Goal: Task Accomplishment & Management: Use online tool/utility

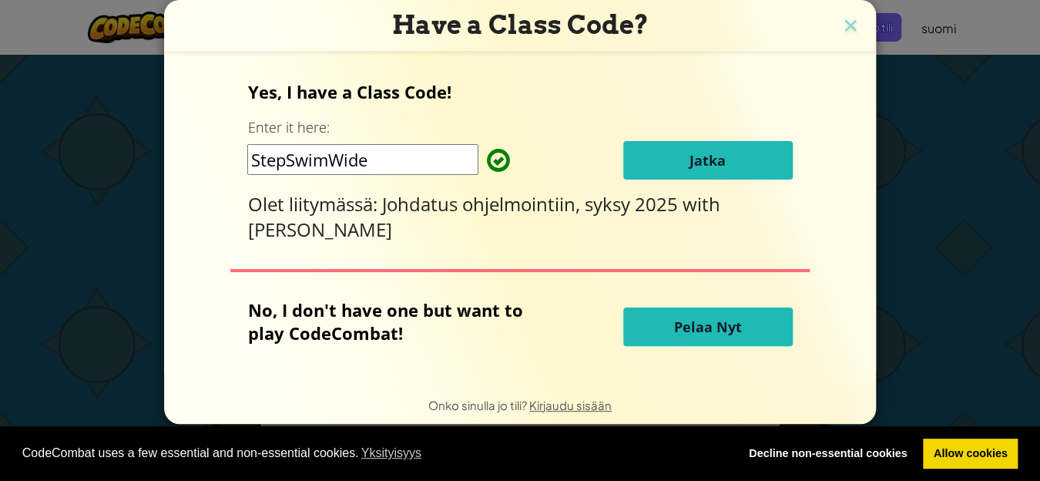
click at [646, 169] on button "Jatka" at bounding box center [707, 160] width 169 height 39
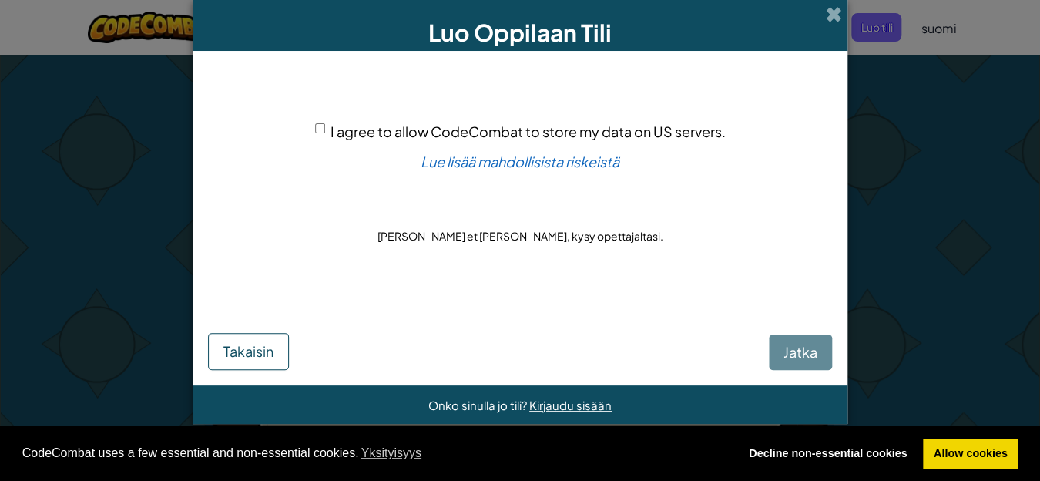
click at [320, 128] on input "I agree to allow CodeCombat to store my data on US servers." at bounding box center [320, 128] width 10 height 10
checkbox input "true"
click at [797, 358] on span "Jatka" at bounding box center [800, 352] width 34 height 18
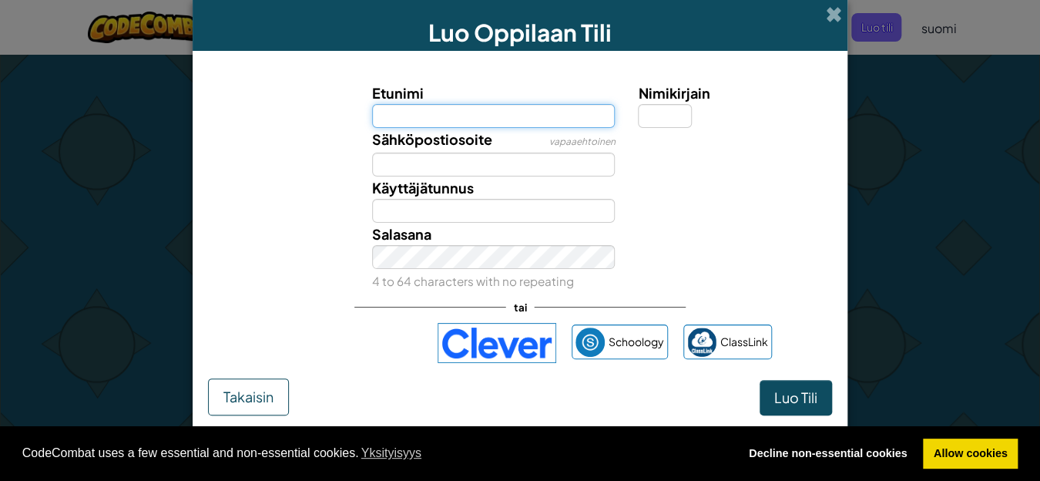
click at [475, 109] on input "Etunimi" at bounding box center [493, 116] width 243 height 24
type input "Iira"
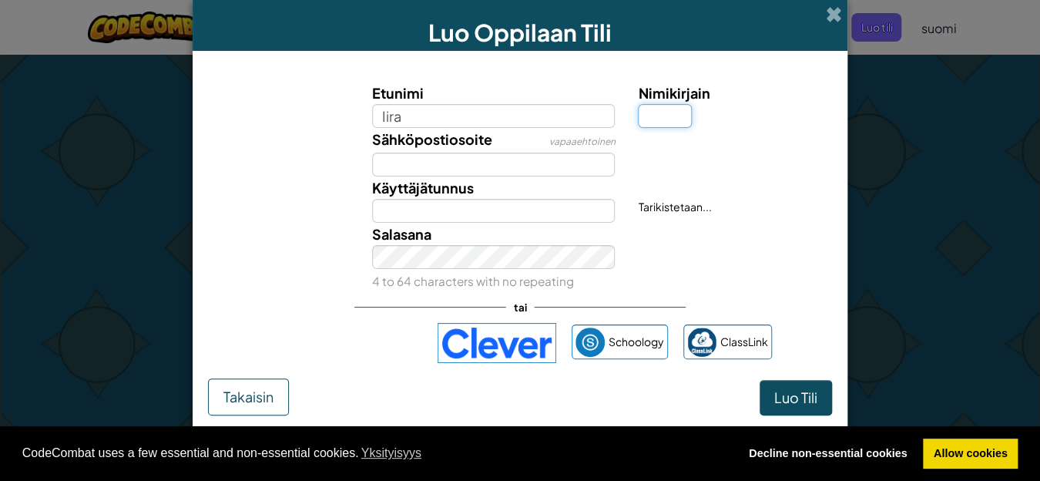
type input "Iira"
click at [656, 121] on input "Nimikirjain" at bounding box center [665, 116] width 54 height 24
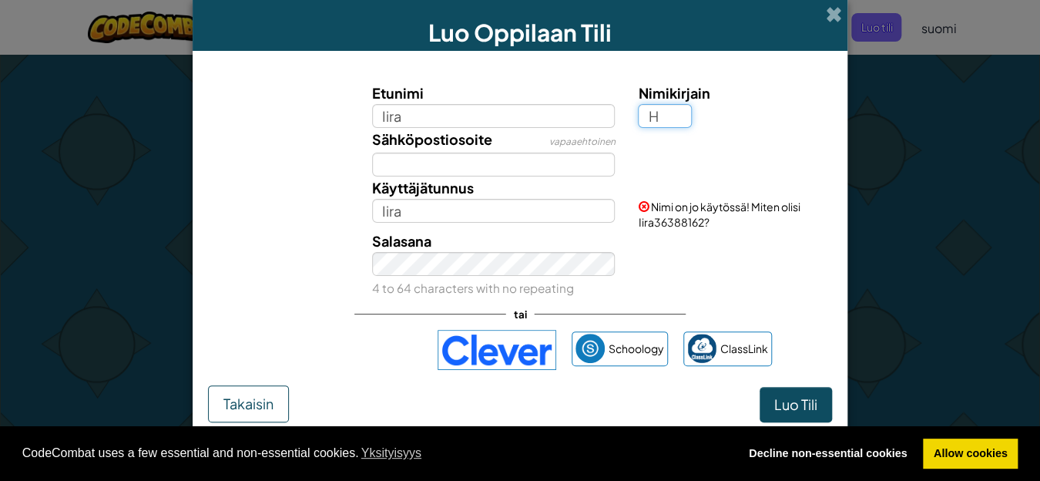
type input "H"
type input "IiraH"
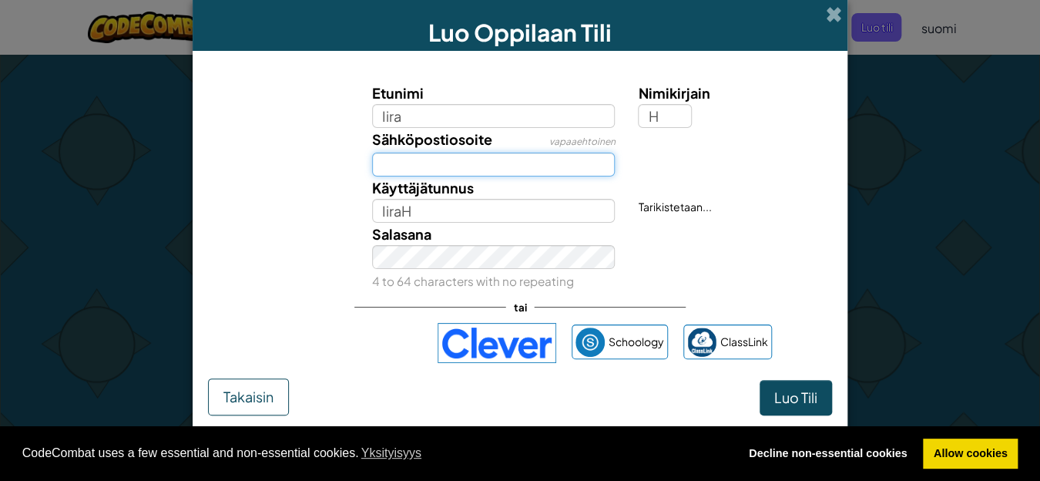
click at [475, 164] on input "Sähköpostiosoite" at bounding box center [493, 165] width 243 height 24
type input "iihamala@edu.lapinamk.fi"
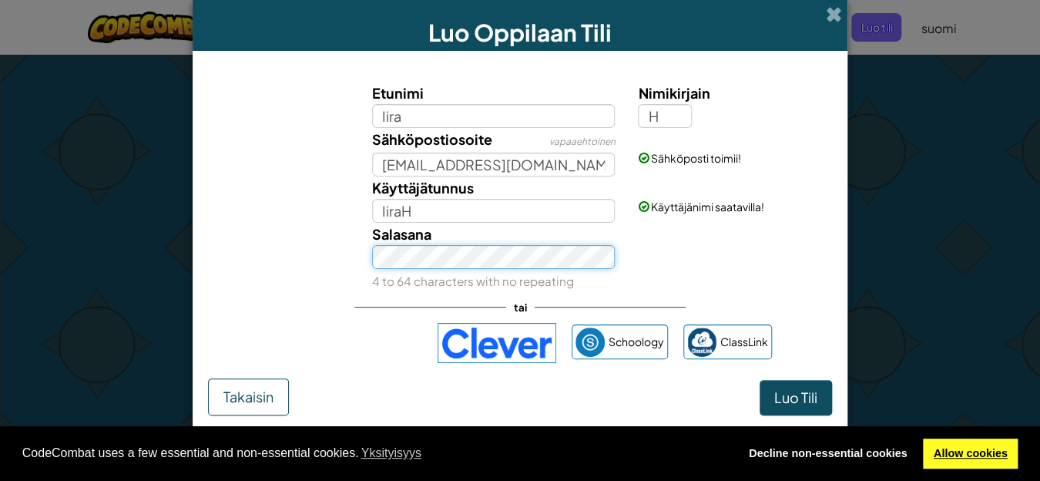
click at [969, 448] on link "Allow cookies" at bounding box center [970, 453] width 95 height 31
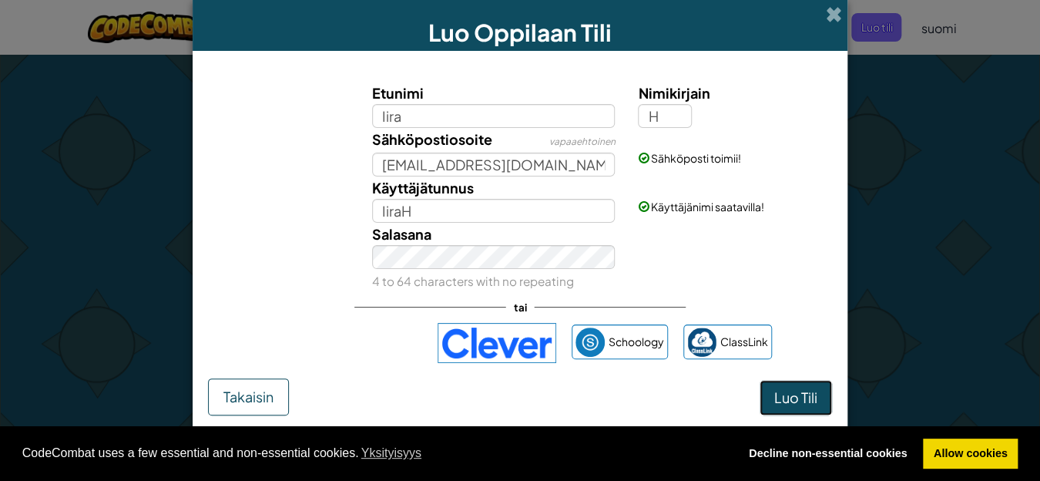
click at [787, 394] on span "Luo Tili" at bounding box center [795, 397] width 43 height 18
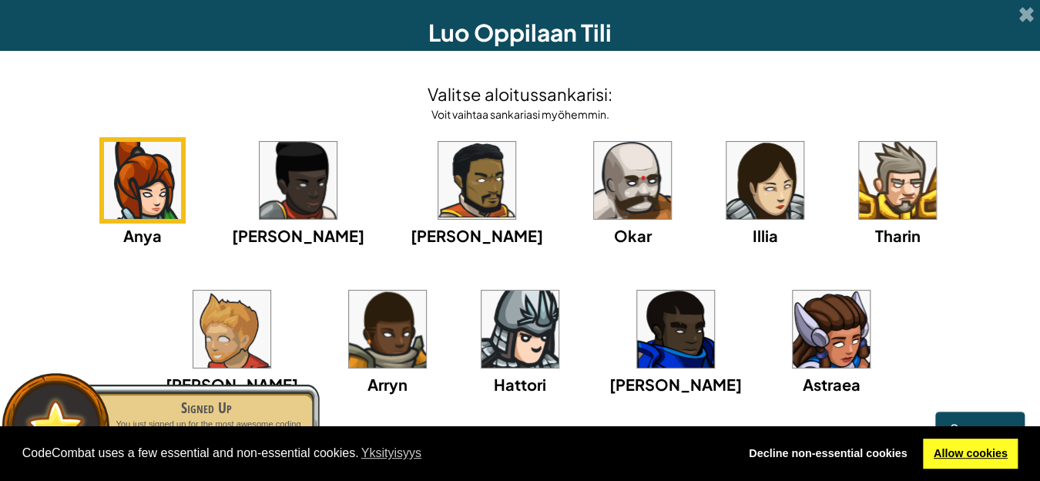
click at [950, 455] on link "Allow cookies" at bounding box center [970, 453] width 95 height 31
click at [979, 454] on link "Allow cookies" at bounding box center [970, 453] width 95 height 31
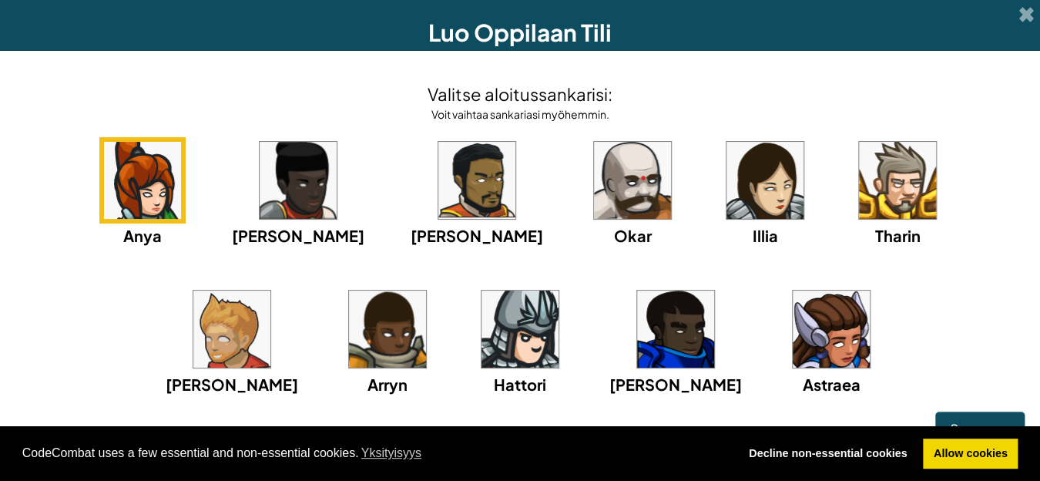
drag, startPoint x: 868, startPoint y: 2, endPoint x: 120, endPoint y: 344, distance: 822.2
click at [120, 344] on div "Anya Ida Alejandro Okar Illia Tharin Ned Arryn Hattori Gordon Astraea" at bounding box center [519, 285] width 1009 height 297
click at [941, 418] on button "Seuraava" at bounding box center [979, 428] width 89 height 35
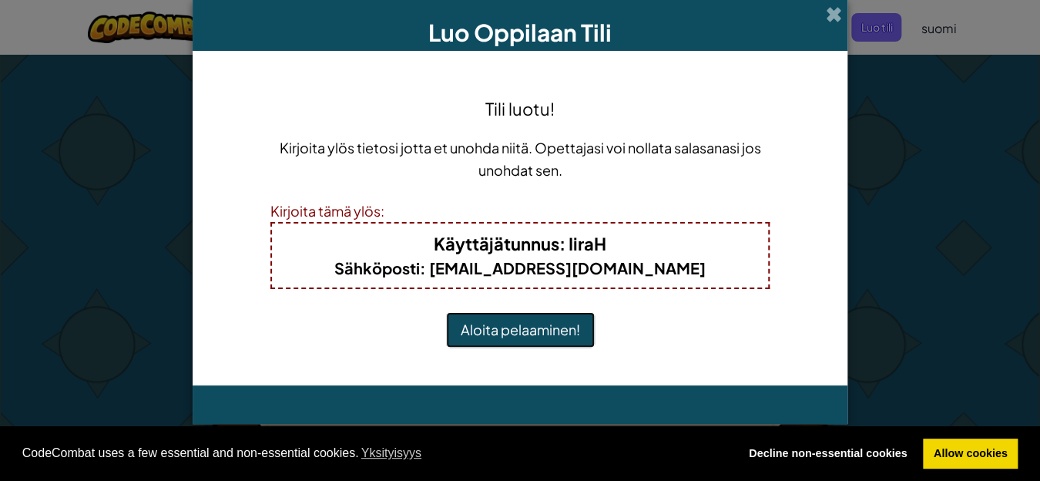
click at [566, 334] on button "Aloita pelaaminen!" at bounding box center [520, 329] width 149 height 35
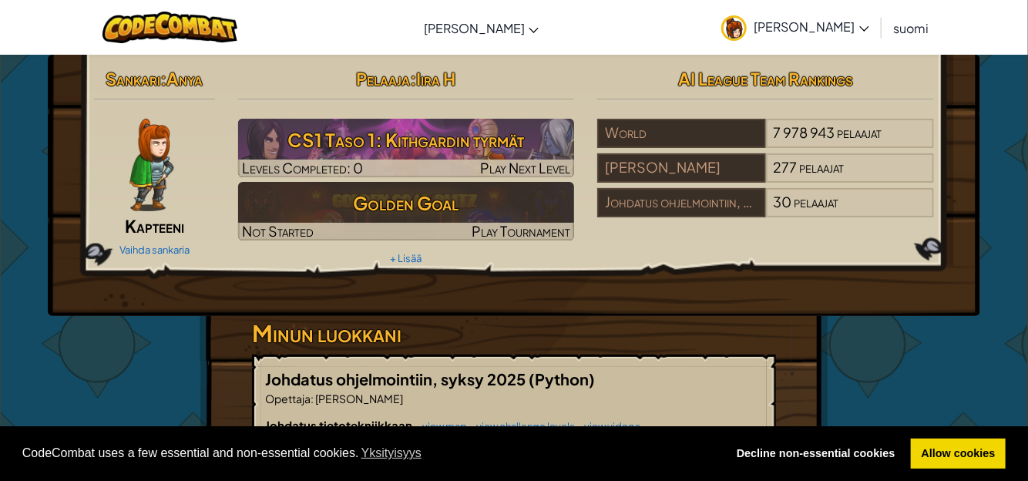
click at [906, 29] on span "suomi" at bounding box center [911, 28] width 35 height 16
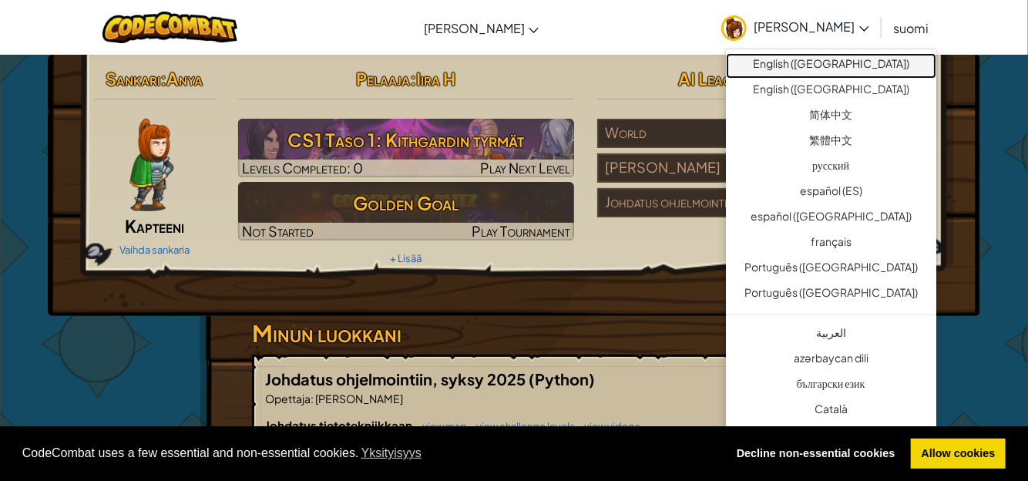
click at [837, 70] on link "English ([GEOGRAPHIC_DATA])" at bounding box center [831, 65] width 210 height 25
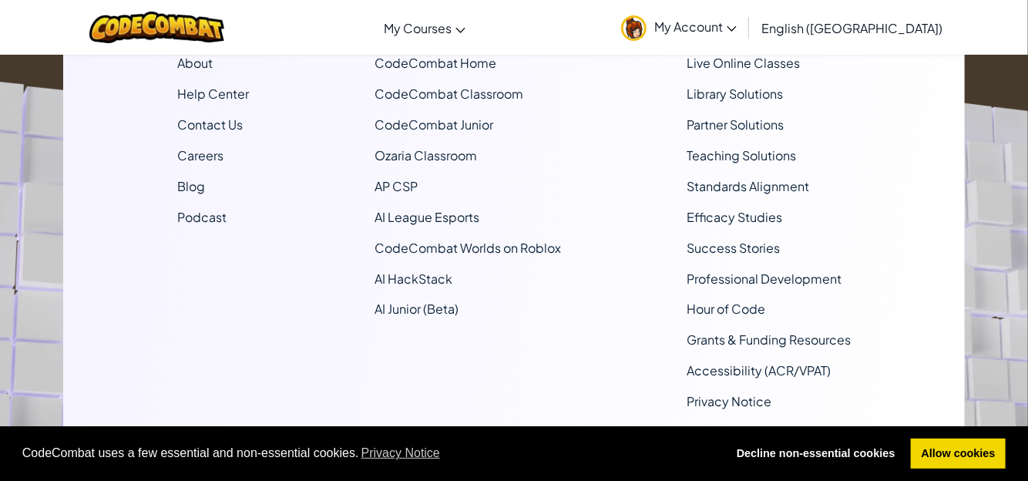
scroll to position [991, 0]
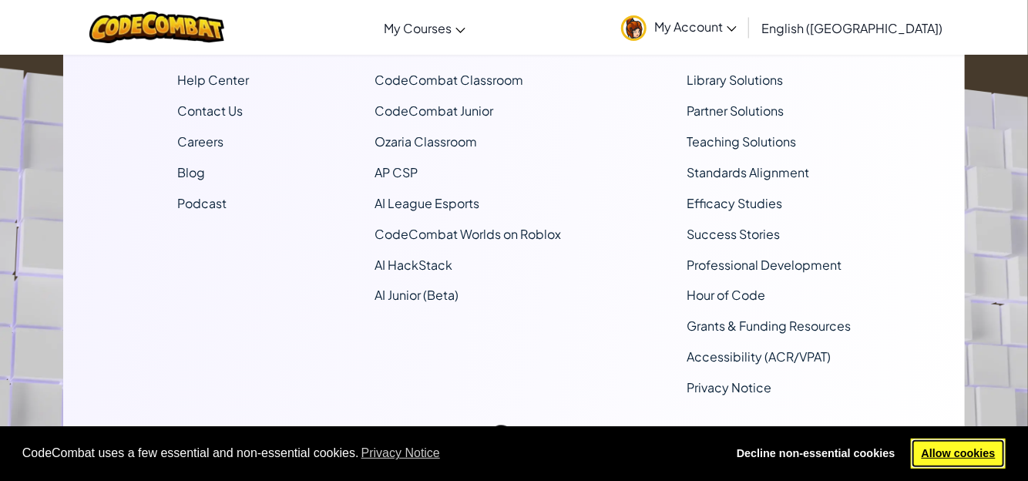
click at [959, 449] on link "Allow cookies" at bounding box center [958, 453] width 95 height 31
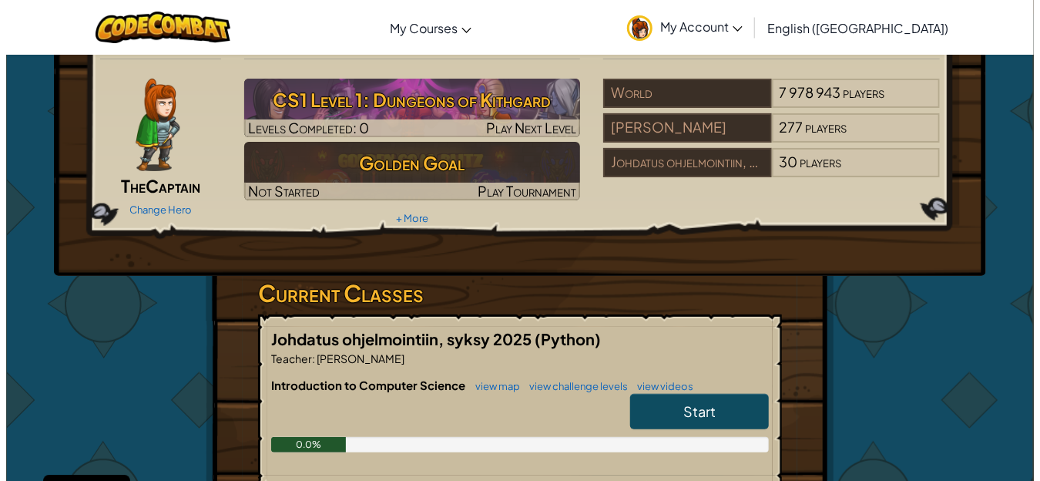
scroll to position [0, 0]
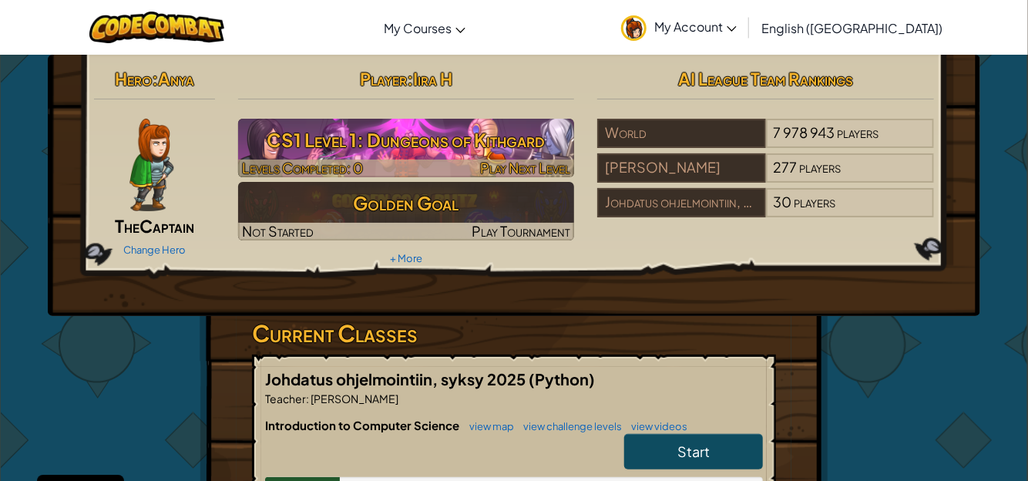
click at [340, 133] on h3 "CS1 Level 1: Dungeons of Kithgard" at bounding box center [406, 139] width 337 height 35
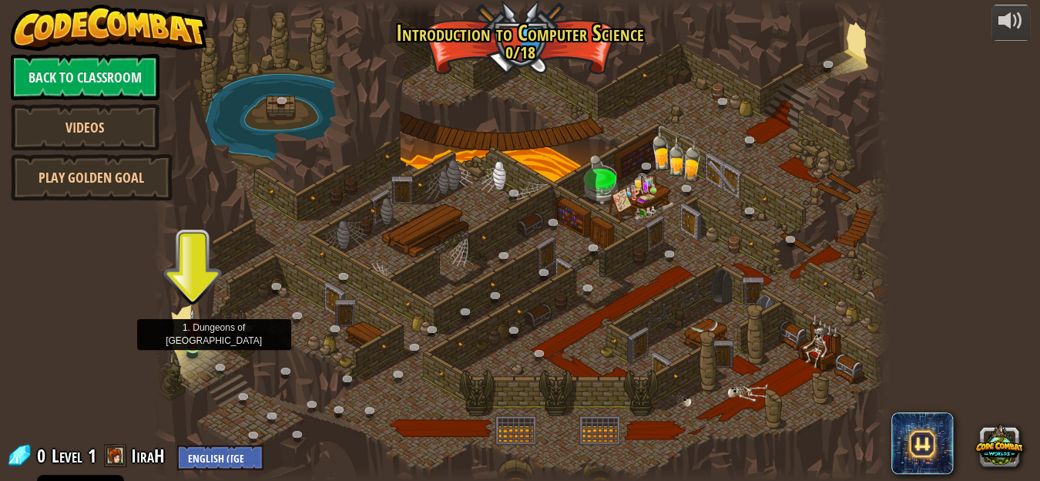
click at [197, 340] on img at bounding box center [192, 326] width 17 height 39
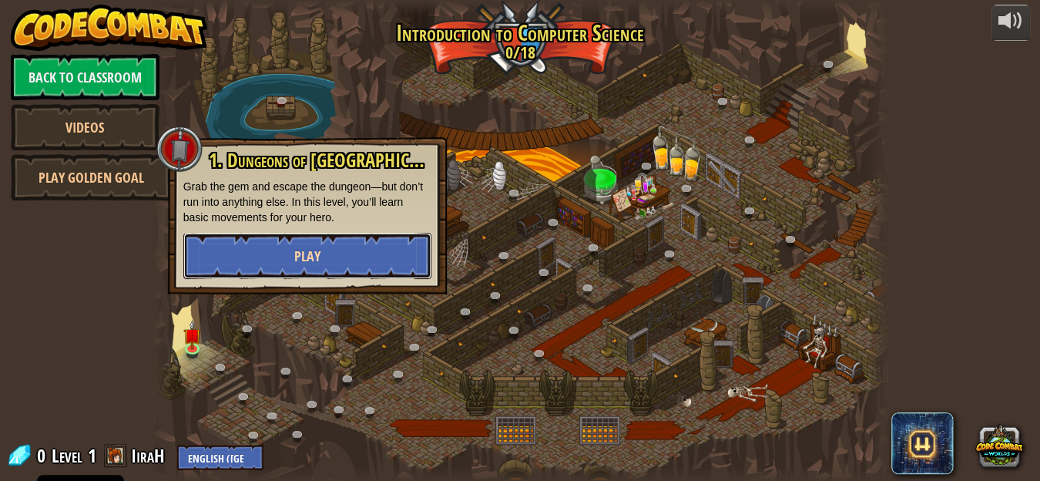
click at [313, 247] on span "Play" at bounding box center [307, 256] width 26 height 19
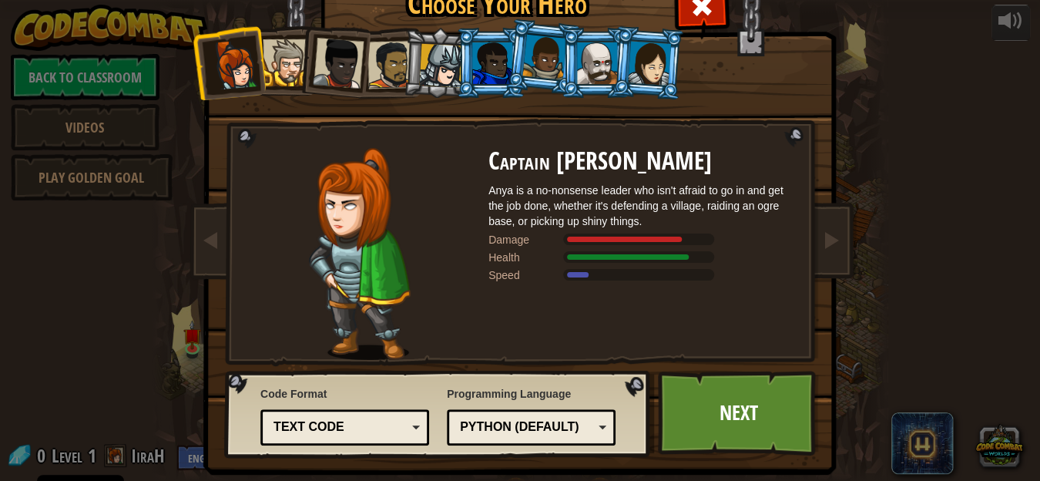
scroll to position [27, 0]
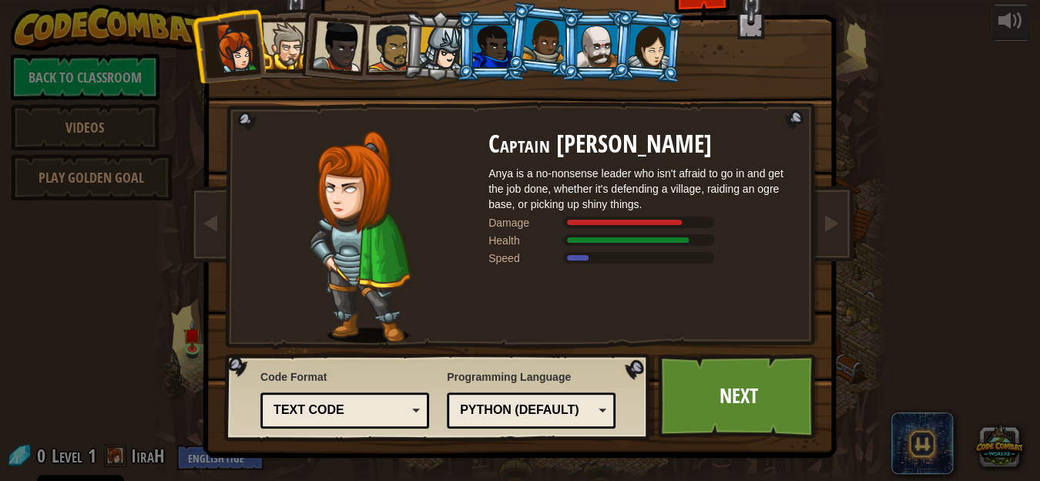
click at [600, 407] on div "Python (Default) JavaScript Lua C++ Java (Experimental) Python (Default)" at bounding box center [531, 410] width 169 height 36
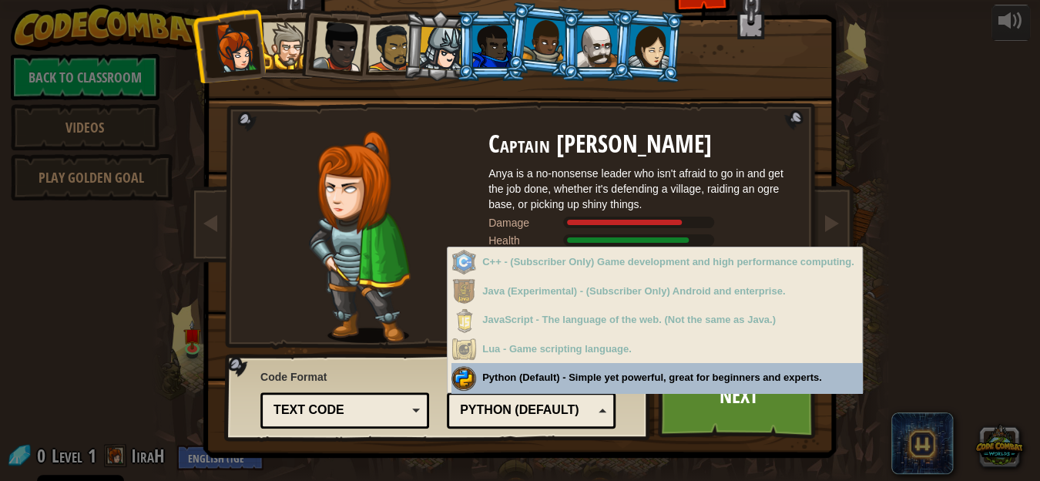
click at [399, 410] on div "Text code" at bounding box center [339, 410] width 133 height 18
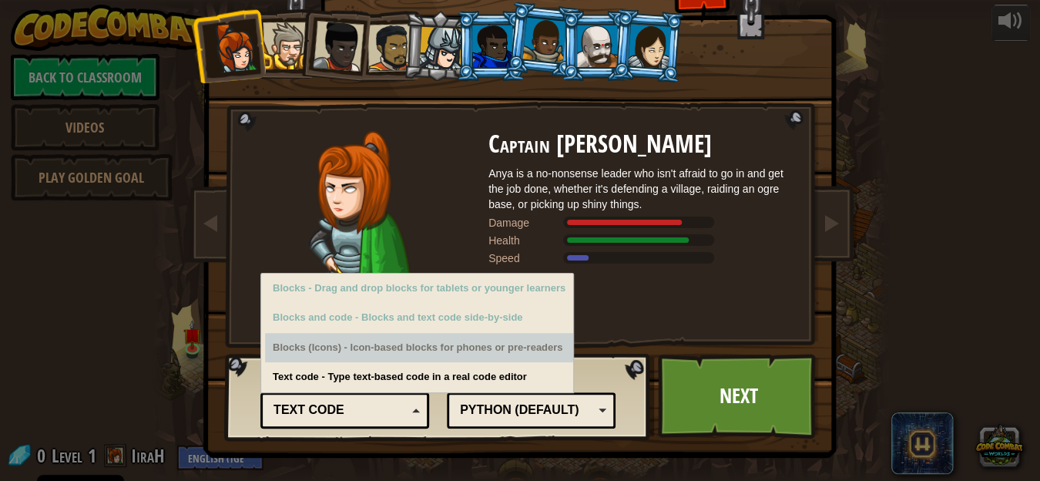
click at [724, 293] on div "Captain [PERSON_NAME] Anya is a no-nonsense leader who isn't afraid to go in an…" at bounding box center [642, 237] width 308 height 212
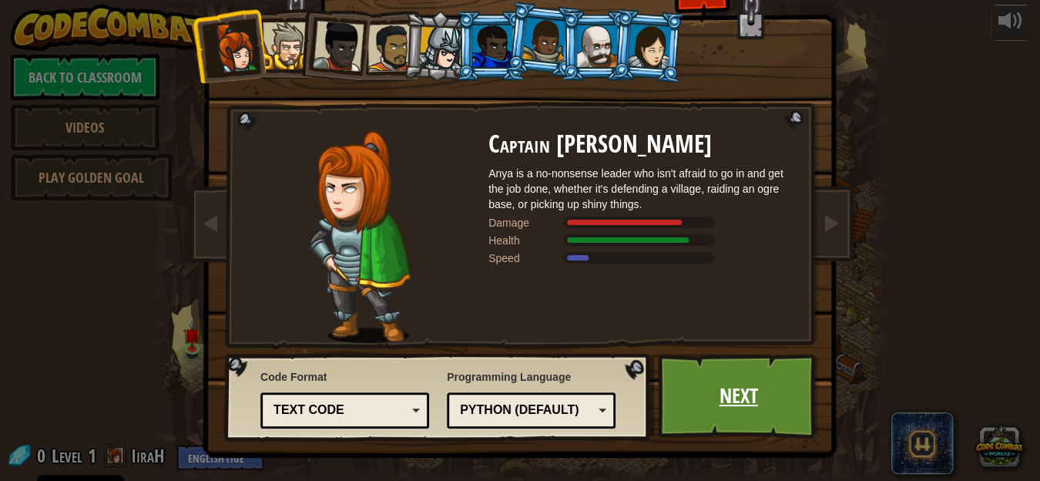
click at [735, 388] on link "Next" at bounding box center [738, 396] width 161 height 85
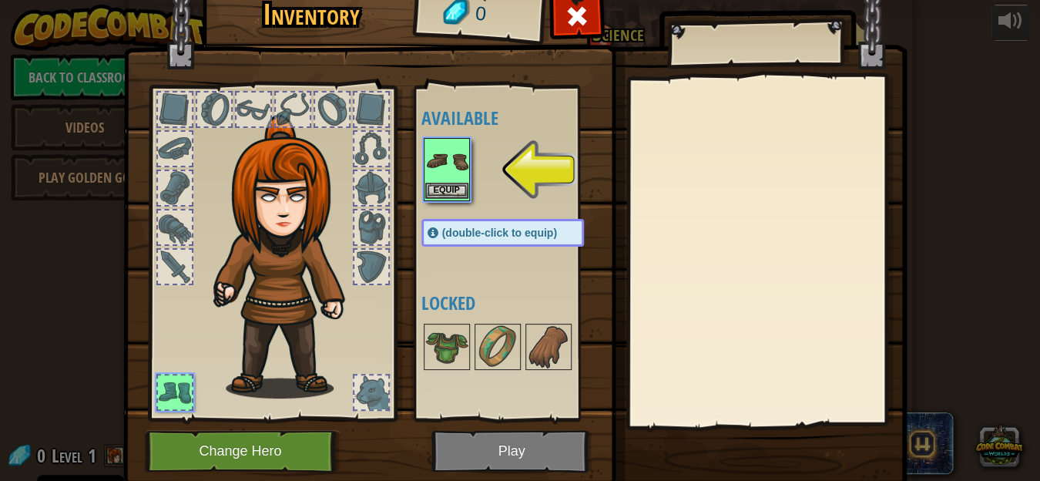
click at [449, 163] on img at bounding box center [446, 160] width 43 height 43
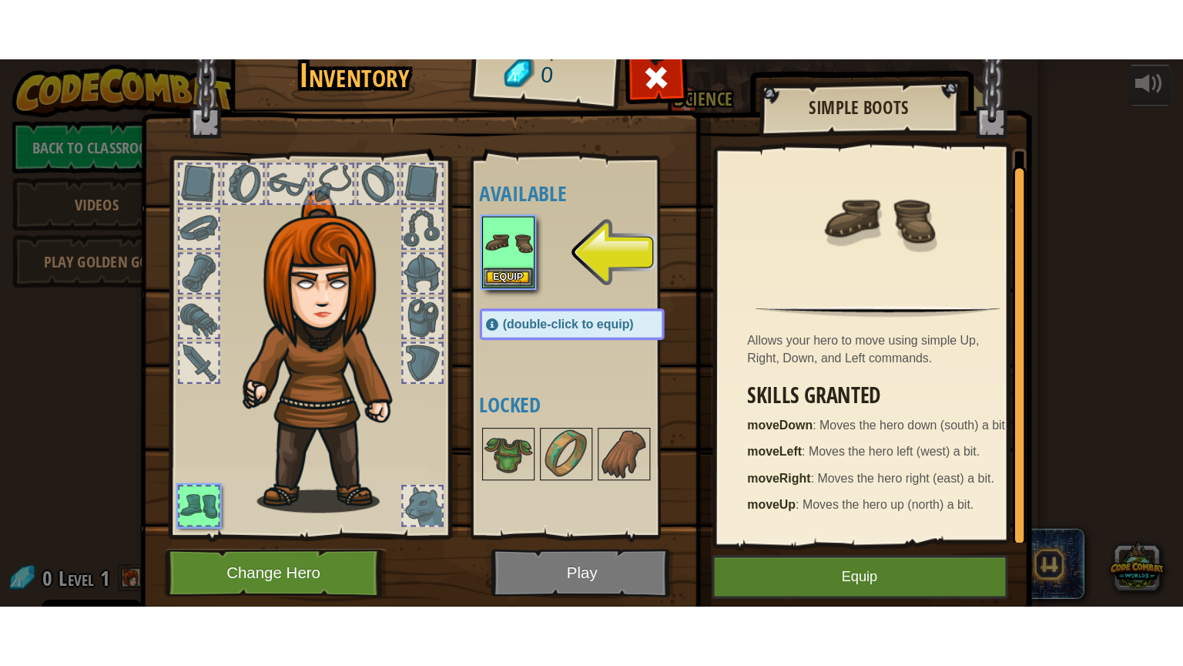
scroll to position [5, 0]
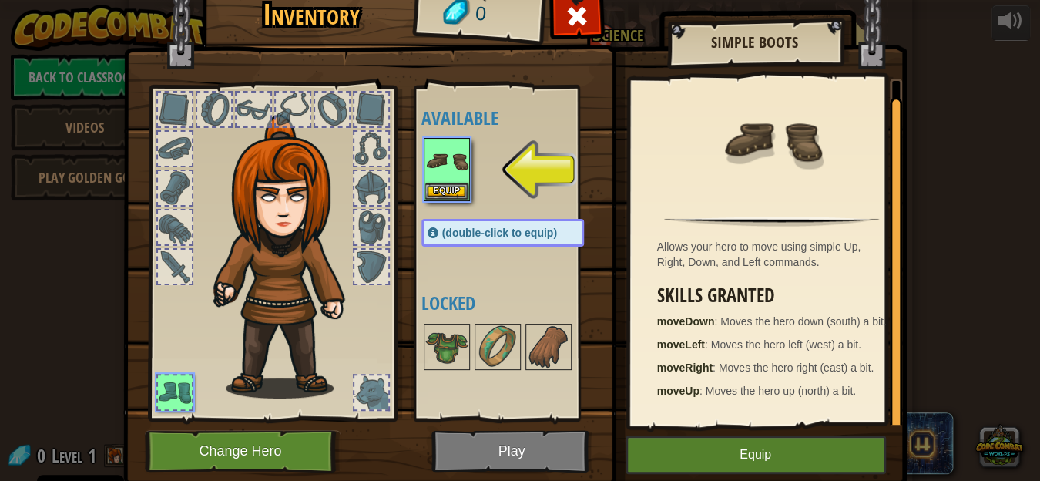
drag, startPoint x: 889, startPoint y: 322, endPoint x: 890, endPoint y: 362, distance: 40.1
click at [890, 362] on div at bounding box center [896, 264] width 12 height 334
click at [715, 444] on button "Equip" at bounding box center [756, 454] width 260 height 39
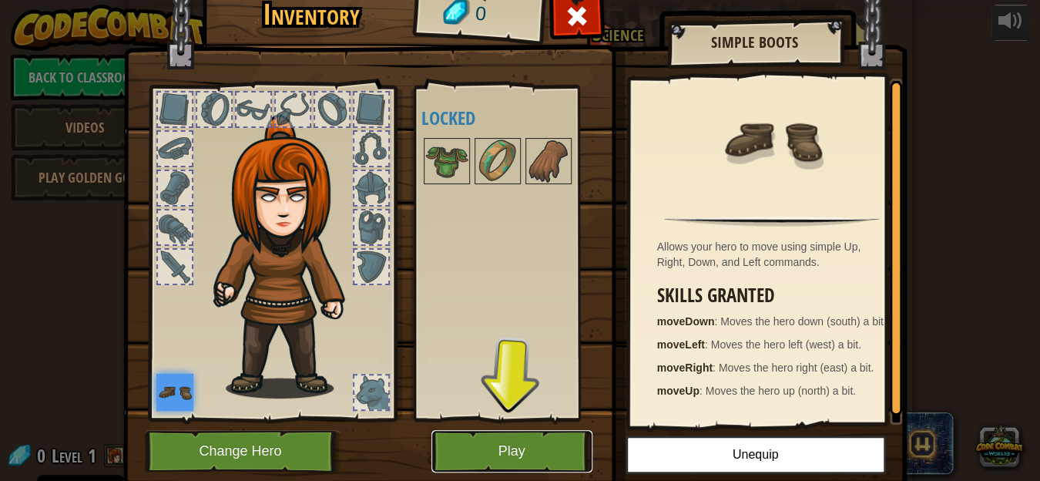
click at [491, 447] on button "Play" at bounding box center [511, 451] width 161 height 42
drag, startPoint x: 491, startPoint y: 447, endPoint x: 533, endPoint y: 579, distance: 139.1
click at [533, 2] on html "Cookie Policy CodeCombat uses a few essential and non-essential cookies. Privac…" at bounding box center [520, 1] width 1040 height 2
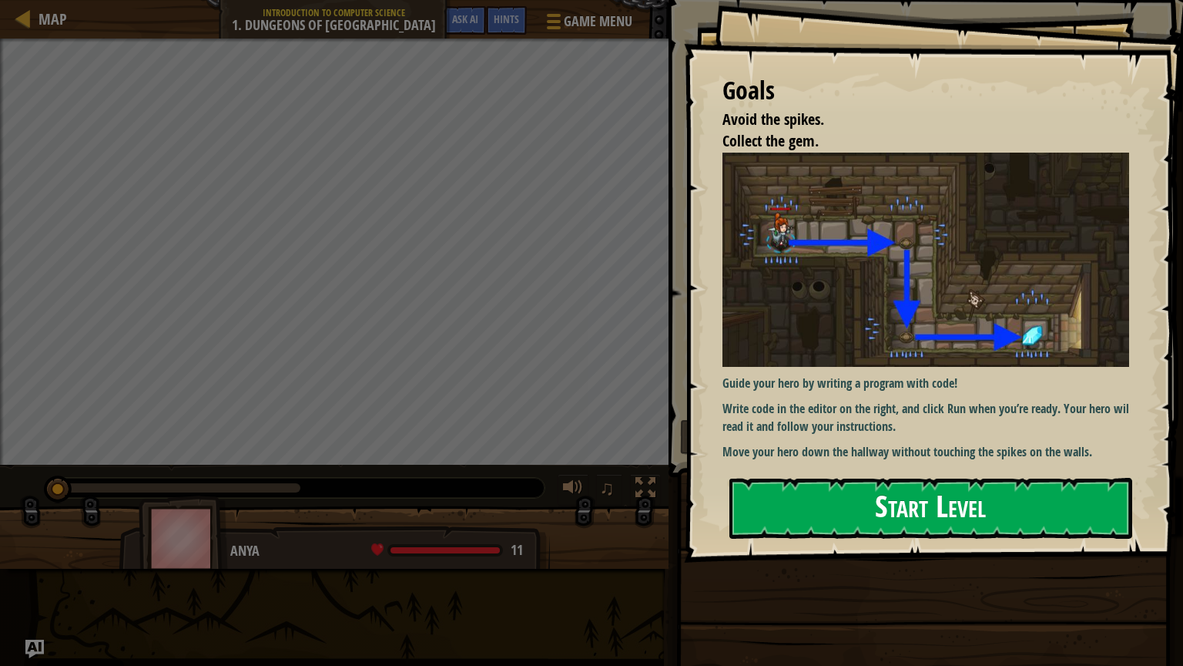
click at [915, 480] on button "Start Level" at bounding box center [931, 508] width 403 height 61
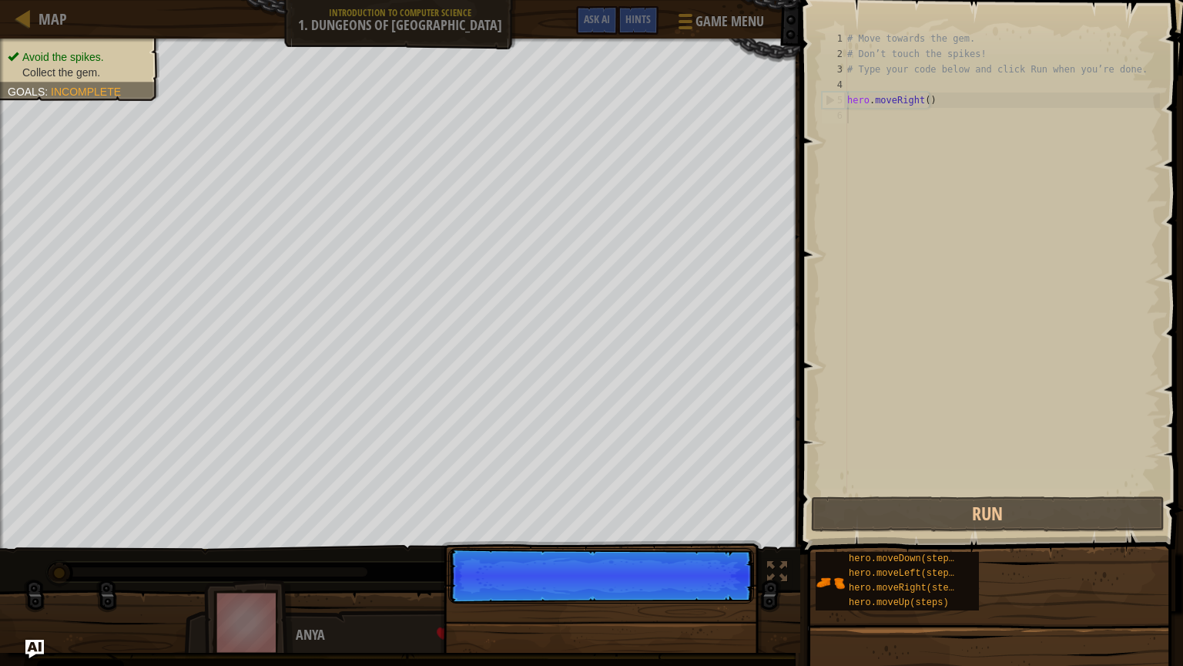
scroll to position [7, 0]
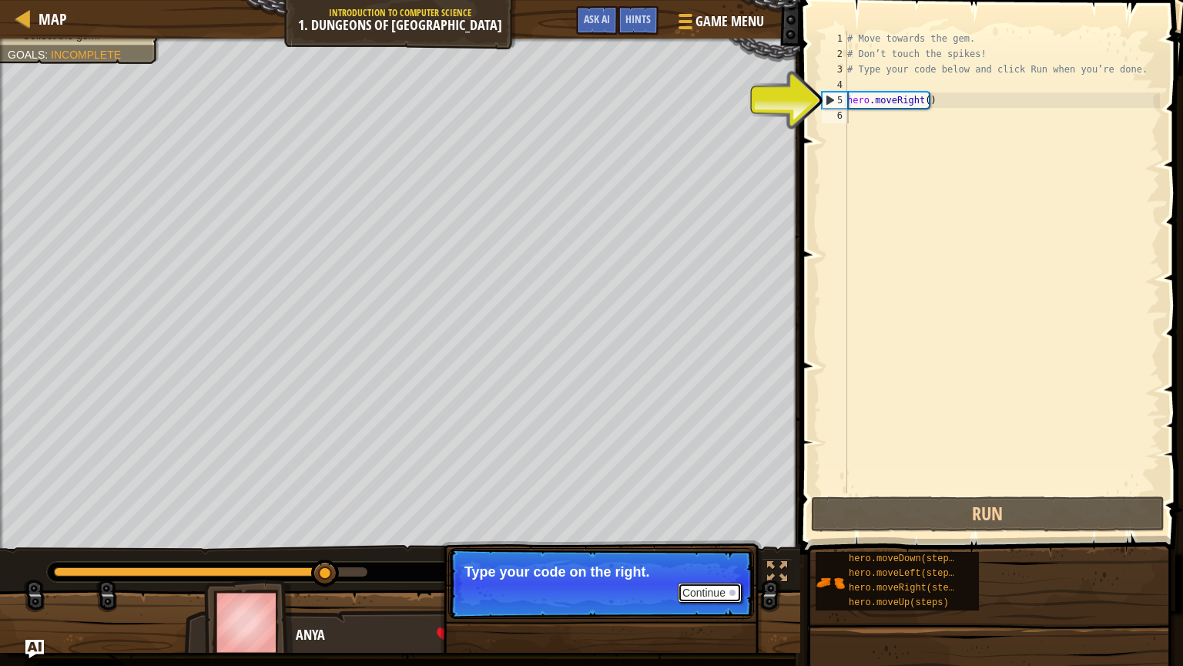
click at [705, 480] on button "Continue" at bounding box center [710, 592] width 64 height 20
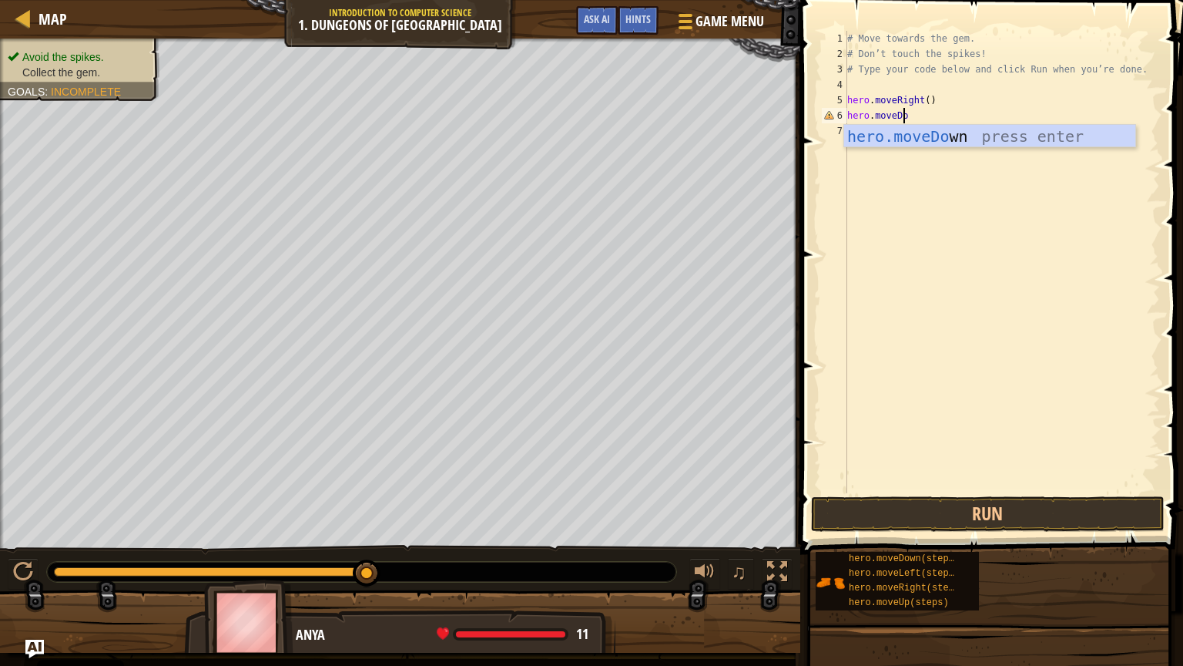
scroll to position [7, 4]
type textarea "hero.moveDown"
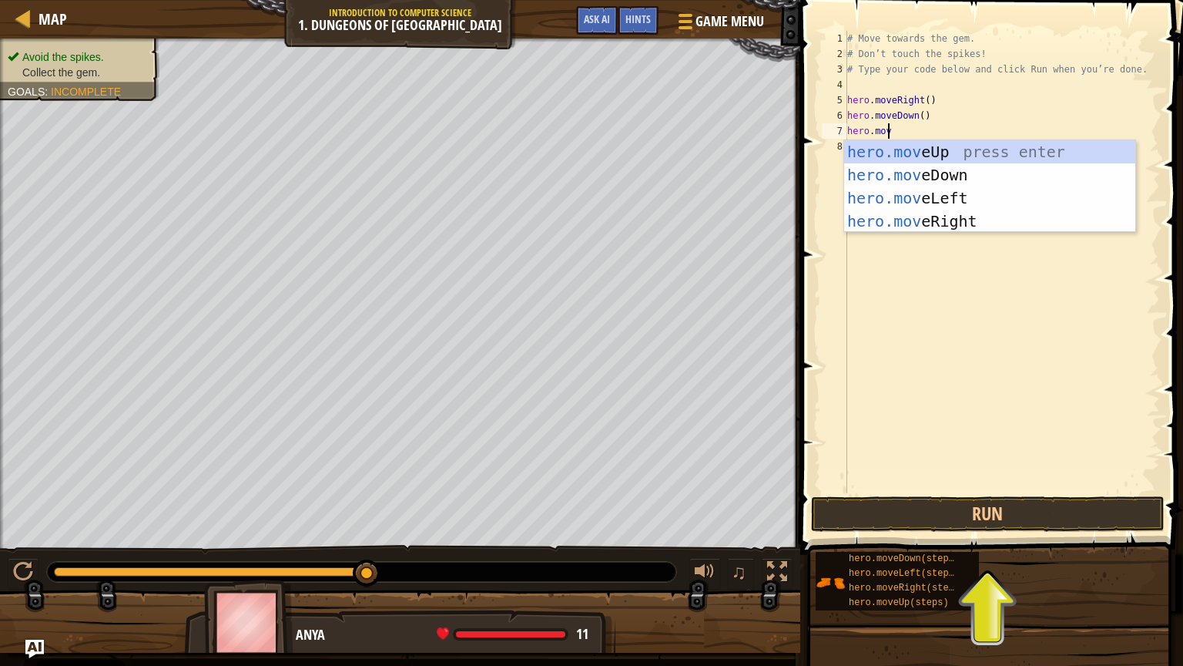
scroll to position [7, 2]
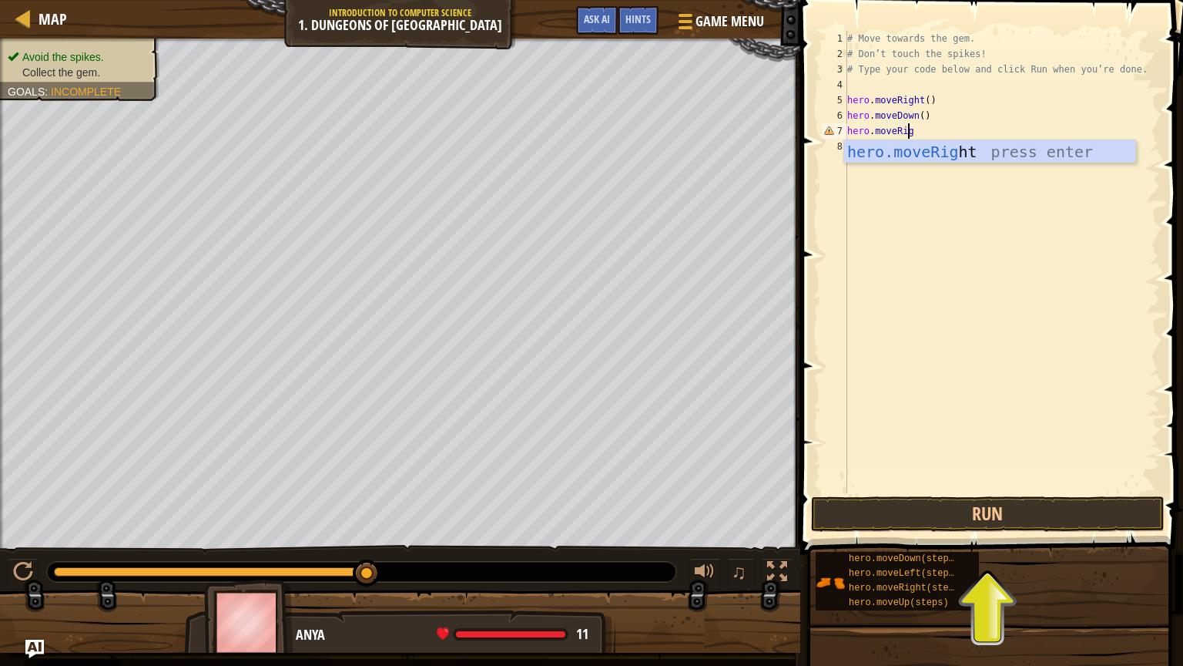
type textarea "hero.moveRight"
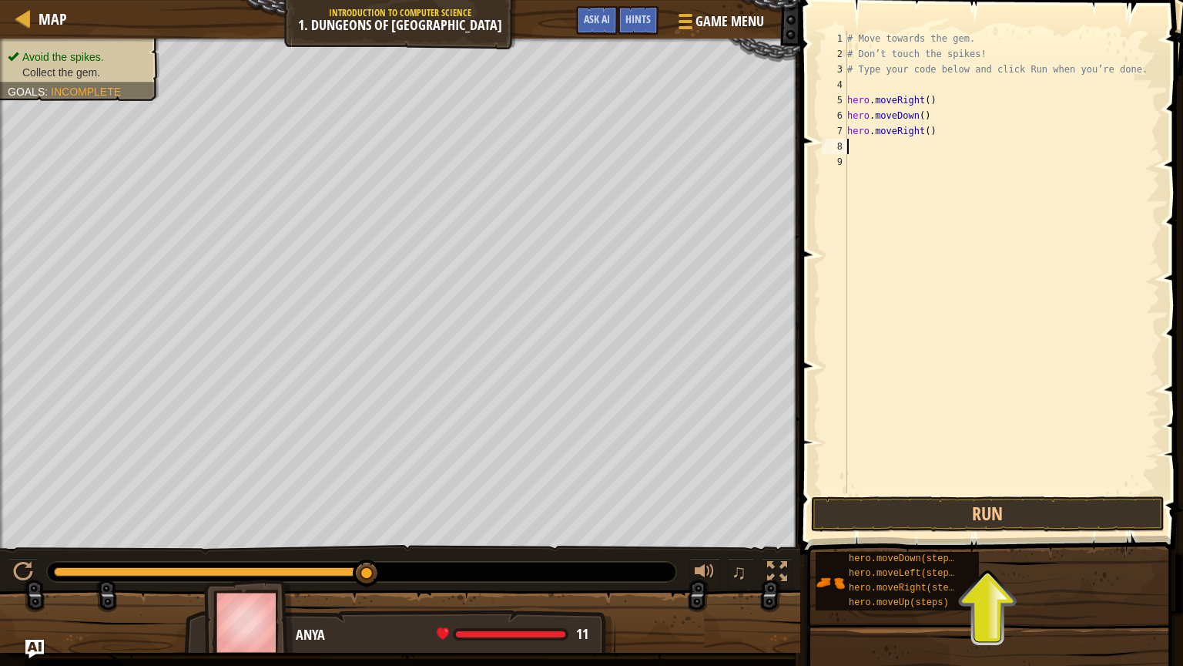
scroll to position [7, 0]
click at [980, 480] on button "Run" at bounding box center [988, 513] width 354 height 35
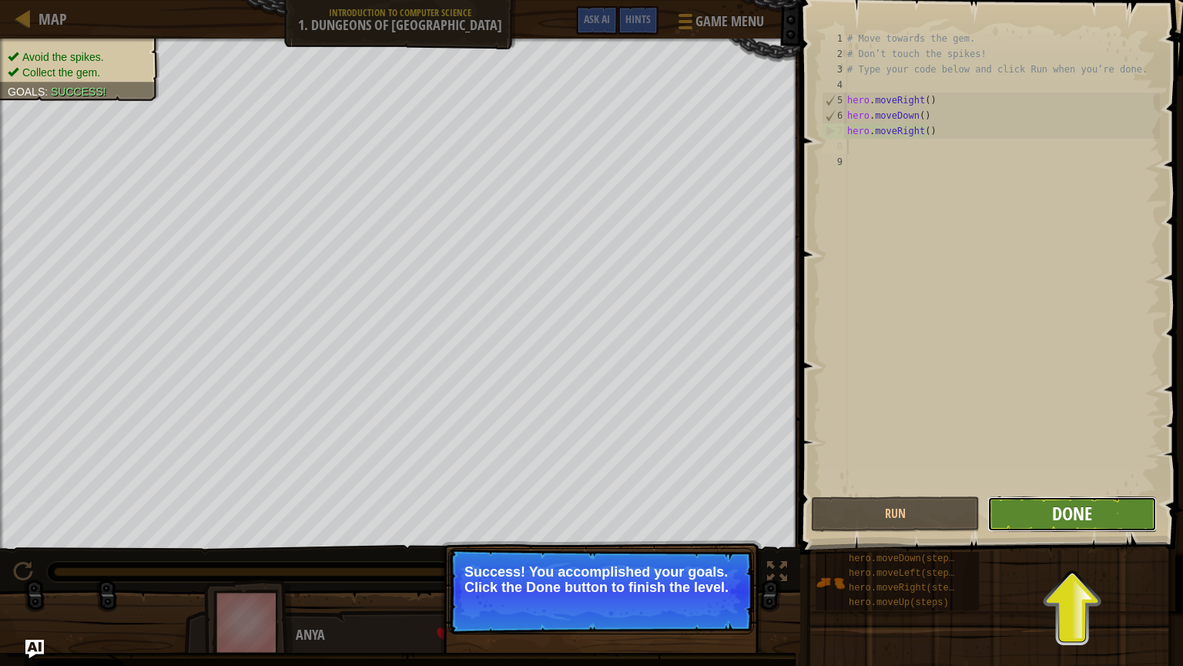
click at [1027, 480] on span "Done" at bounding box center [1072, 513] width 40 height 25
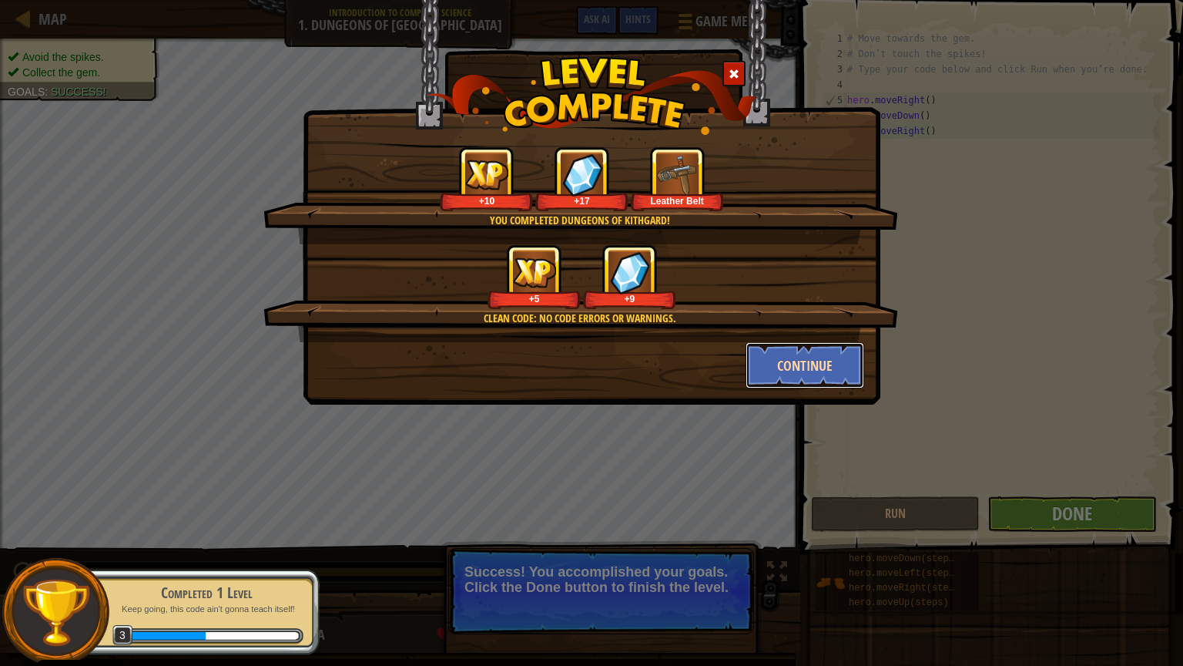
click at [817, 353] on button "Continue" at bounding box center [805, 365] width 119 height 46
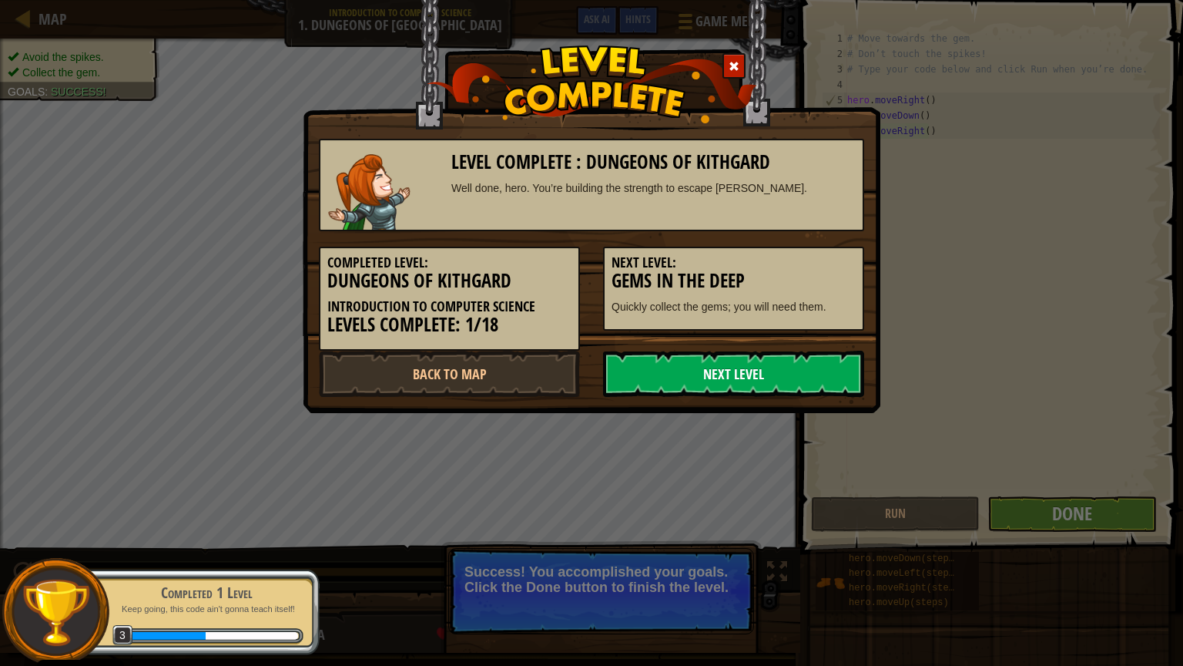
click at [773, 364] on link "Next Level" at bounding box center [733, 374] width 261 height 46
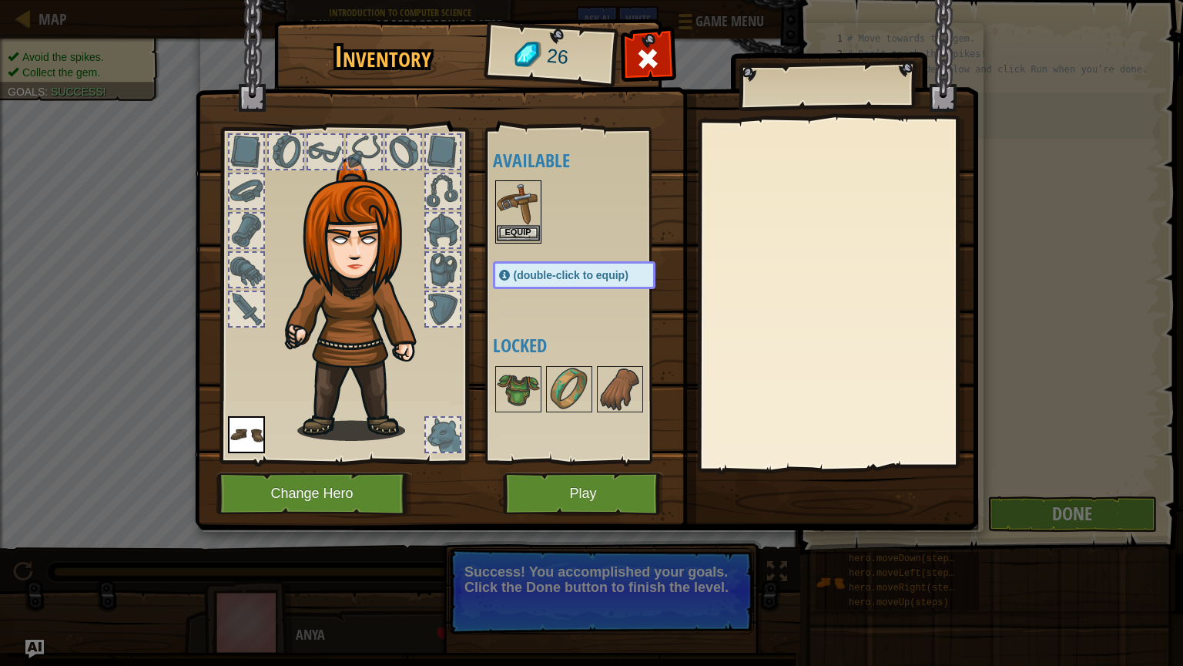
click at [525, 203] on img at bounding box center [518, 203] width 43 height 43
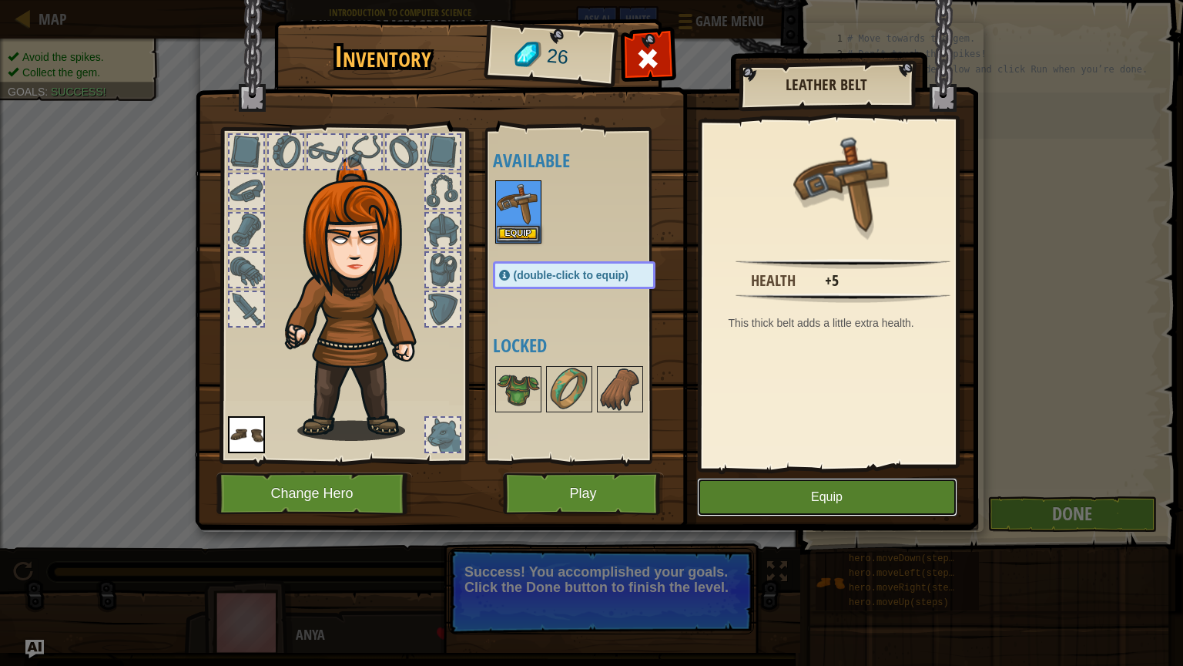
click at [819, 480] on button "Equip" at bounding box center [827, 497] width 260 height 39
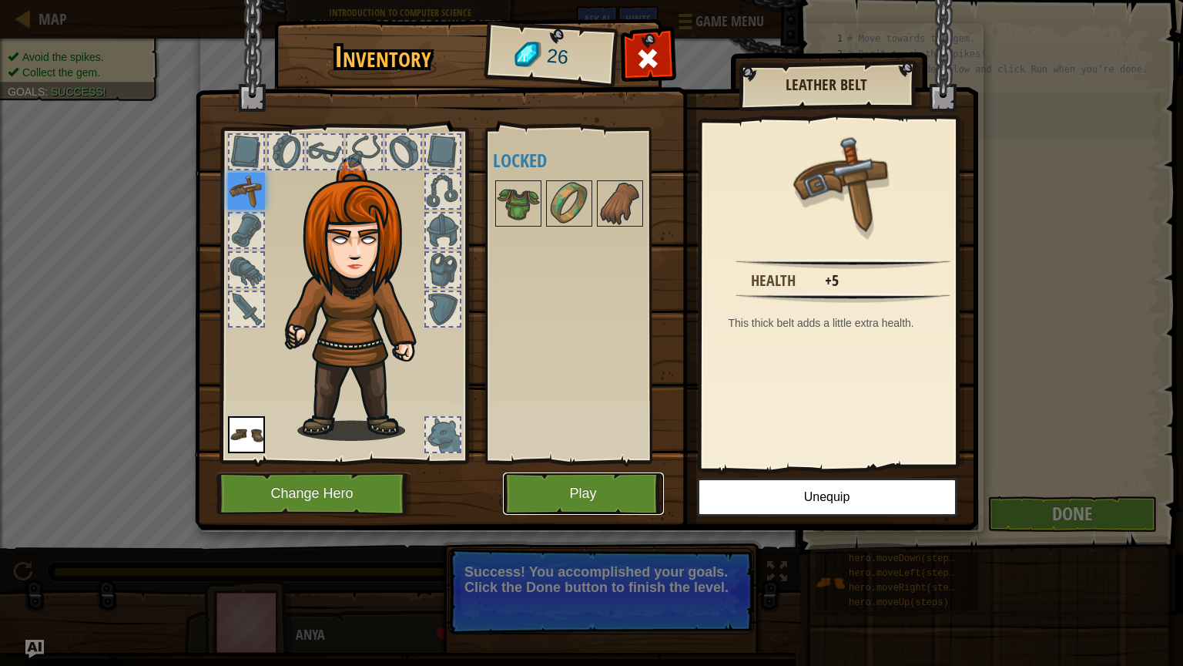
click at [575, 480] on button "Play" at bounding box center [583, 493] width 161 height 42
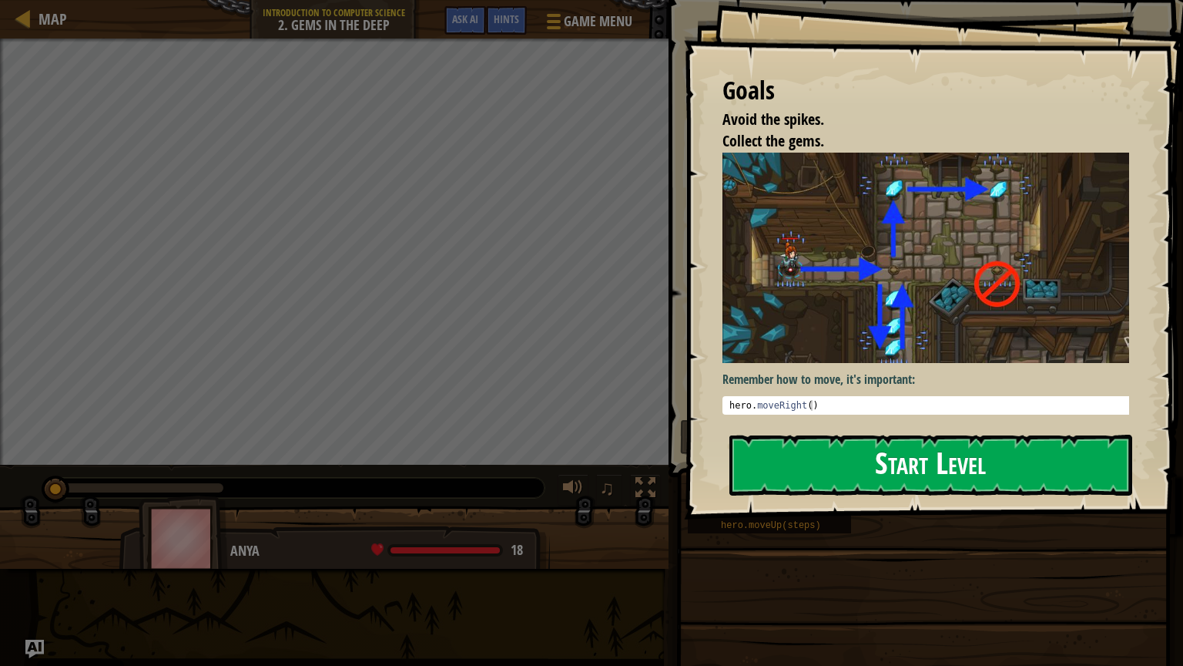
click at [922, 462] on button "Start Level" at bounding box center [931, 464] width 403 height 61
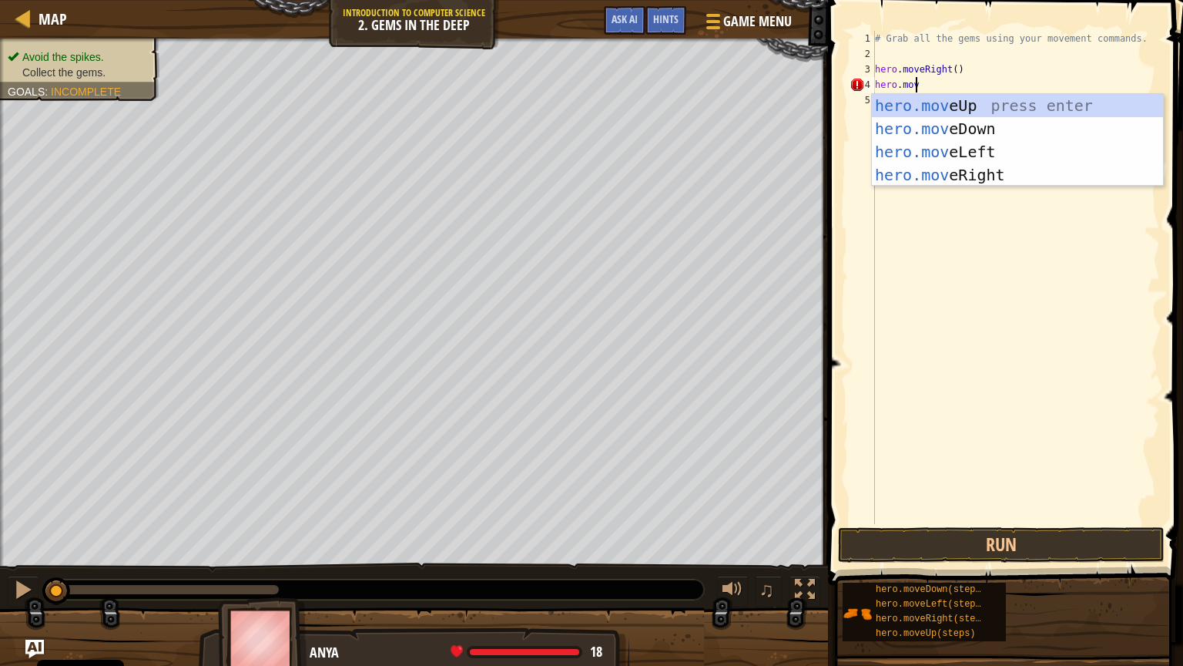
scroll to position [7, 2]
type textarea "hero.move"
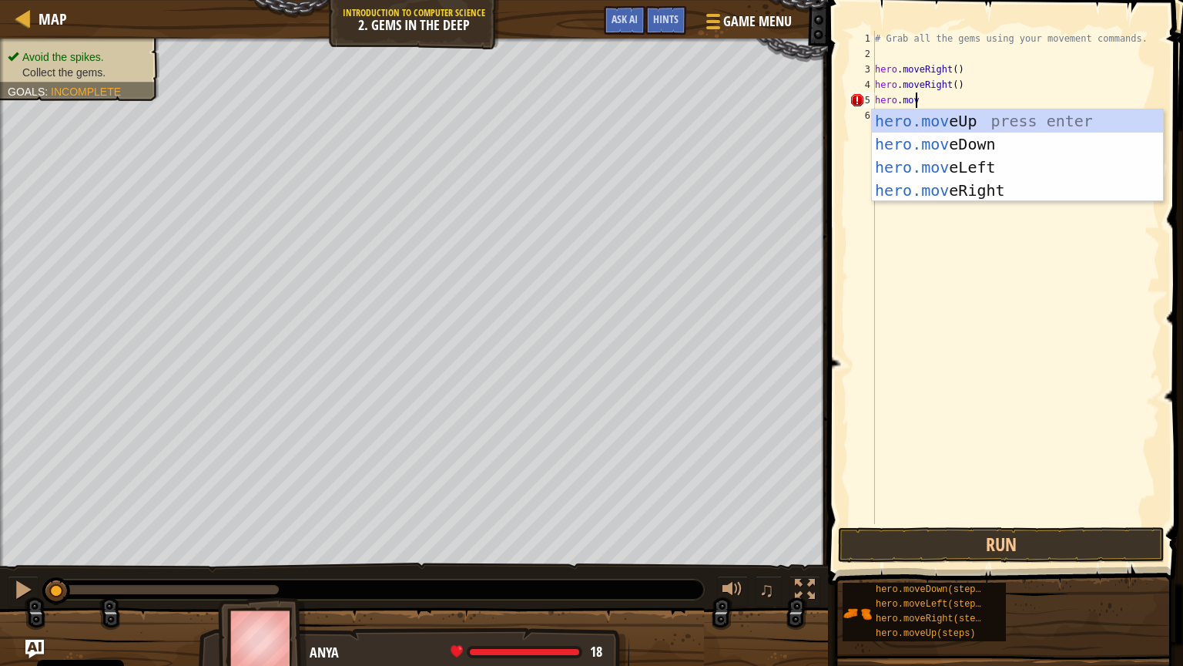
type textarea "hero.move"
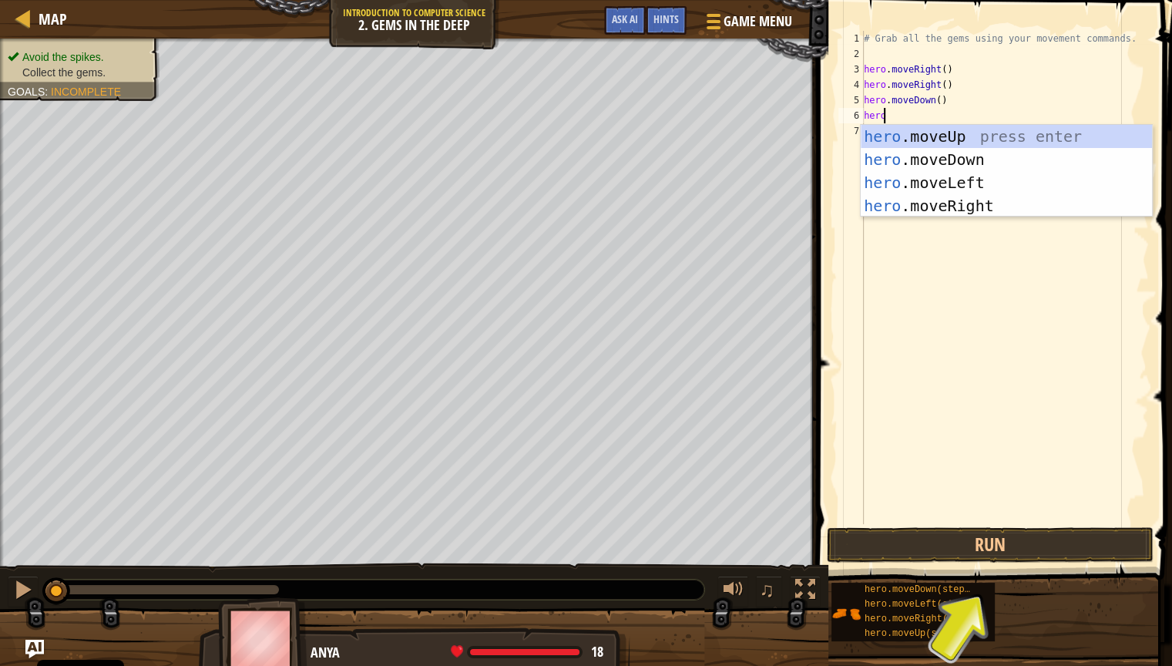
scroll to position [7, 1]
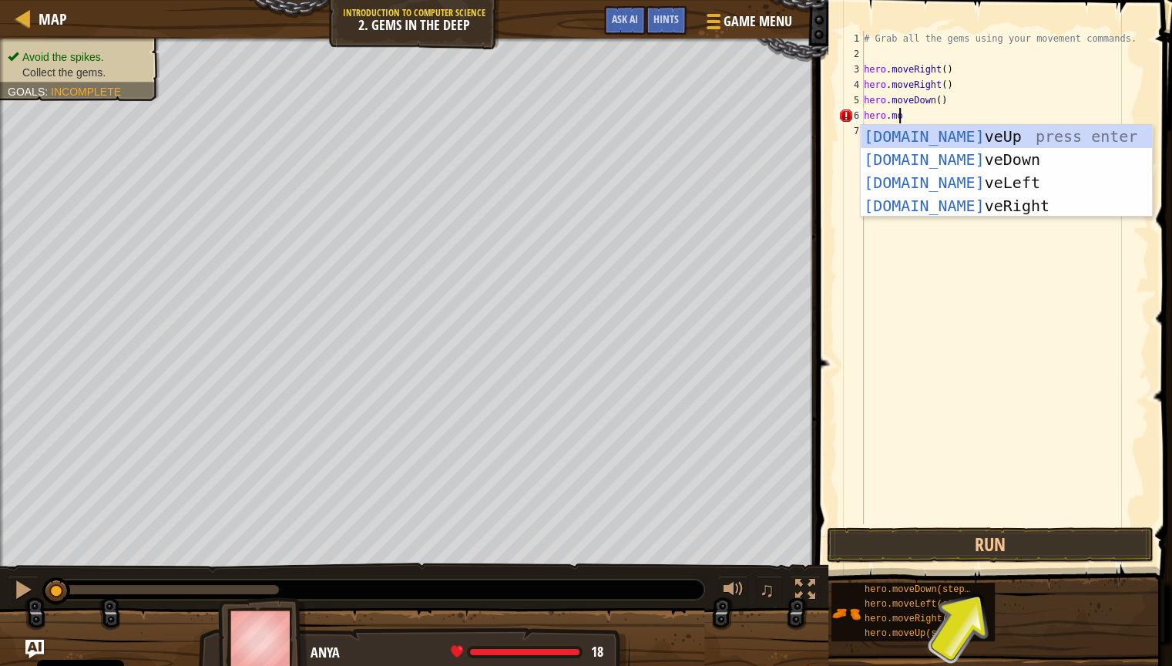
type textarea "hero.mov"
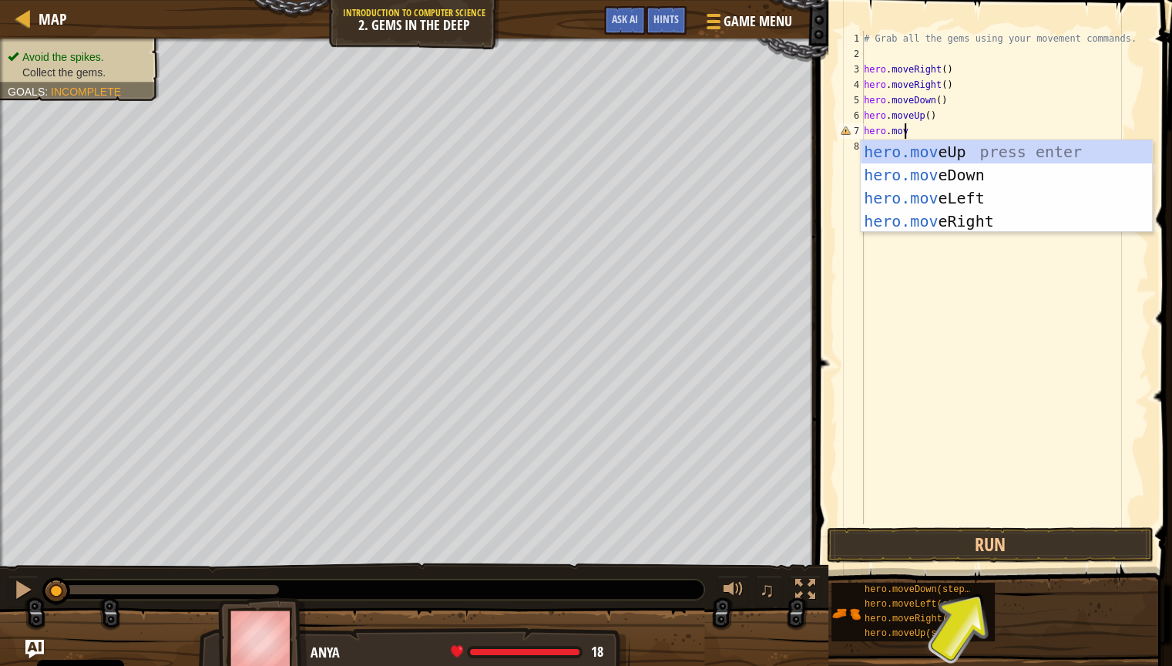
scroll to position [7, 2]
type textarea "hero.move"
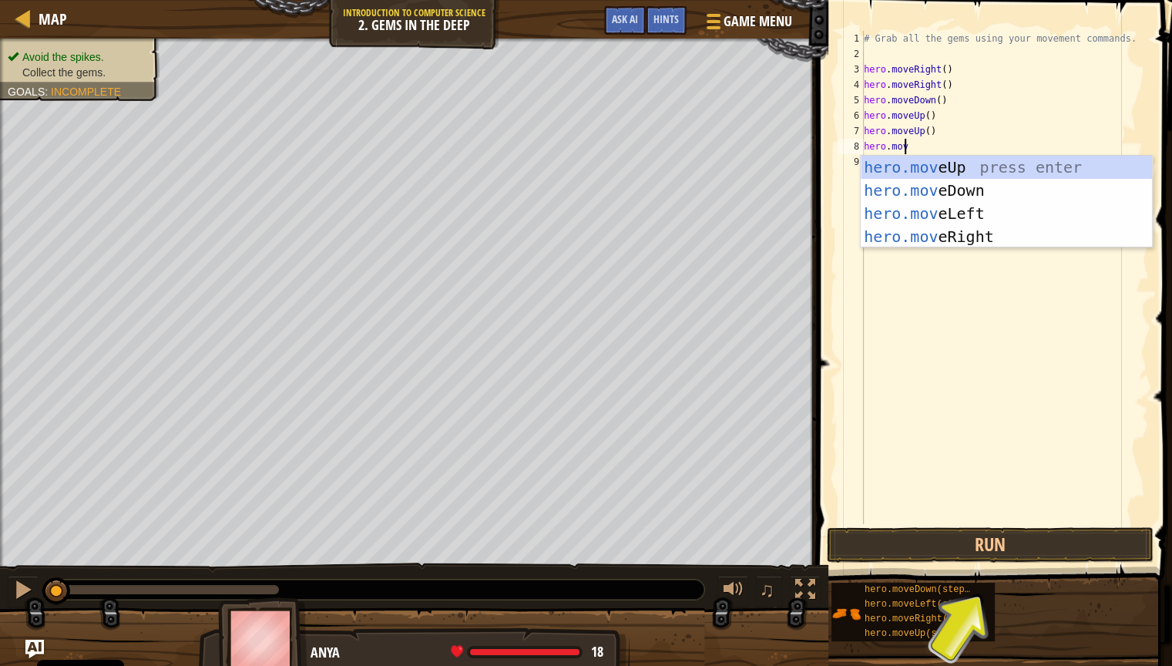
type textarea "hero.move"
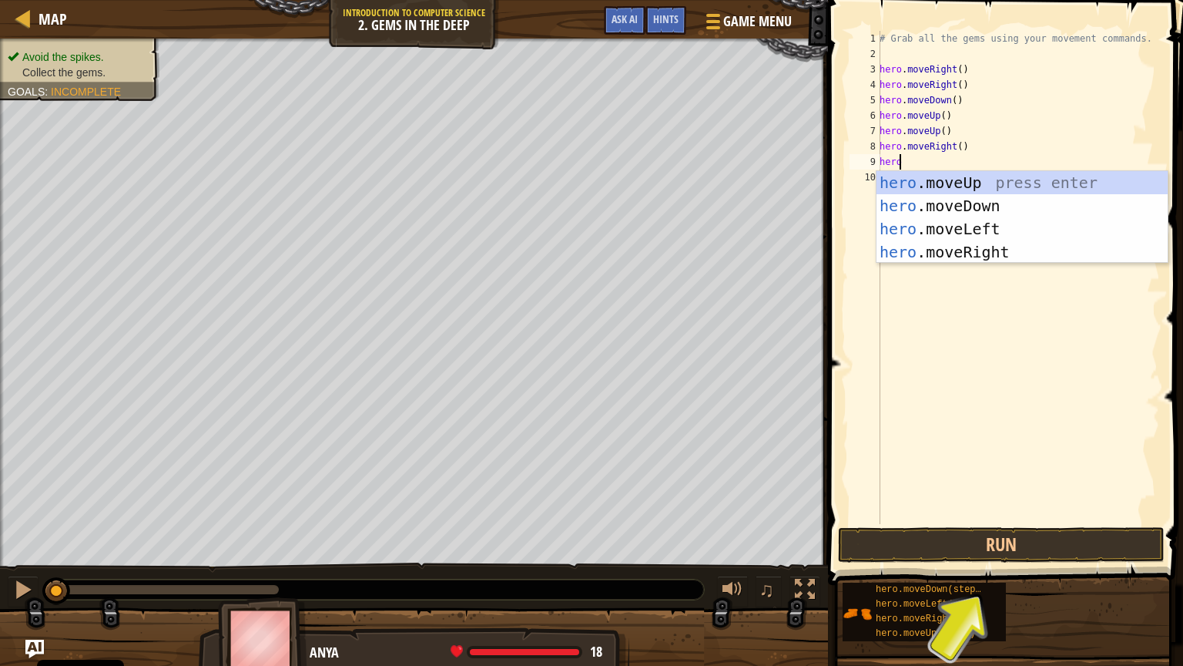
scroll to position [7, 0]
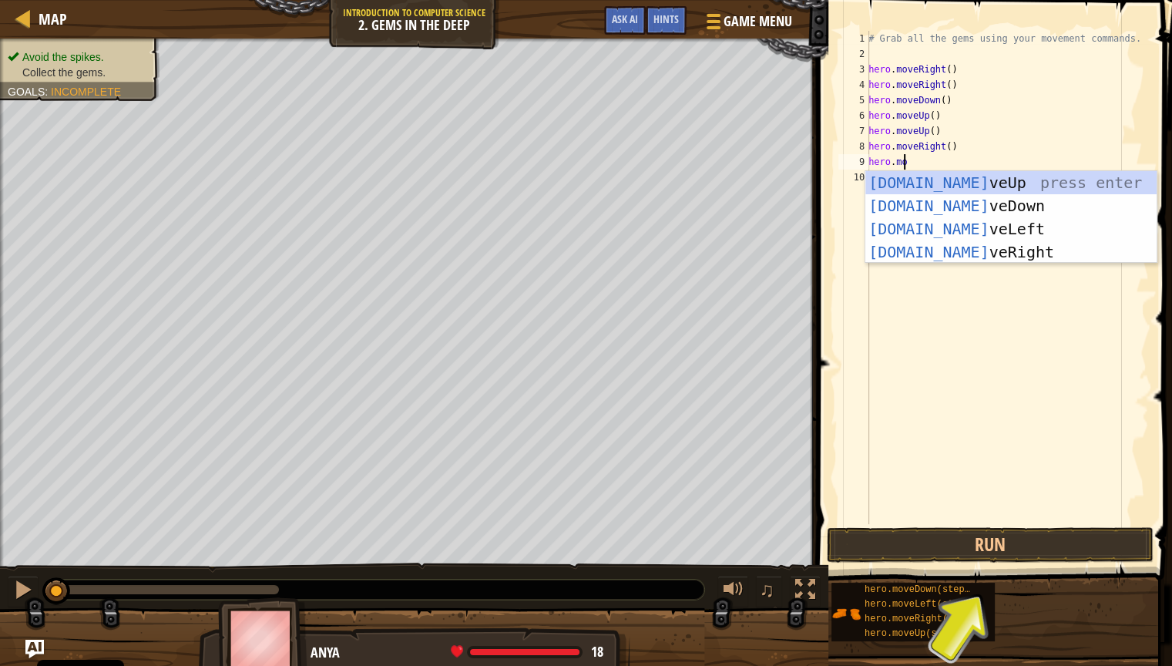
type textarea "hero.mov"
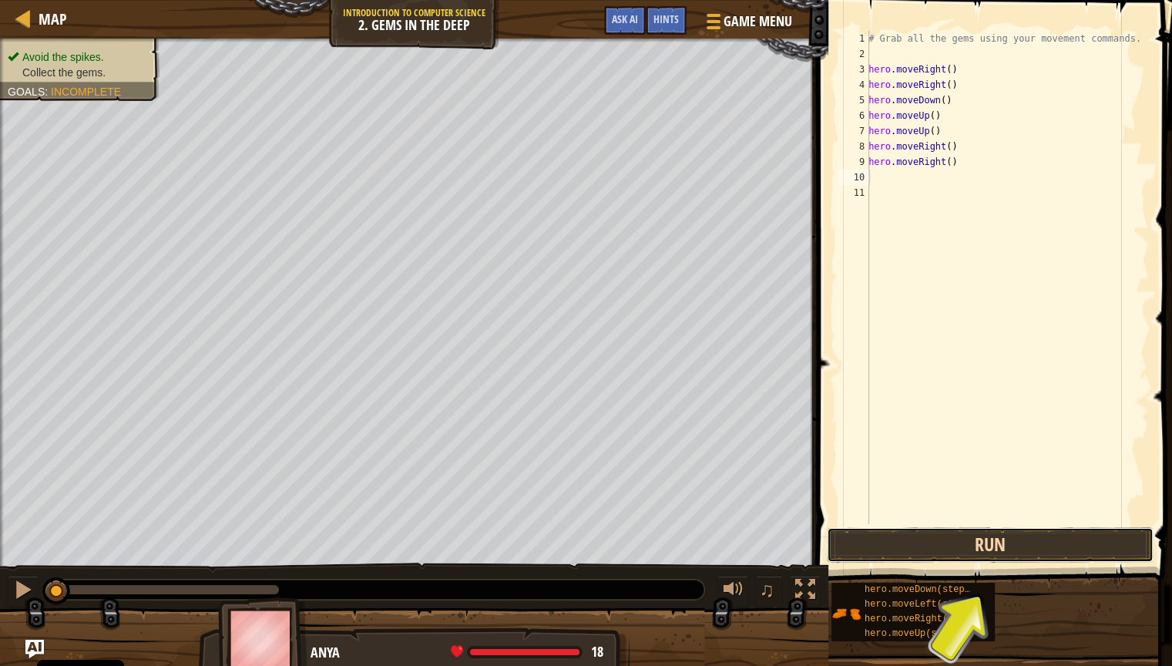
click at [1001, 480] on button "Run" at bounding box center [990, 544] width 327 height 35
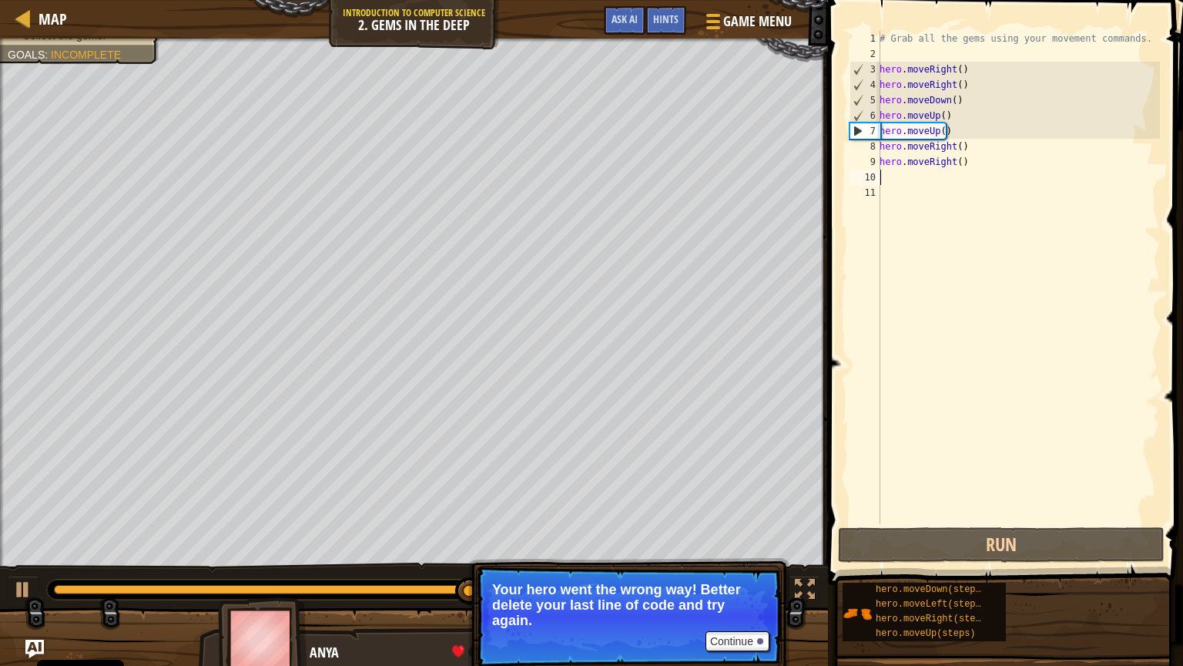
click at [970, 85] on div "# Grab all the gems using your movement commands. hero . moveRight ( ) hero . m…" at bounding box center [1018, 293] width 283 height 524
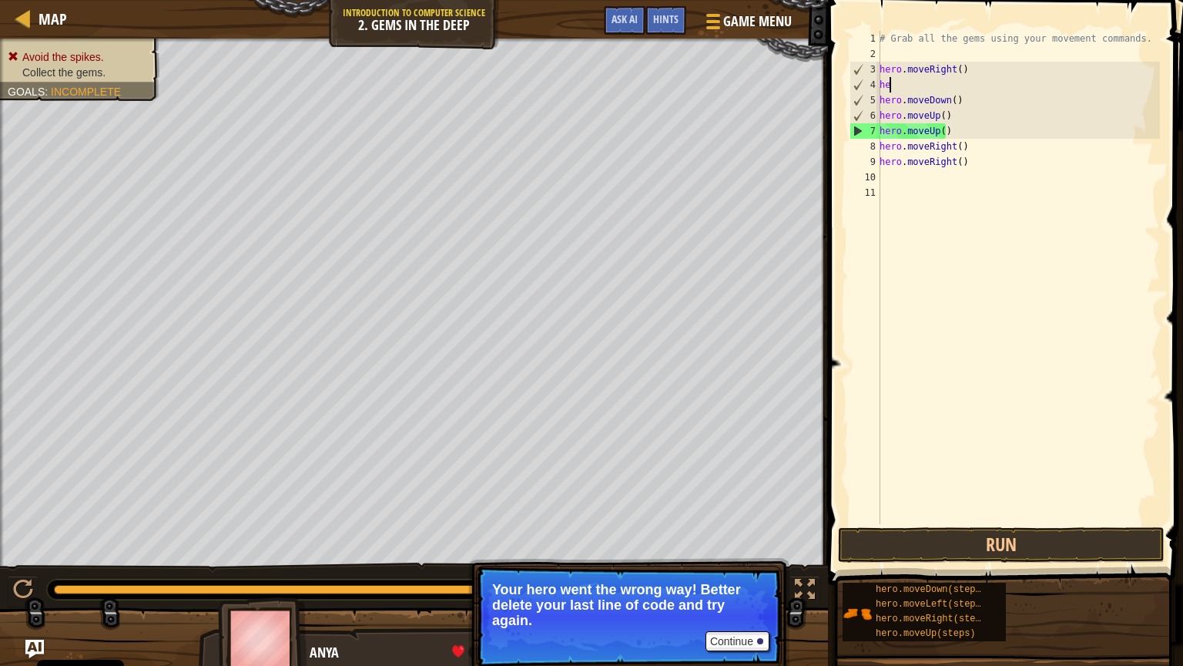
type textarea "h"
type textarea "hero.moveRight()"
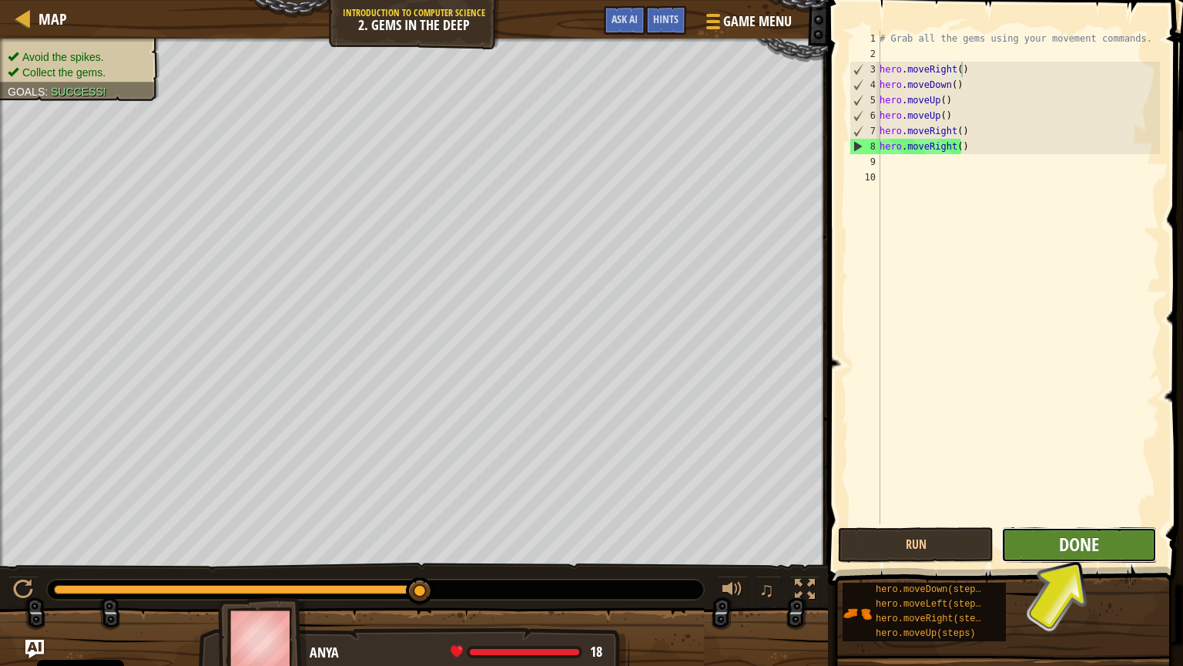
click at [1027, 480] on span "Done" at bounding box center [1079, 544] width 40 height 25
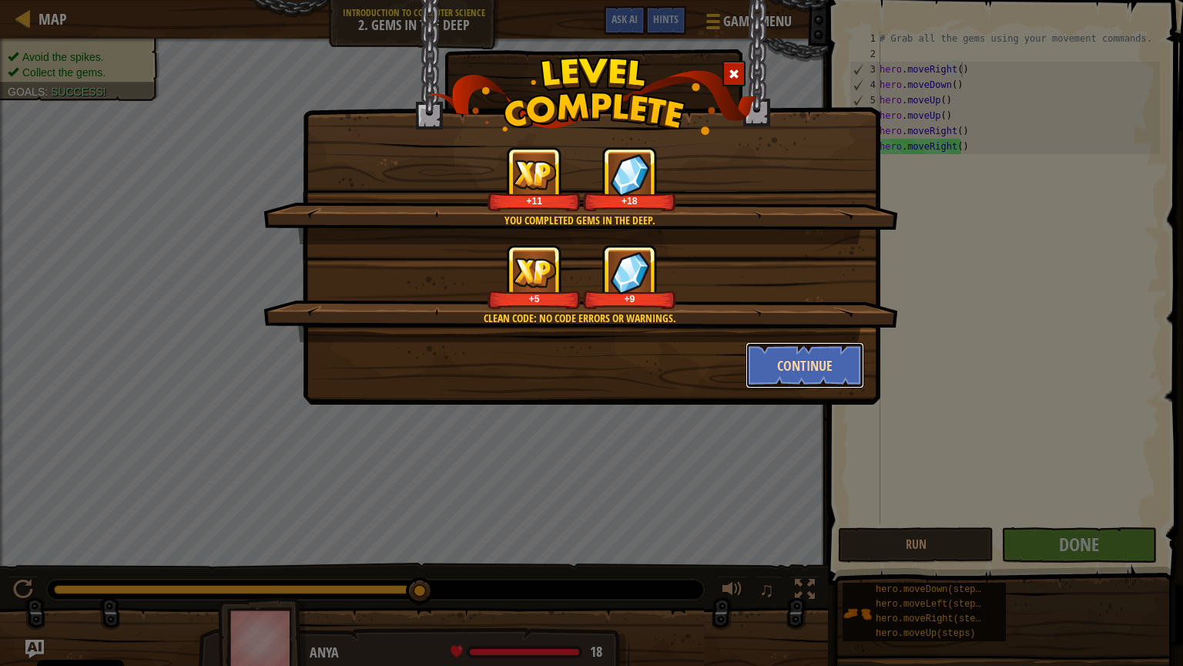
click at [805, 358] on button "Continue" at bounding box center [805, 365] width 119 height 46
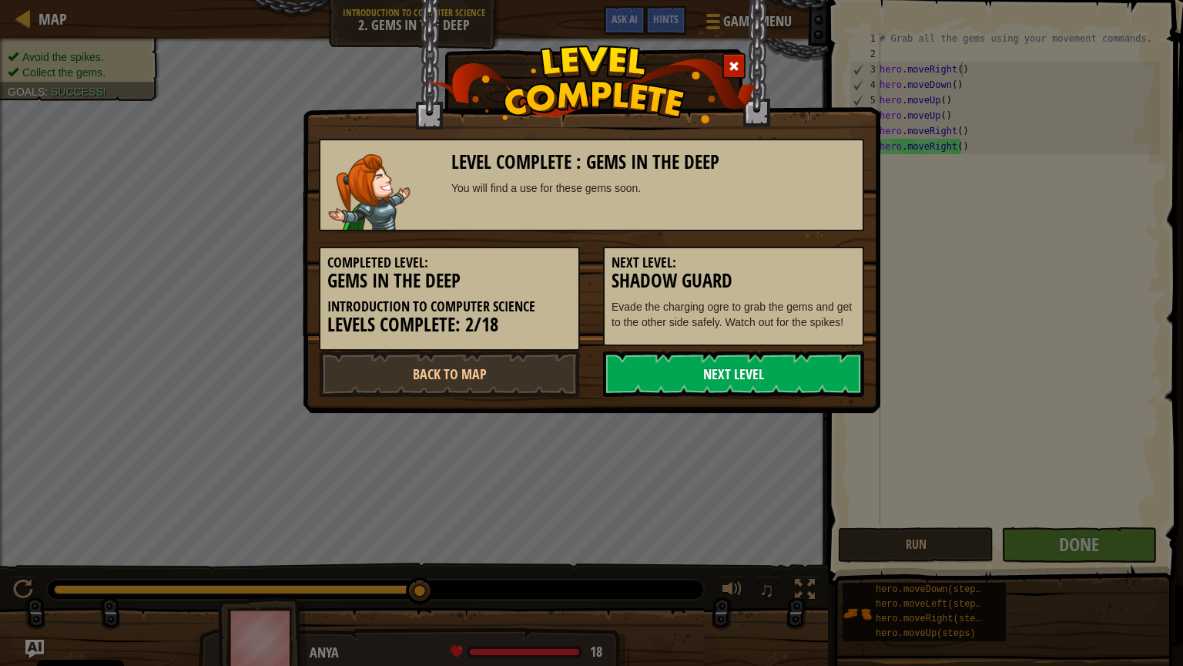
click at [767, 368] on link "Next Level" at bounding box center [733, 374] width 261 height 46
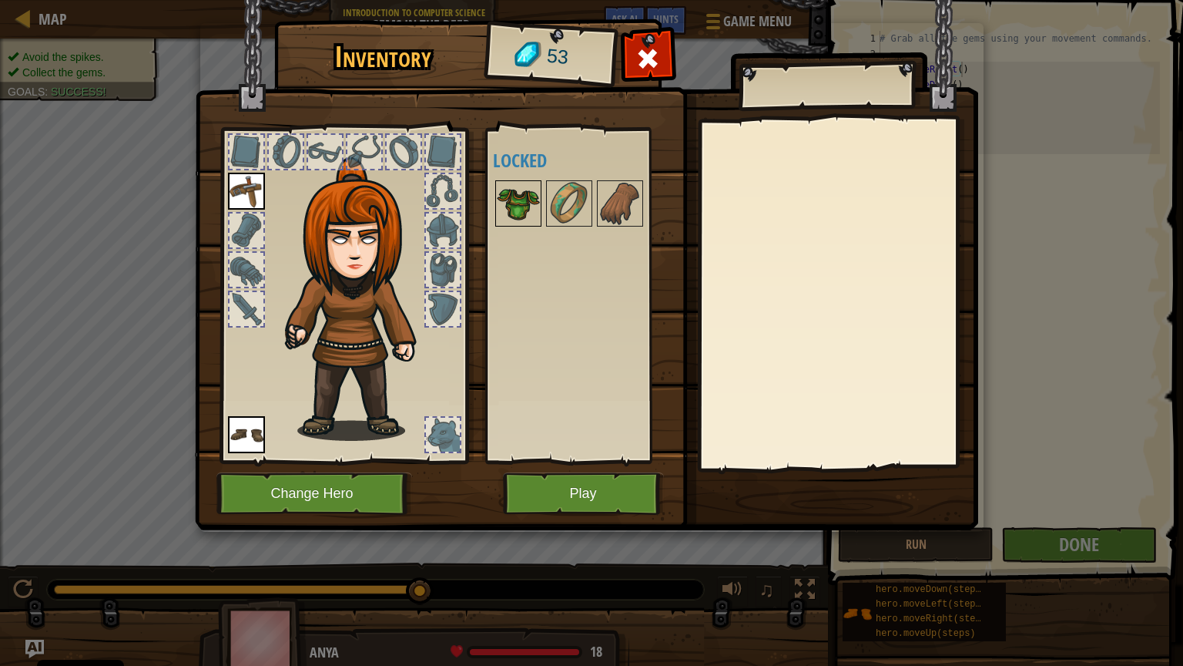
click at [524, 196] on img at bounding box center [518, 203] width 43 height 43
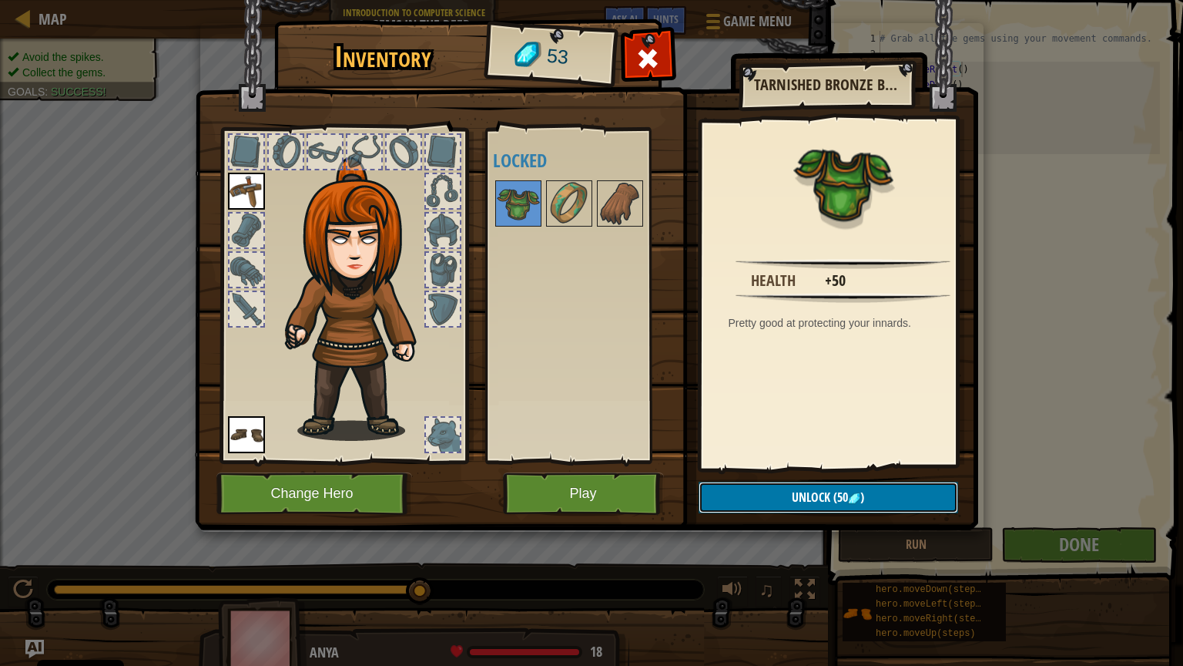
click at [857, 480] on img at bounding box center [854, 498] width 12 height 12
click at [813, 480] on button "Confirm" at bounding box center [829, 497] width 260 height 32
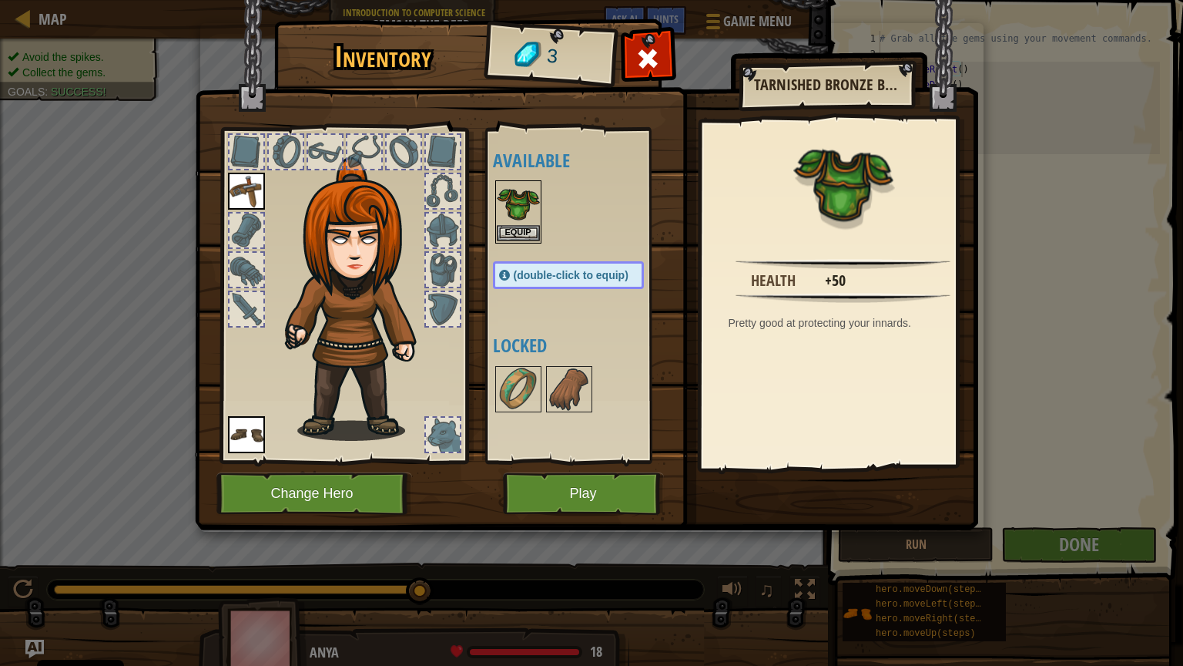
click at [514, 223] on img at bounding box center [518, 203] width 43 height 43
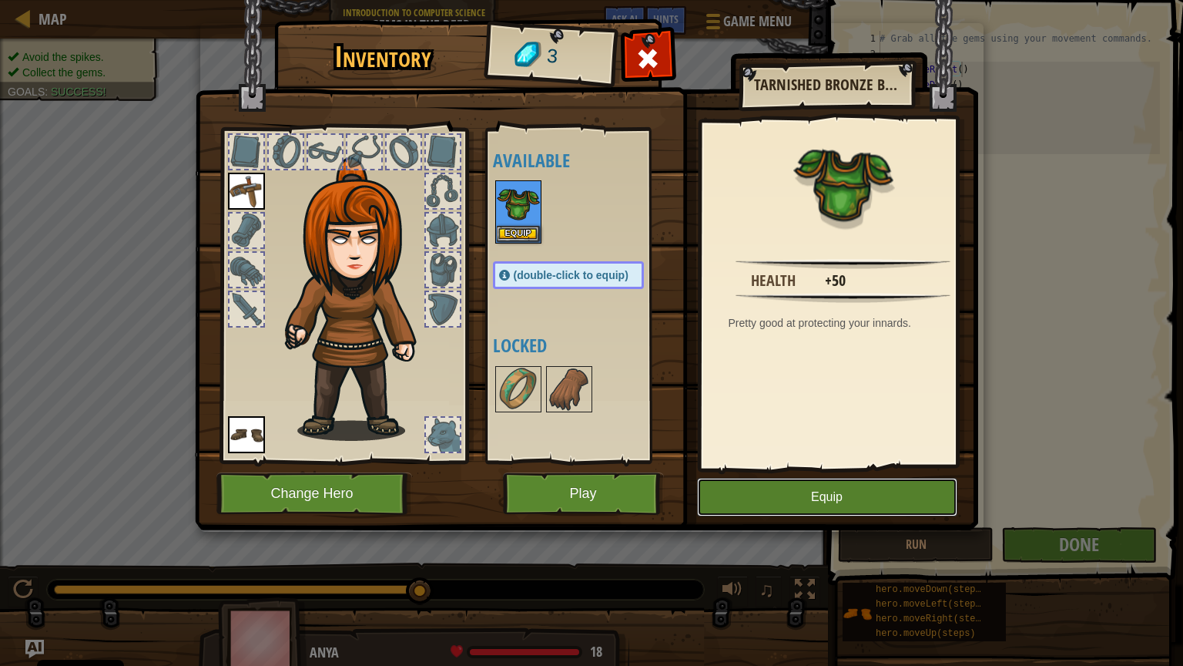
click at [834, 480] on button "Equip" at bounding box center [827, 497] width 260 height 39
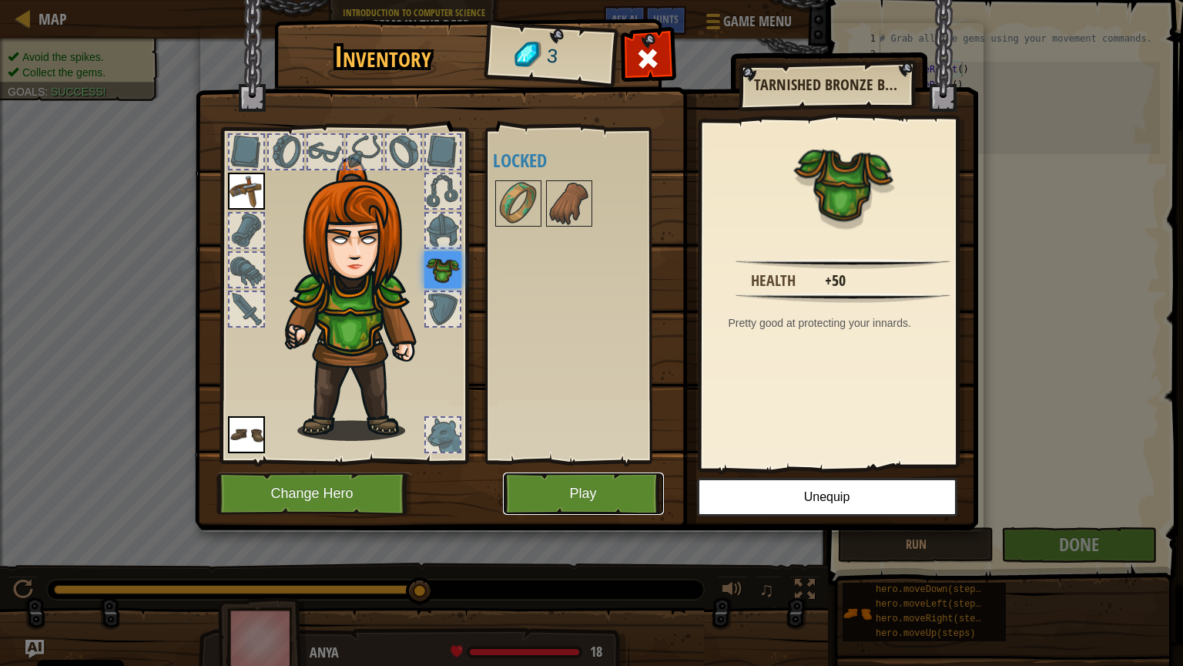
click at [581, 480] on button "Play" at bounding box center [583, 493] width 161 height 42
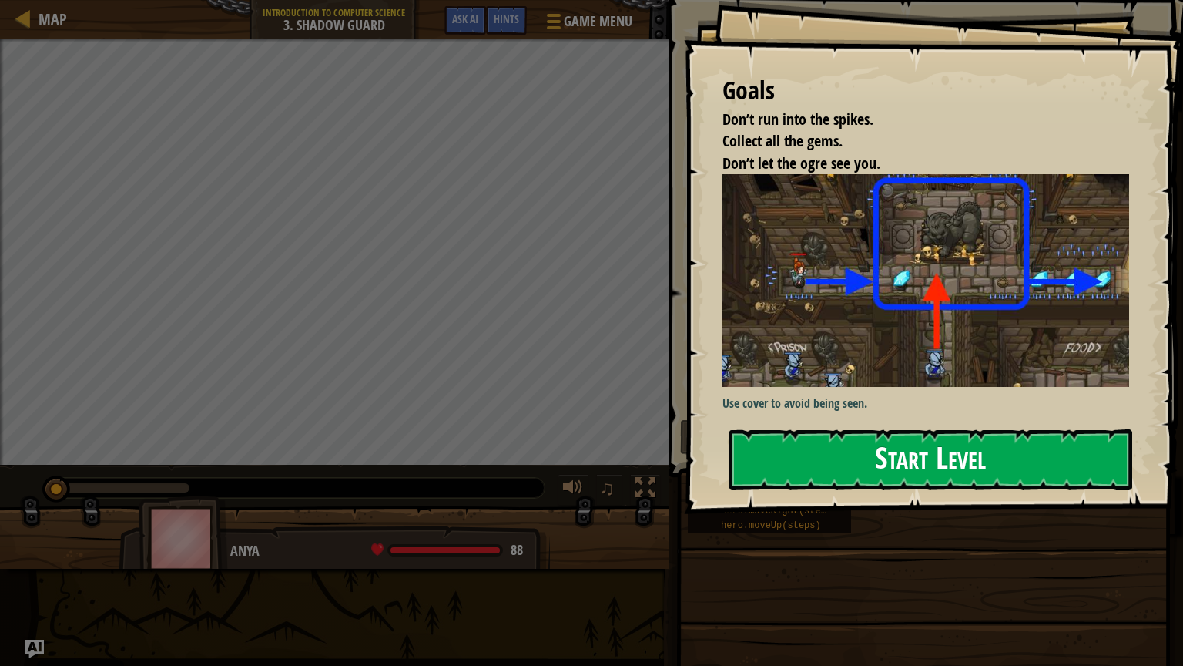
click at [944, 438] on button "Start Level" at bounding box center [931, 459] width 403 height 61
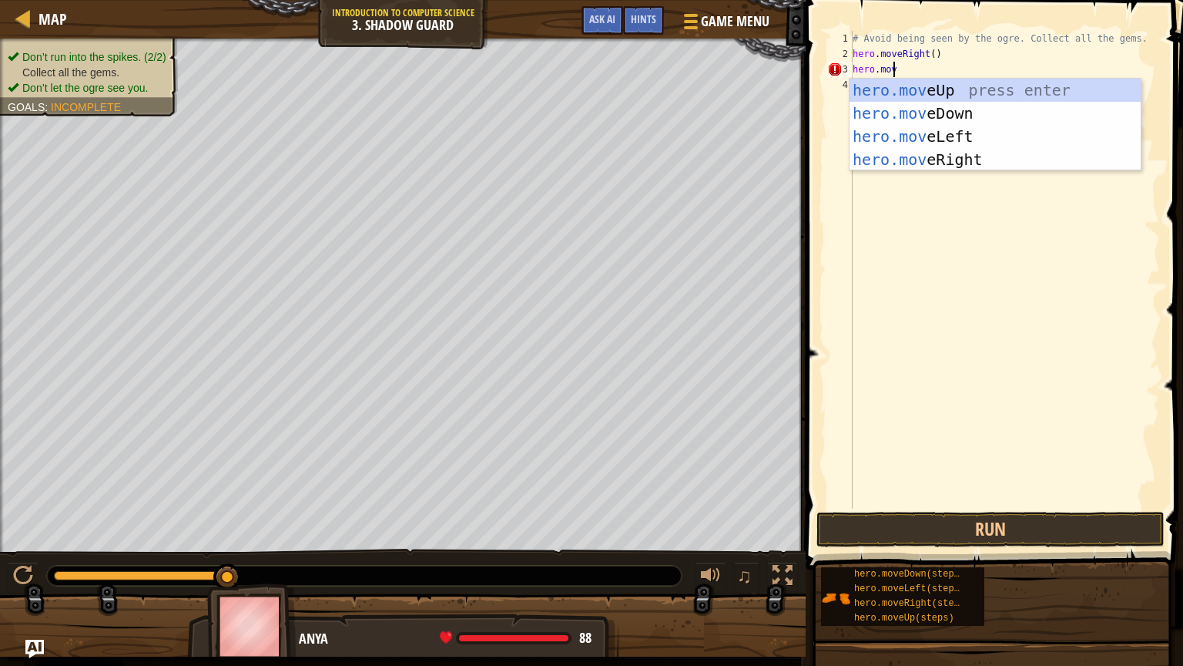
scroll to position [7, 2]
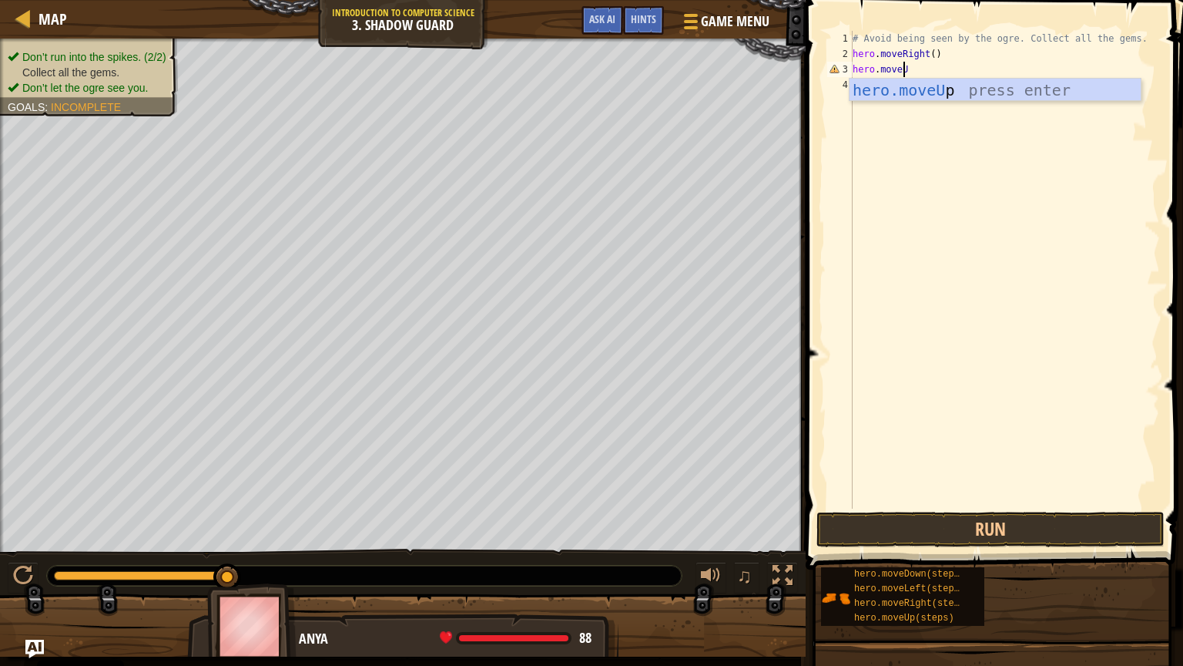
type textarea "hero.moveUp"
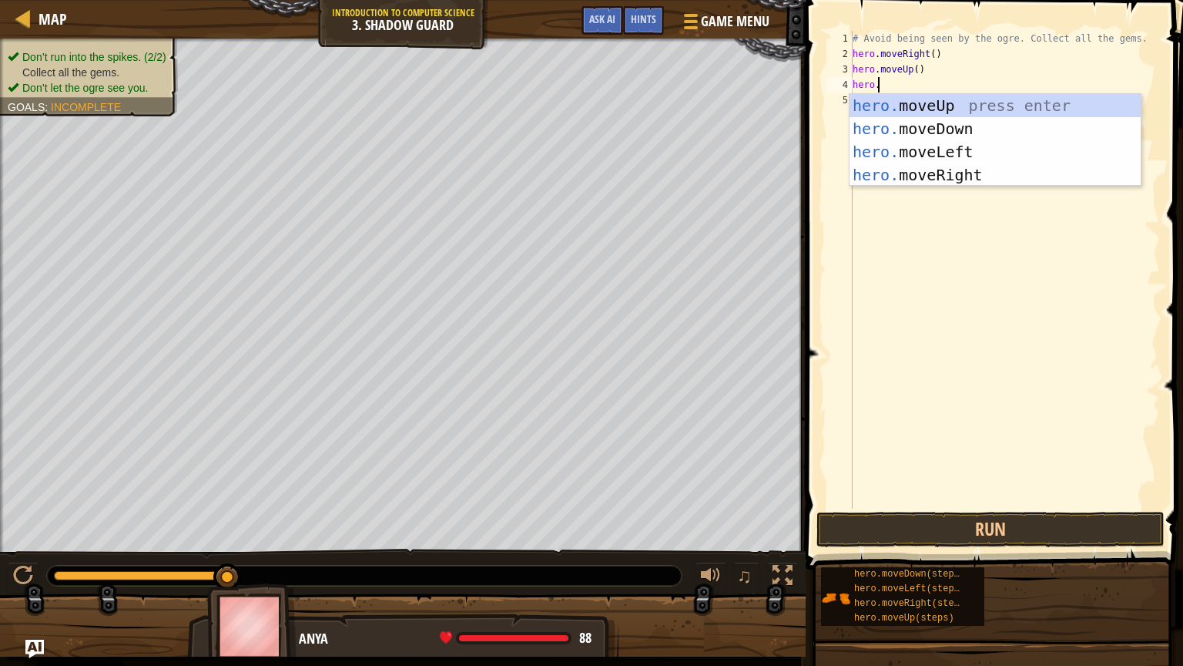
scroll to position [7, 1]
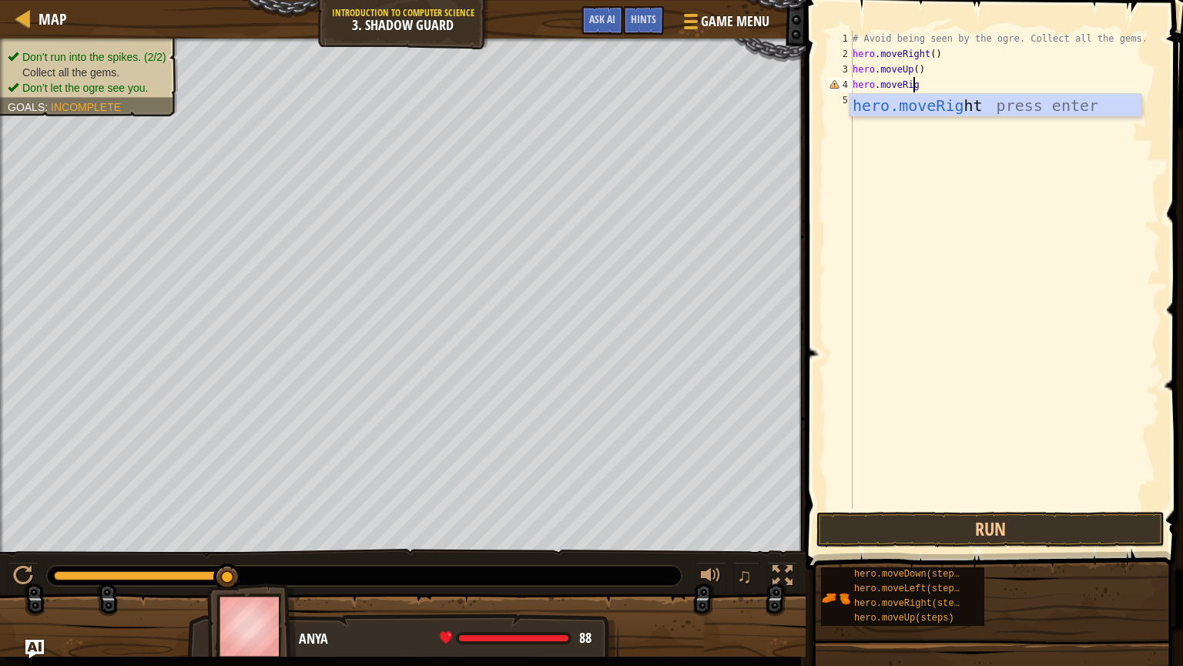
type textarea "hero.moveRight"
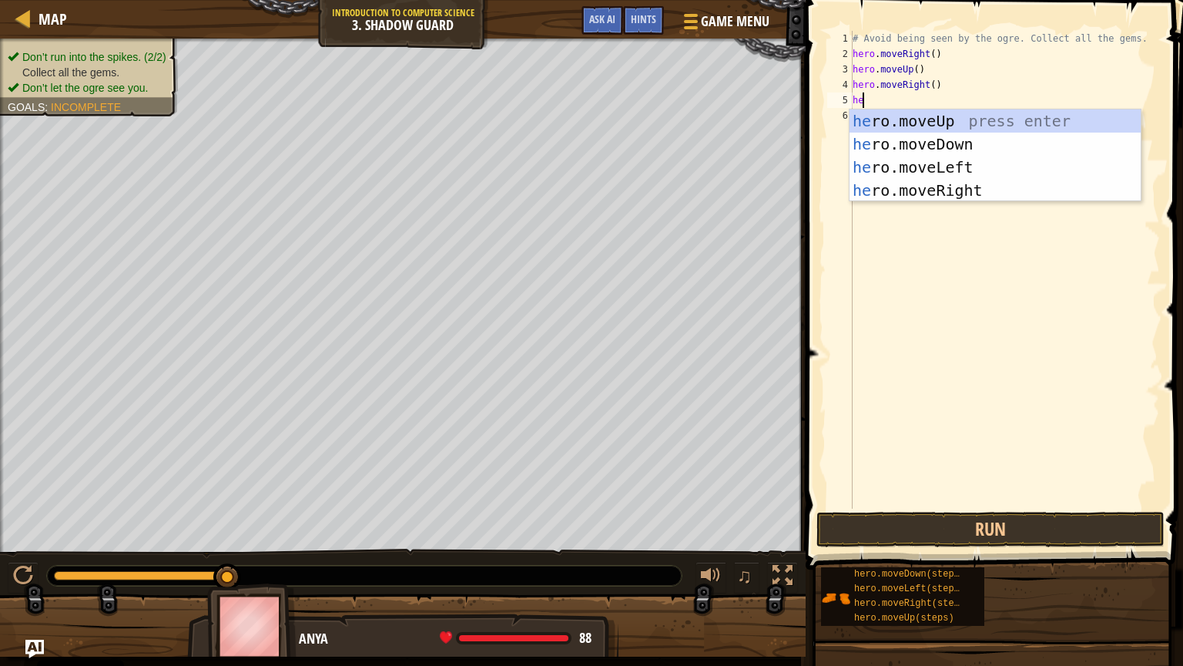
type textarea "hero"
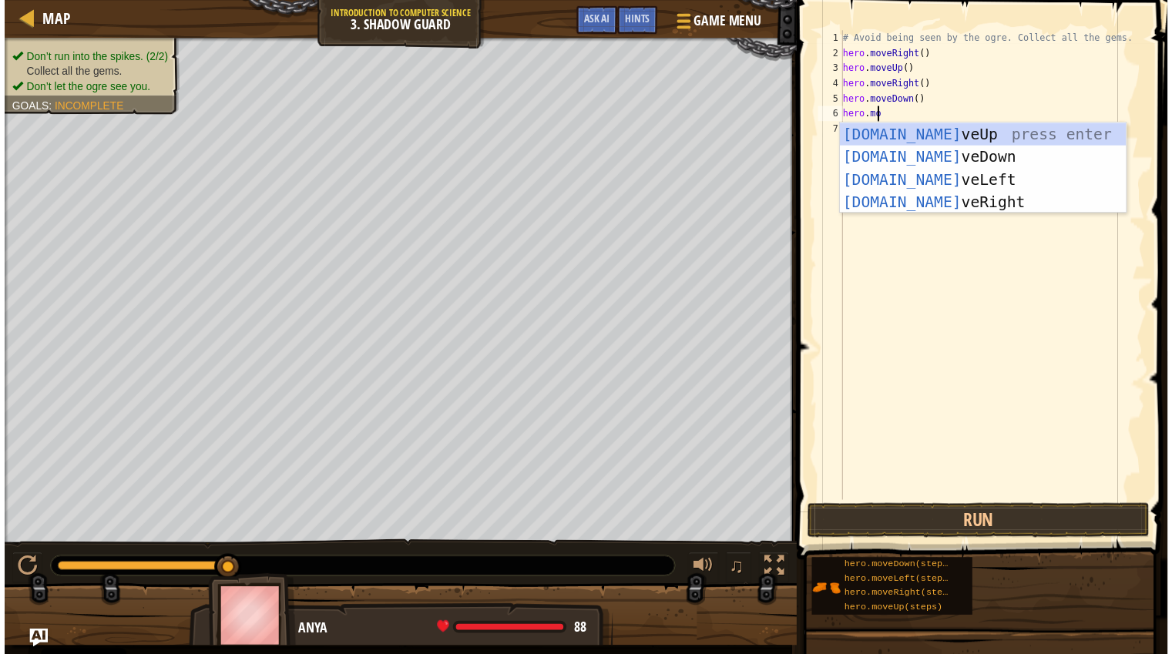
scroll to position [7, 2]
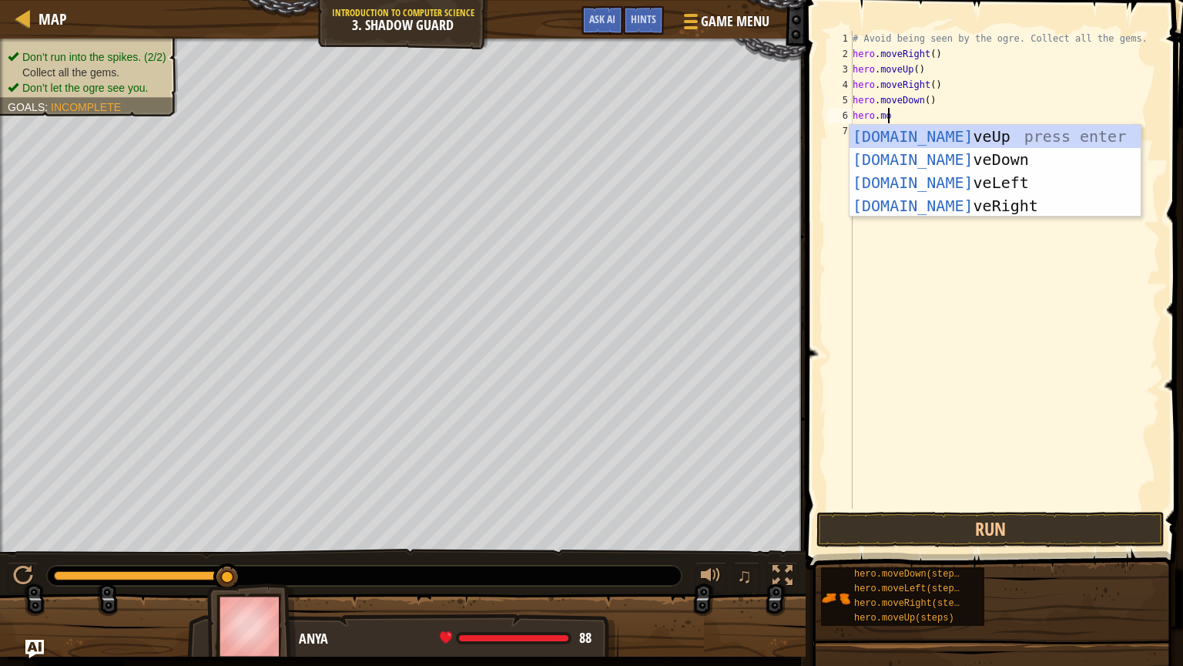
type textarea "hero.move"
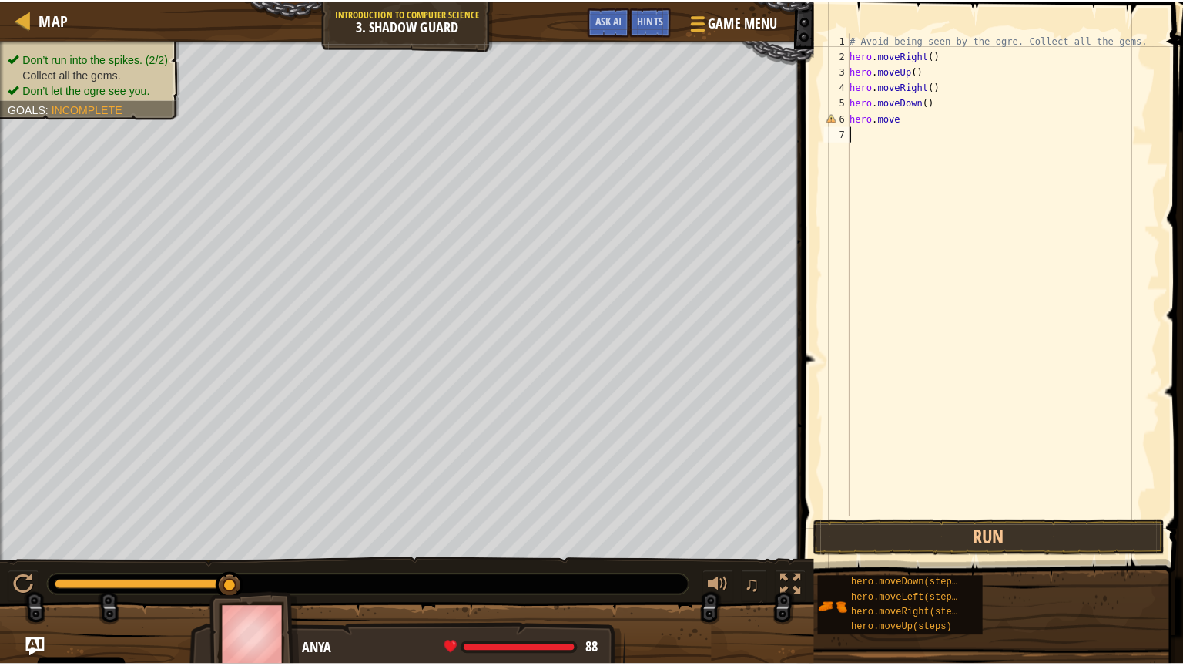
scroll to position [7, 0]
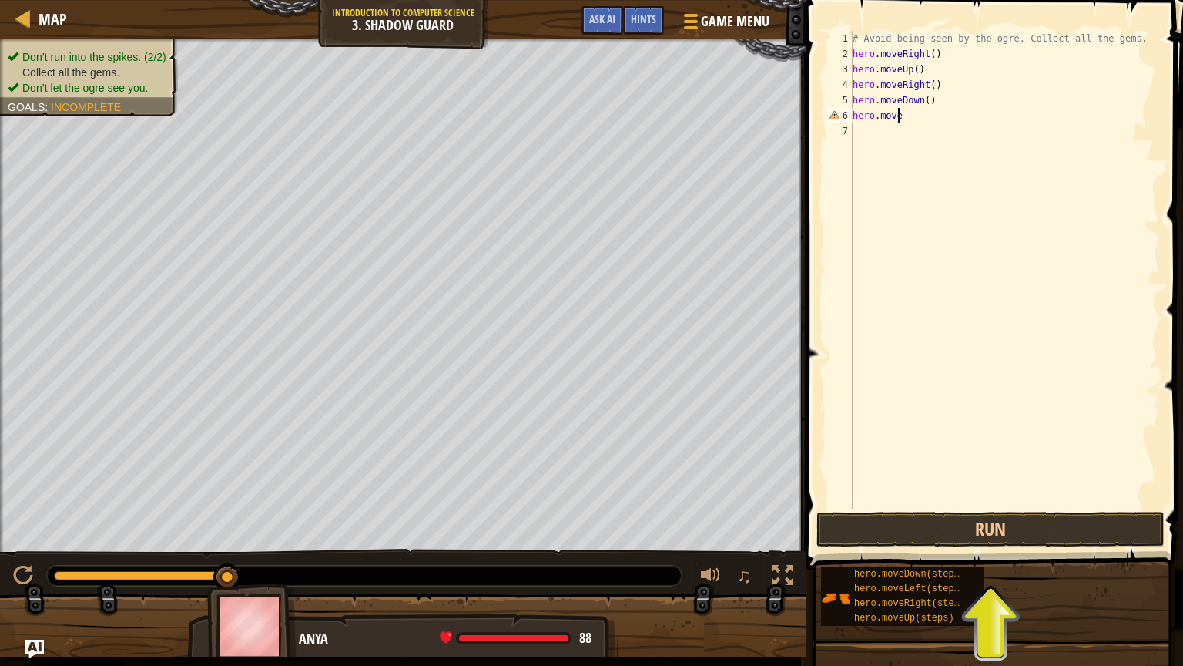
click at [913, 117] on div "# Avoid being seen by the ogre. Collect all the gems. hero . moveRight ( ) hero…" at bounding box center [1005, 285] width 310 height 508
click at [948, 52] on div "# Avoid being seen by the ogre. Collect all the gems. hero . moveRight ( ) hero…" at bounding box center [1005, 285] width 310 height 508
type textarea "h"
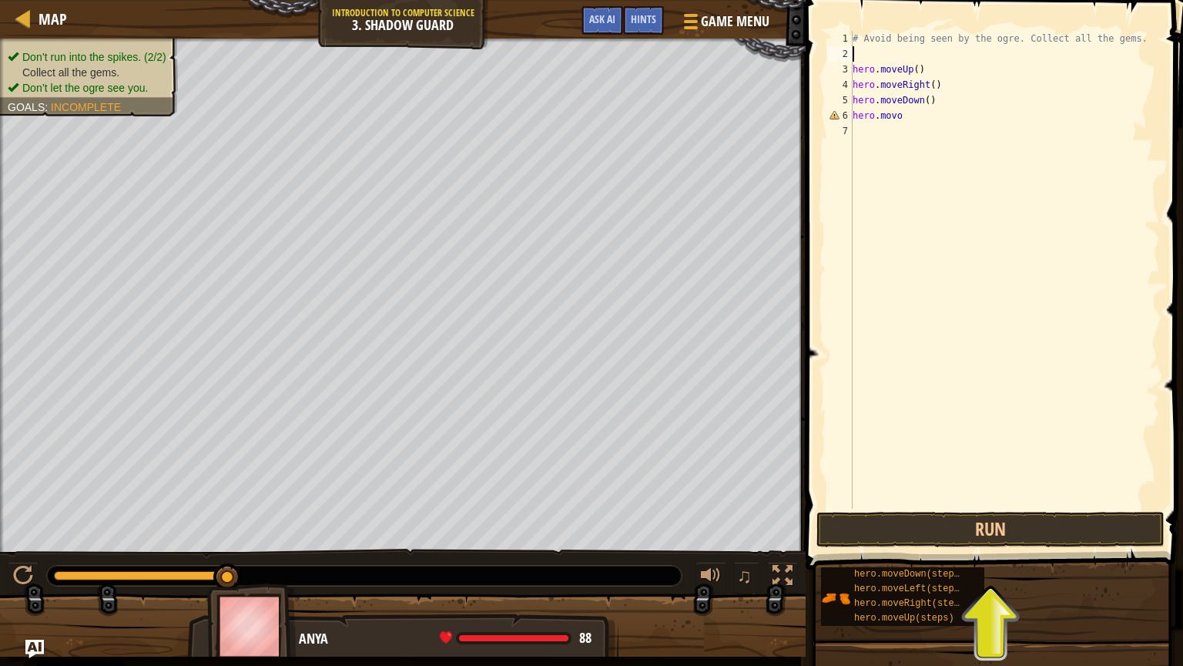
click at [904, 116] on div "# Avoid being seen by the ogre. Collect all the gems. hero . moveUp ( ) hero . …" at bounding box center [1005, 285] width 310 height 508
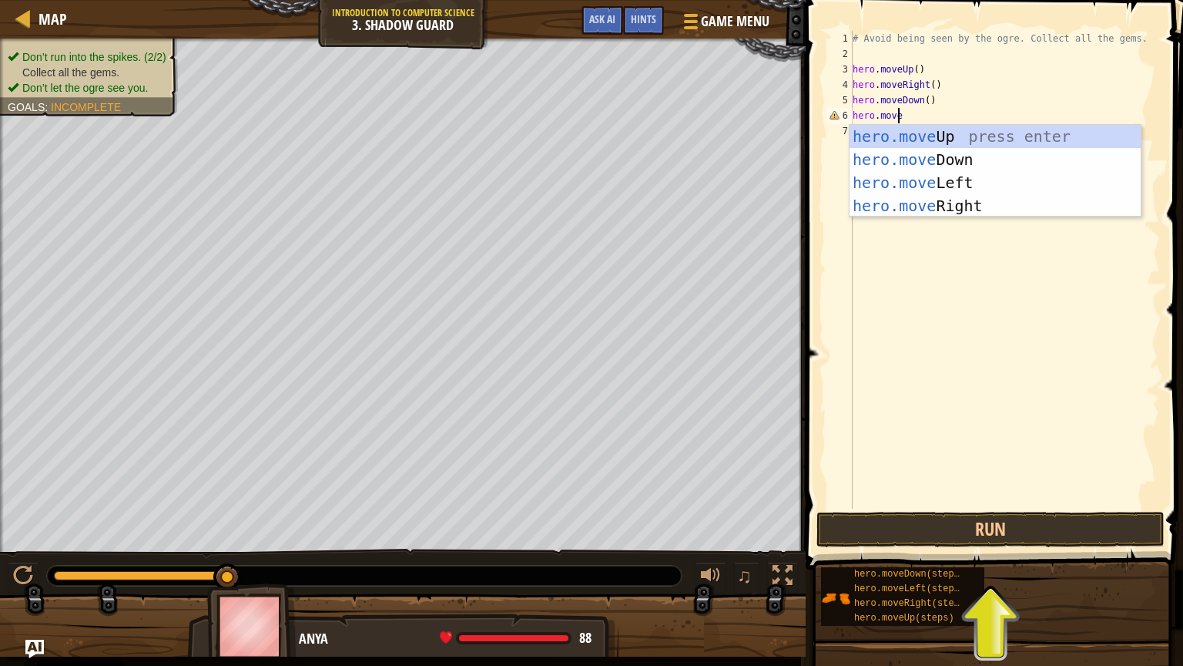
type textarea "hero.moveR"
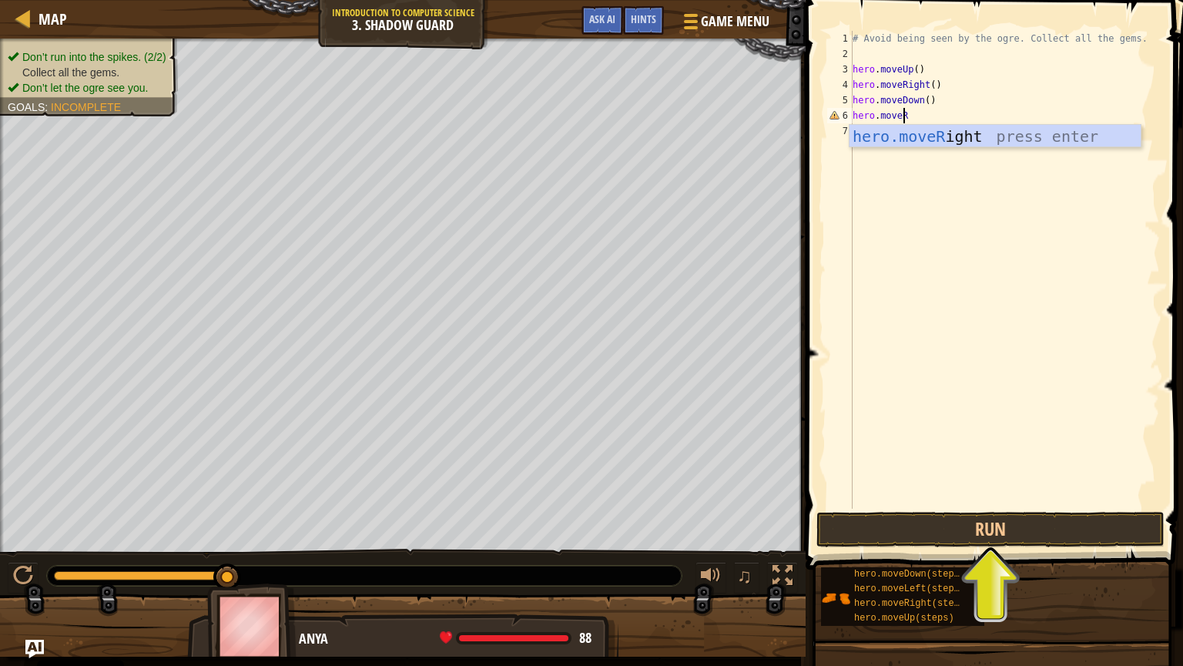
scroll to position [7, 3]
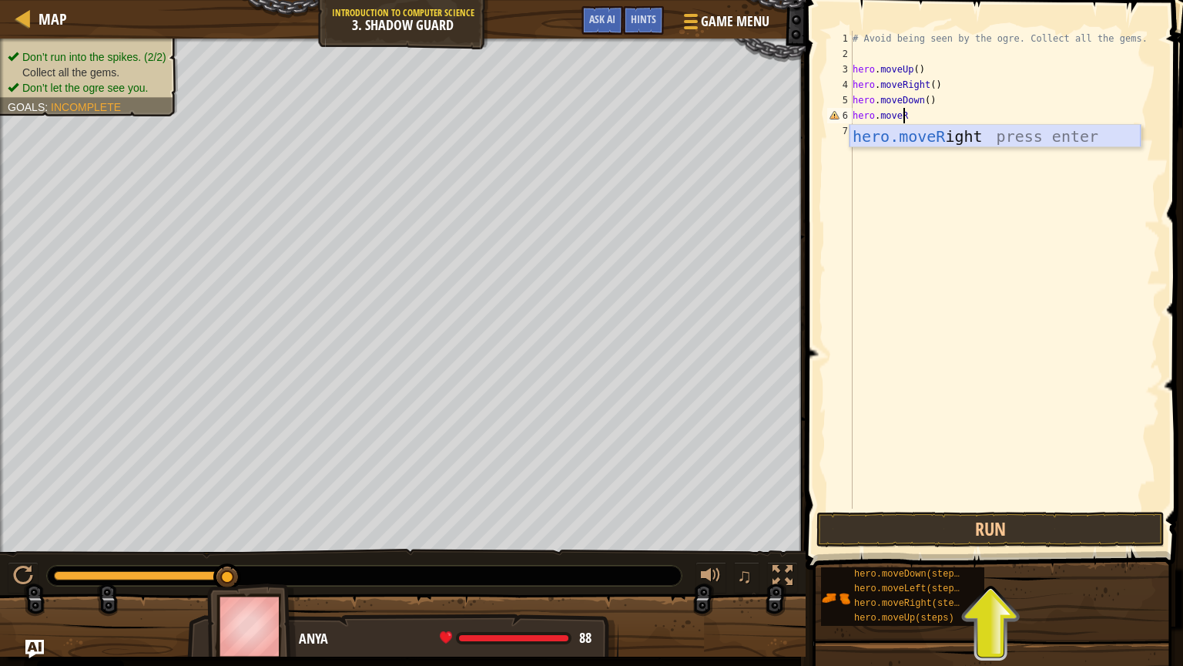
click at [932, 129] on div "hero.moveR ight press enter" at bounding box center [995, 159] width 291 height 69
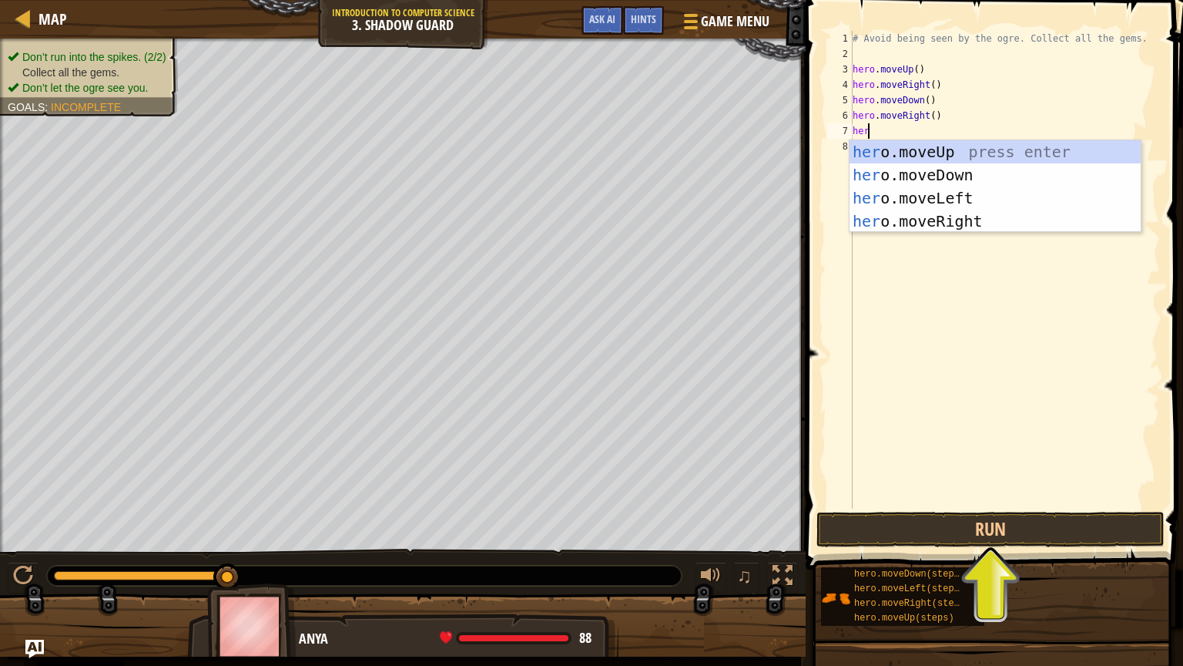
scroll to position [7, 0]
type textarea "hero."
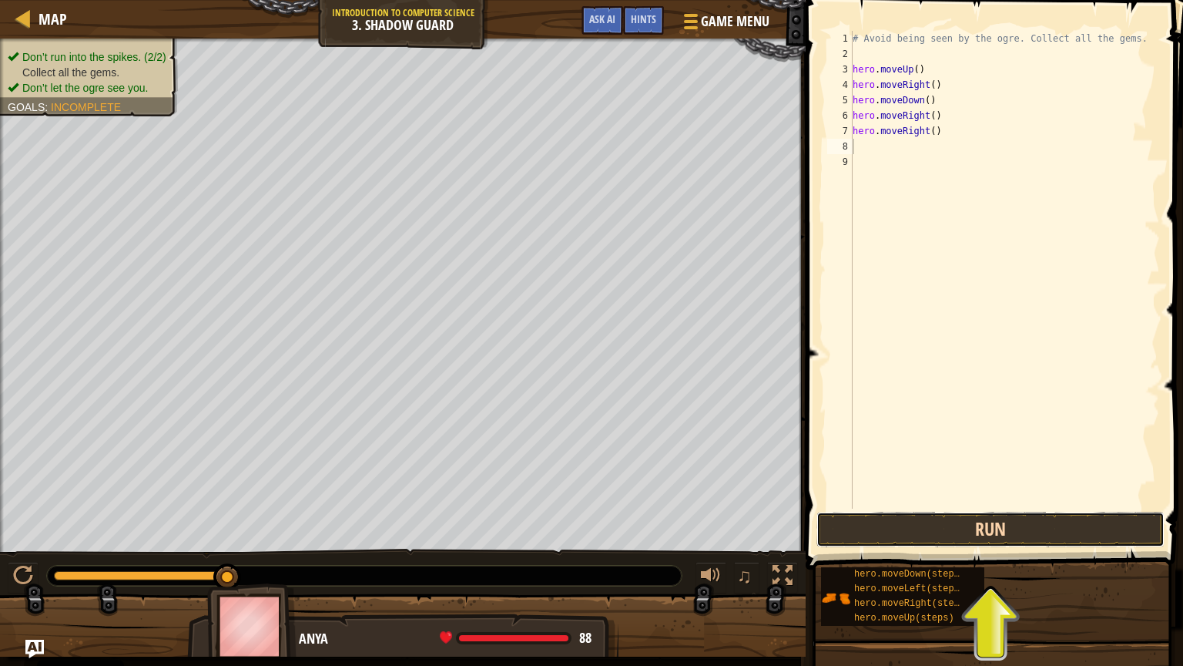
click at [992, 480] on button "Run" at bounding box center [991, 529] width 348 height 35
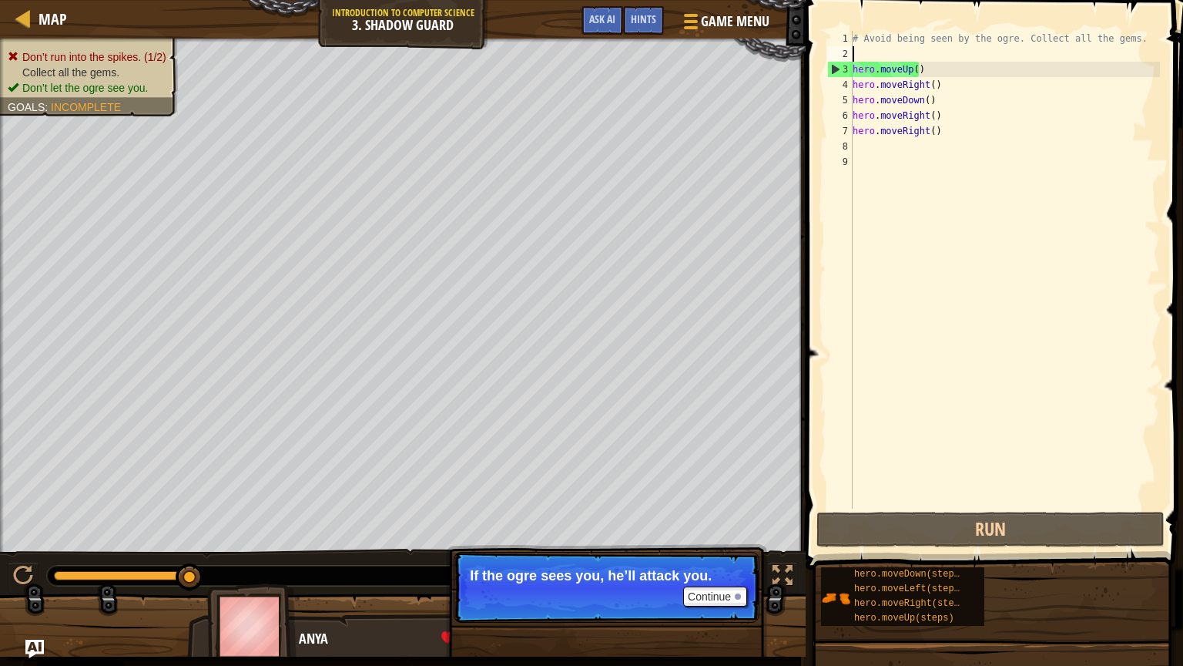
click at [917, 53] on div "# Avoid being seen by the ogre. Collect all the gems. hero . moveUp ( ) hero . …" at bounding box center [1005, 285] width 310 height 508
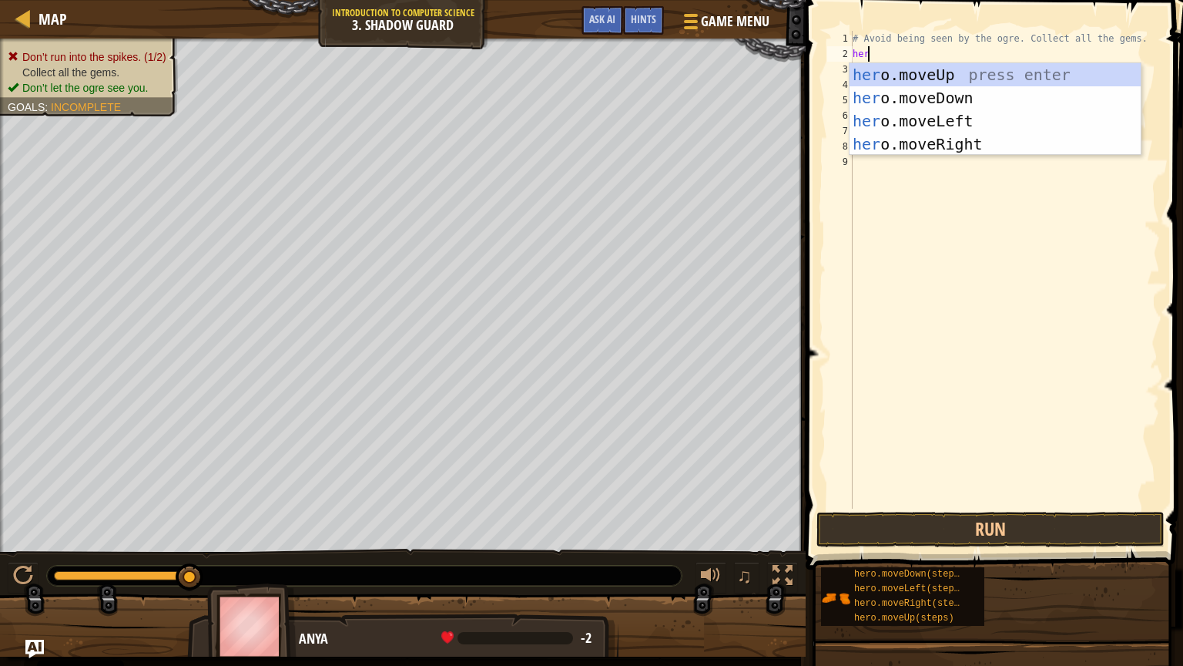
type textarea "hero"
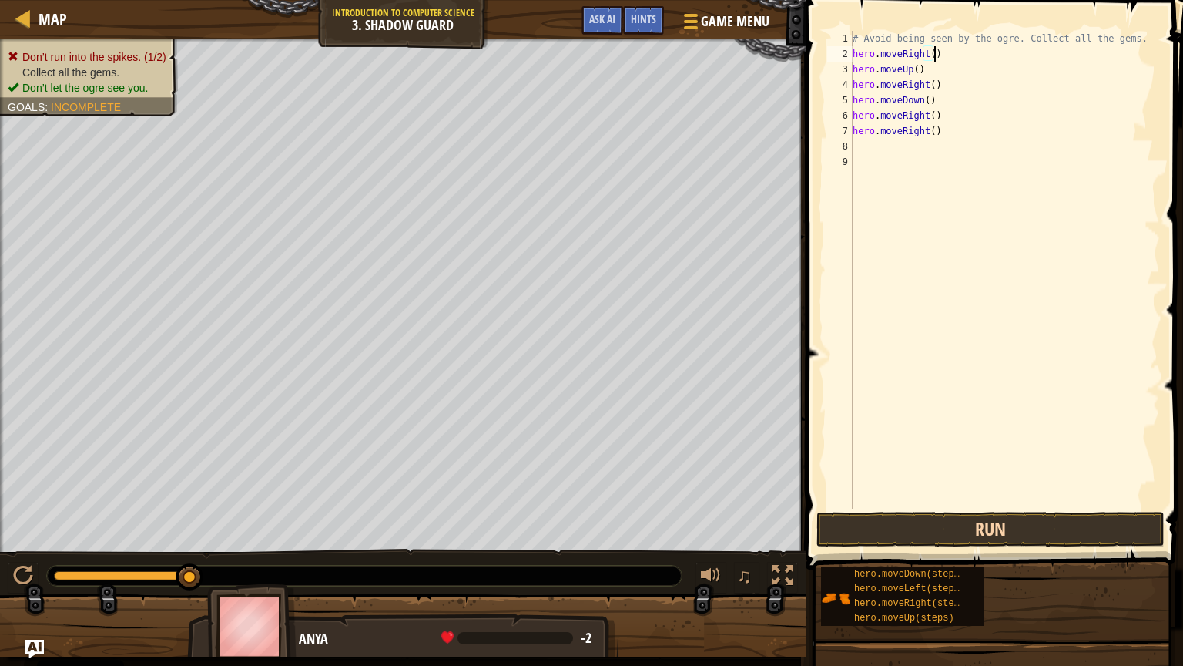
type textarea "hero.moveRight()"
click at [992, 480] on button "Run" at bounding box center [991, 529] width 348 height 35
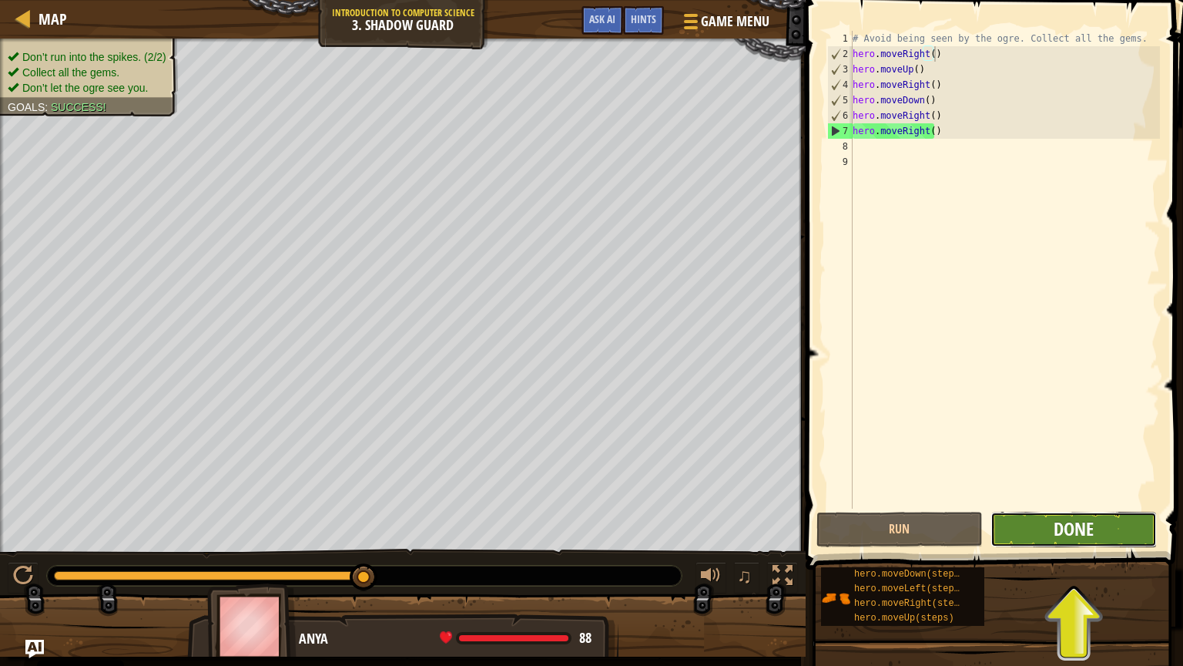
click at [1027, 480] on span "Done" at bounding box center [1074, 528] width 40 height 25
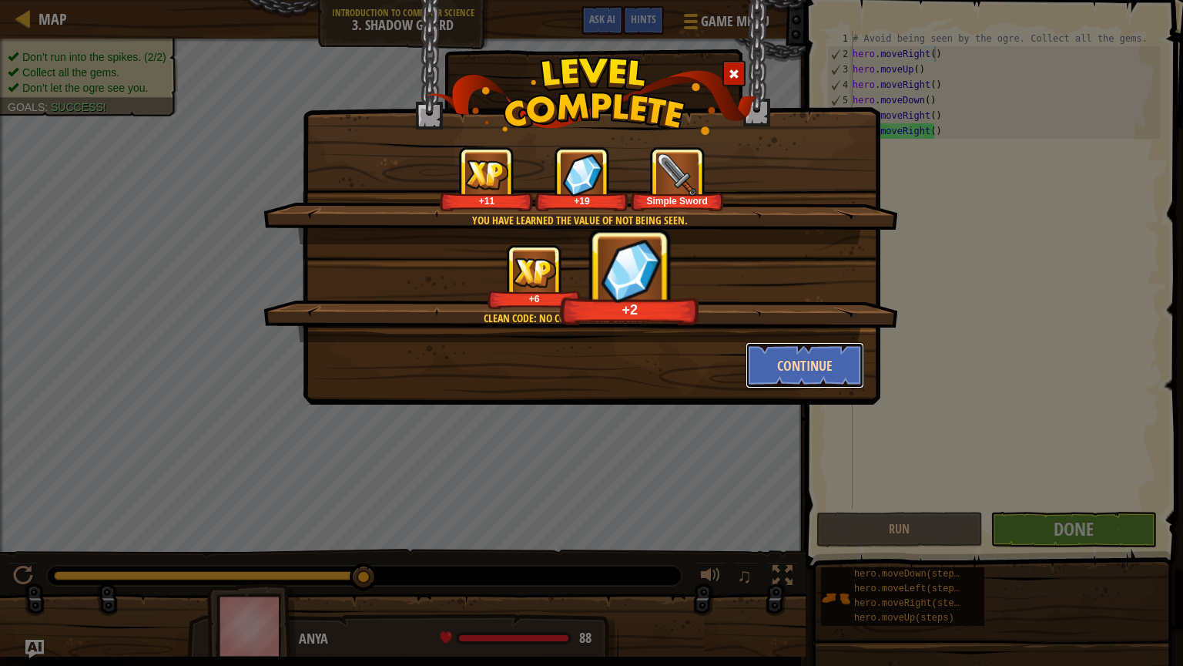
click at [804, 362] on button "Continue" at bounding box center [805, 365] width 119 height 46
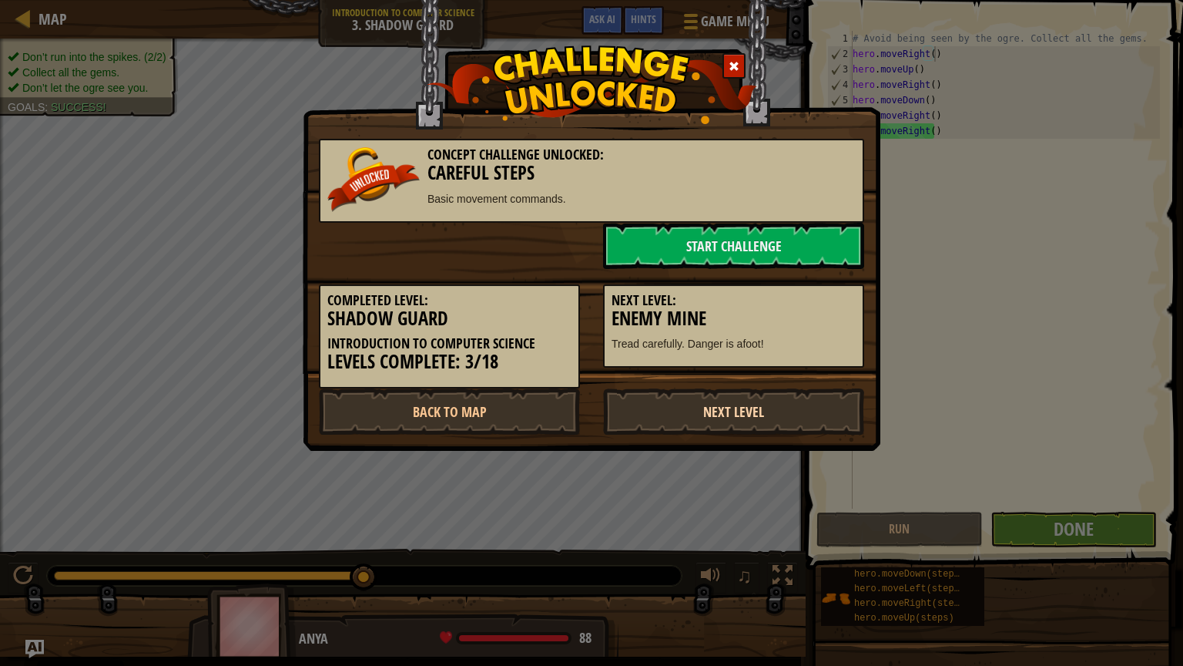
click at [744, 415] on link "Next Level" at bounding box center [733, 411] width 261 height 46
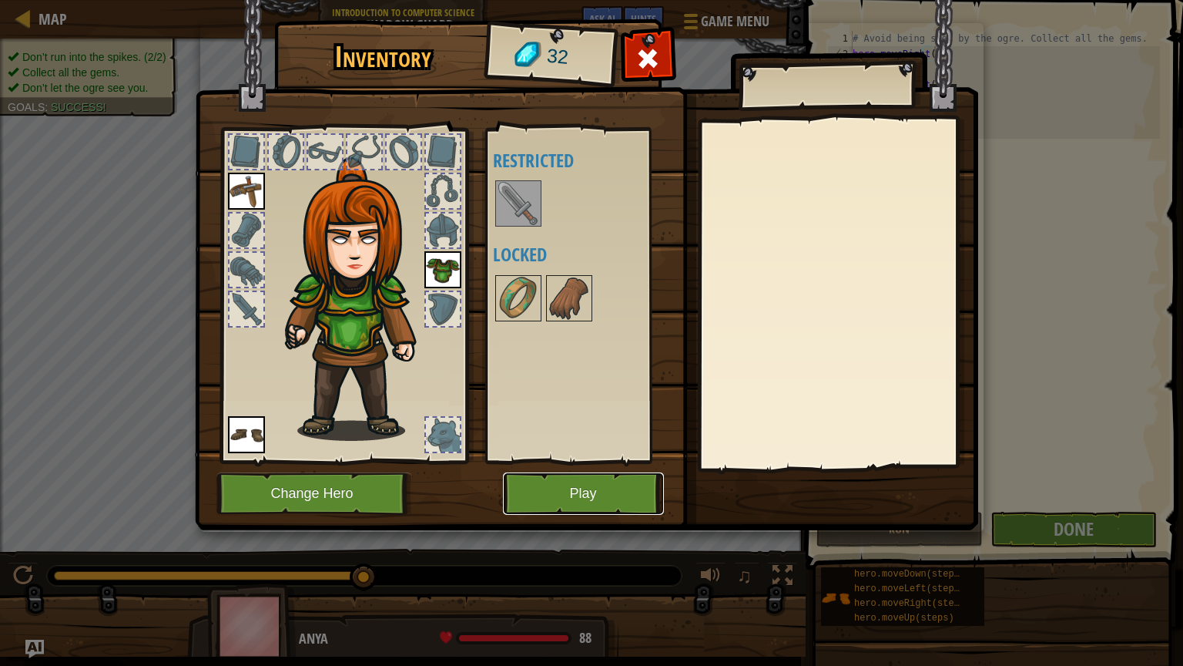
click at [572, 480] on button "Play" at bounding box center [583, 493] width 161 height 42
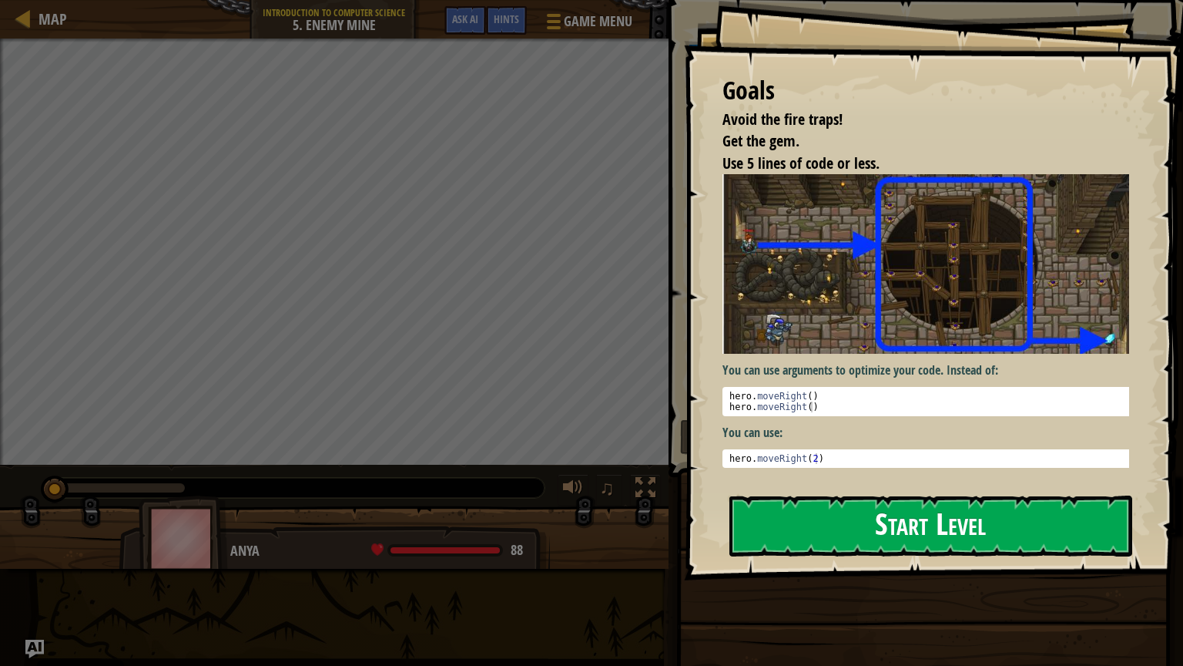
click at [945, 480] on button "Start Level" at bounding box center [931, 525] width 403 height 61
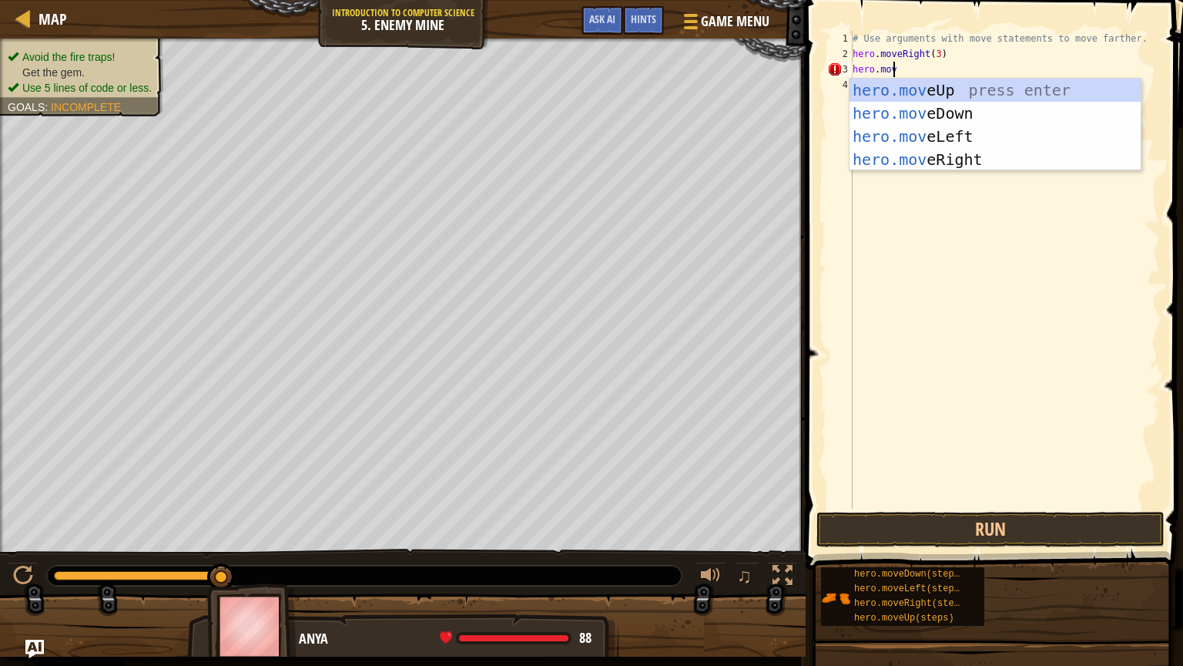
scroll to position [7, 2]
type textarea "hero.move"
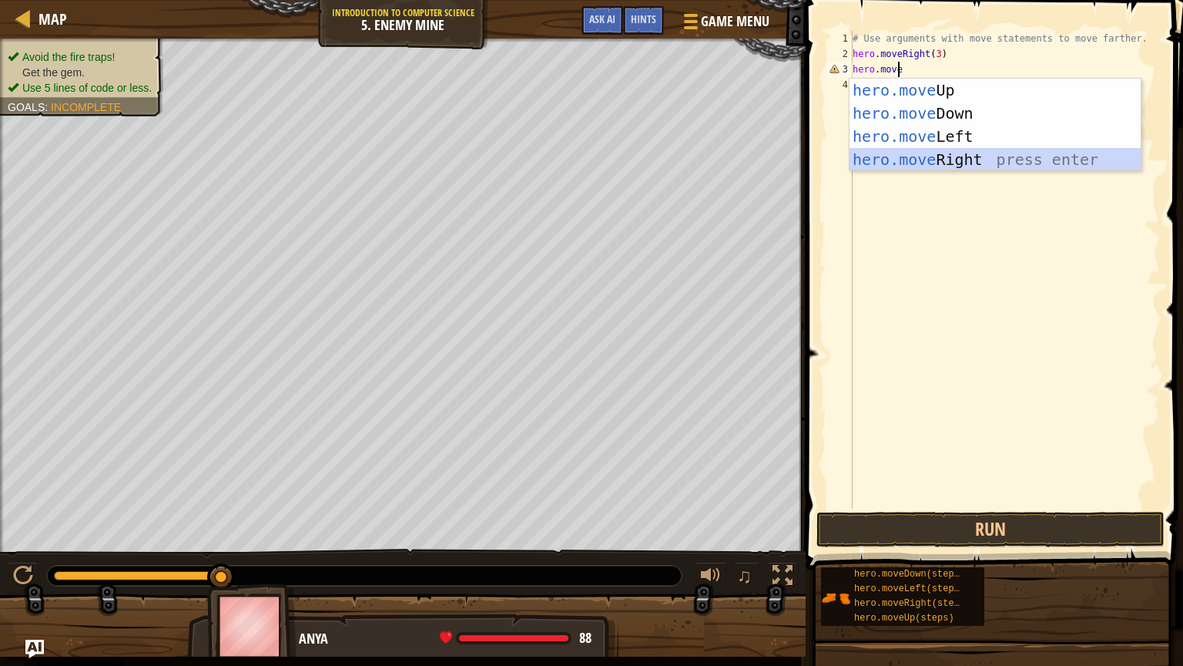
scroll to position [7, 0]
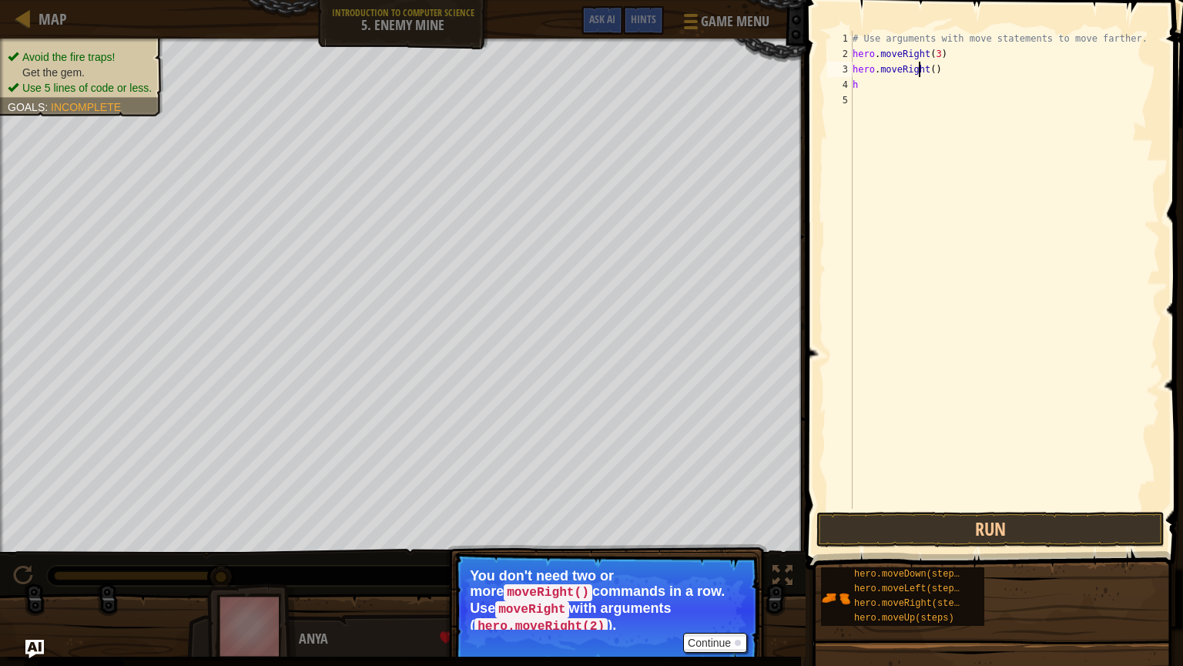
click at [921, 72] on div "# Use arguments with move statements to move farther. hero . moveRight ( 3 ) he…" at bounding box center [1005, 285] width 310 height 508
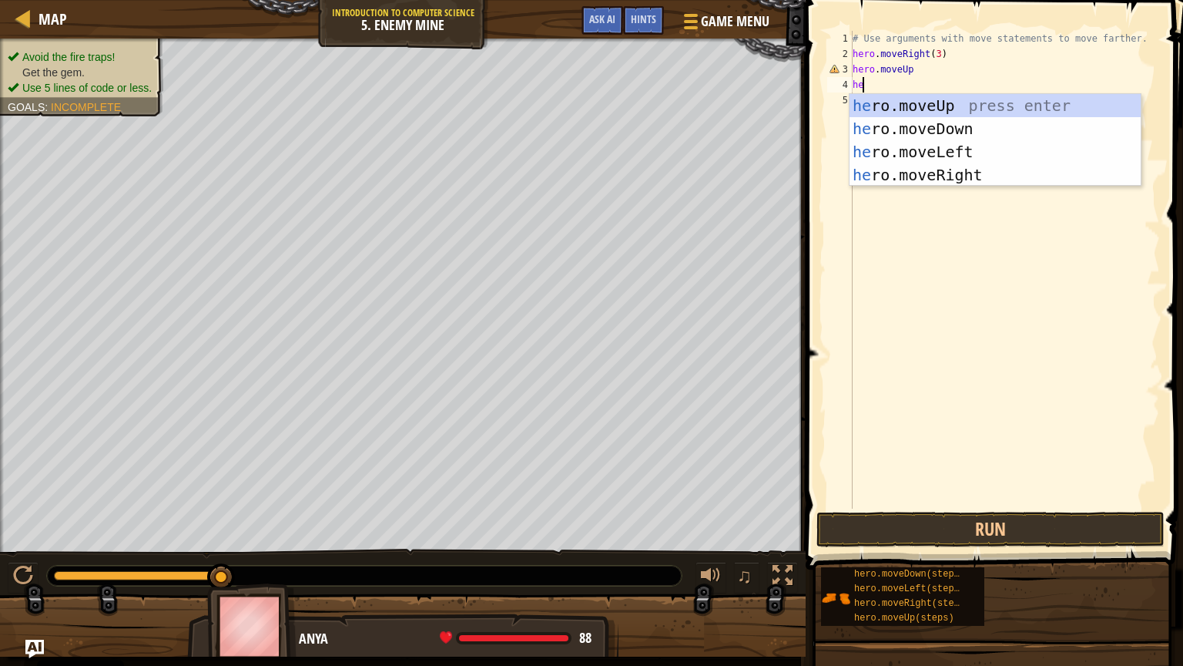
type textarea "hero"
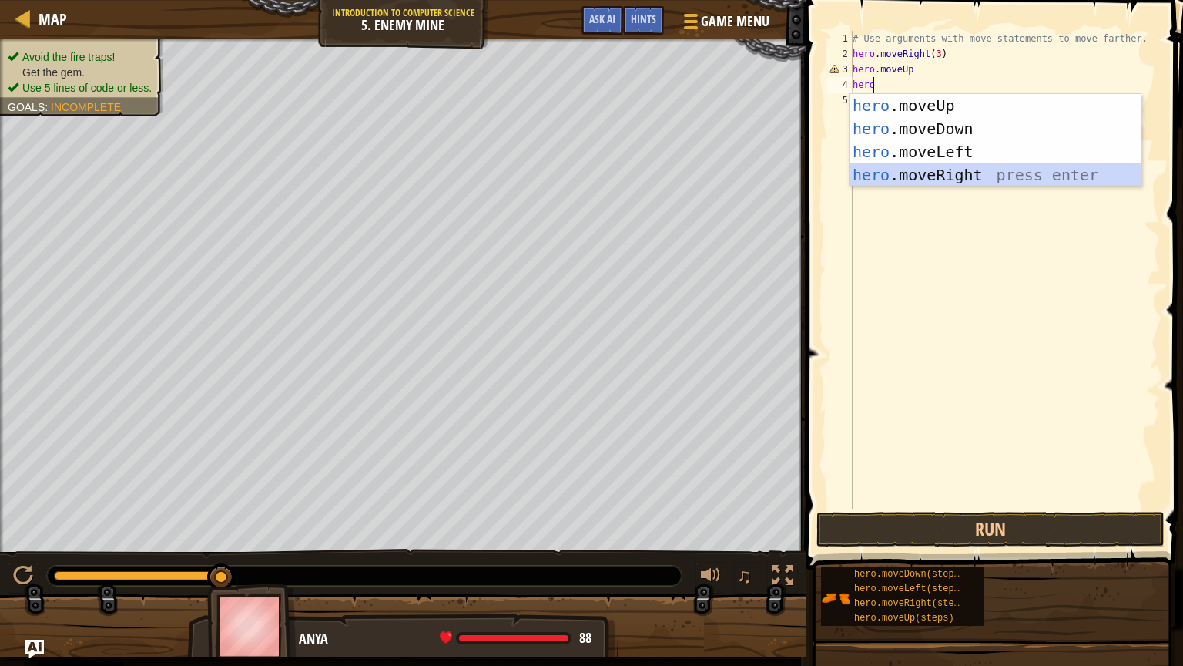
click at [955, 173] on div "hero .moveUp press enter hero .moveDown press enter hero .moveLeft press enter …" at bounding box center [995, 163] width 291 height 139
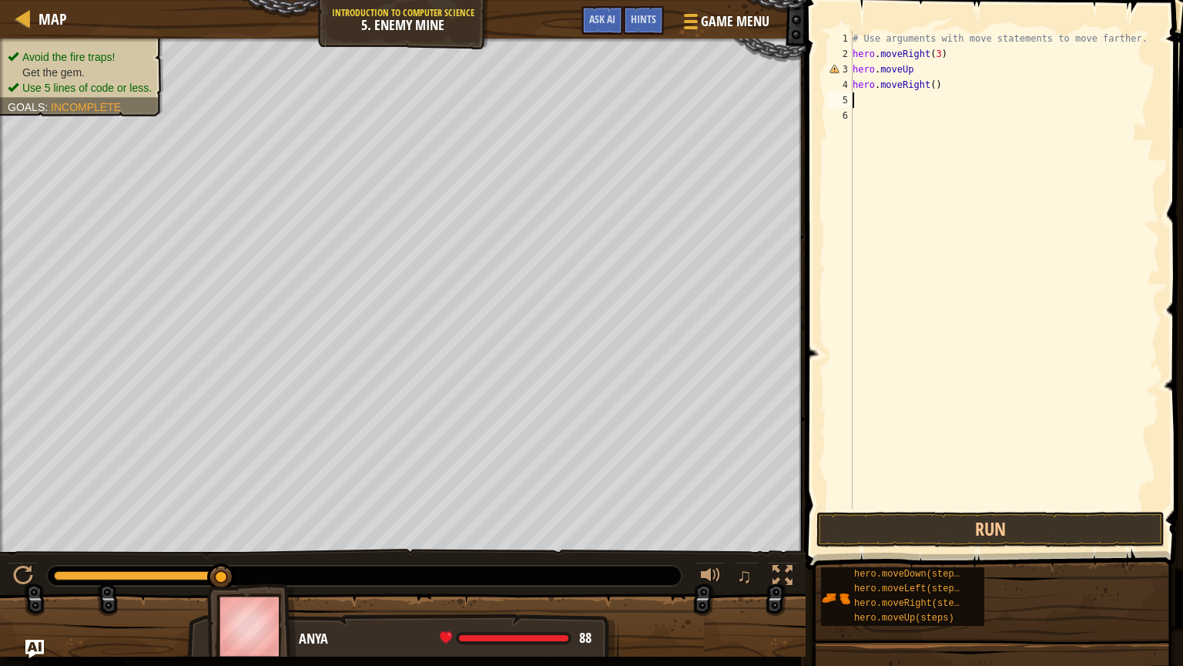
click at [924, 67] on div "# Use arguments with move statements to move farther. hero . moveRight ( 3 ) he…" at bounding box center [1005, 285] width 310 height 508
type textarea "hero.moveUp()"
click at [874, 98] on div "# Use arguments with move statements to move farther. hero . moveRight ( 3 ) he…" at bounding box center [1005, 285] width 310 height 508
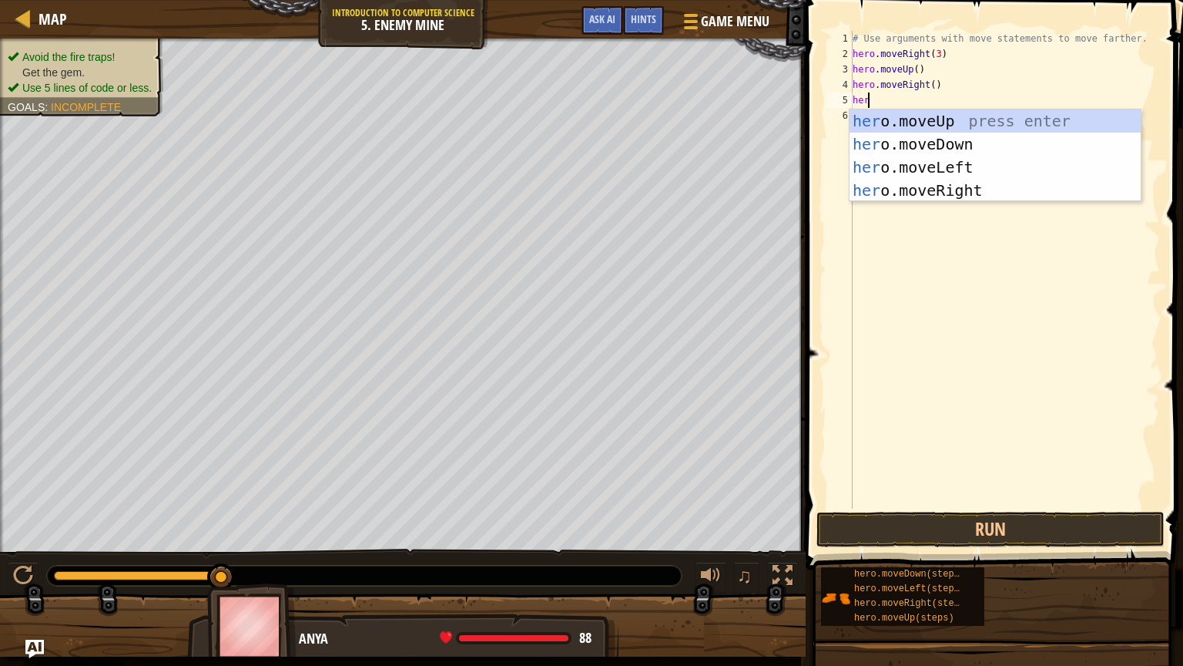
scroll to position [7, 0]
type textarea "hero."
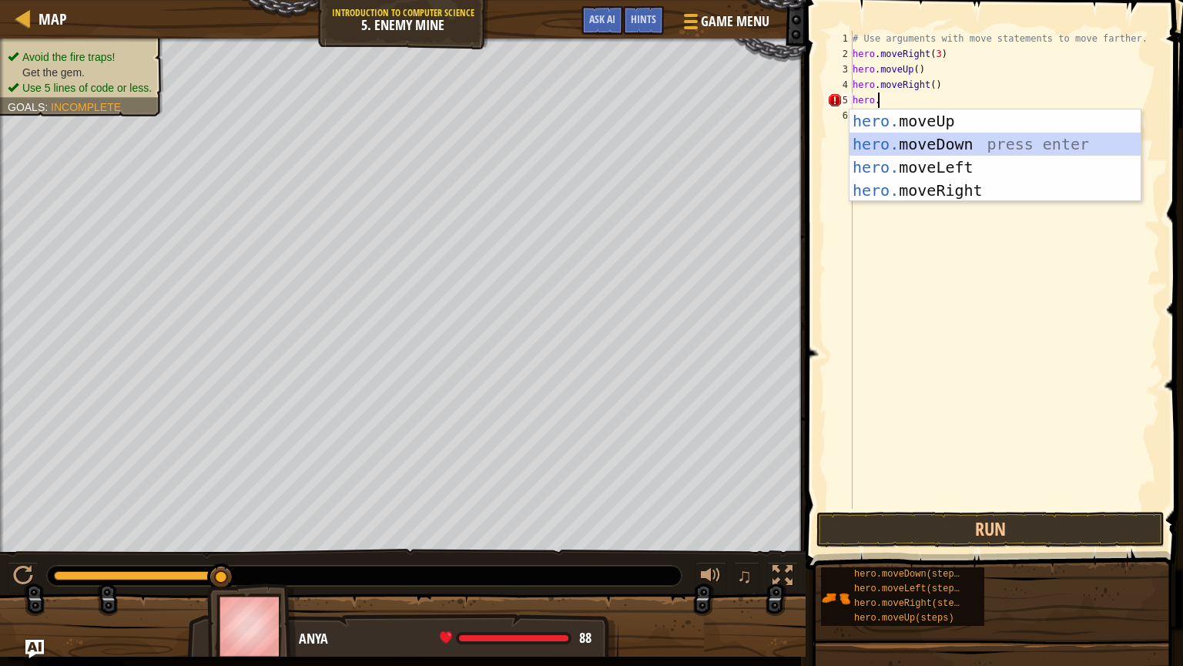
click at [940, 140] on div "hero. moveUp press enter hero. moveDown press enter hero. moveLeft press enter …" at bounding box center [995, 178] width 291 height 139
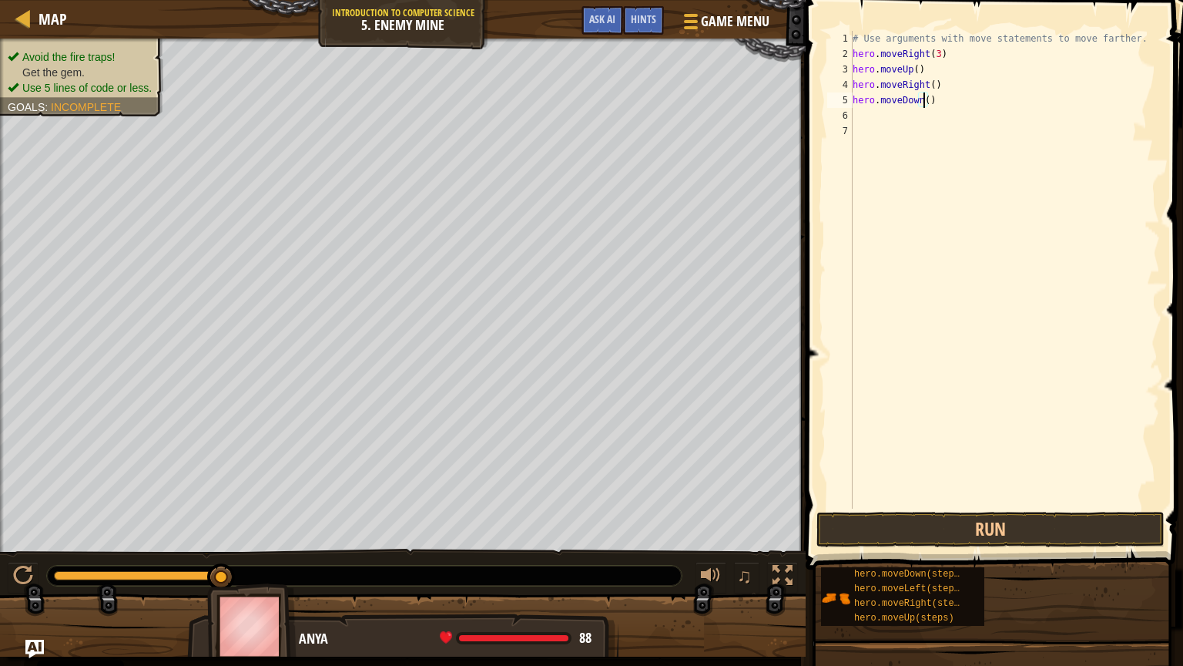
click at [922, 99] on div "# Use arguments with move statements to move farther. hero . moveRight ( 3 ) he…" at bounding box center [1005, 285] width 310 height 508
type textarea "hero.moveDown(3)"
click at [884, 117] on div "# Use arguments with move statements to move farther. hero . moveRight ( 3 ) he…" at bounding box center [1005, 285] width 310 height 508
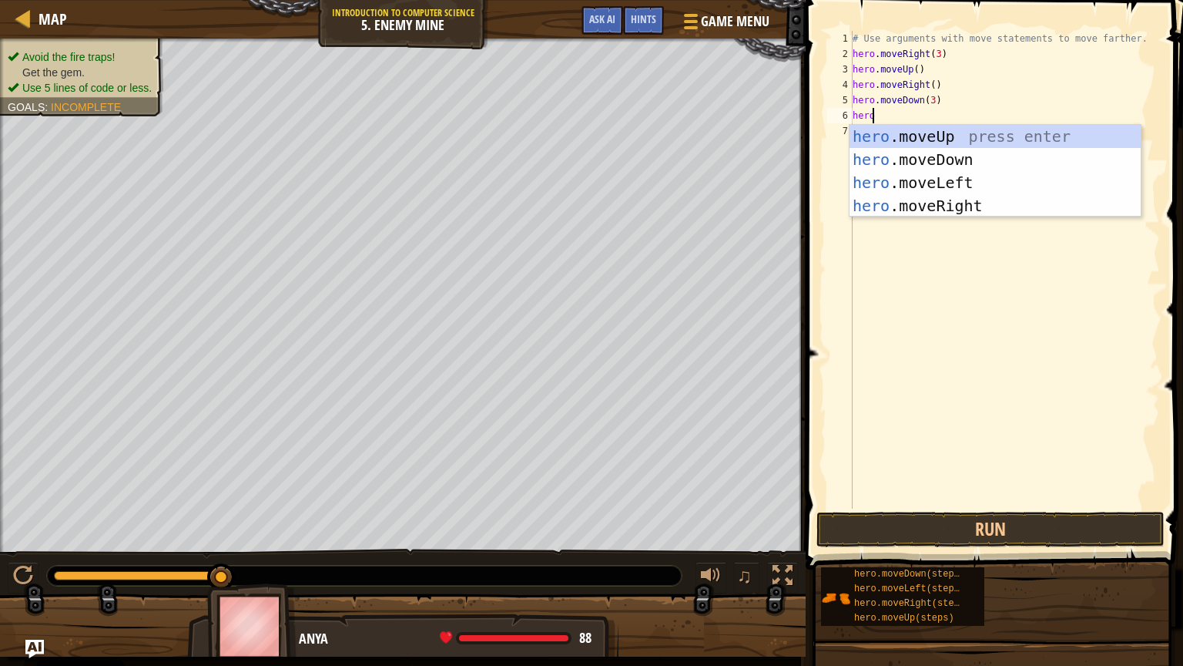
scroll to position [7, 0]
type textarea "hero.moveR"
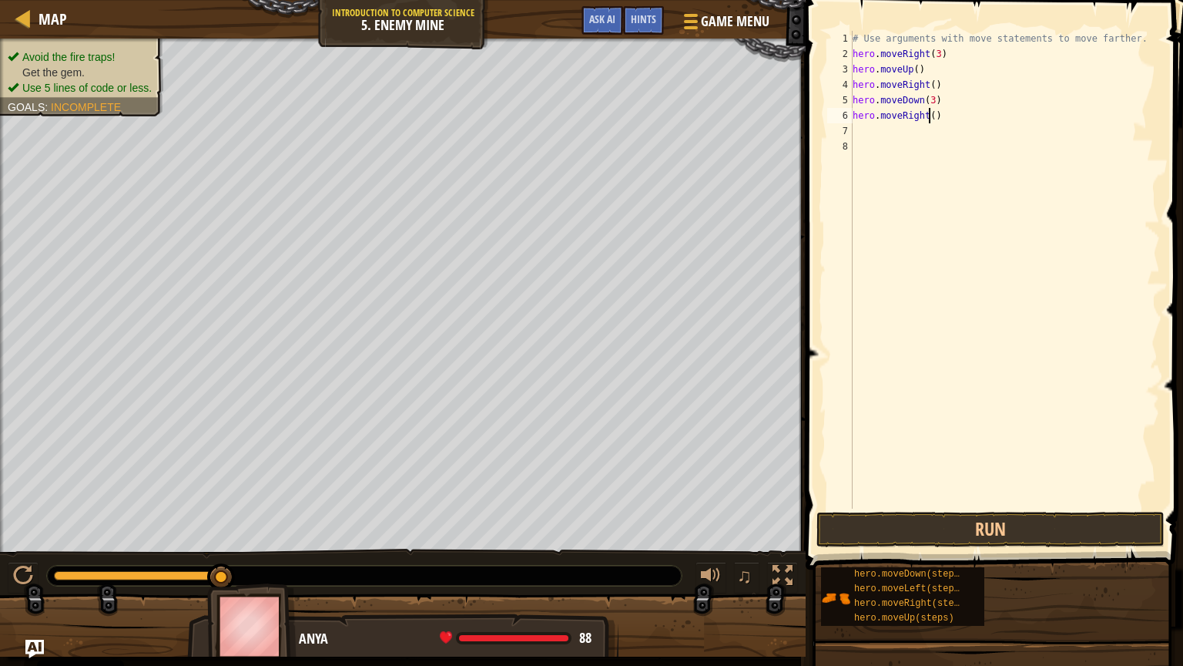
click at [928, 114] on div "# Use arguments with move statements to move farther. hero . moveRight ( 3 ) he…" at bounding box center [1005, 285] width 310 height 508
type textarea "hero.moveRight(2)"
click at [988, 480] on button "Run" at bounding box center [991, 529] width 348 height 35
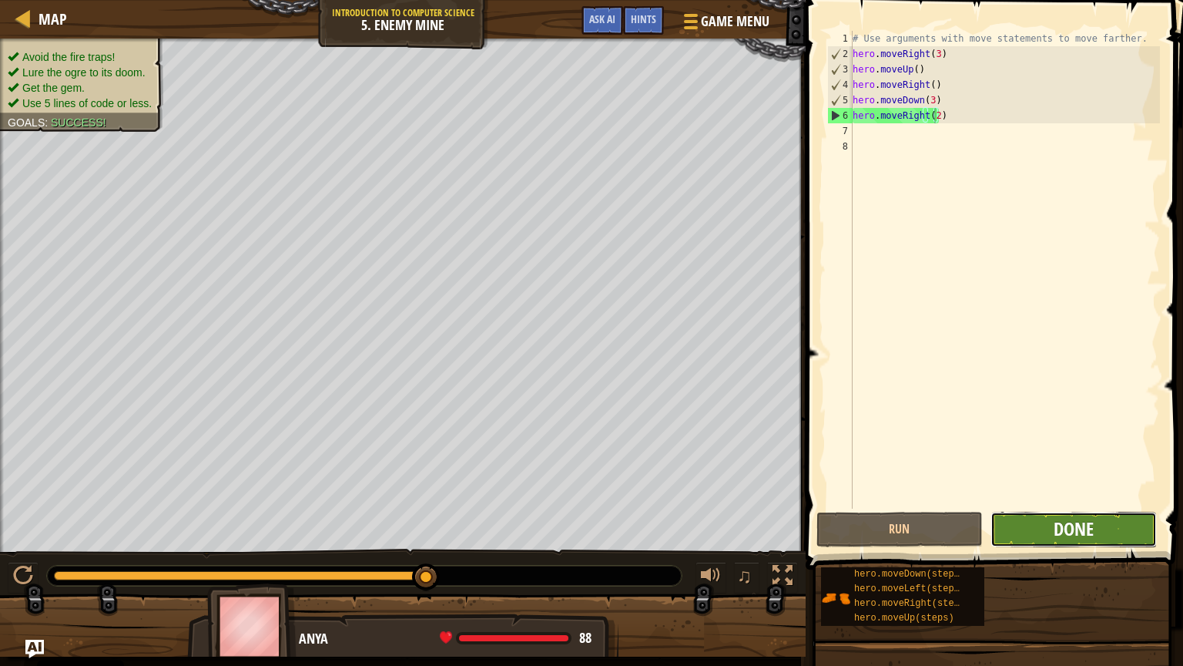
click at [1027, 480] on span "Done" at bounding box center [1074, 528] width 40 height 25
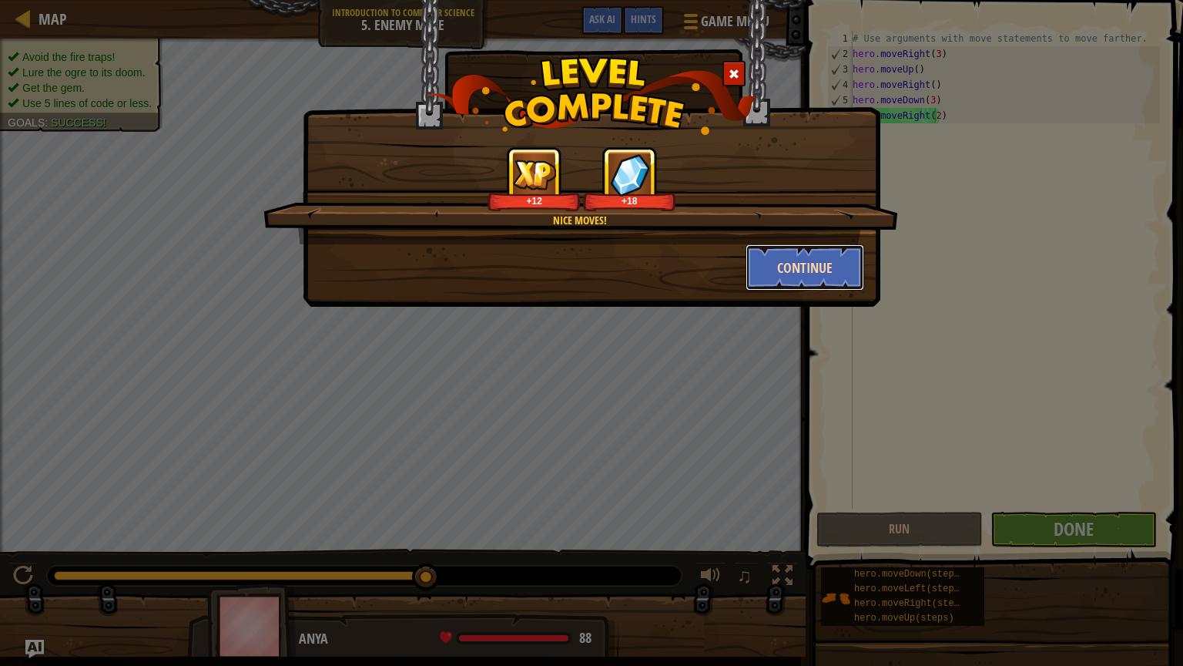
click at [823, 274] on button "Continue" at bounding box center [805, 267] width 119 height 46
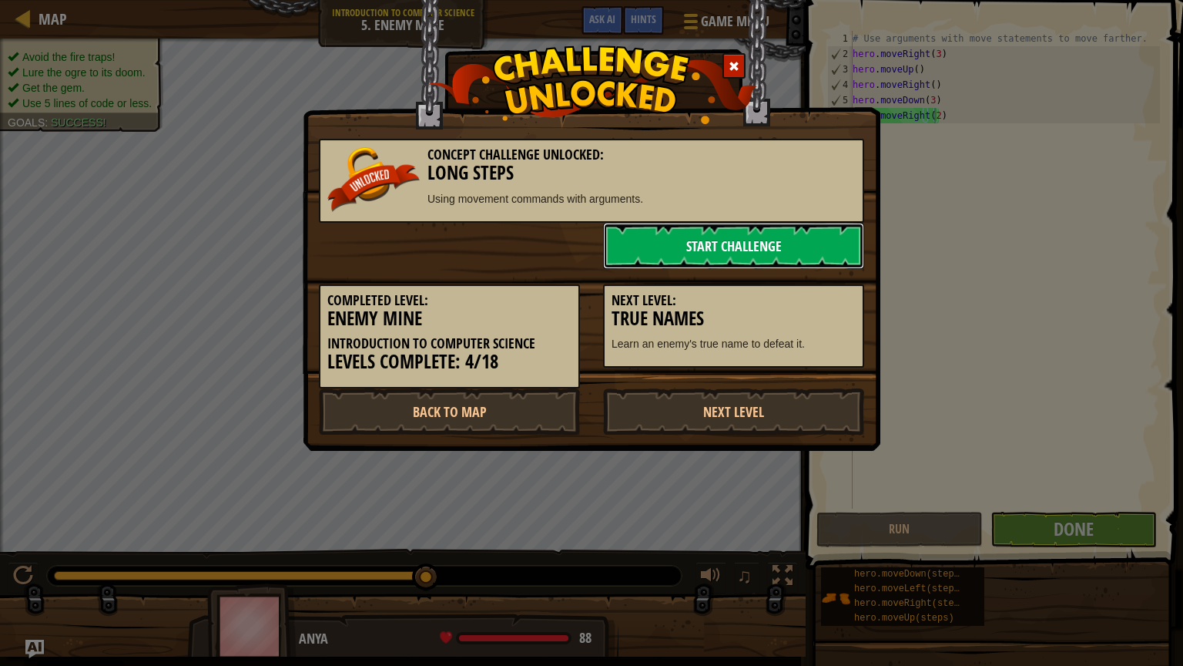
click at [767, 244] on link "Start Challenge" at bounding box center [733, 246] width 261 height 46
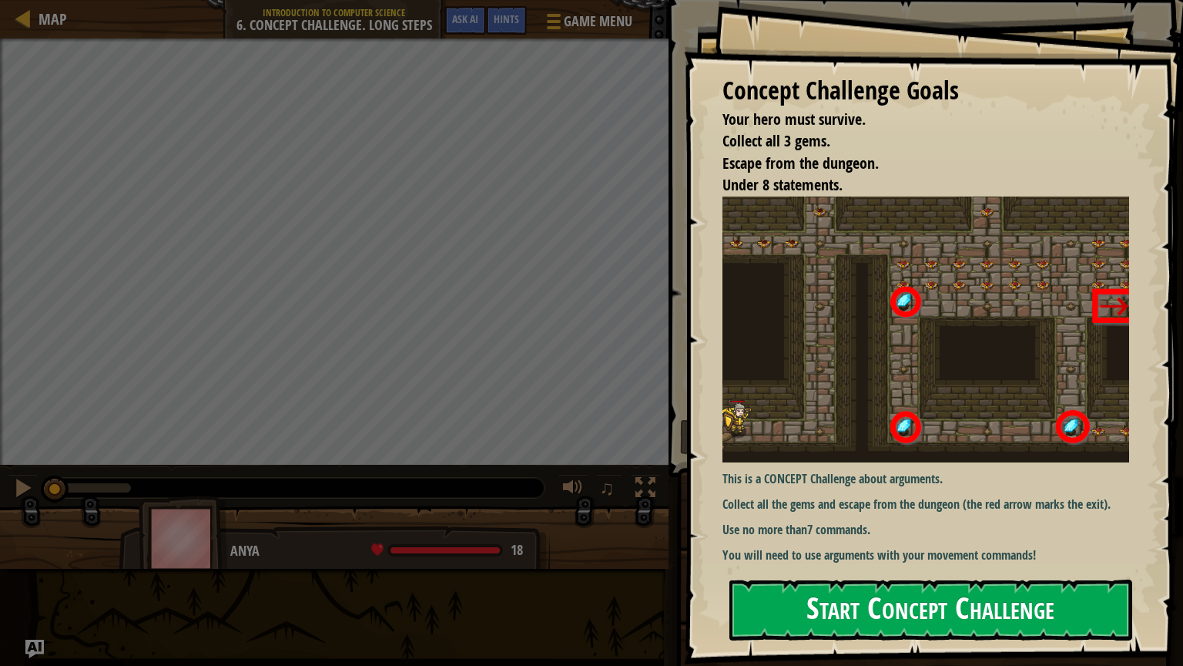
click at [914, 480] on button "Start Concept Challenge" at bounding box center [931, 609] width 403 height 61
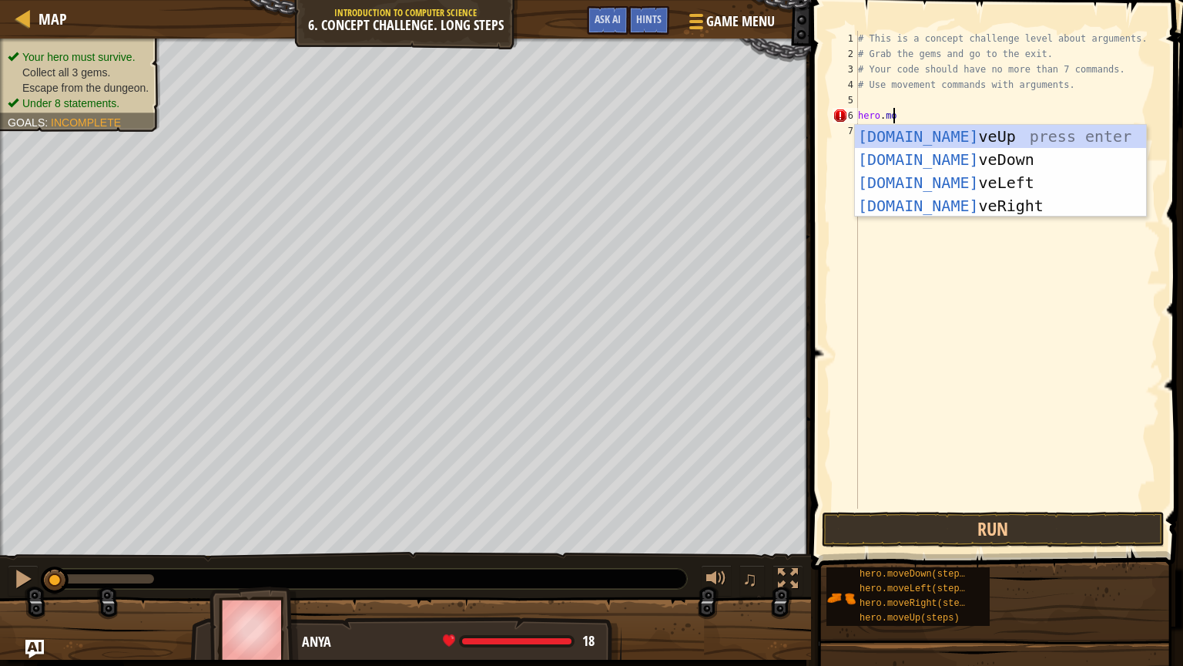
scroll to position [7, 2]
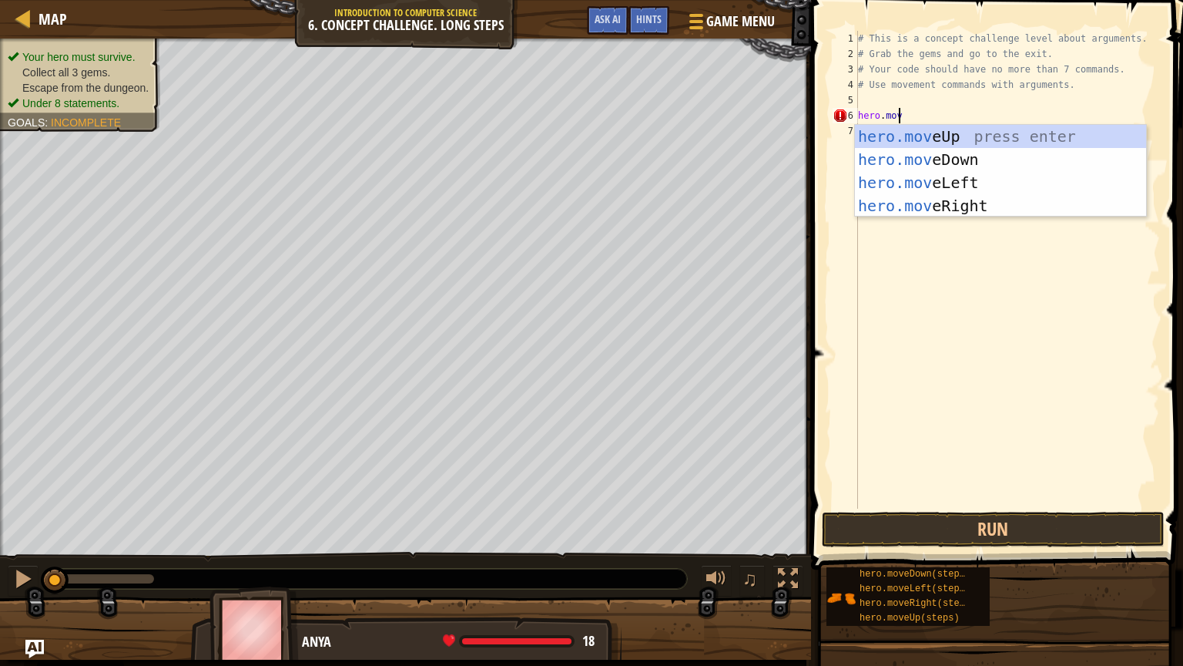
type textarea "hero.move"
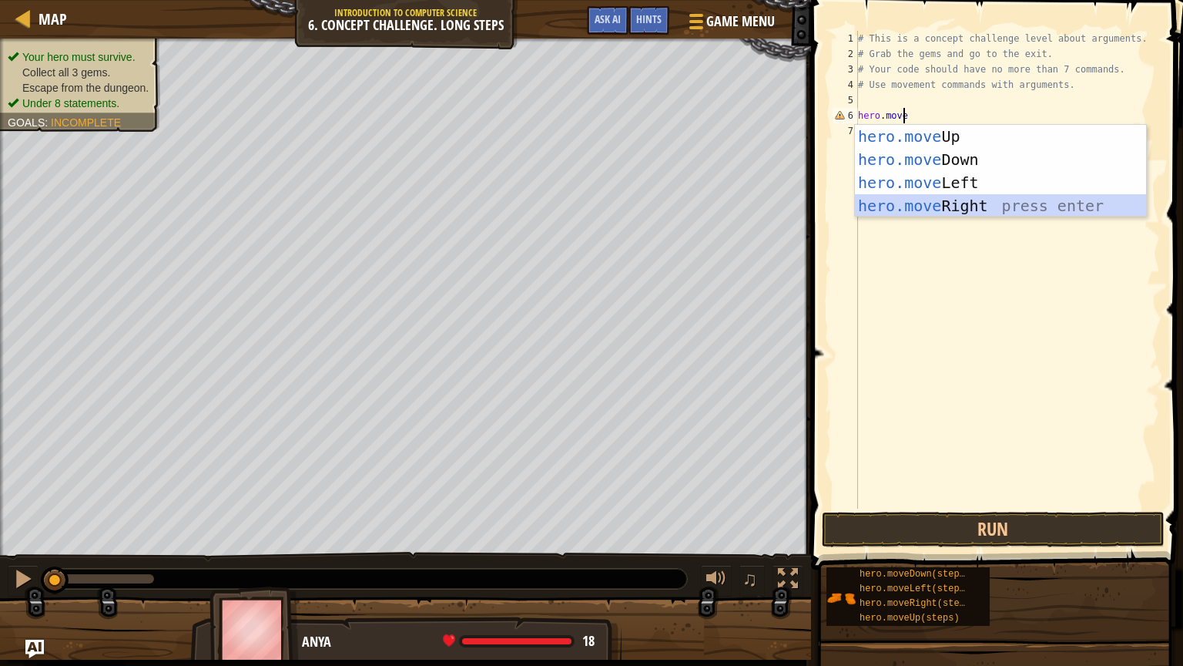
click at [974, 203] on div "hero.move Up press enter hero.move Down press enter hero.move Left press enter …" at bounding box center [1000, 194] width 291 height 139
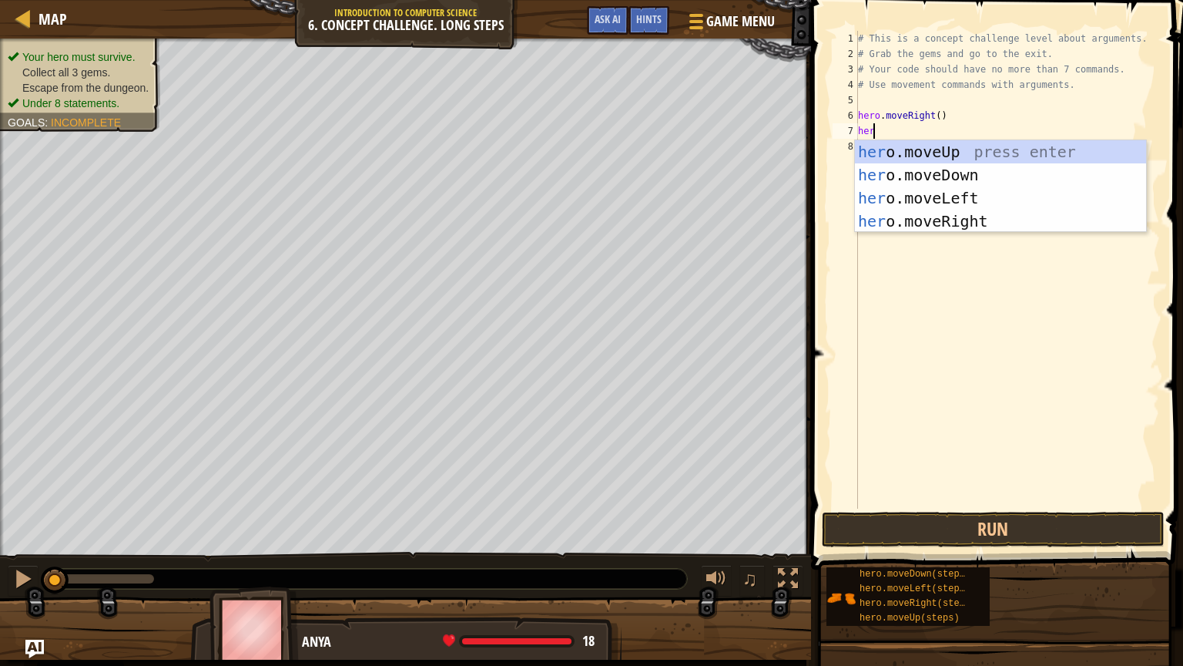
scroll to position [7, 0]
type textarea "hero."
click at [949, 153] on div "hero. moveUp press enter hero. moveDown press enter hero. moveLeft press enter …" at bounding box center [1000, 209] width 291 height 139
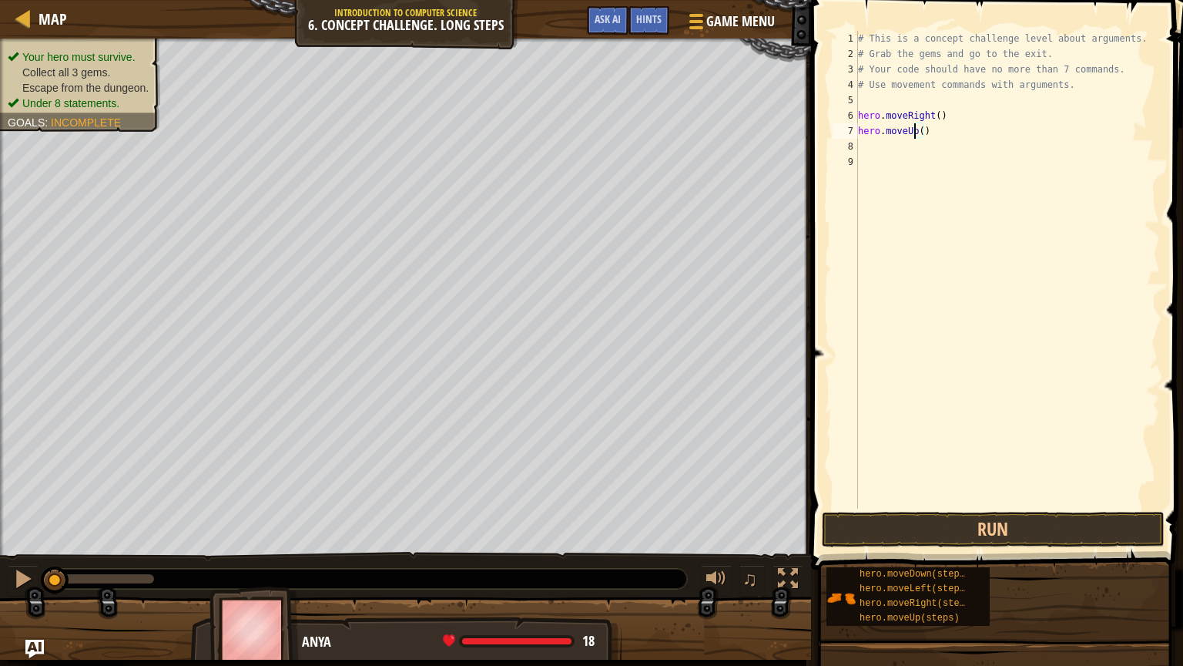
click at [917, 130] on div "# This is a concept challenge level about arguments. # Grab the gems and go to …" at bounding box center [1007, 285] width 305 height 508
type textarea "hero.moveUp(3)"
click at [946, 131] on div "# This is a concept challenge level about arguments. # Grab the gems and go to …" at bounding box center [1007, 285] width 305 height 508
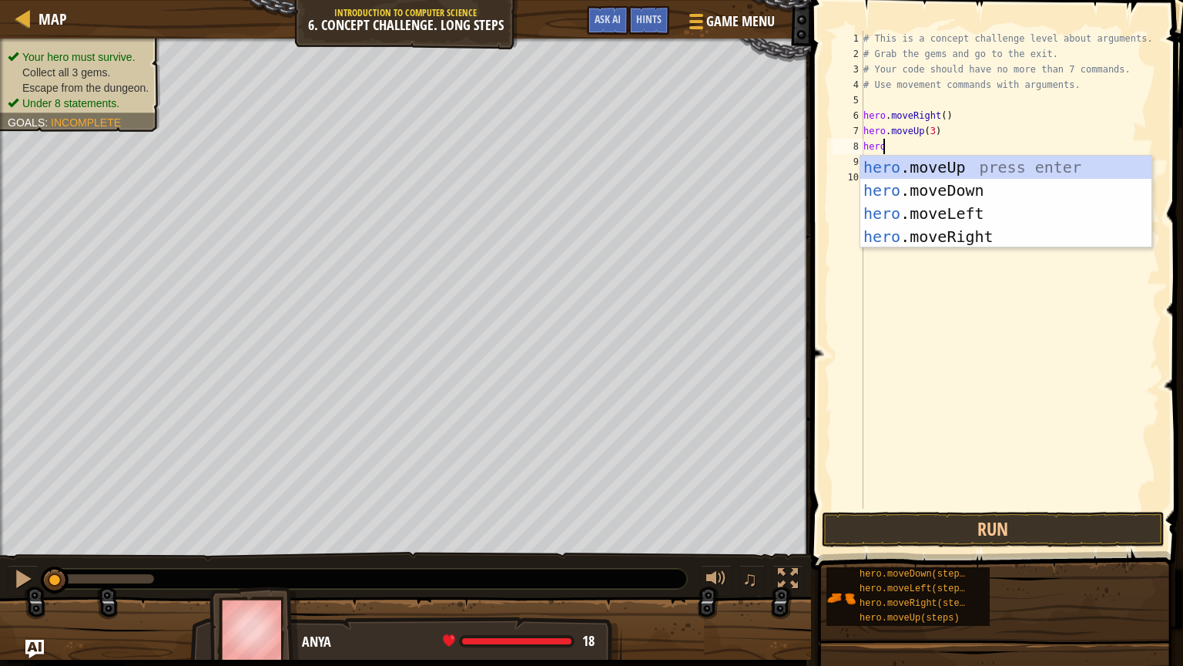
scroll to position [7, 0]
type textarea "[DOMAIN_NAME]"
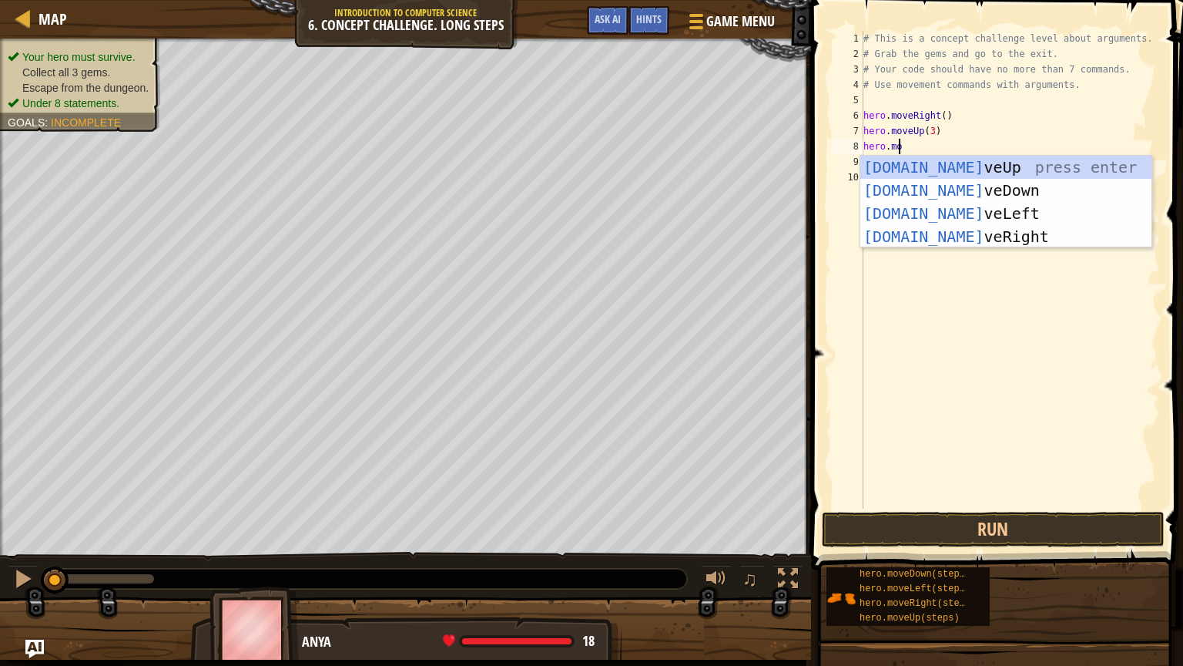
scroll to position [7, 2]
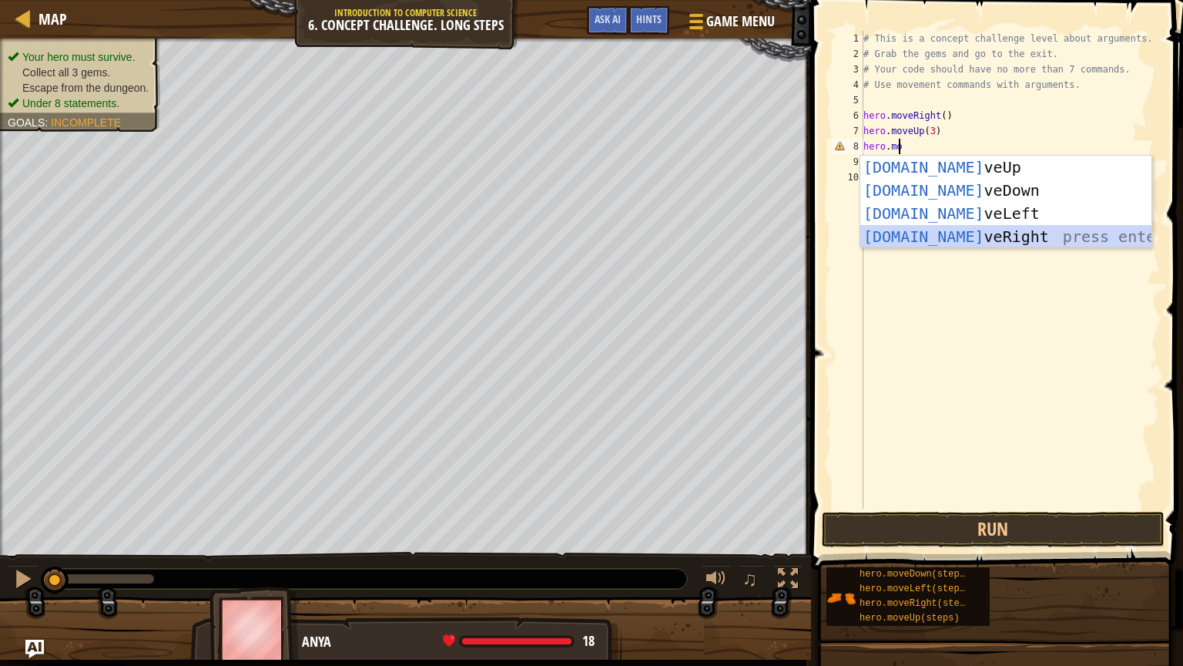
click at [960, 232] on div "[DOMAIN_NAME] veUp press enter [DOMAIN_NAME] veDown press enter [DOMAIN_NAME] v…" at bounding box center [1005, 225] width 291 height 139
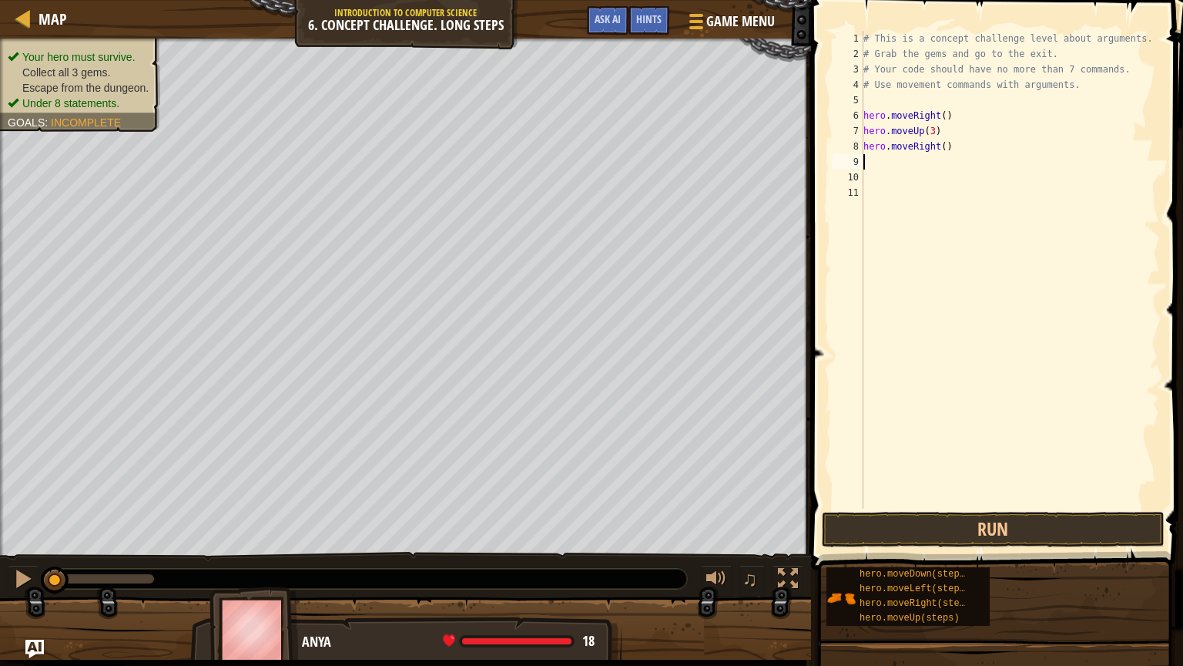
scroll to position [7, 0]
click at [940, 146] on div "# This is a concept challenge level about arguments. # Grab the gems and go to …" at bounding box center [1010, 285] width 300 height 508
type textarea "hero.moveRight(3)"
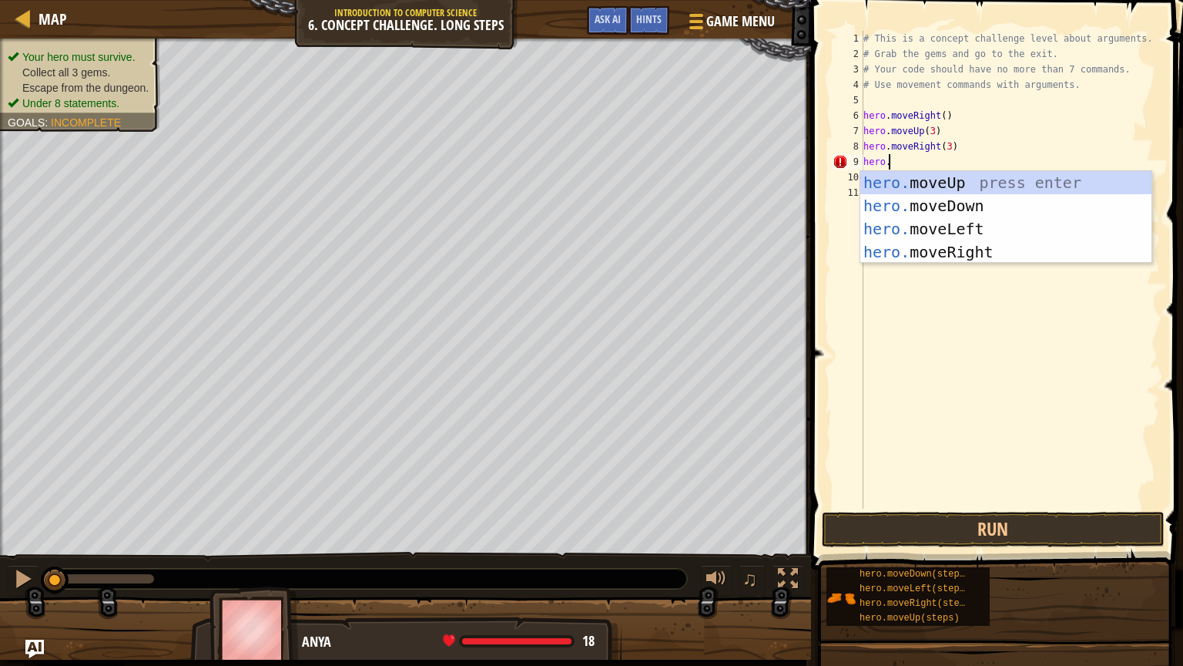
scroll to position [7, 2]
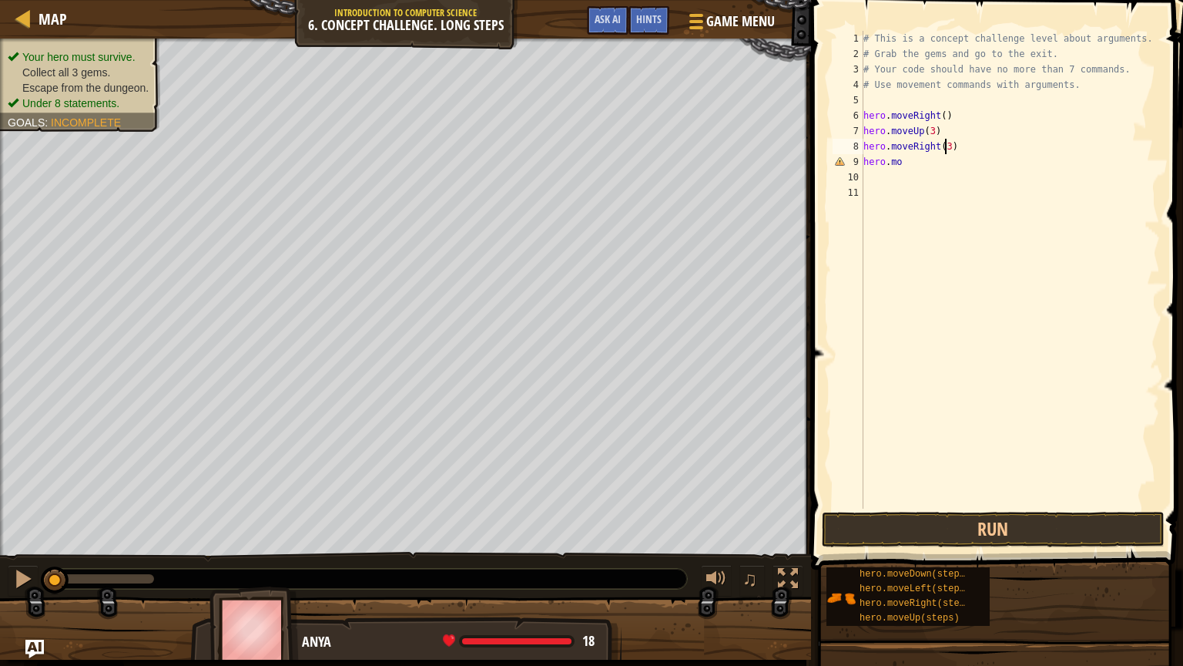
click at [944, 148] on div "# This is a concept challenge level about arguments. # Grab the gems and go to …" at bounding box center [1010, 285] width 300 height 508
click at [919, 161] on div "# This is a concept challenge level about arguments. # Grab the gems and go to …" at bounding box center [1010, 285] width 300 height 508
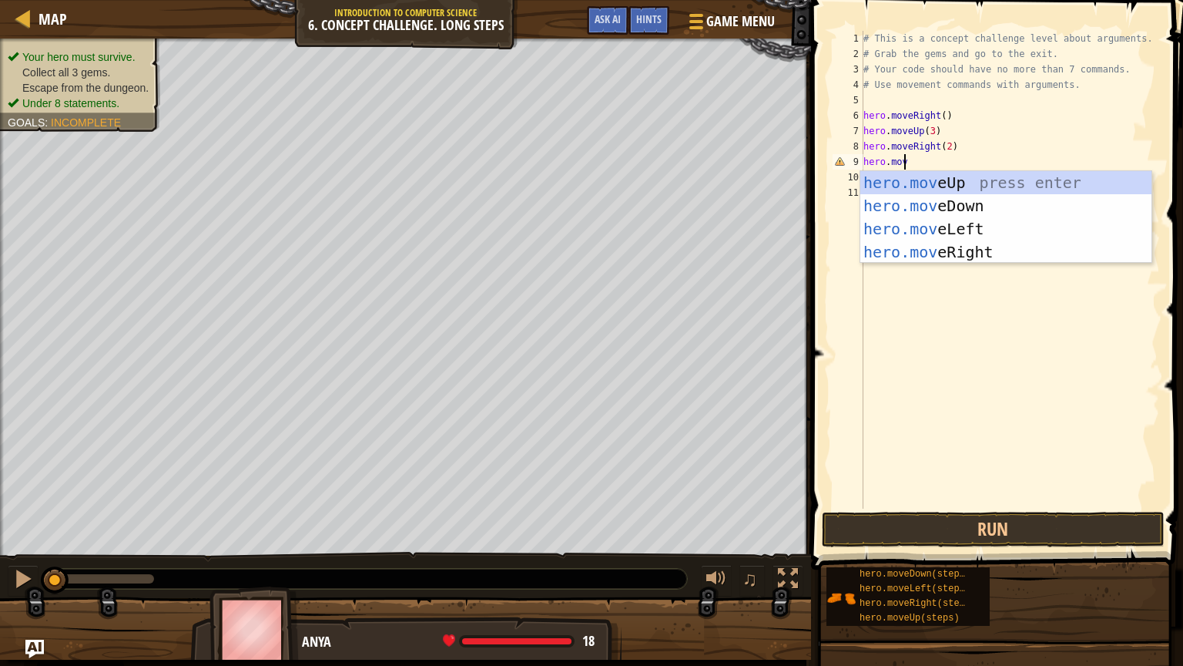
type textarea "hero.move"
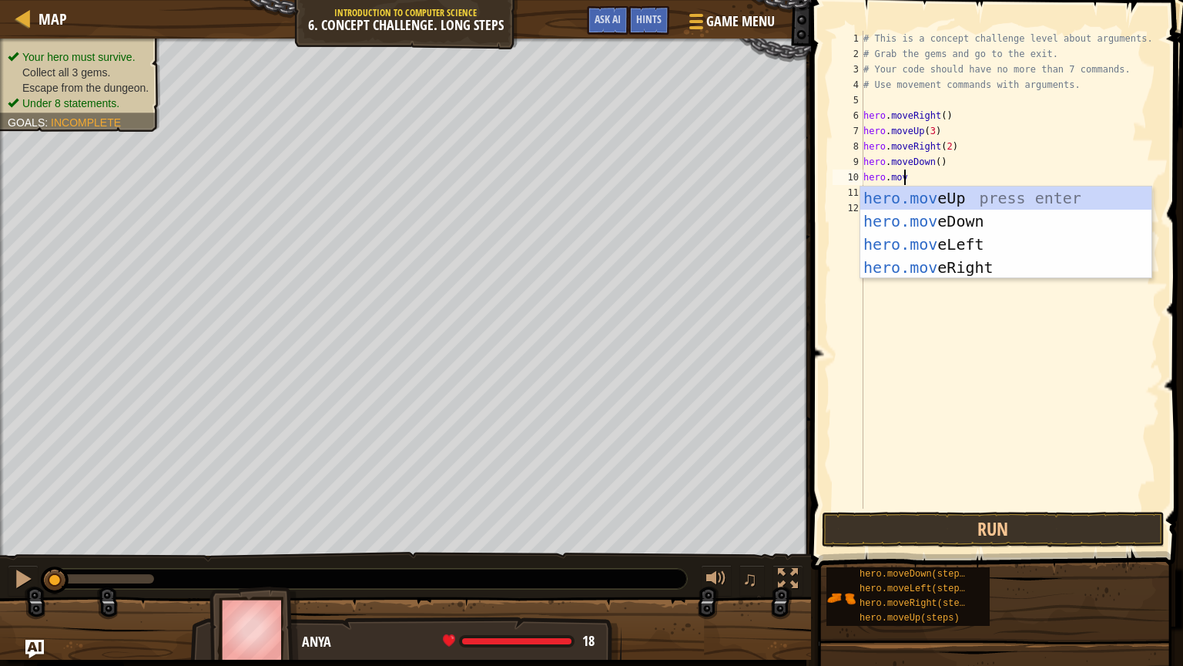
type textarea "hero.move"
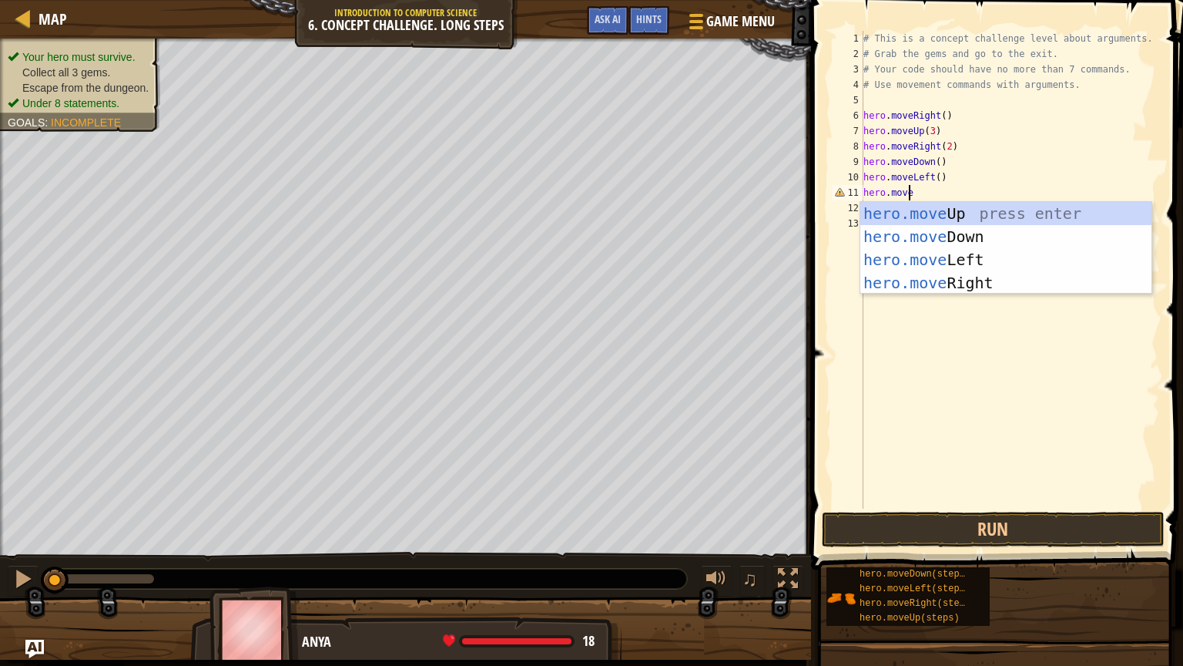
type textarea "hero.moveD"
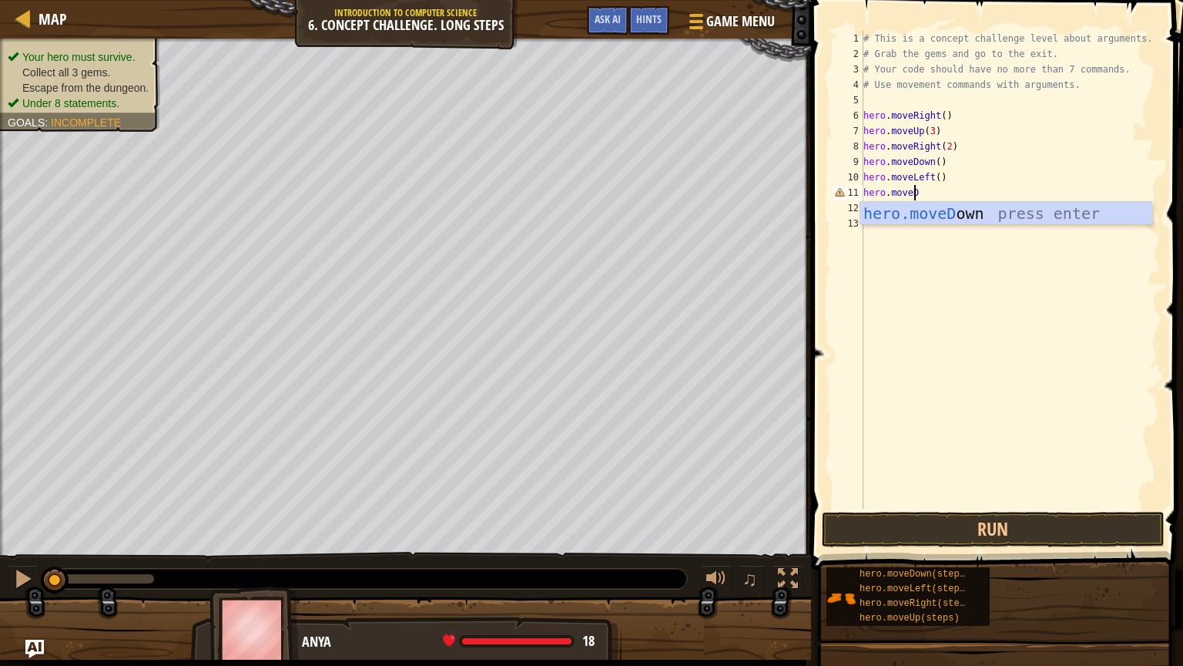
scroll to position [7, 0]
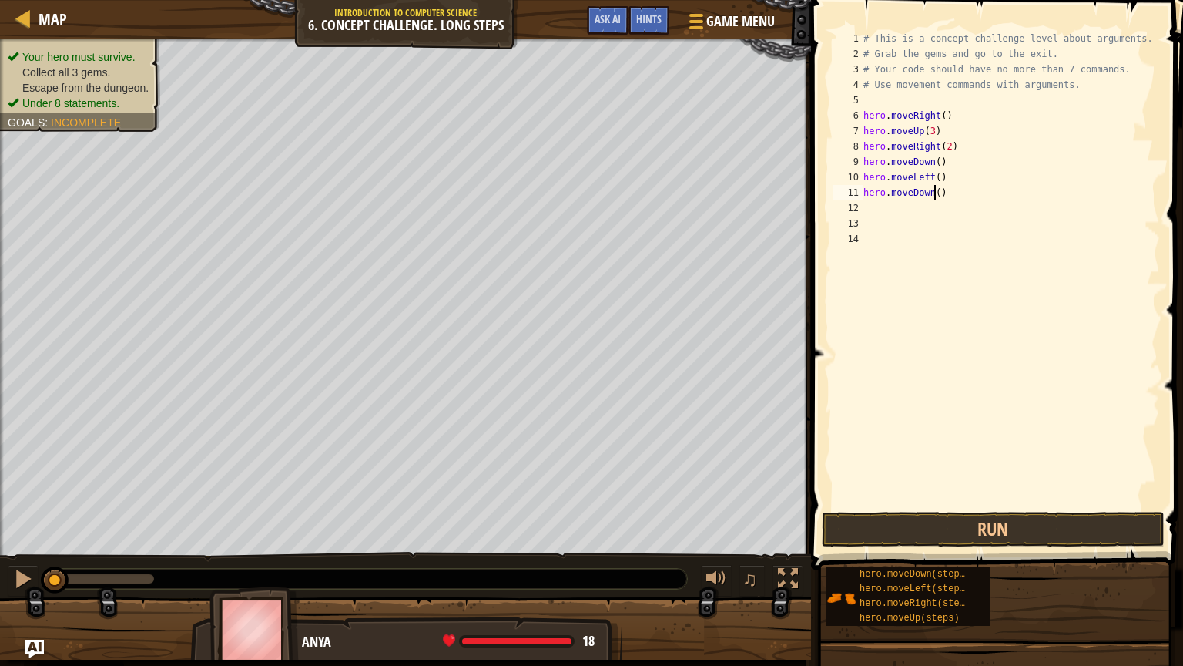
click at [936, 194] on div "# This is a concept challenge level about arguments. # Grab the gems and go to …" at bounding box center [1010, 285] width 300 height 508
type textarea "hero.moveDown(2)"
click at [886, 203] on div "# This is a concept challenge level about arguments. # Grab the gems and go to …" at bounding box center [1010, 285] width 300 height 508
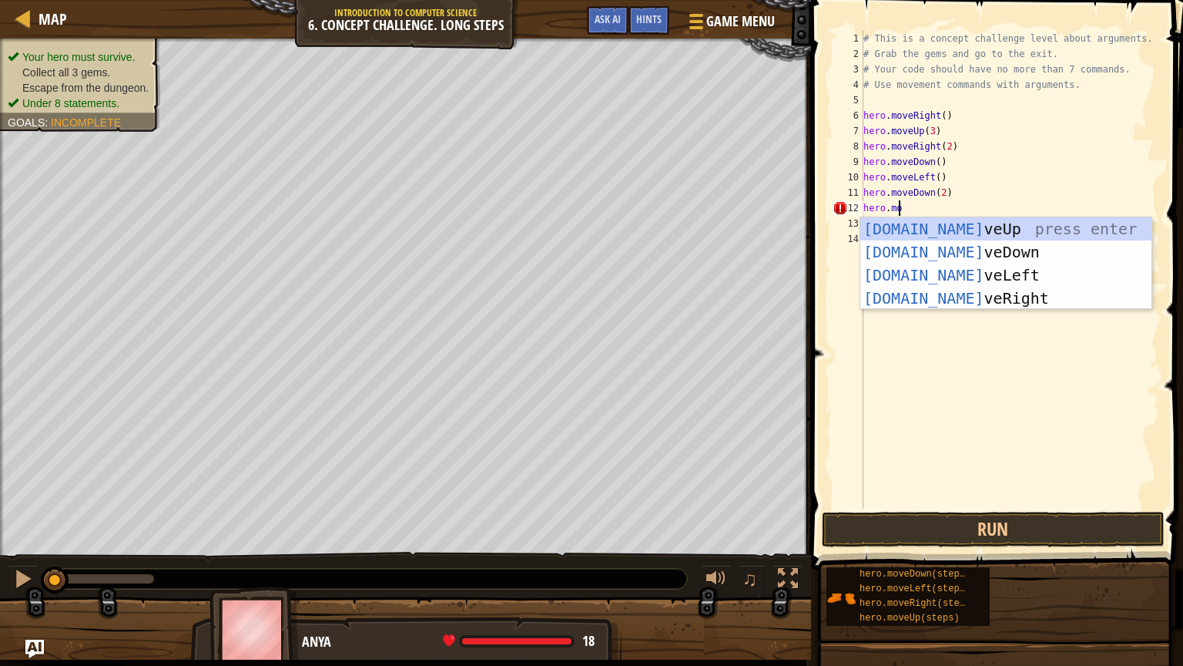
scroll to position [7, 2]
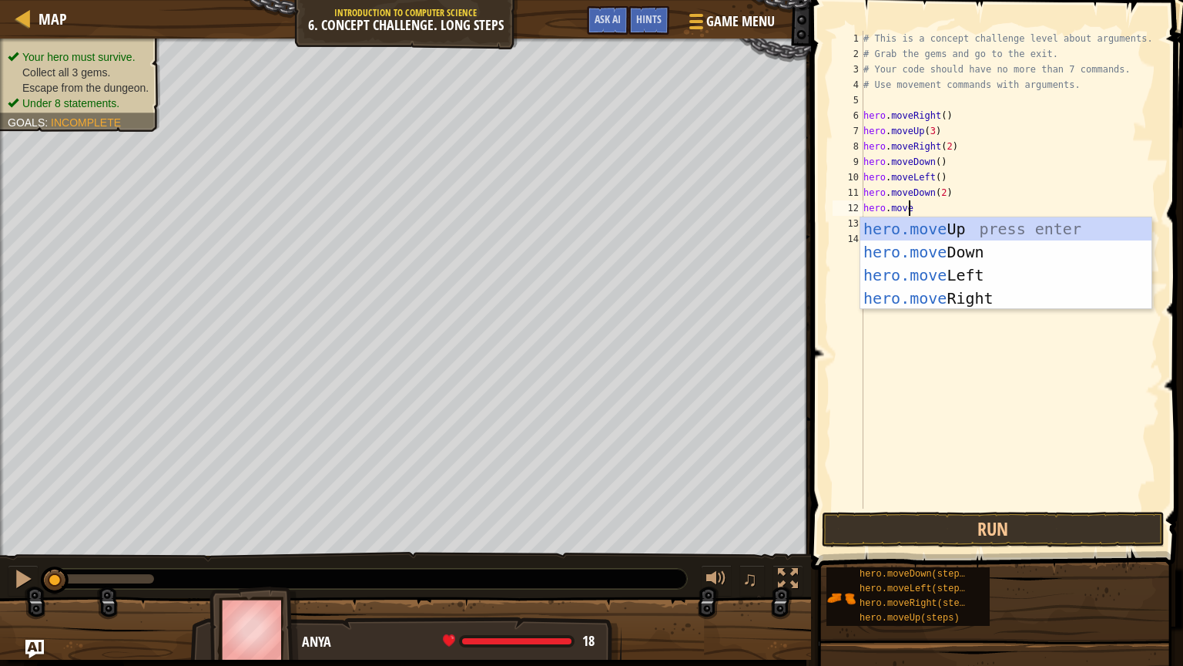
type textarea "hero.moveR"
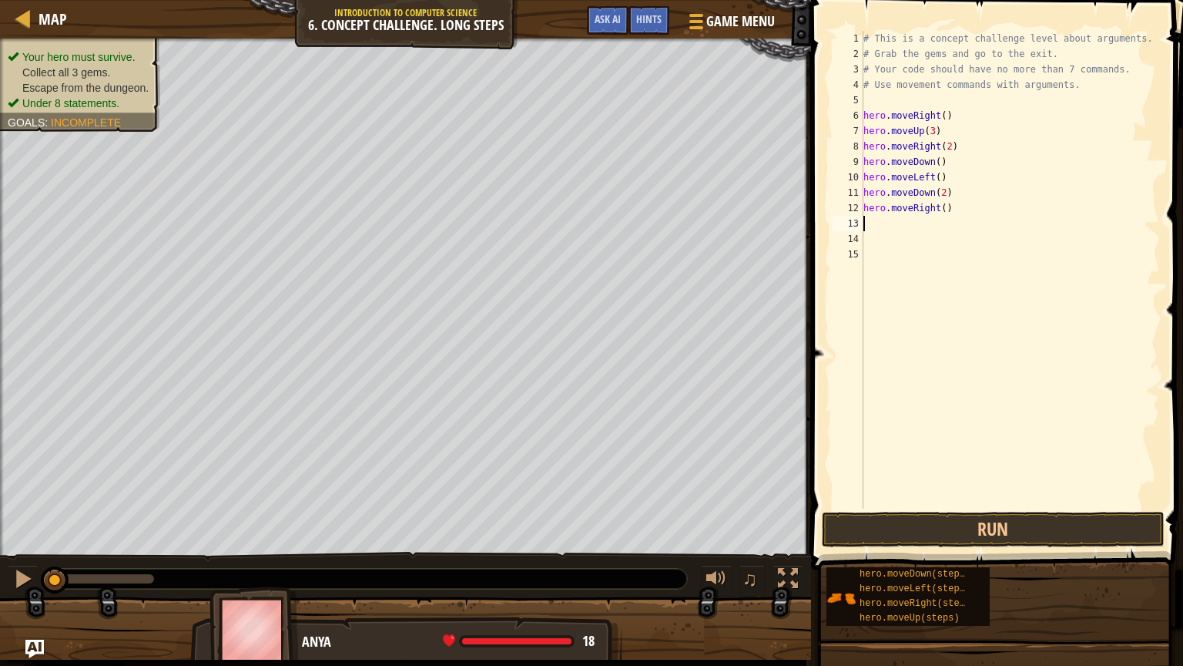
scroll to position [7, 0]
click at [940, 193] on div "# This is a concept challenge level about arguments. # Grab the gems and go to …" at bounding box center [1010, 285] width 300 height 508
click at [946, 193] on div "# This is a concept challenge level about arguments. # Grab the gems and go to …" at bounding box center [1010, 285] width 300 height 508
type textarea "h"
click at [941, 194] on div "# This is a concept challenge level about arguments. # Grab the gems and go to …" at bounding box center [1010, 285] width 300 height 508
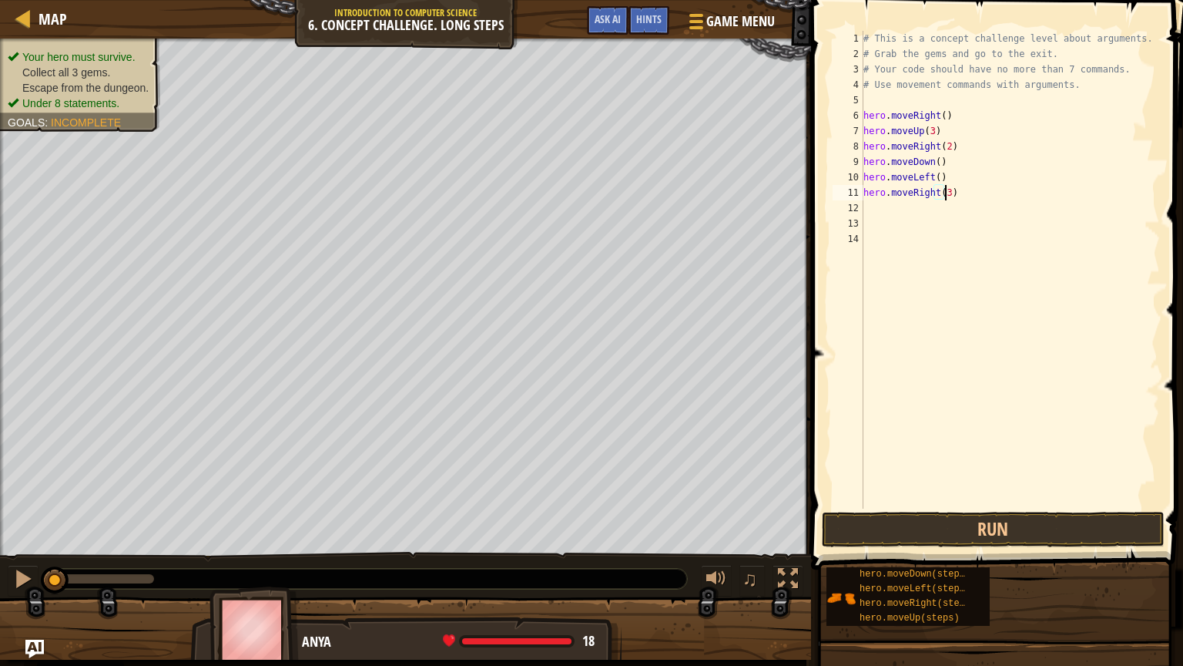
scroll to position [7, 6]
click at [989, 480] on button "Run" at bounding box center [993, 529] width 343 height 35
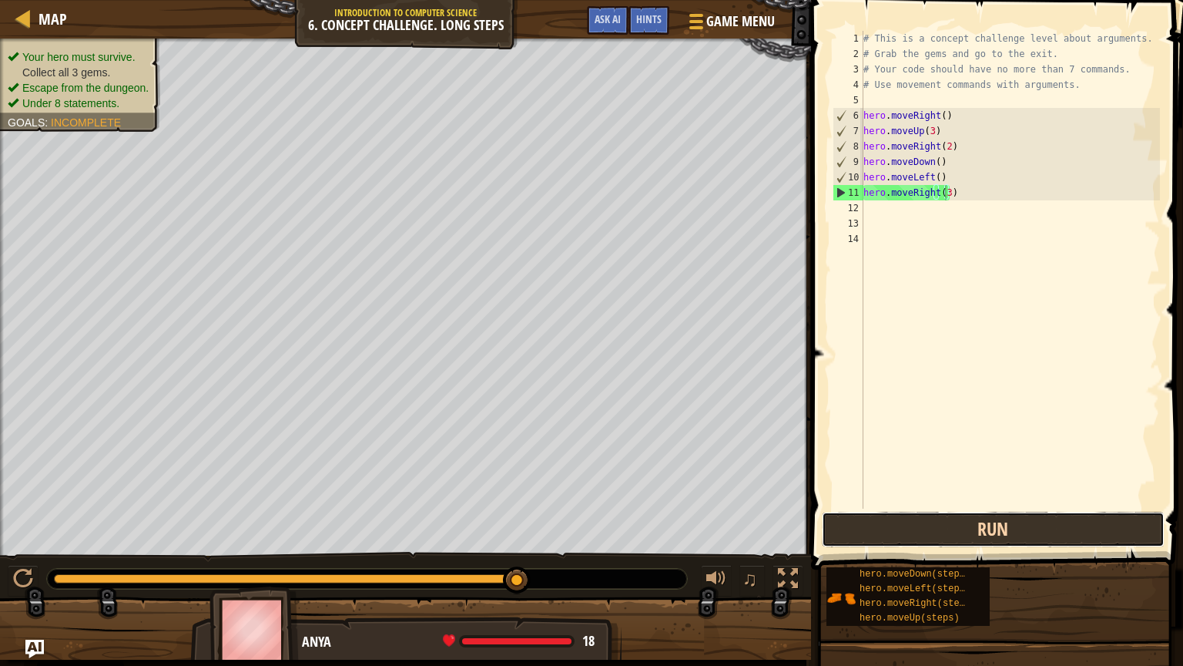
click at [1008, 480] on button "Run" at bounding box center [993, 529] width 343 height 35
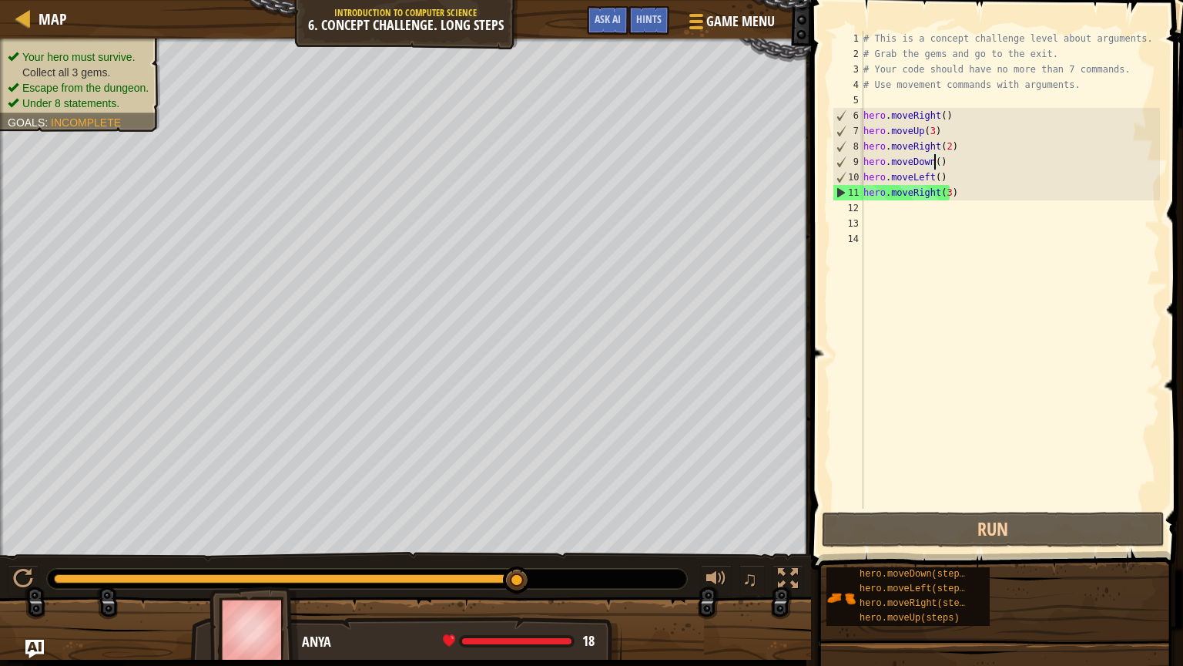
click at [932, 162] on div "# This is a concept challenge level about arguments. # Grab the gems and go to …" at bounding box center [1010, 285] width 300 height 508
click at [934, 189] on div "# This is a concept challenge level about arguments. # Grab the gems and go to …" at bounding box center [1010, 285] width 300 height 508
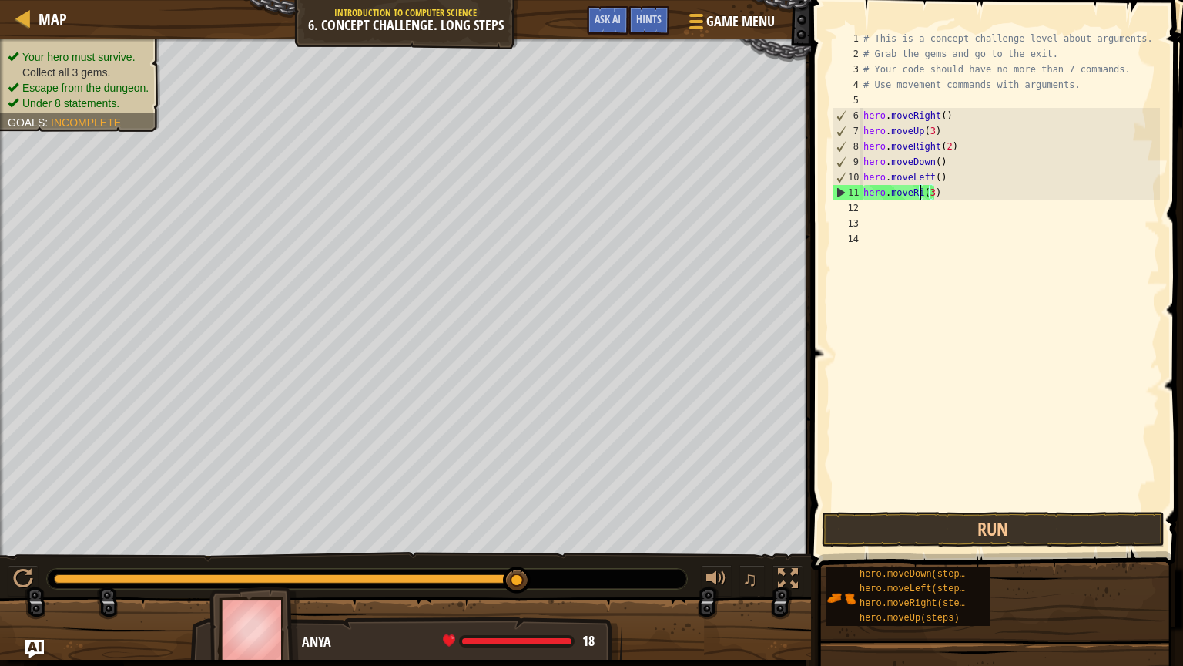
scroll to position [7, 4]
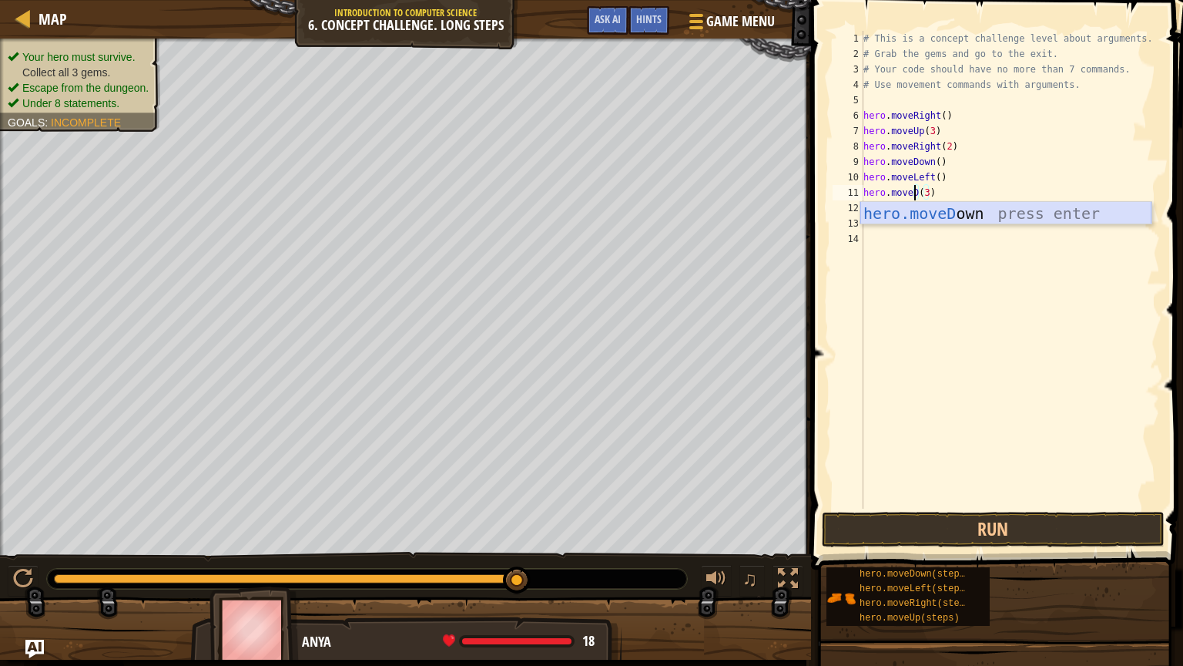
click at [936, 216] on div "hero.moveD own press enter" at bounding box center [1005, 236] width 291 height 69
type textarea "hero.moveDown(2)"
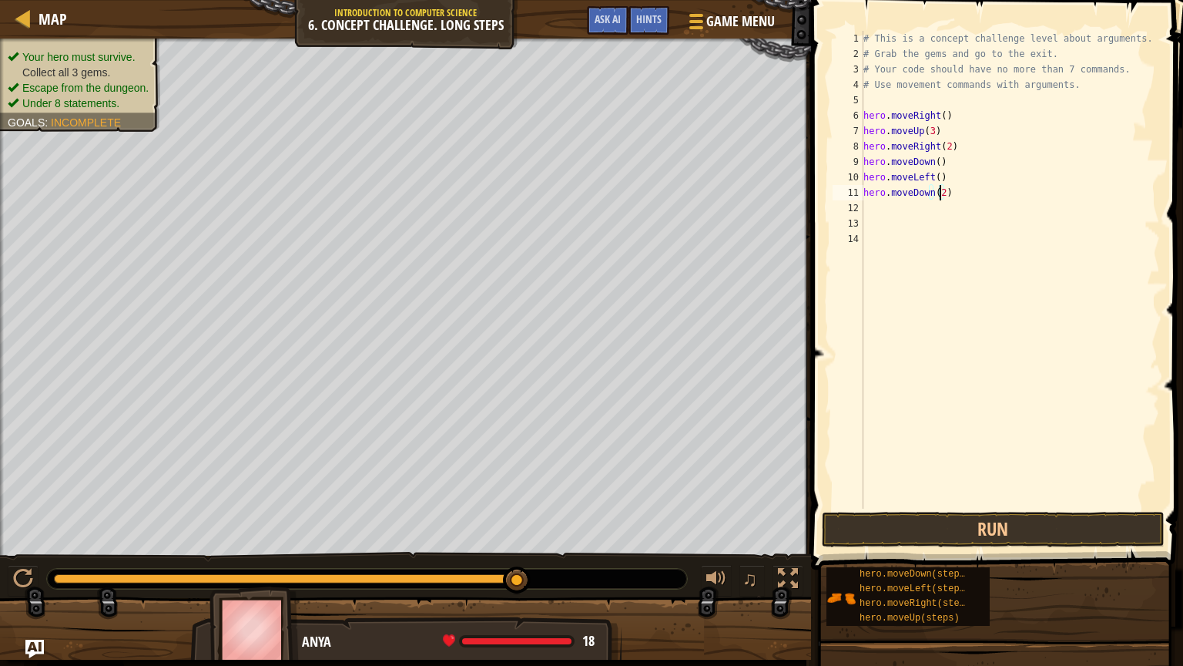
click at [897, 202] on div "# This is a concept challenge level about arguments. # Grab the gems and go to …" at bounding box center [1010, 285] width 300 height 508
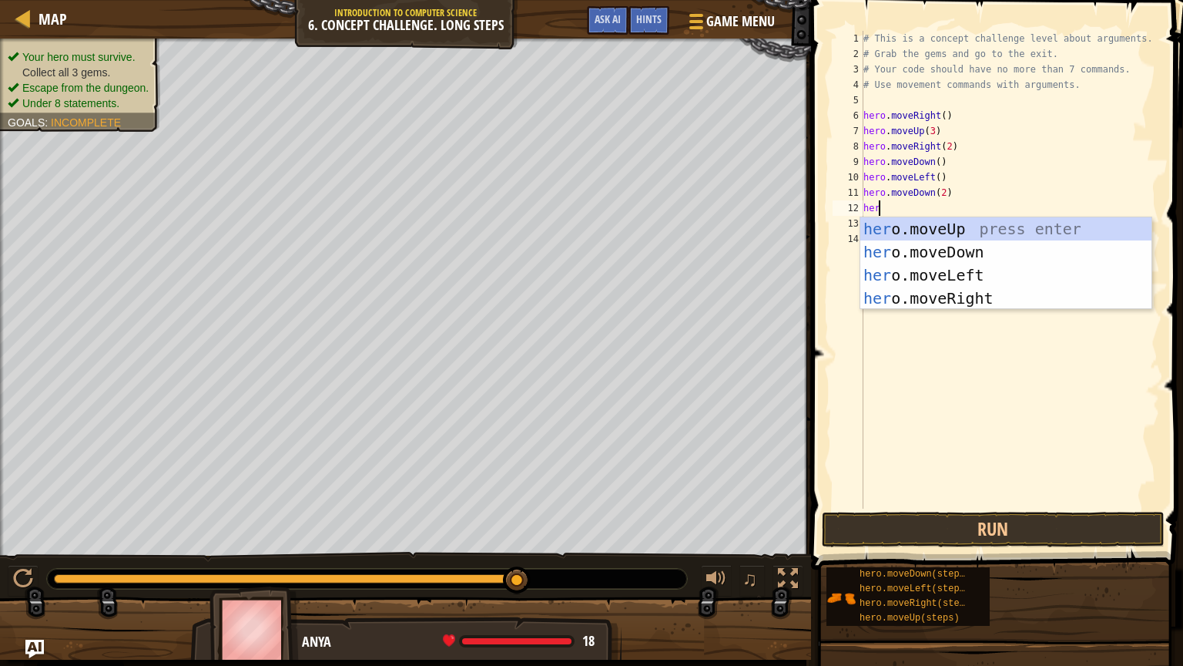
type textarea "hero"
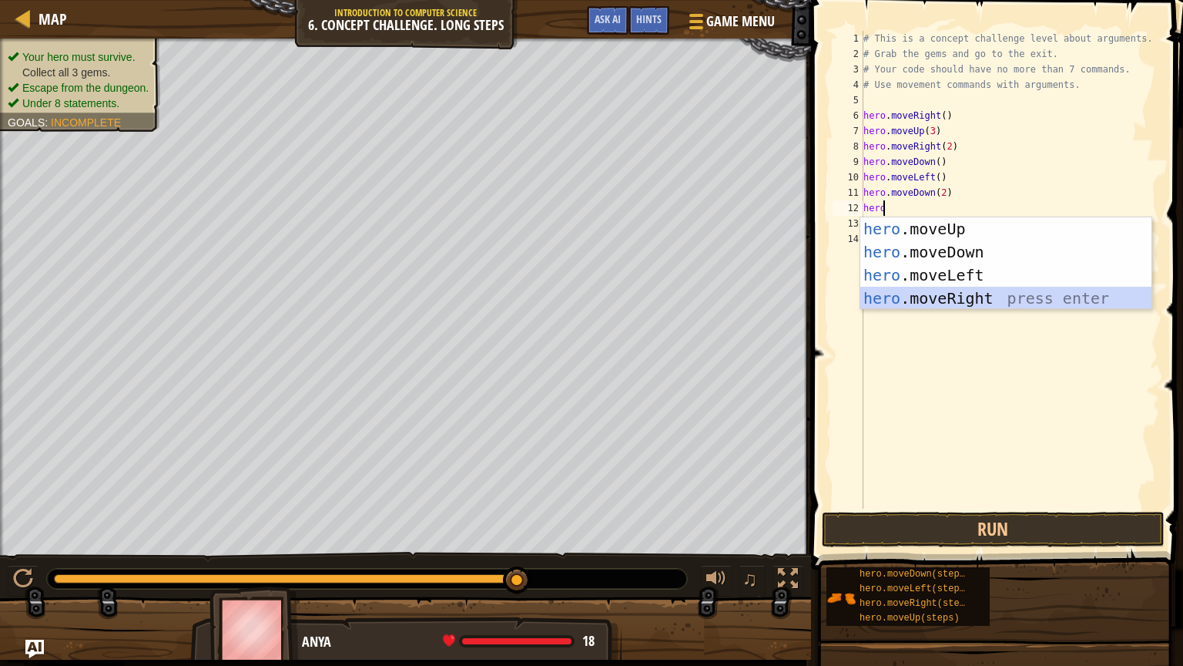
click at [946, 291] on div "hero .moveUp press enter hero .moveDown press enter hero .moveLeft press enter …" at bounding box center [1005, 286] width 291 height 139
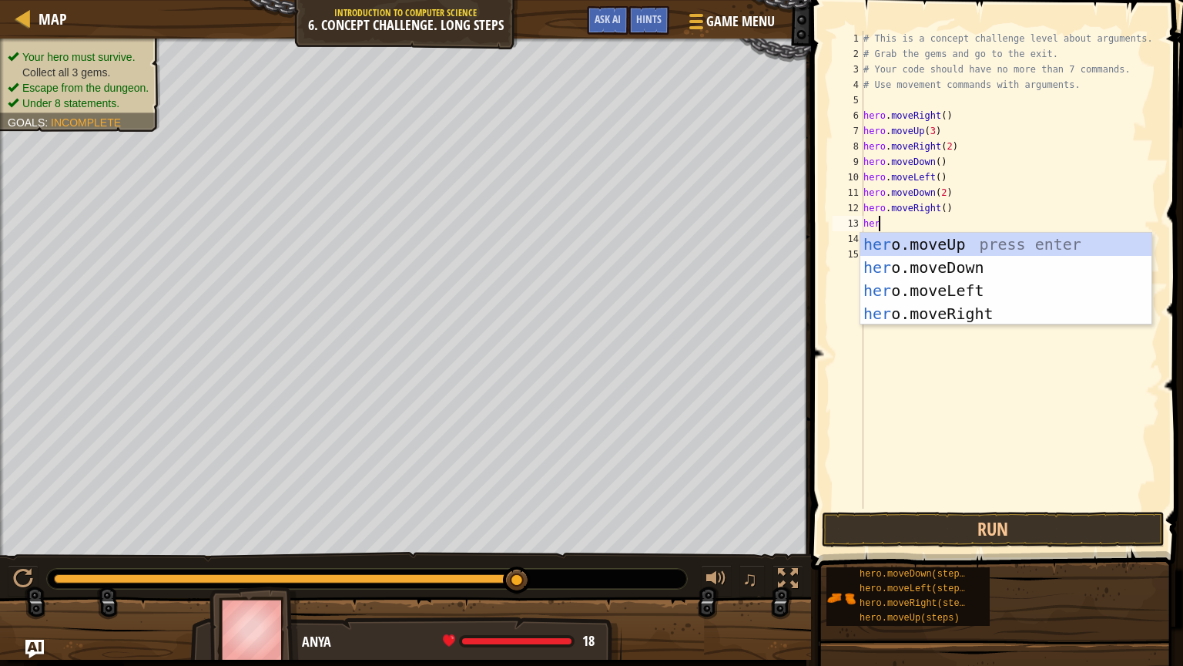
type textarea "hero"
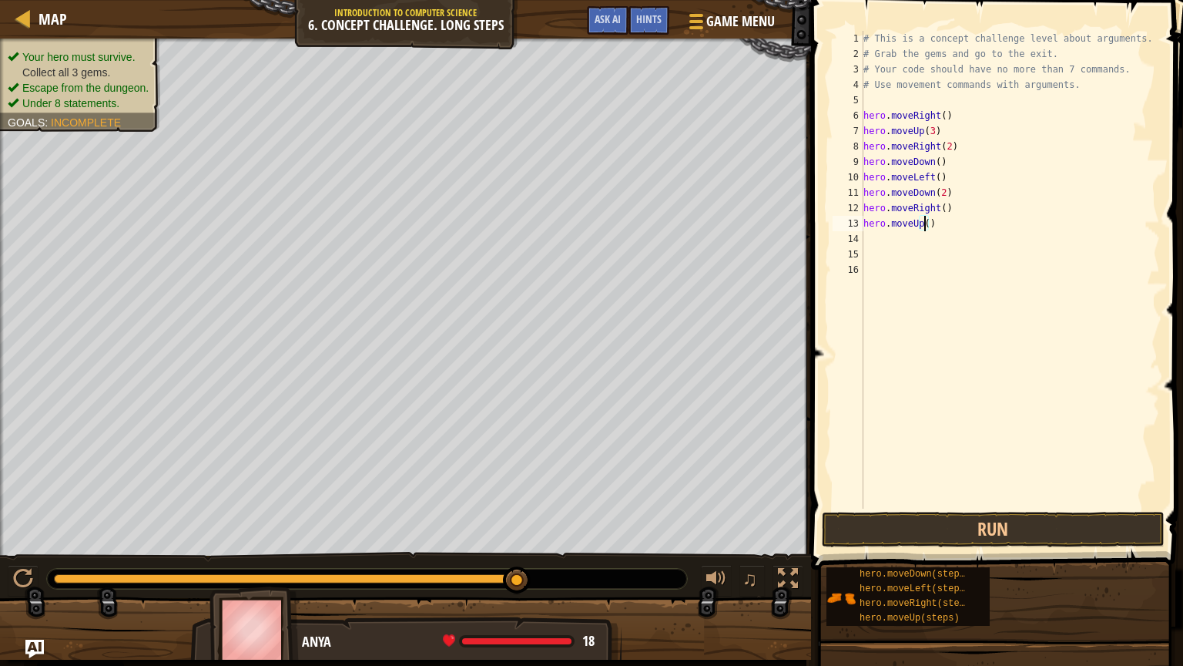
click at [925, 226] on div "# This is a concept challenge level about arguments. # Grab the gems and go to …" at bounding box center [1010, 285] width 300 height 508
type textarea "hero.moveUp(2)"
click at [901, 236] on div "# This is a concept challenge level about arguments. # Grab the gems and go to …" at bounding box center [1010, 285] width 300 height 508
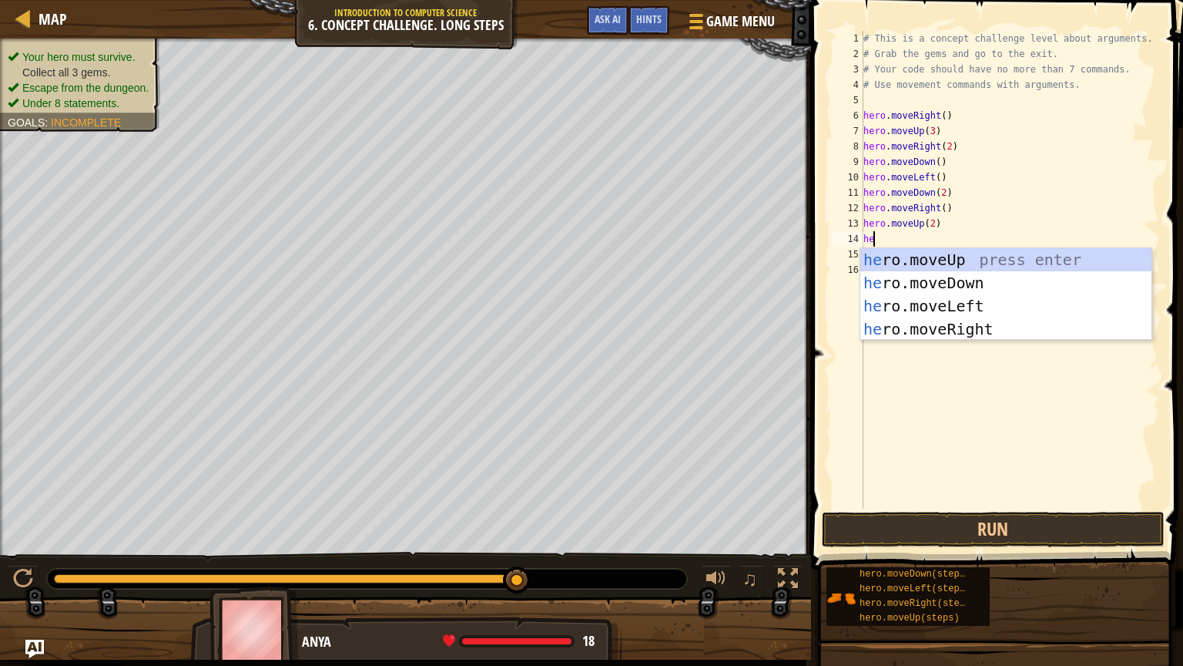
type textarea "her"
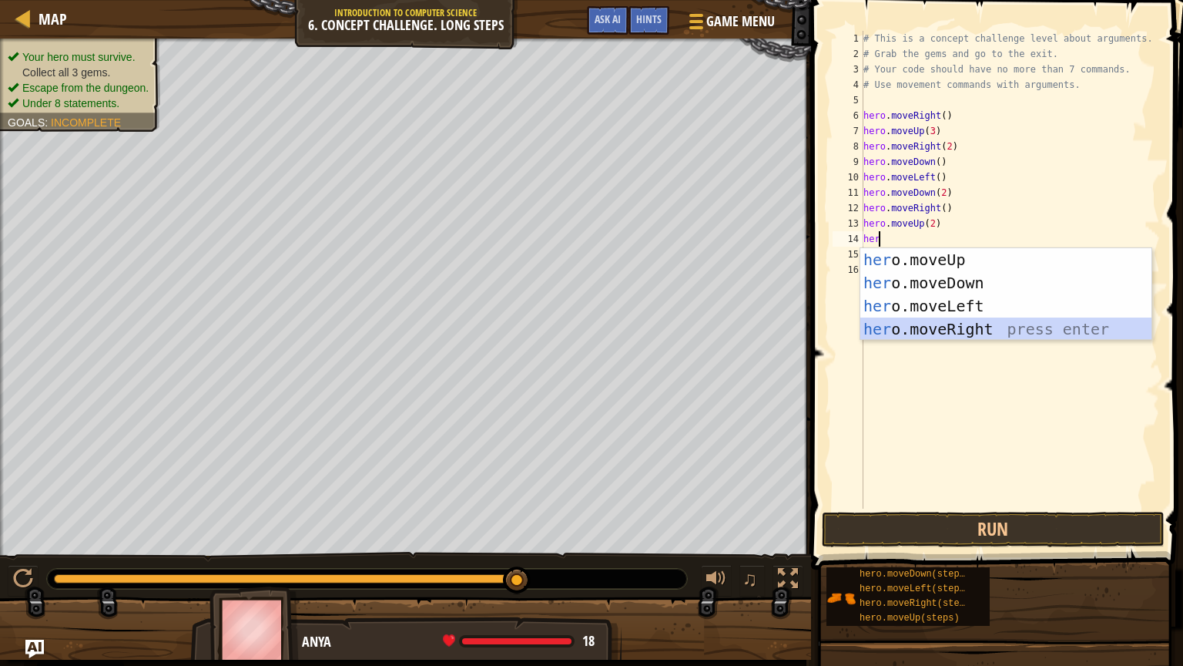
click at [938, 327] on div "her o.moveUp press enter her o.moveDown press enter her o.moveLeft press enter …" at bounding box center [1005, 317] width 291 height 139
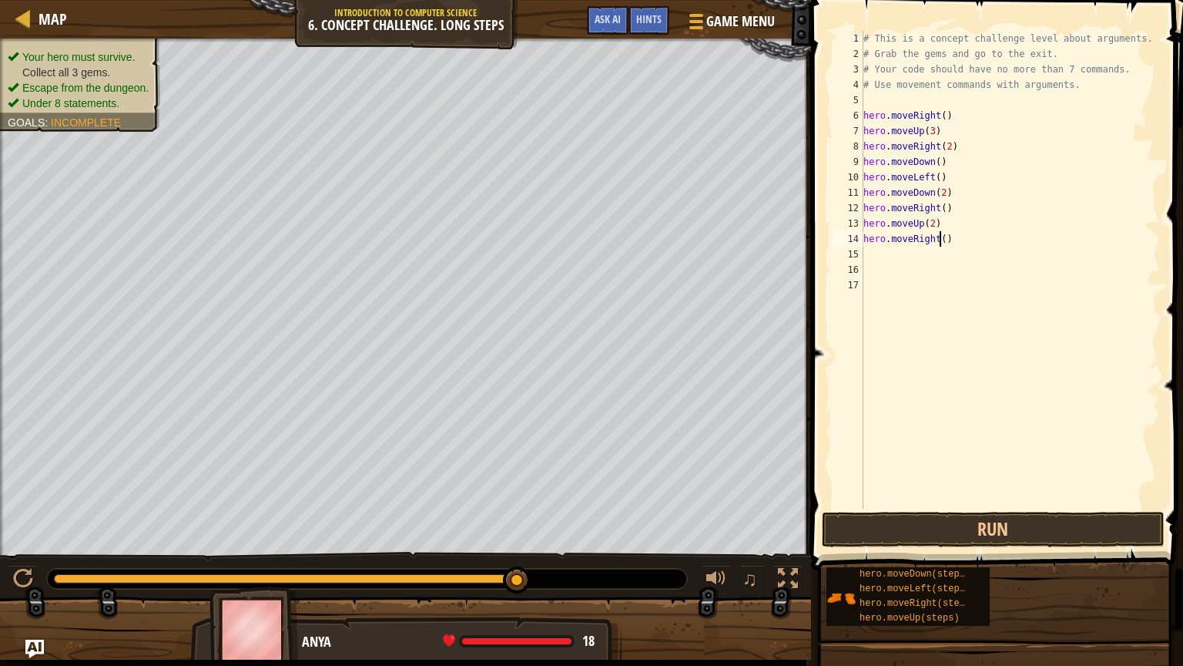
click at [940, 240] on div "# This is a concept challenge level about arguments. # Grab the gems and go to …" at bounding box center [1010, 285] width 300 height 508
click at [978, 480] on button "Run" at bounding box center [993, 529] width 343 height 35
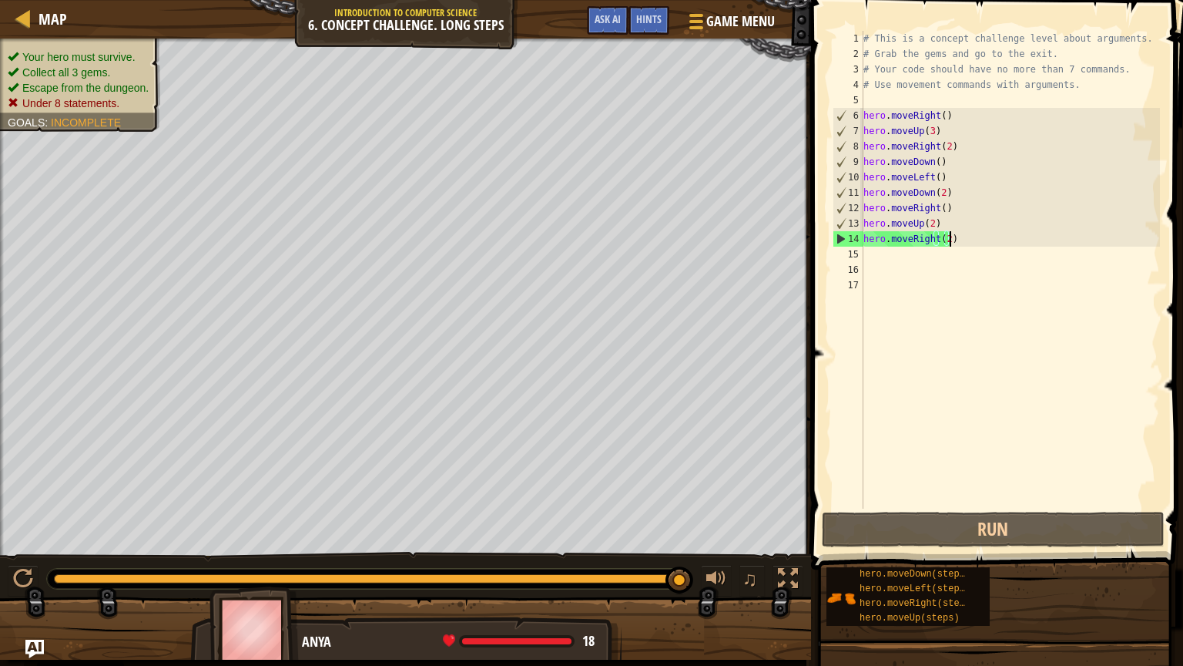
click at [963, 240] on div "# This is a concept challenge level about arguments. # Grab the gems and go to …" at bounding box center [1010, 285] width 300 height 508
click at [940, 193] on div "# This is a concept challenge level about arguments. # Grab the gems and go to …" at bounding box center [1010, 285] width 300 height 508
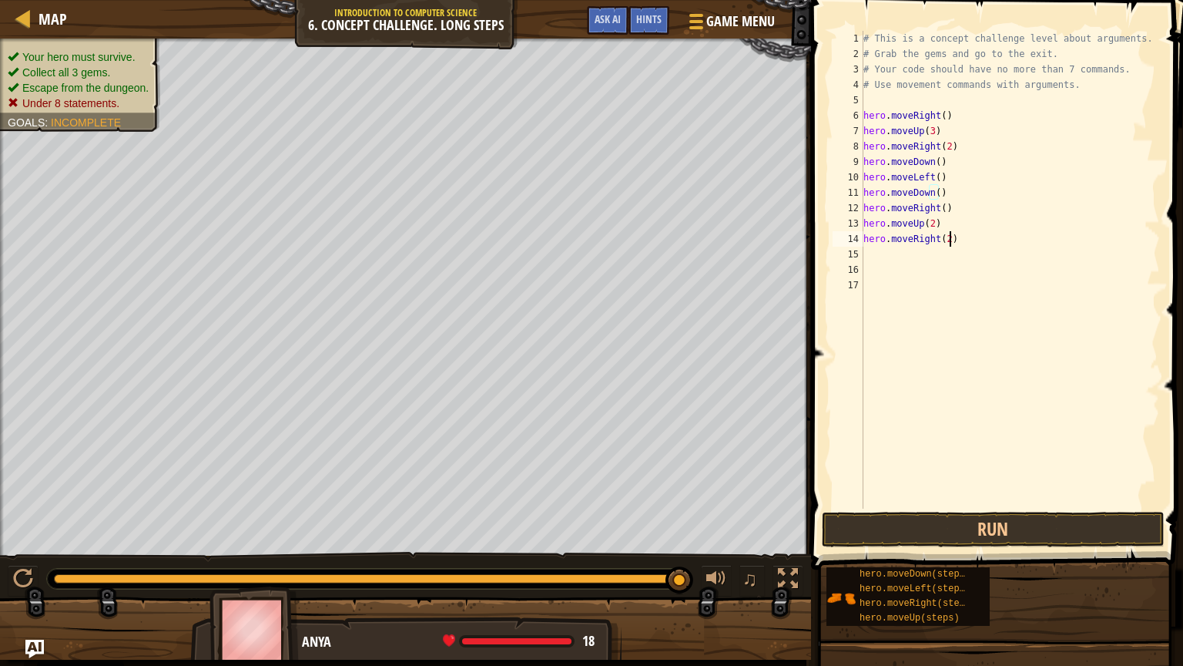
click at [959, 237] on div "# This is a concept challenge level about arguments. # Grab the gems and go to …" at bounding box center [1010, 285] width 300 height 508
type textarea "h"
click at [939, 220] on div "# This is a concept challenge level about arguments. # Grab the gems and go to …" at bounding box center [1010, 285] width 300 height 508
type textarea "h"
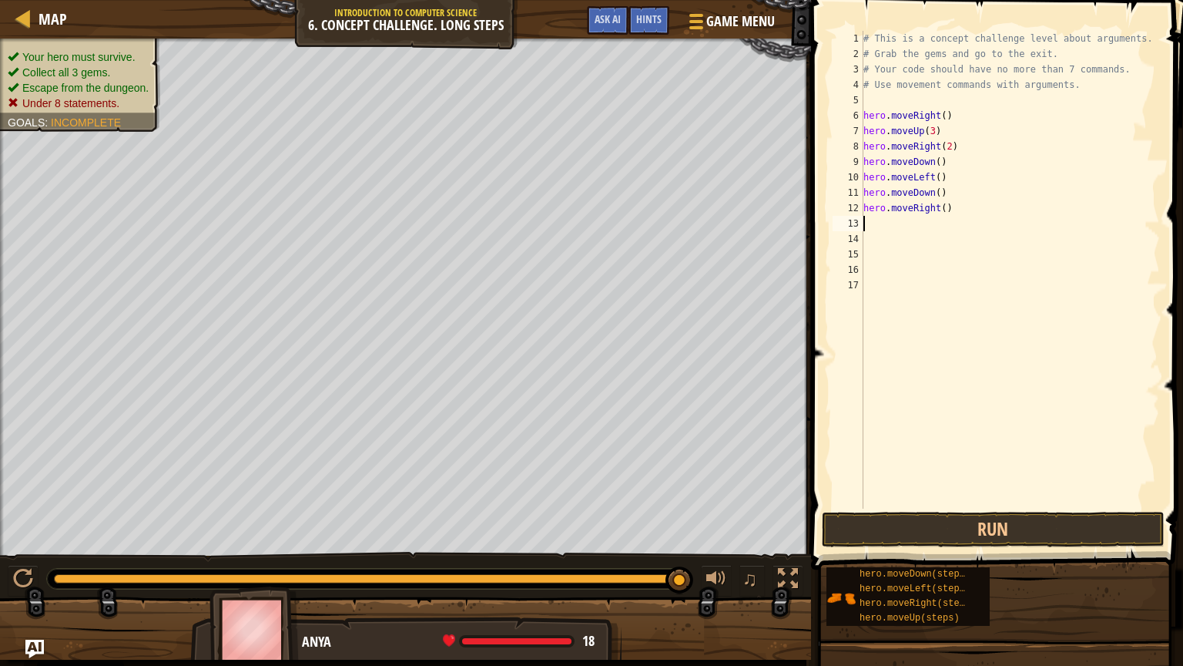
click at [939, 203] on div "# This is a concept challenge level about arguments. # Grab the gems and go to …" at bounding box center [1010, 285] width 300 height 508
click at [941, 176] on div "# This is a concept challenge level about arguments. # Grab the gems and go to …" at bounding box center [1010, 285] width 300 height 508
type textarea "h"
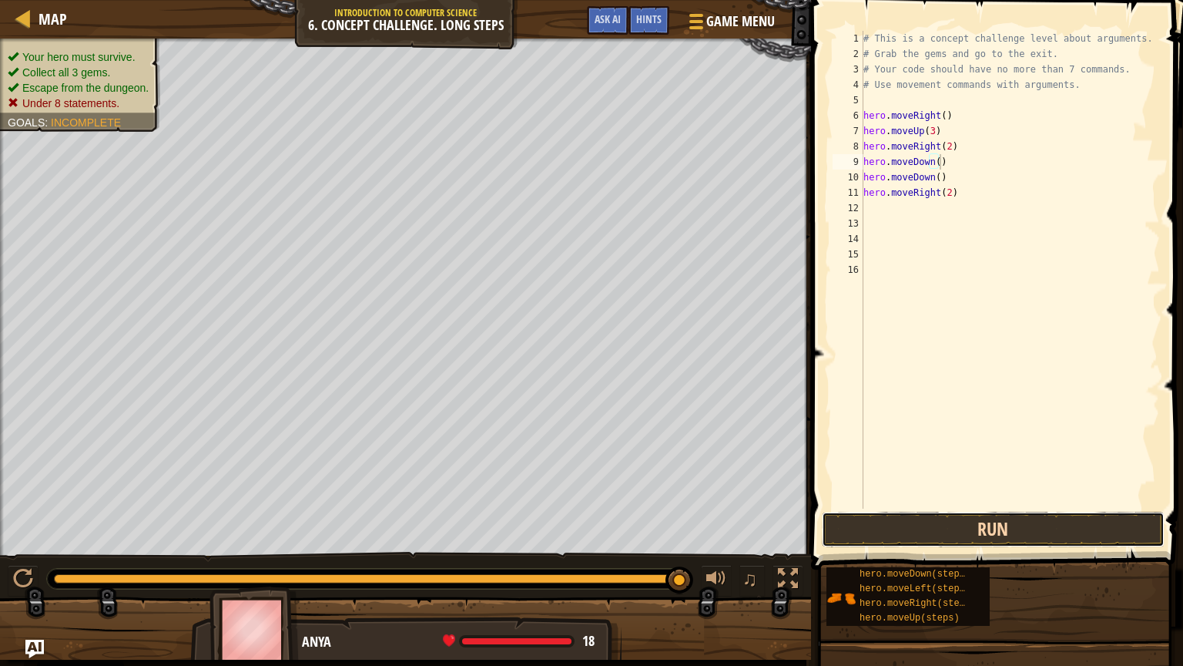
click at [980, 480] on button "Run" at bounding box center [993, 529] width 343 height 35
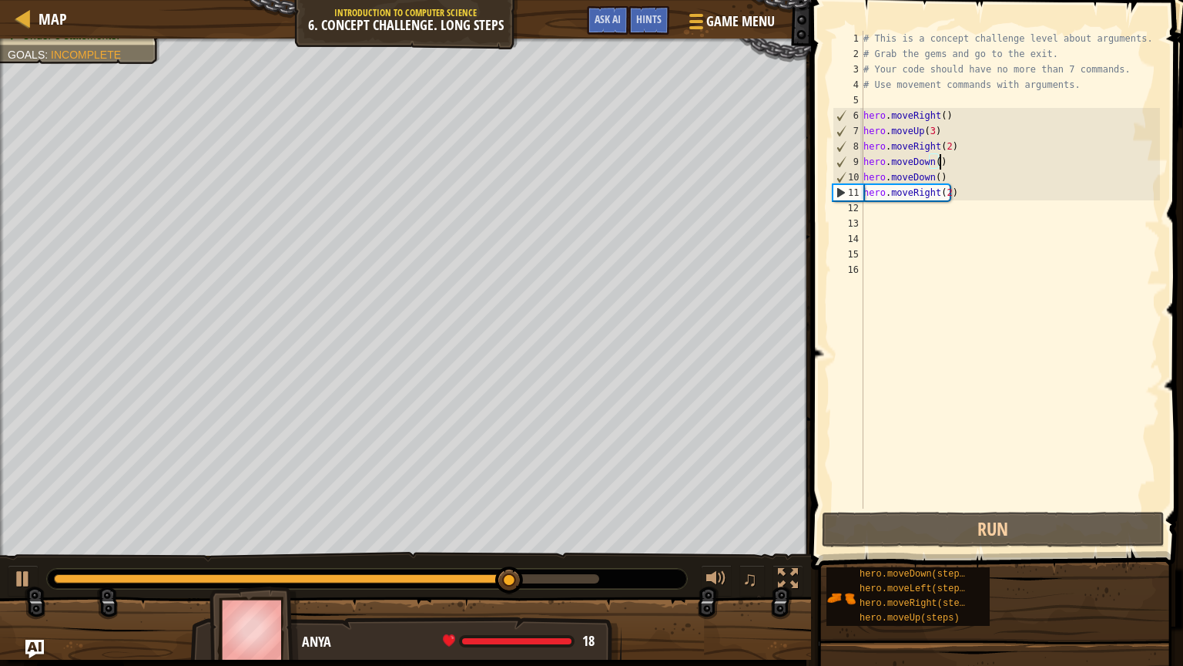
click at [977, 192] on div "# This is a concept challenge level about arguments. # Grab the gems and go to …" at bounding box center [1010, 285] width 300 height 508
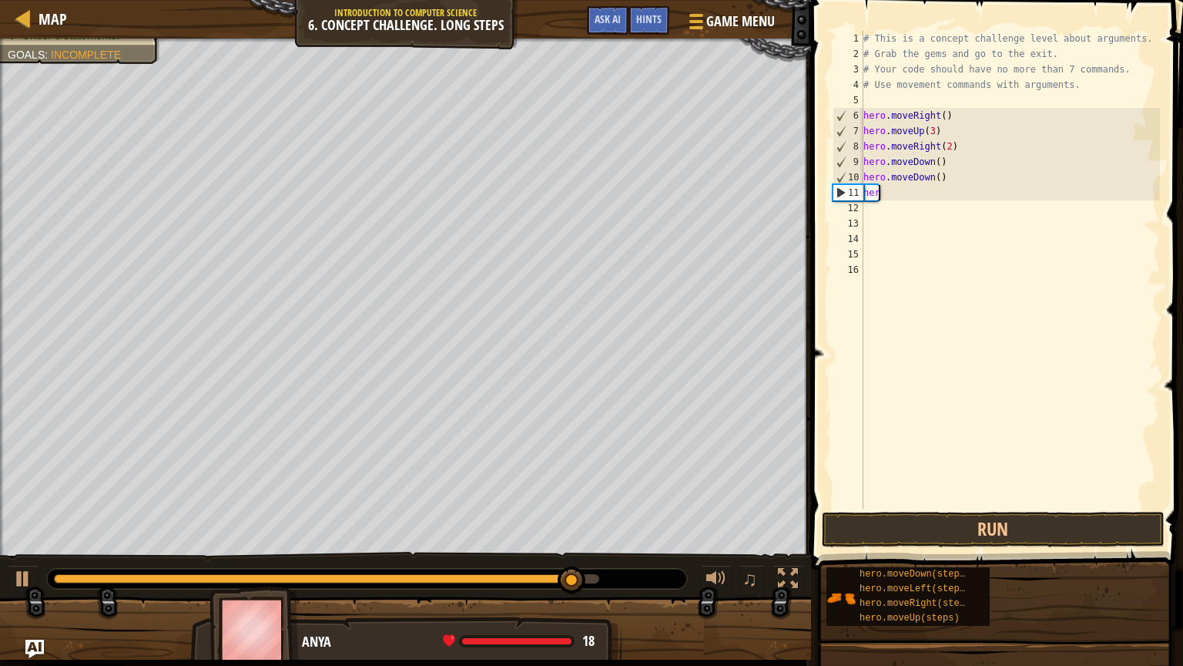
type textarea "h"
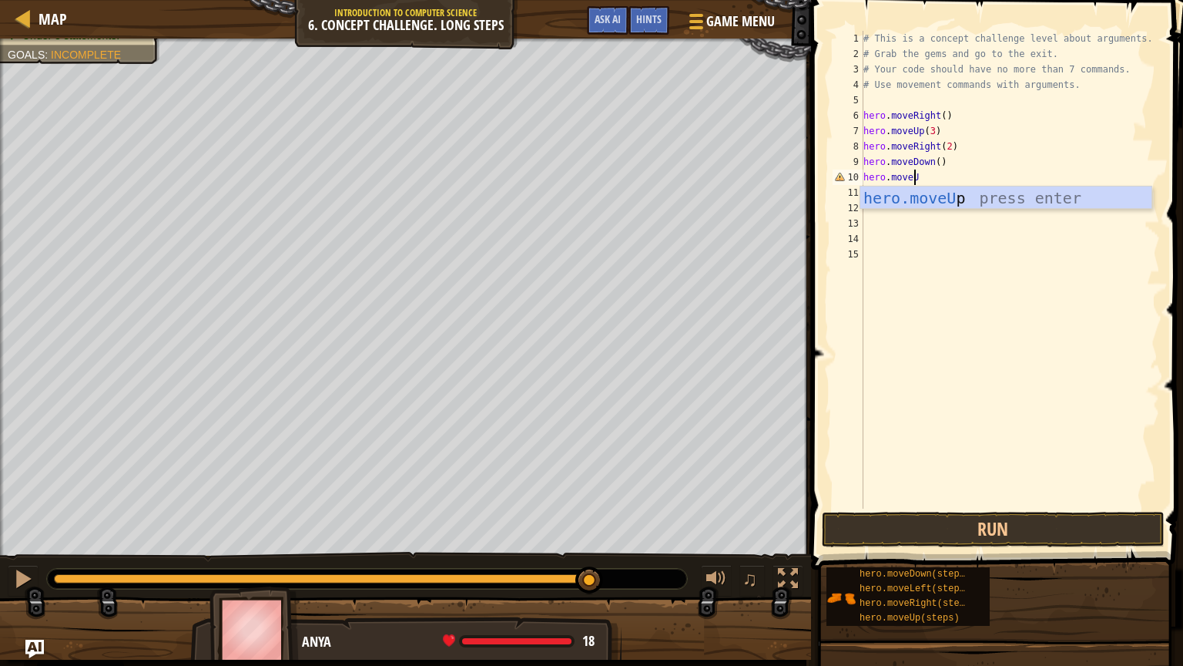
type textarea "hero.moveUp"
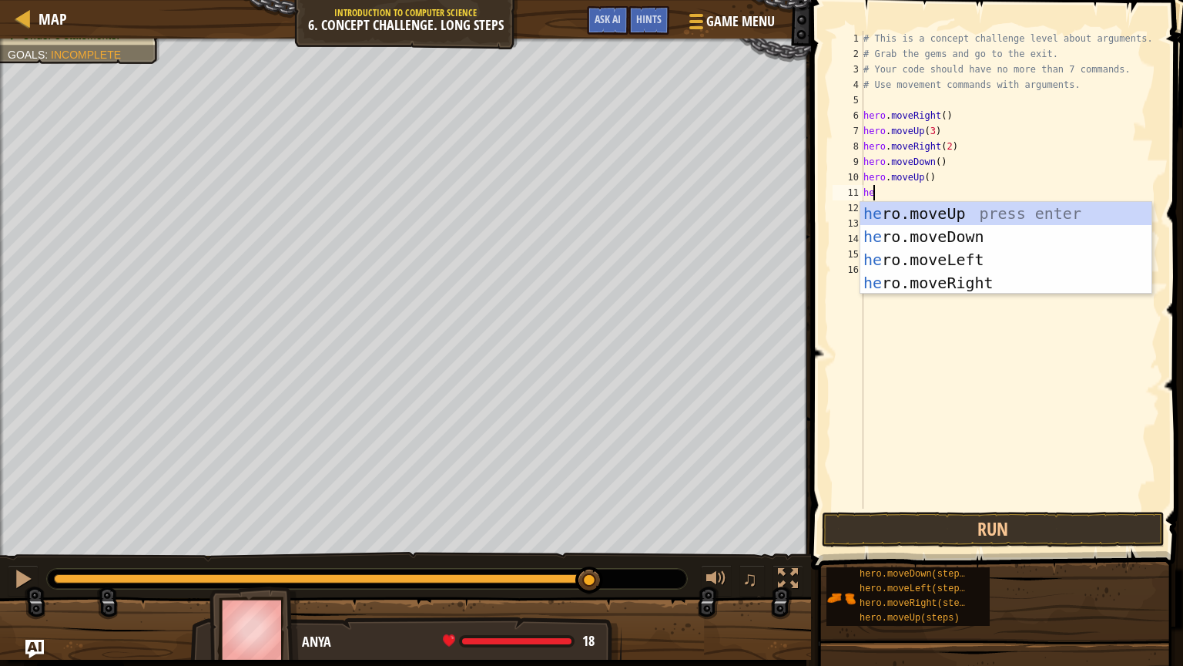
type textarea "hero"
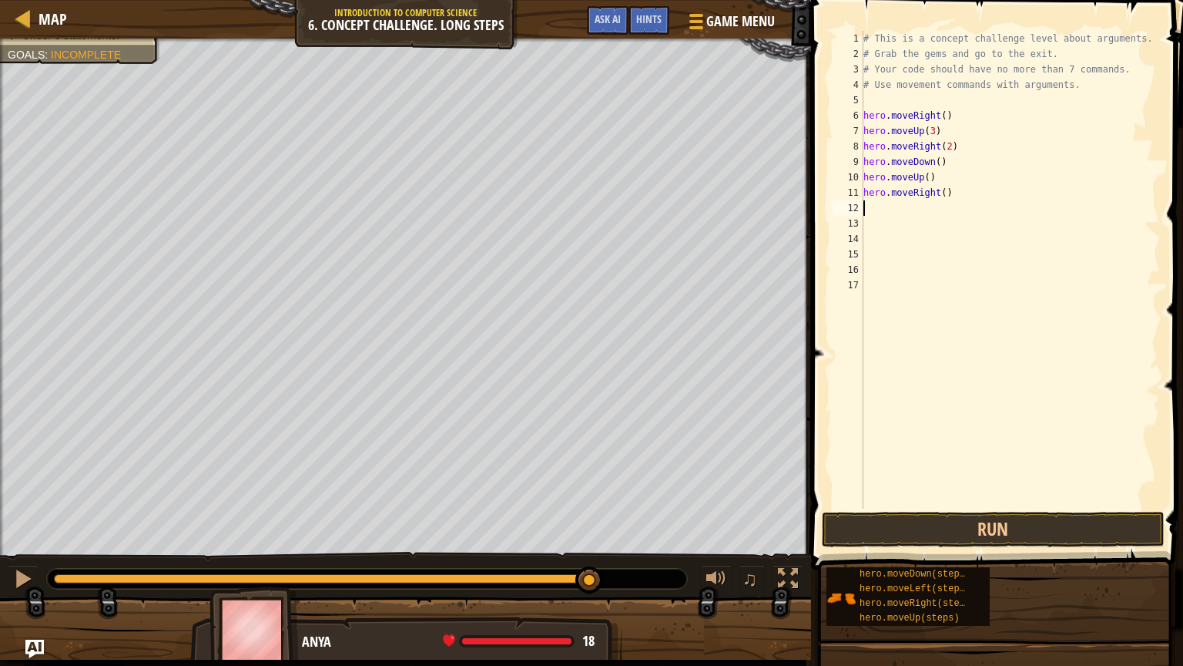
click at [940, 190] on div "# This is a concept challenge level about arguments. # Grab the gems and go to …" at bounding box center [1010, 285] width 300 height 508
click at [998, 480] on button "Run" at bounding box center [993, 529] width 343 height 35
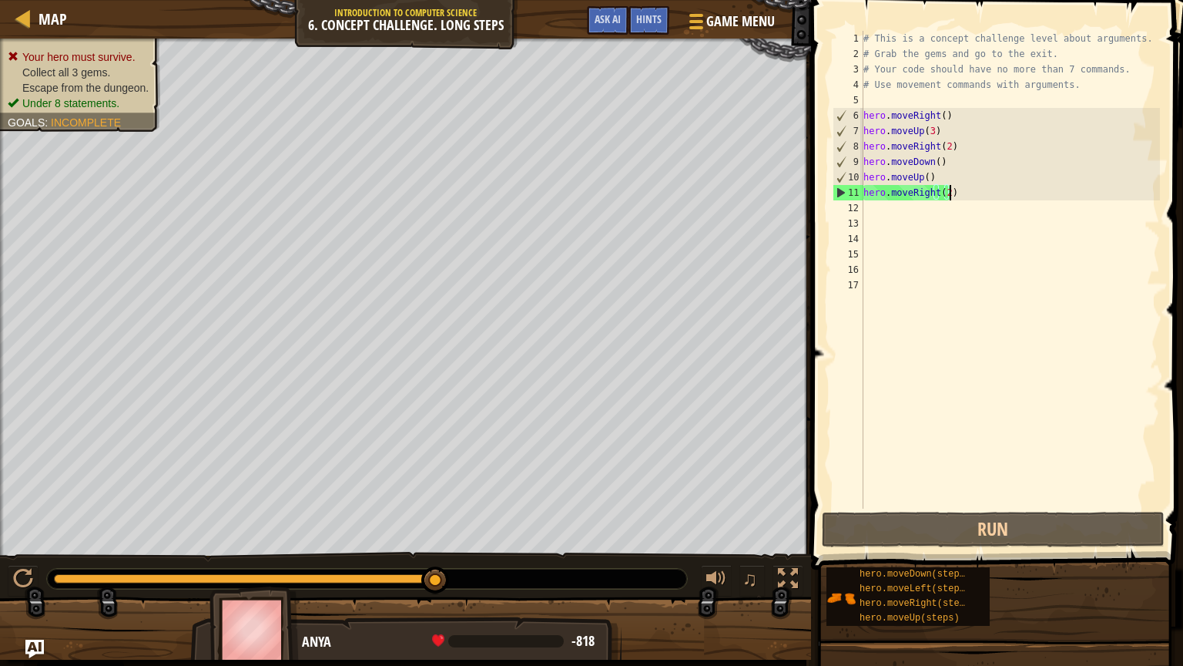
click at [958, 192] on div "# This is a concept challenge level about arguments. # Grab the gems and go to …" at bounding box center [1010, 285] width 300 height 508
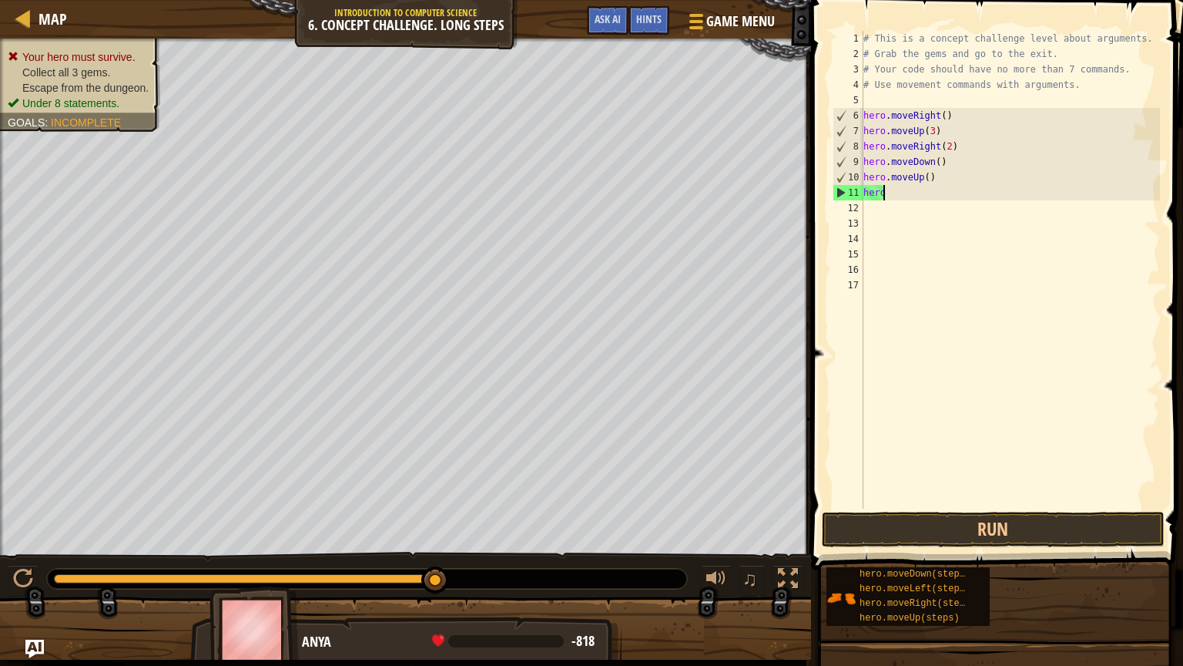
scroll to position [7, 0]
type textarea "h"
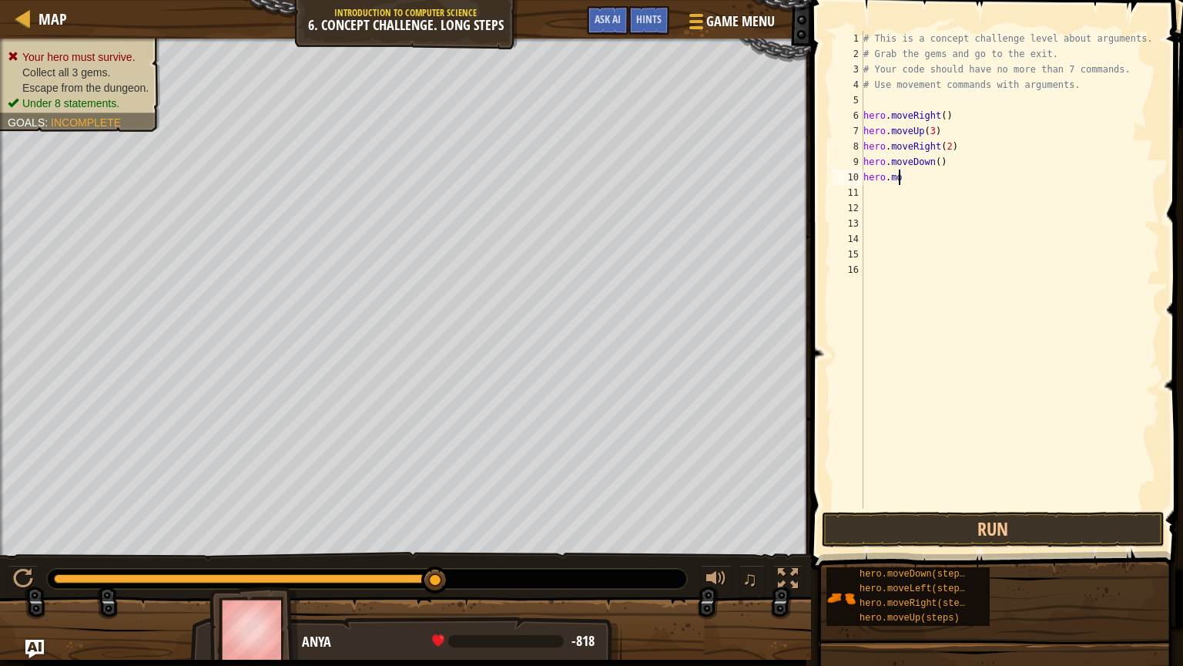
type textarea "h"
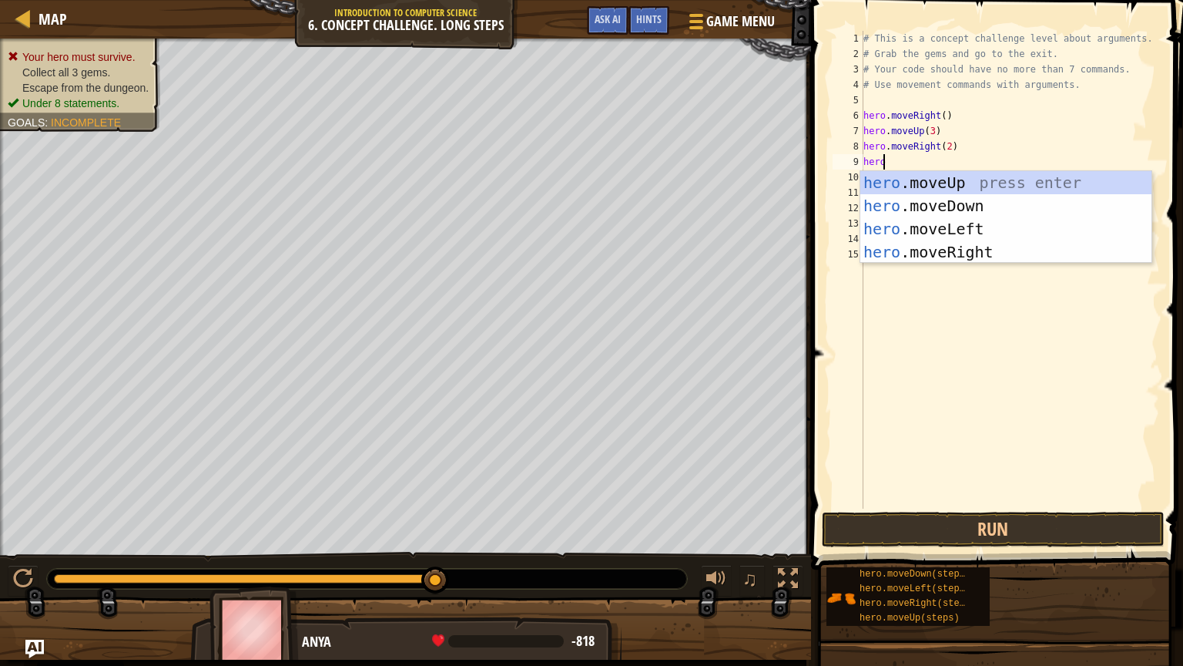
type textarea "hero."
click at [958, 208] on div "hero. moveUp press enter hero. moveDown press enter hero. moveLeft press enter …" at bounding box center [1005, 240] width 291 height 139
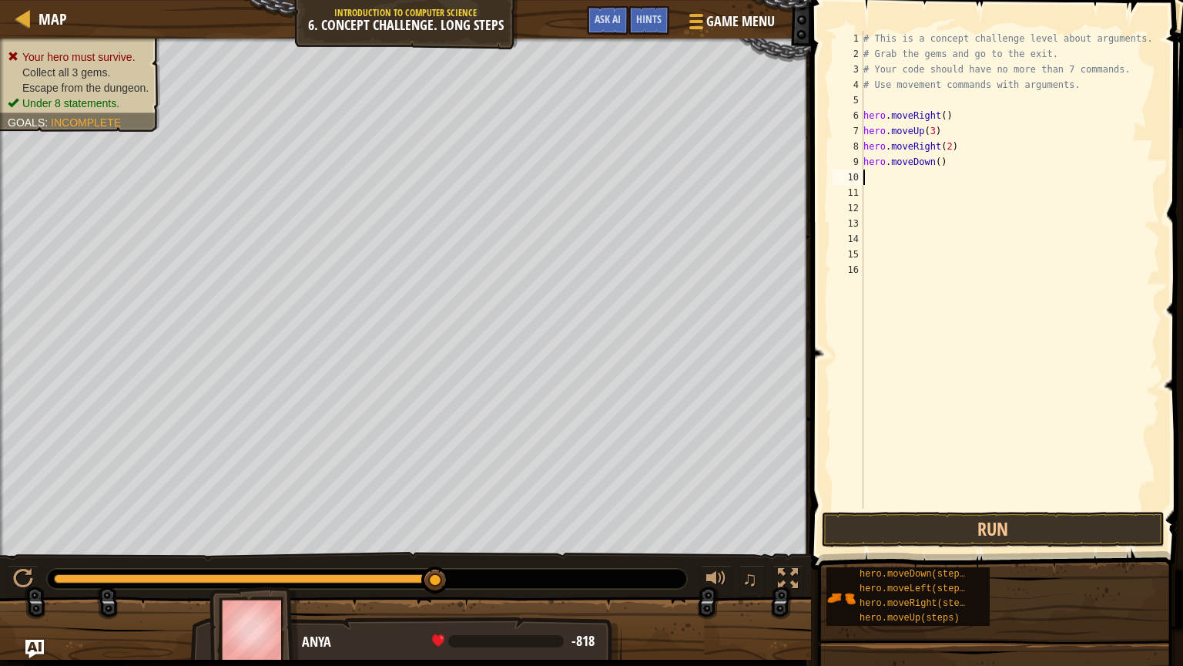
scroll to position [7, 0]
click at [948, 163] on div "# This is a concept challenge level about arguments. # Grab the gems and go to …" at bounding box center [1010, 285] width 300 height 508
type textarea "h"
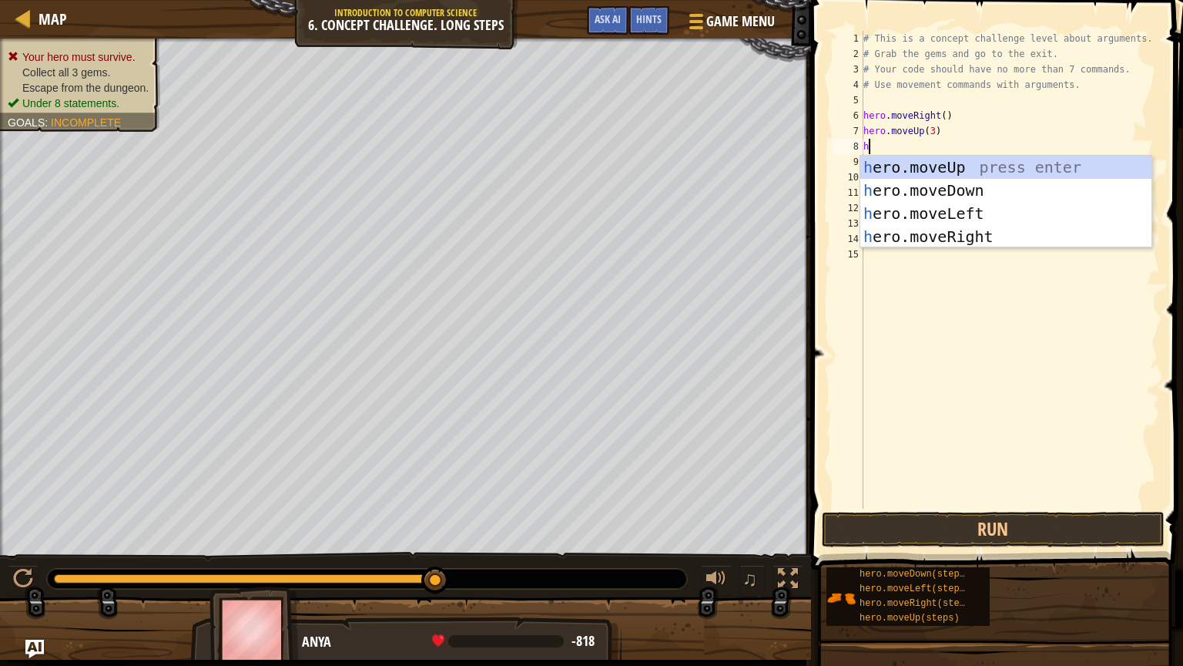
type textarea "hero"
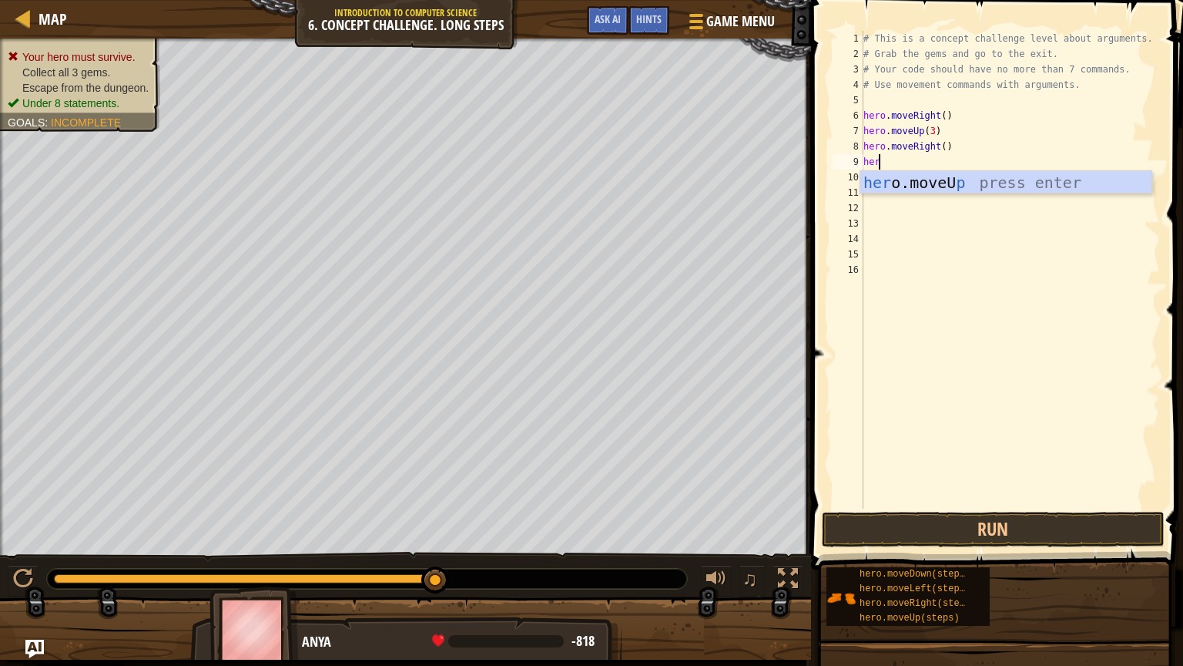
type textarea "hero"
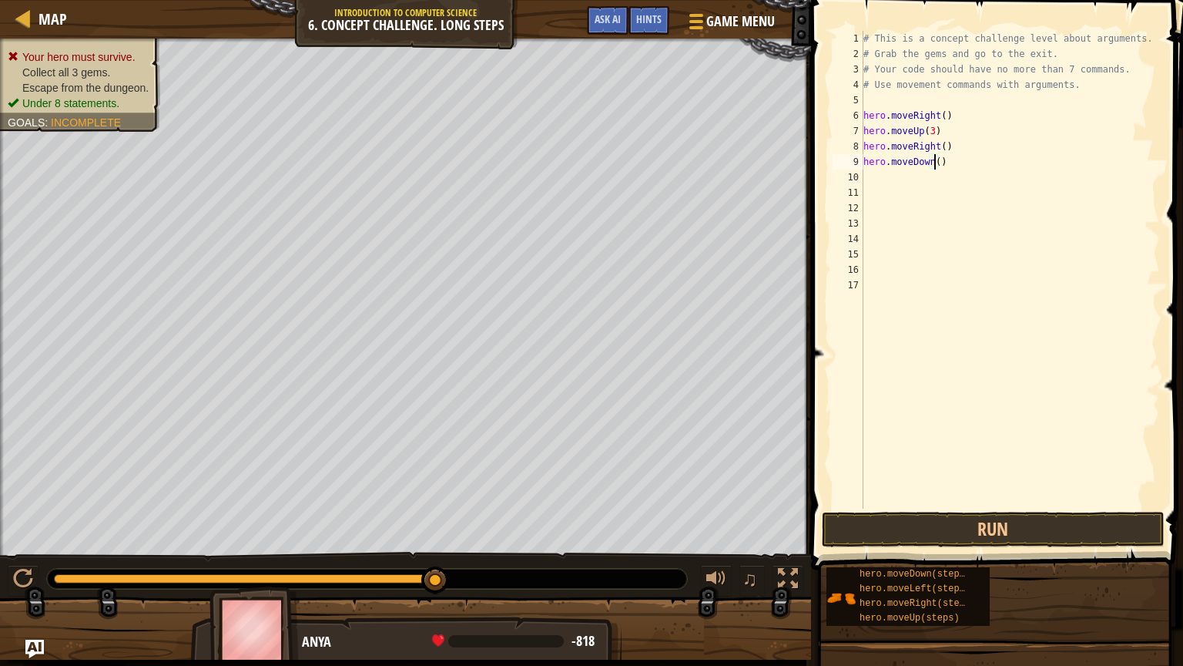
click at [934, 163] on div "# This is a concept challenge level about arguments. # Grab the gems and go to …" at bounding box center [1010, 285] width 300 height 508
type textarea "hero.moveDown(3)"
click at [955, 154] on div "# This is a concept challenge level about arguments. # Grab the gems and go to …" at bounding box center [1010, 285] width 300 height 508
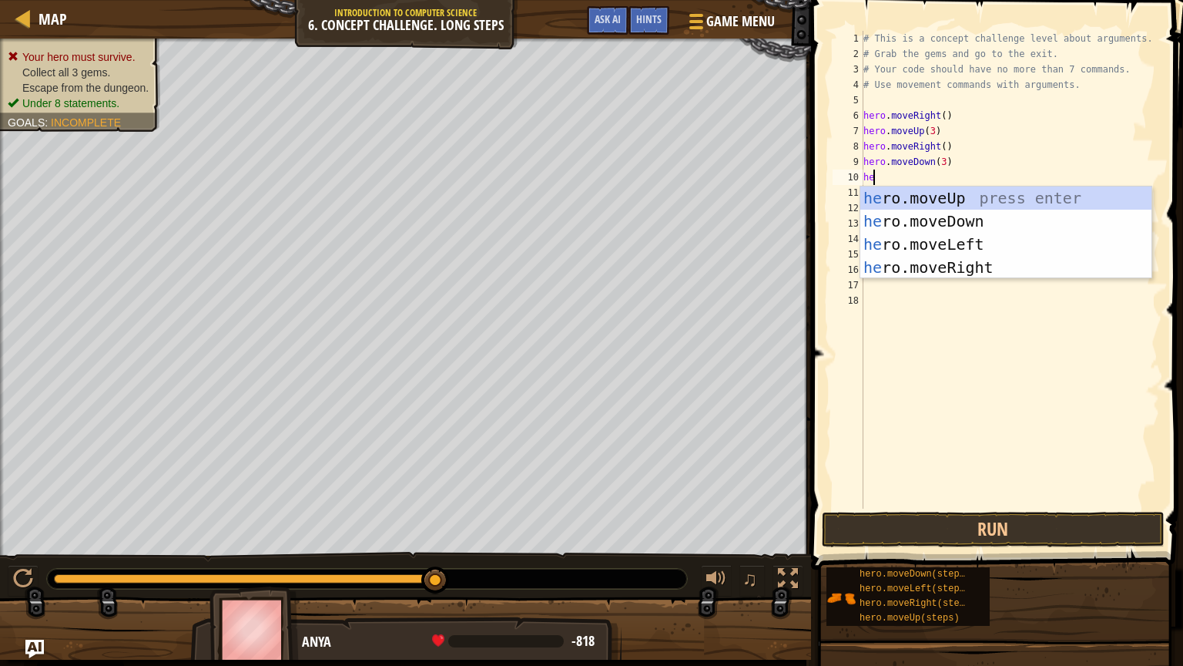
type textarea "hero"
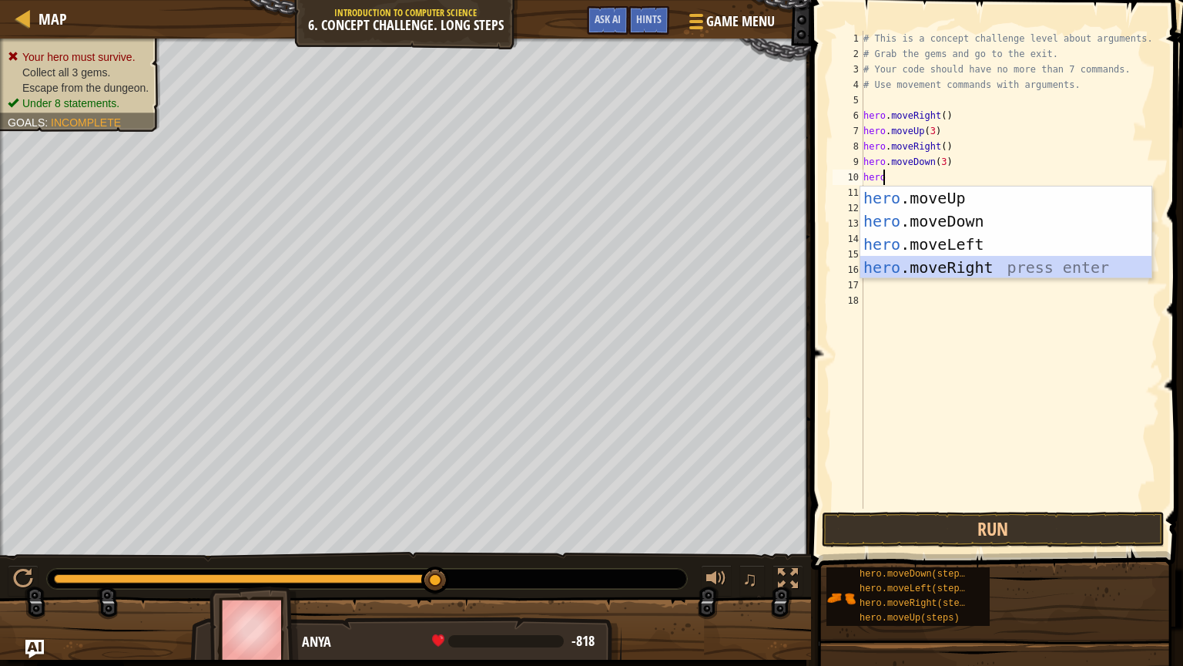
click at [954, 262] on div "hero .moveUp press enter hero .moveDown press enter hero .moveLeft press enter …" at bounding box center [1005, 255] width 291 height 139
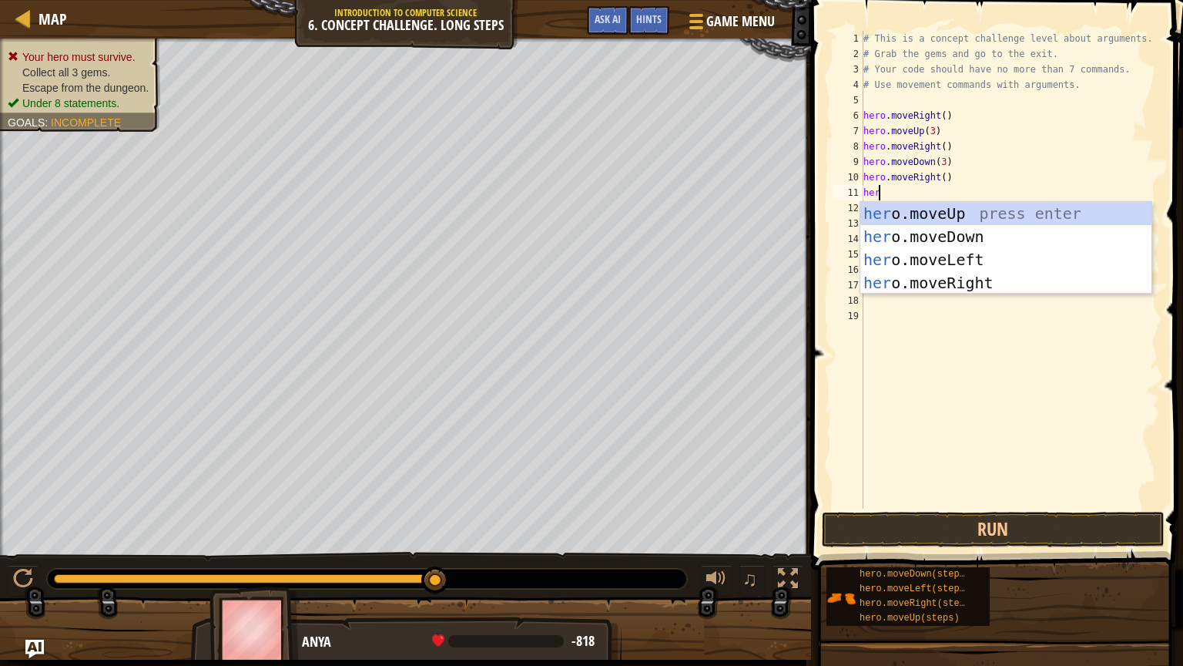
type textarea "hero"
click at [949, 213] on div "hero .moveUp press enter hero .moveDown press enter hero .moveLeft press enter …" at bounding box center [1005, 271] width 291 height 139
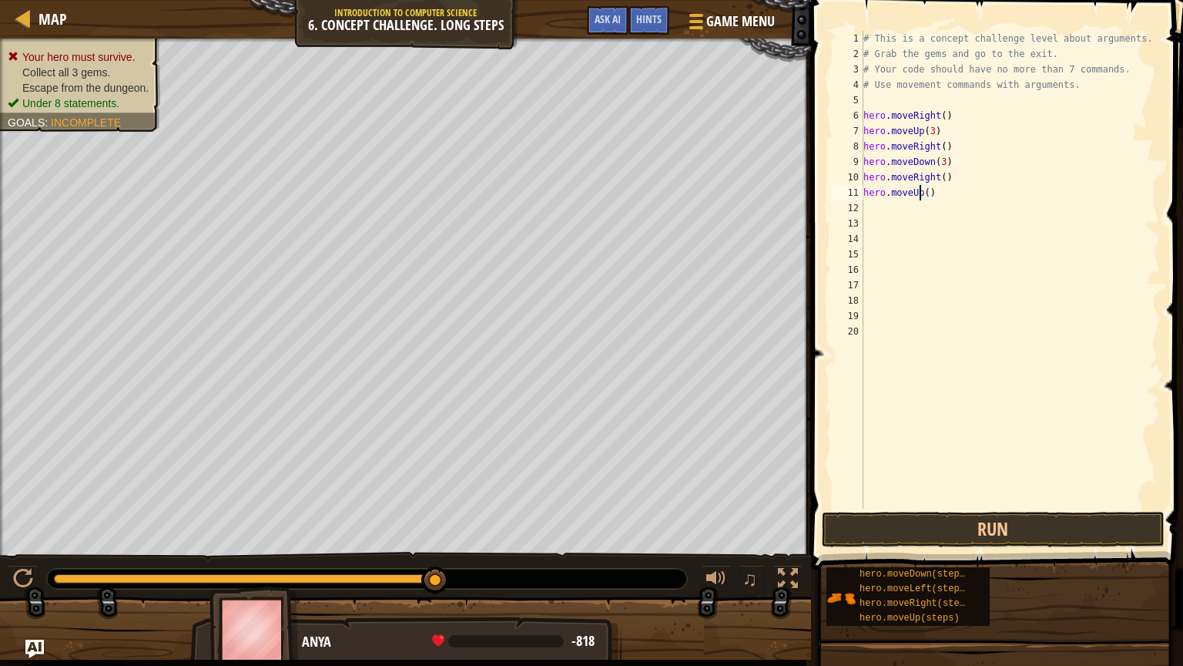
click at [921, 191] on div "# This is a concept challenge level about arguments. # Grab the gems and go to …" at bounding box center [1010, 285] width 300 height 508
type textarea "hero.moveUp(2)"
click at [938, 194] on div "# This is a concept challenge level about arguments. # Grab the gems and go to …" at bounding box center [1010, 285] width 300 height 508
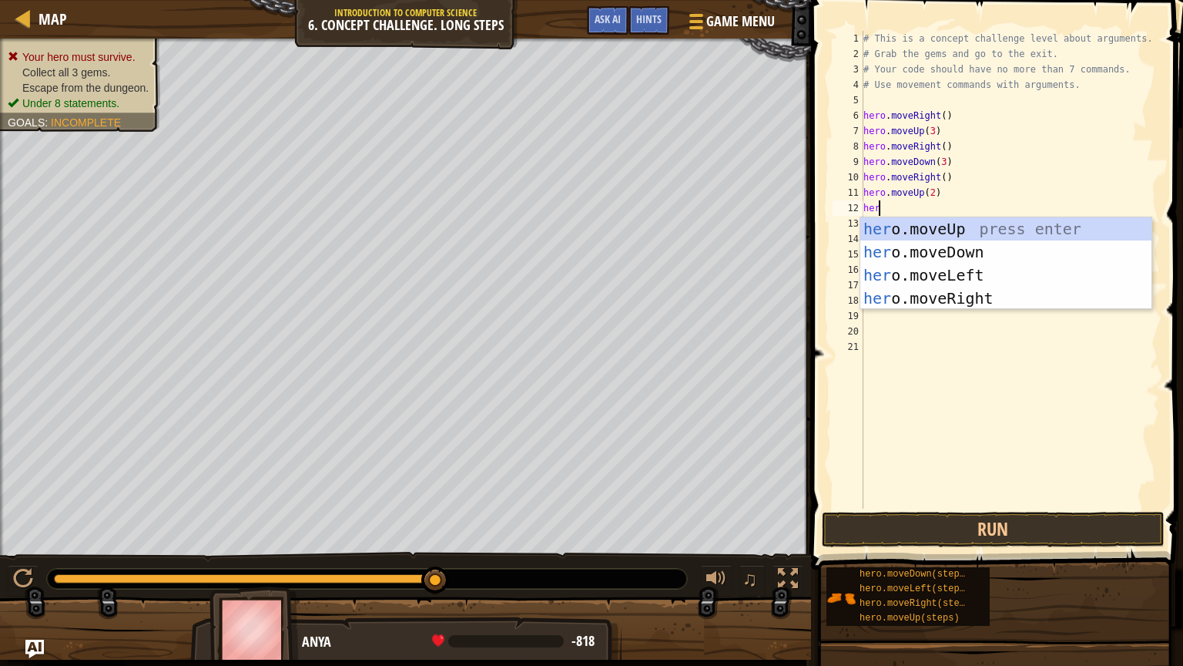
type textarea "hero"
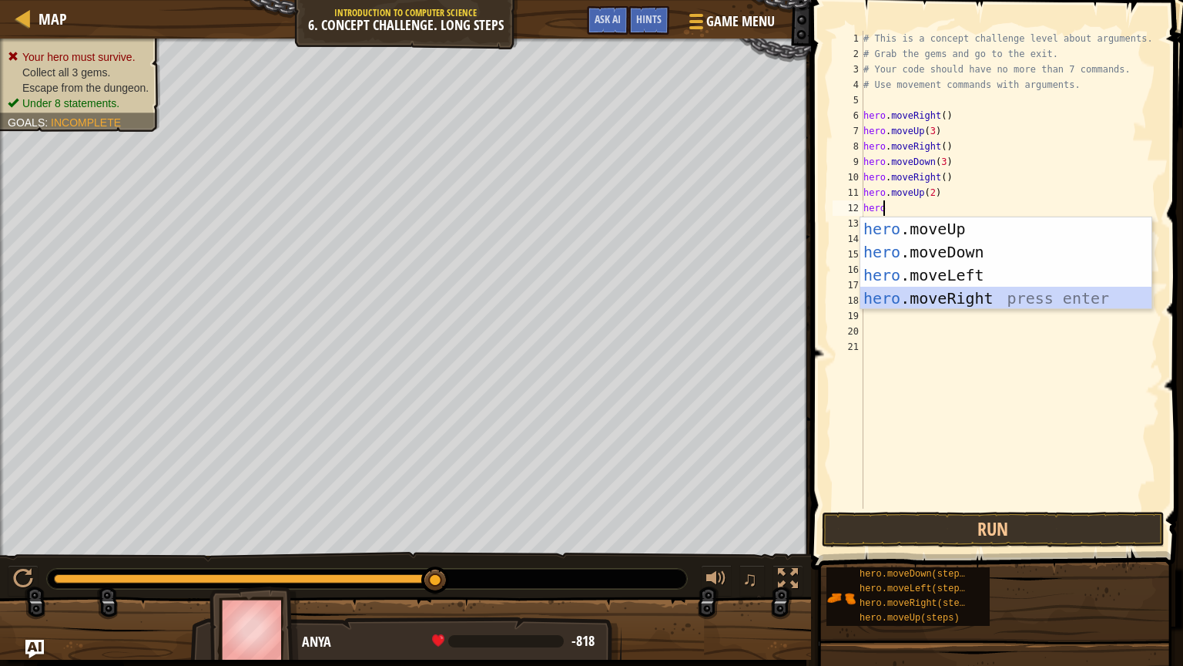
click at [970, 293] on div "hero .moveUp press enter hero .moveDown press enter hero .moveLeft press enter …" at bounding box center [1005, 286] width 291 height 139
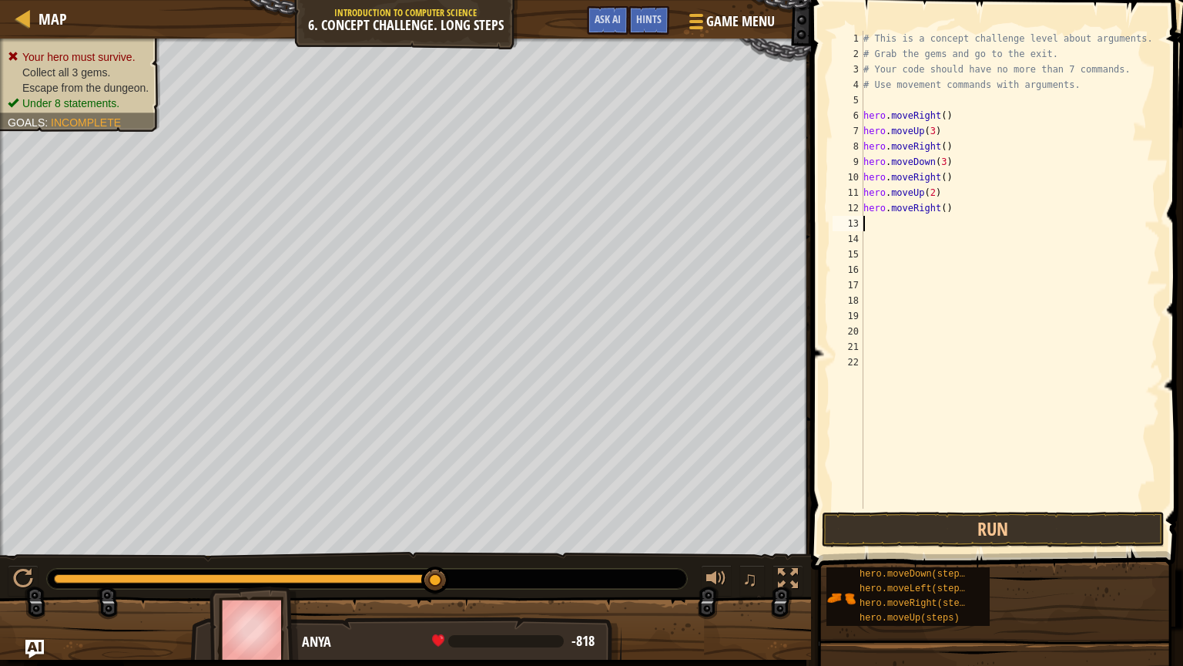
click at [938, 210] on div "# This is a concept challenge level about arguments. # Grab the gems and go to …" at bounding box center [1010, 285] width 300 height 508
click at [990, 480] on button "Run" at bounding box center [993, 529] width 343 height 35
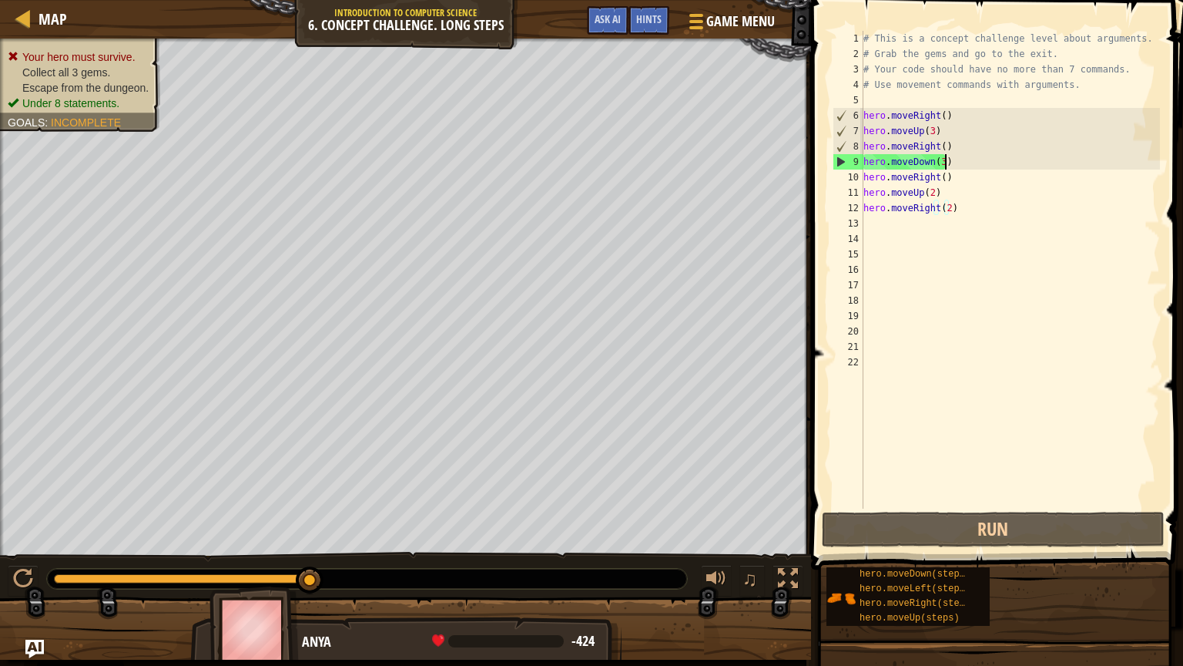
click at [945, 159] on div "# This is a concept challenge level about arguments. # Grab the gems and go to …" at bounding box center [1010, 285] width 300 height 508
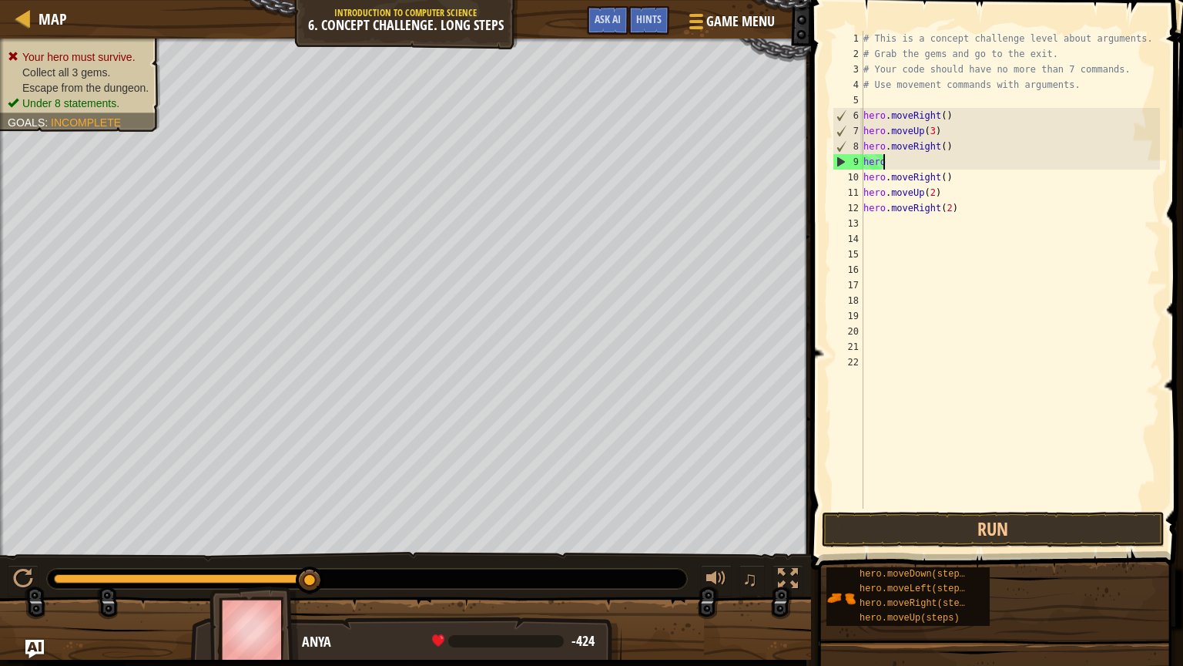
scroll to position [7, 0]
type textarea "h"
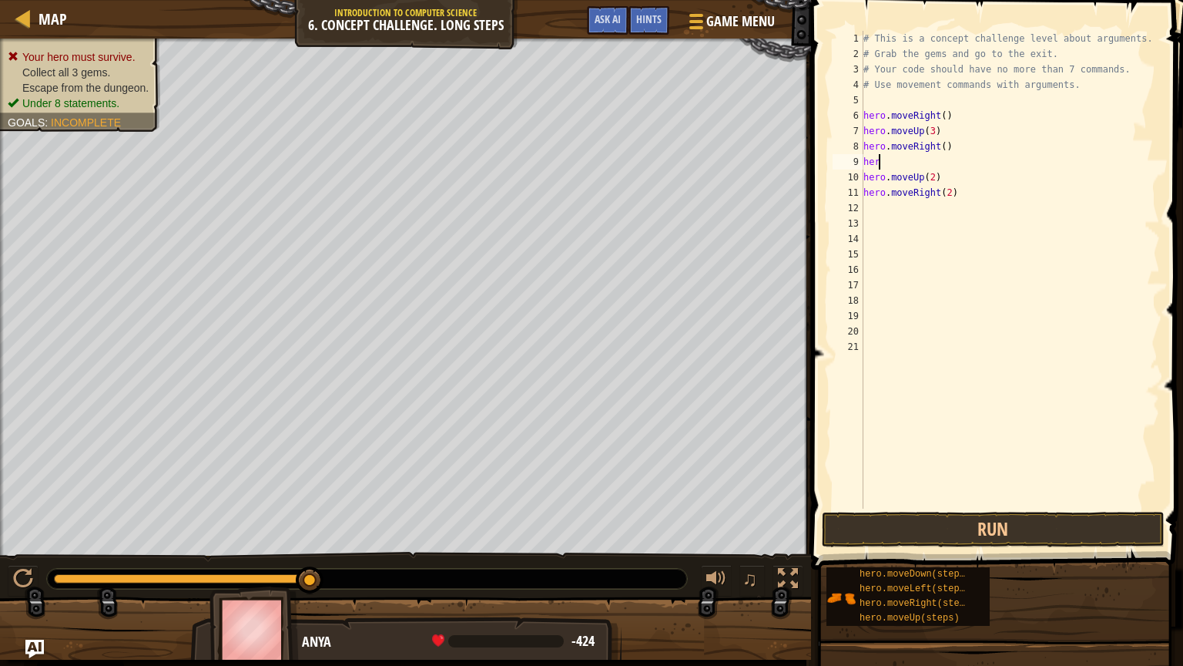
type textarea "h"
click at [938, 146] on div "# This is a concept challenge level about arguments. # Grab the gems and go to …" at bounding box center [1010, 285] width 300 height 508
click at [955, 182] on div "# This is a concept challenge level about arguments. # Grab the gems and go to …" at bounding box center [1010, 285] width 300 height 508
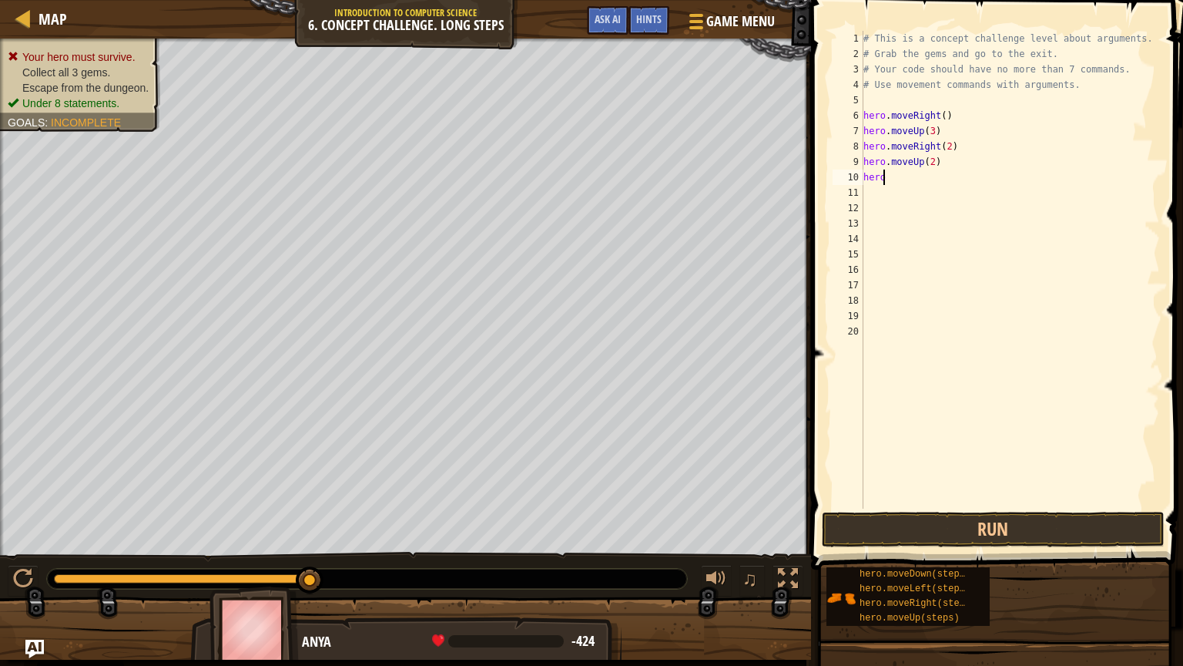
type textarea "h"
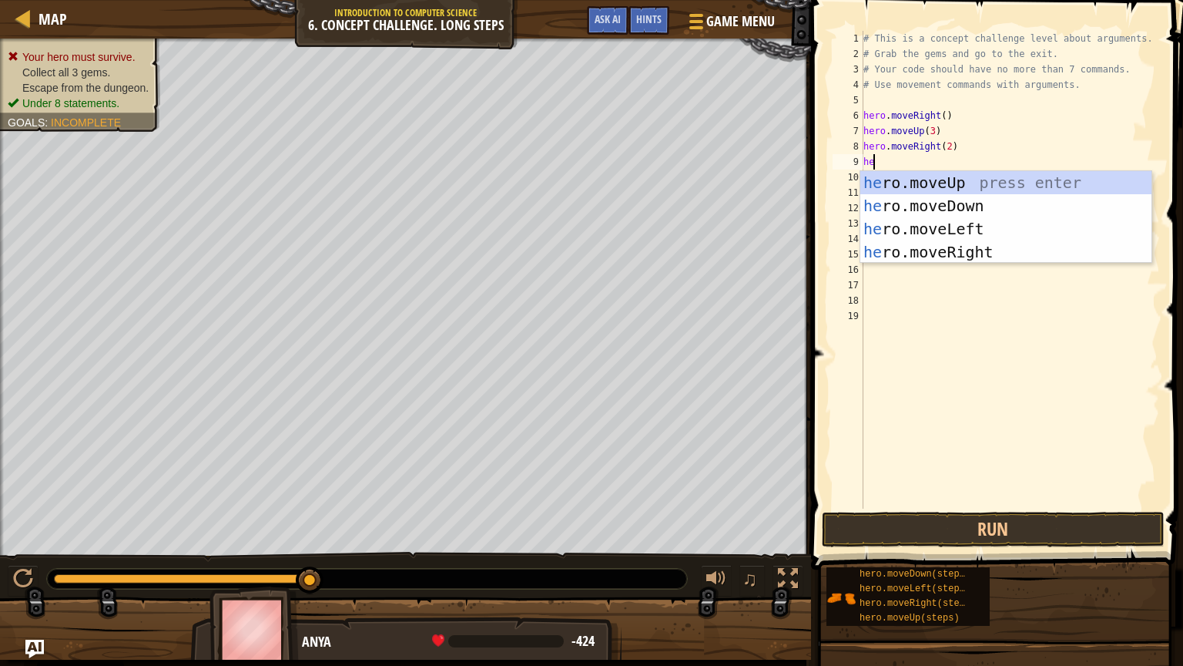
type textarea "hero"
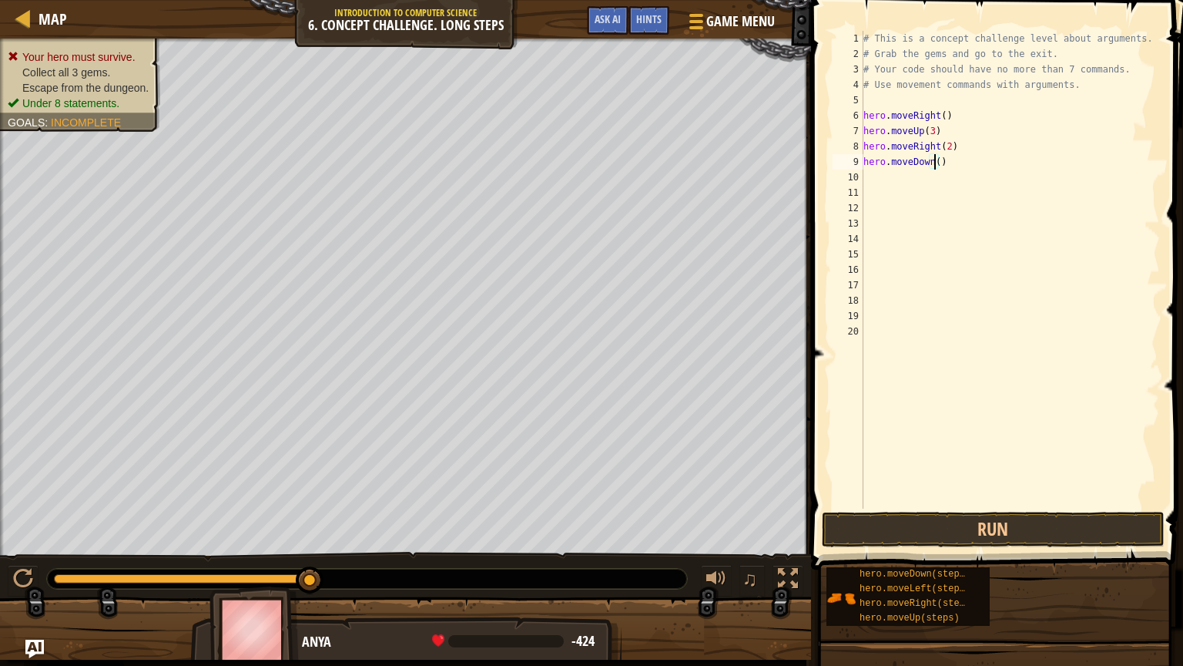
click at [934, 163] on div "# This is a concept challenge level about arguments. # Grab the gems and go to …" at bounding box center [1010, 285] width 300 height 508
type textarea "hero.moveDown(3)"
click at [915, 176] on div "# This is a concept challenge level about arguments. # Grab the gems and go to …" at bounding box center [1010, 285] width 300 height 508
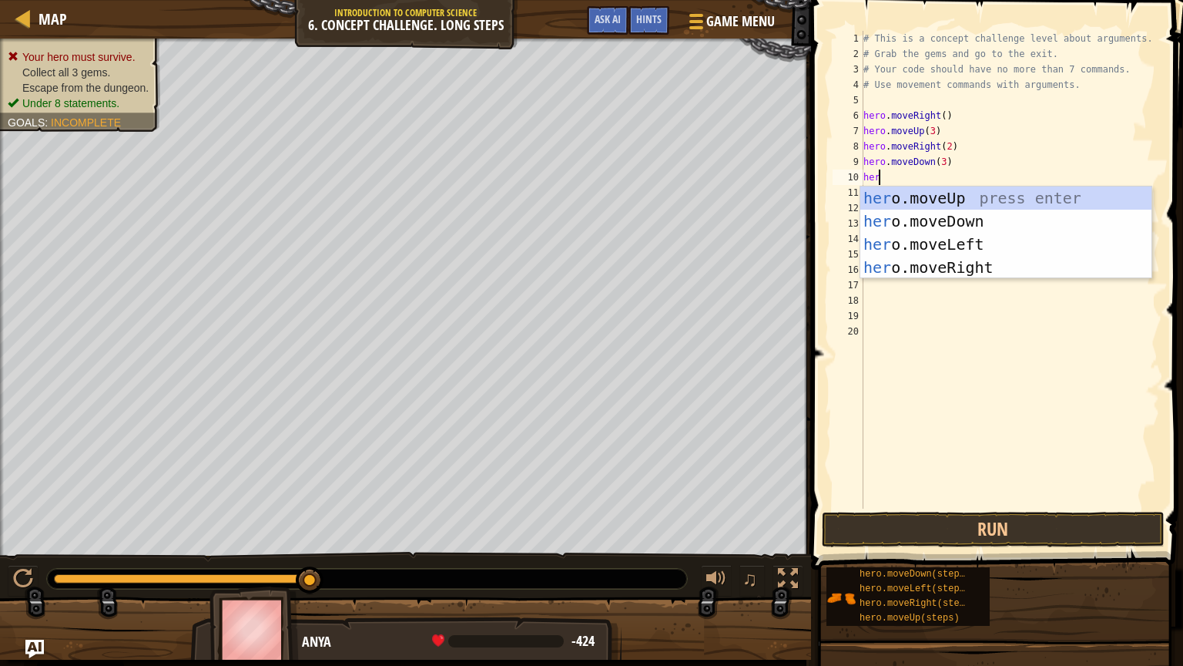
type textarea "hero"
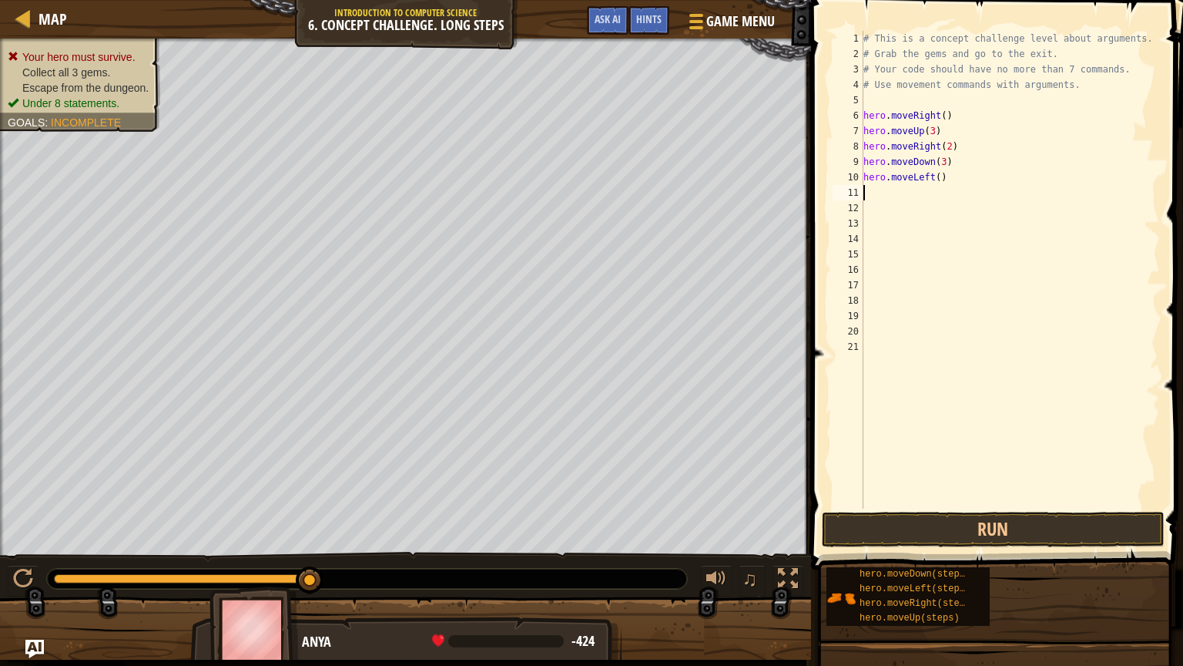
scroll to position [7, 0]
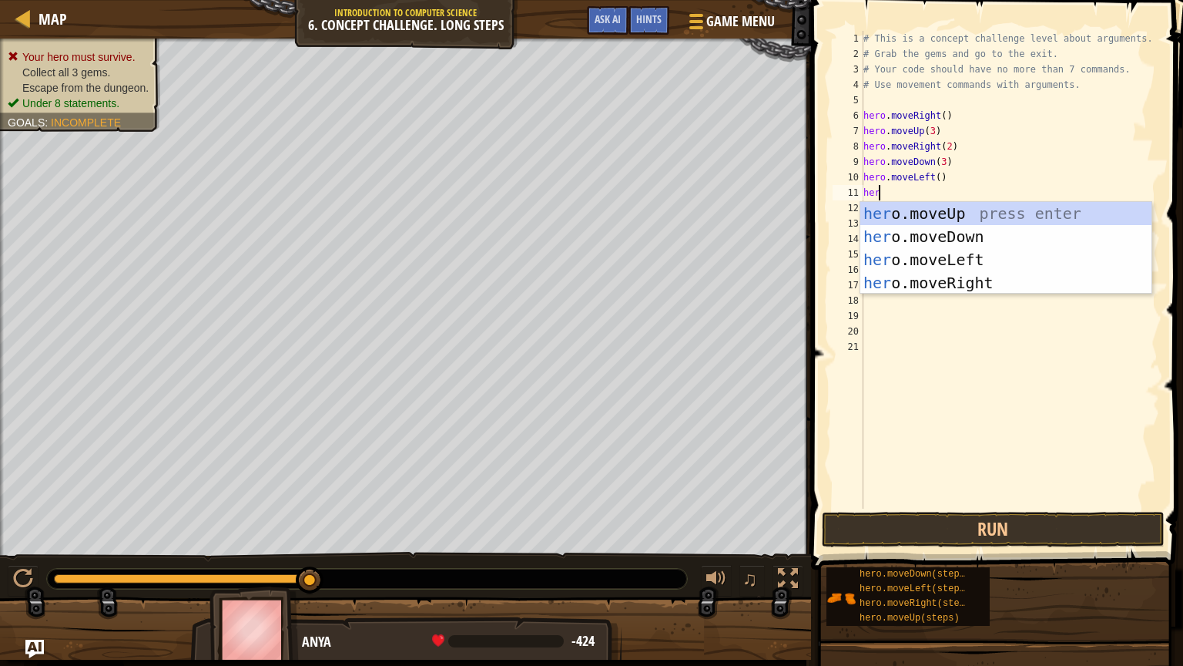
type textarea "hero"
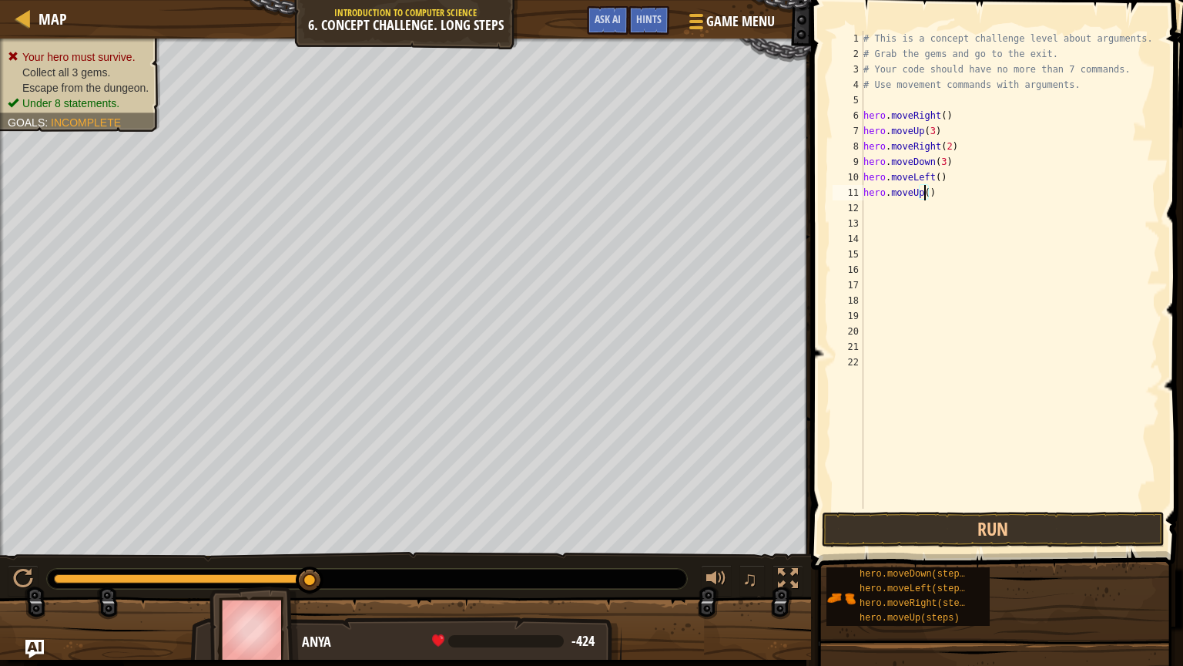
click at [923, 193] on div "# This is a concept challenge level about arguments. # Grab the gems and go to …" at bounding box center [1010, 285] width 300 height 508
type textarea "hero.moveUp(2)"
click at [882, 205] on div "# This is a concept challenge level about arguments. # Grab the gems and go to …" at bounding box center [1010, 285] width 300 height 508
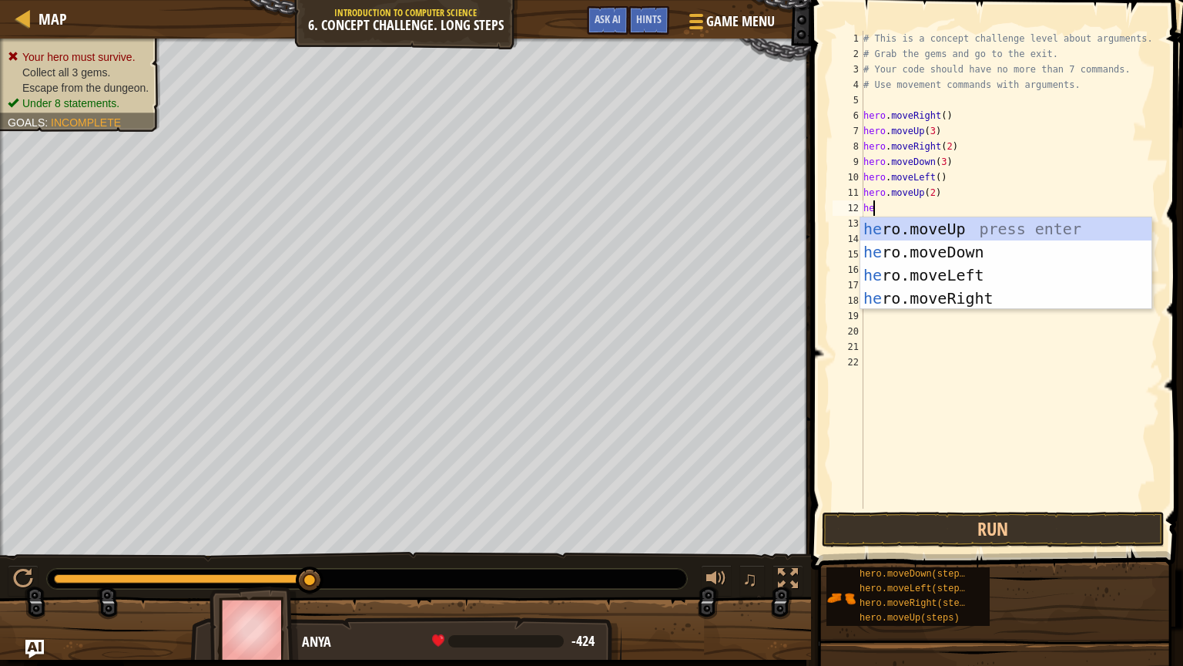
type textarea "hero"
click at [921, 297] on div "hero .moveUp press enter hero .moveDown press enter hero .moveLeft press enter …" at bounding box center [1005, 286] width 291 height 139
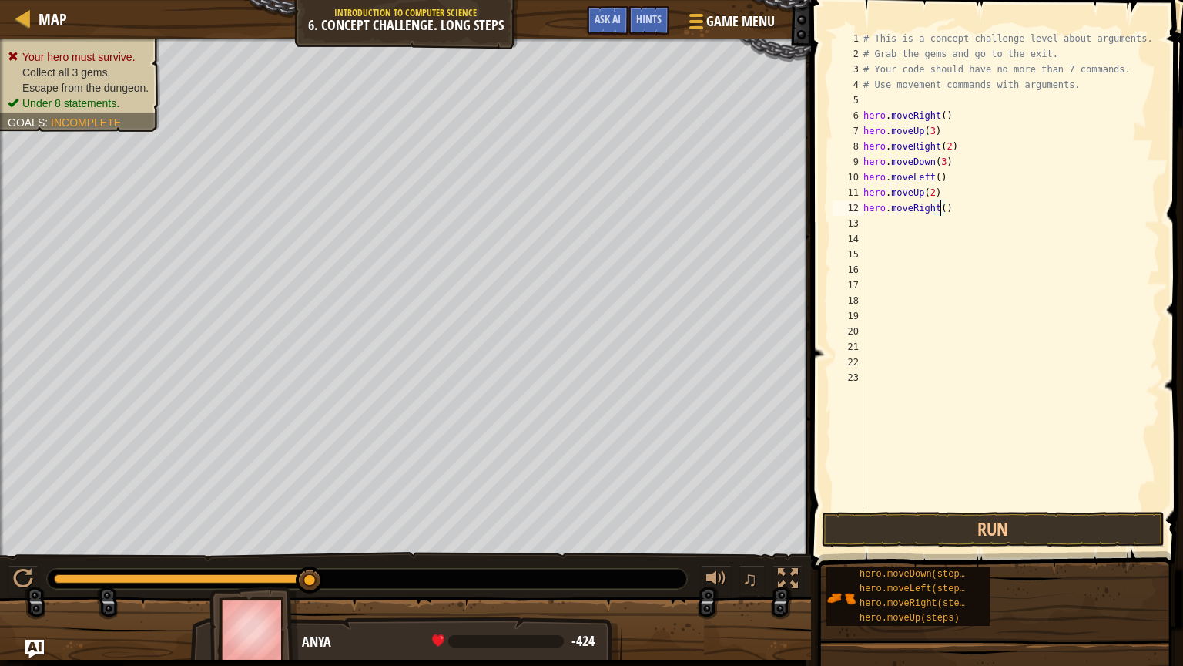
click at [938, 206] on div "# This is a concept challenge level about arguments. # Grab the gems and go to …" at bounding box center [1010, 285] width 300 height 508
type textarea "hero.moveRight(3)"
click at [983, 480] on button "Run" at bounding box center [993, 529] width 343 height 35
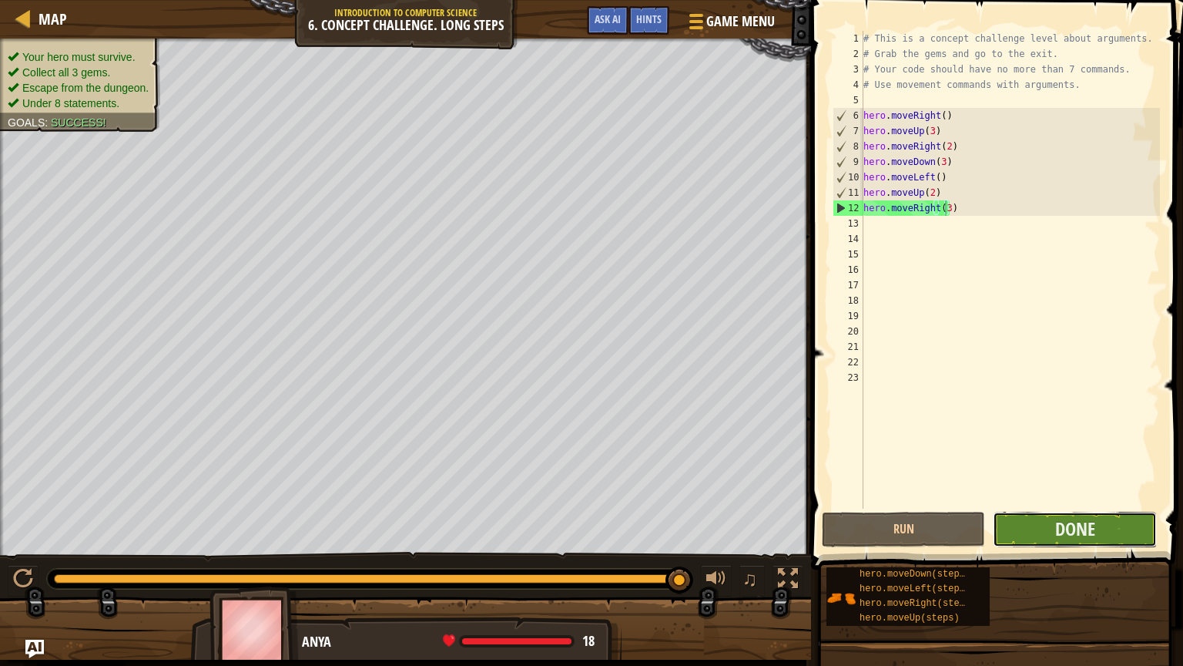
click at [1027, 480] on button "Done" at bounding box center [1074, 529] width 163 height 35
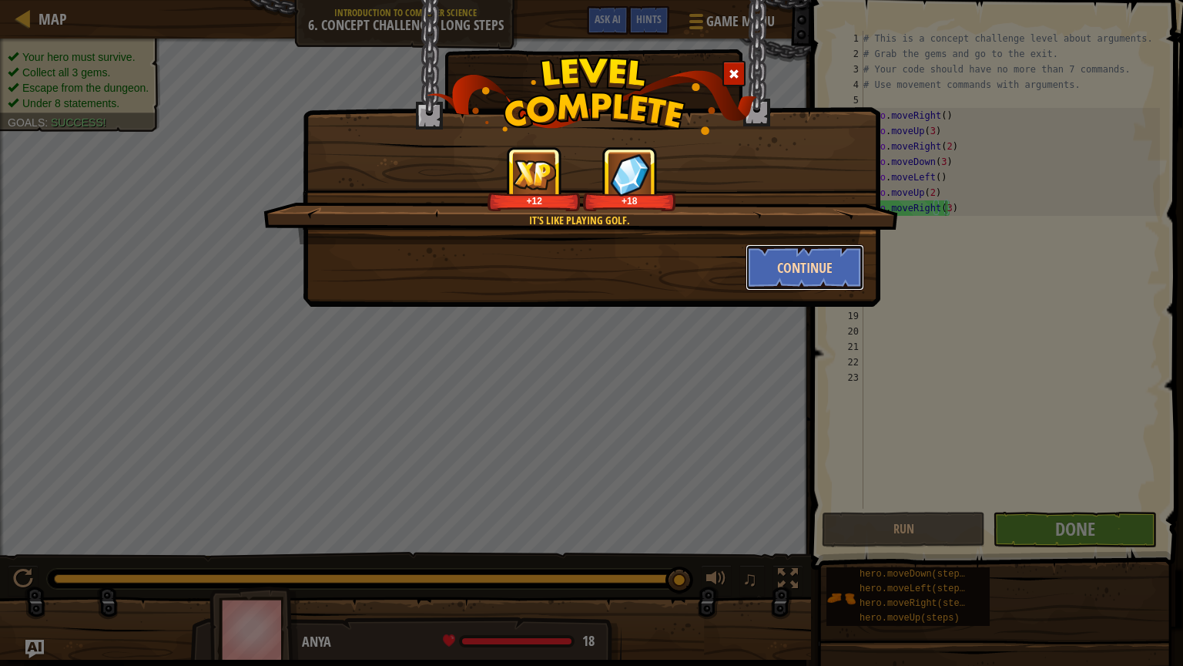
click at [826, 268] on button "Continue" at bounding box center [805, 267] width 119 height 46
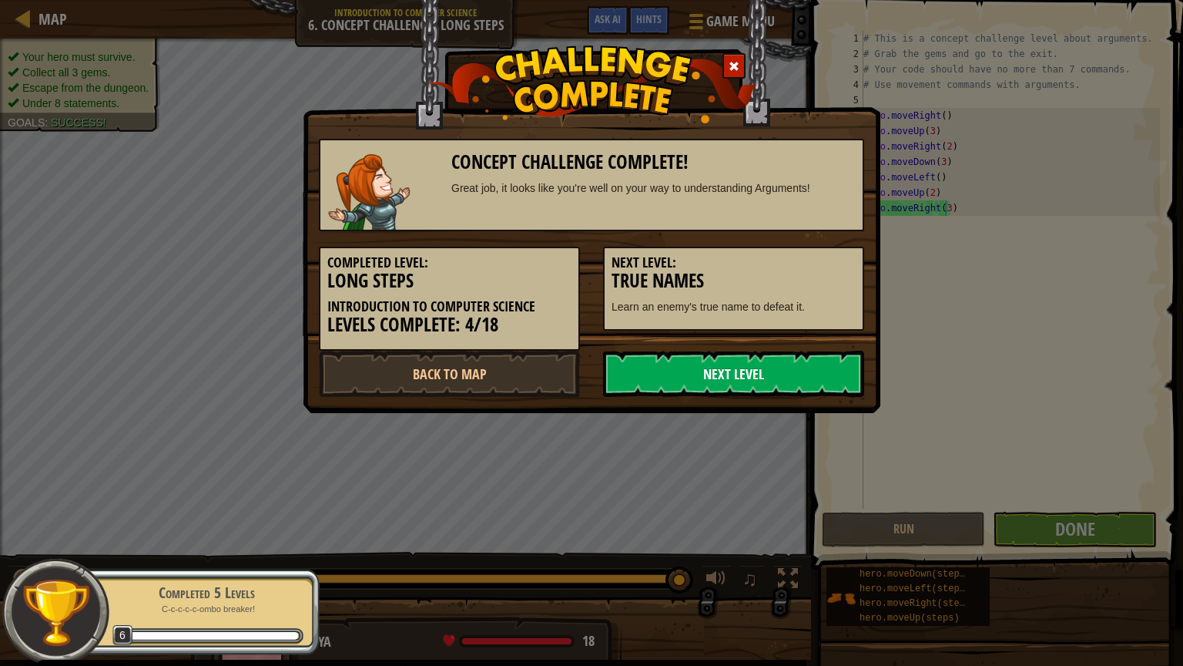
click at [736, 367] on link "Next Level" at bounding box center [733, 374] width 261 height 46
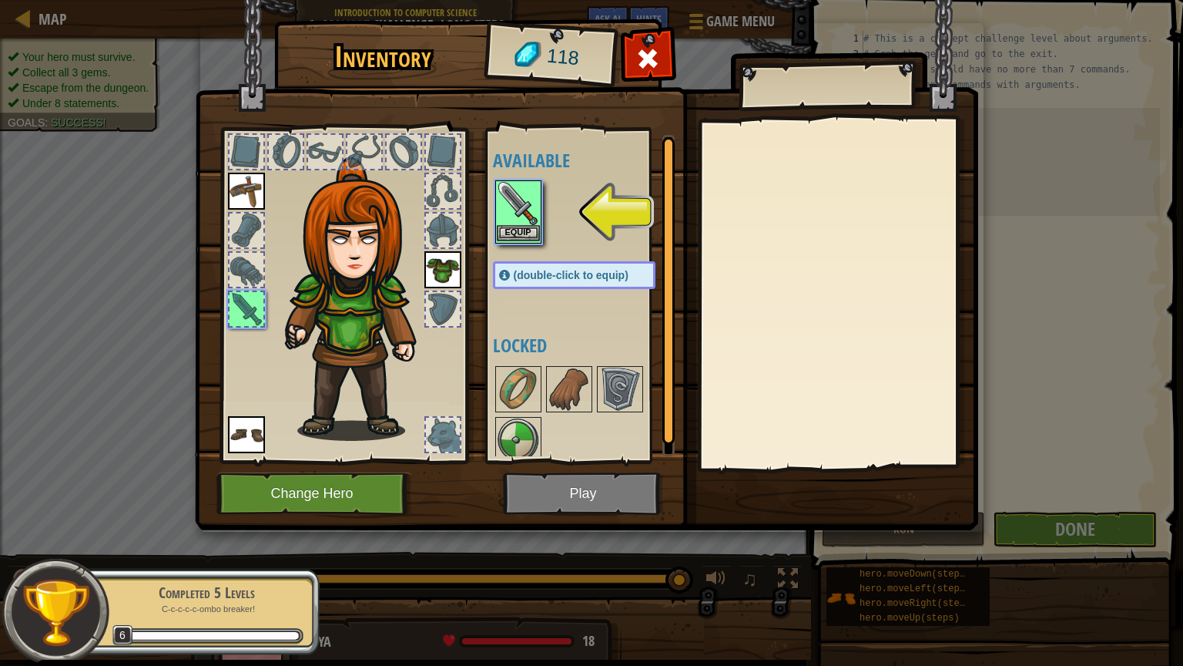
click at [522, 223] on img at bounding box center [518, 203] width 43 height 43
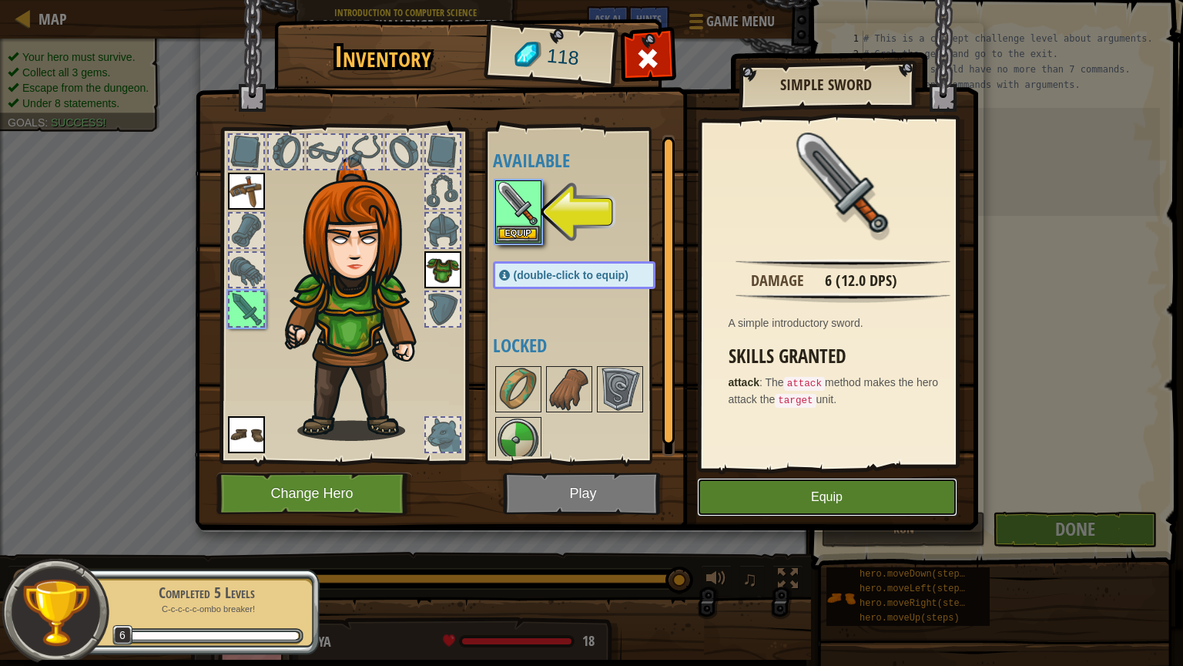
click at [798, 480] on button "Equip" at bounding box center [827, 497] width 260 height 39
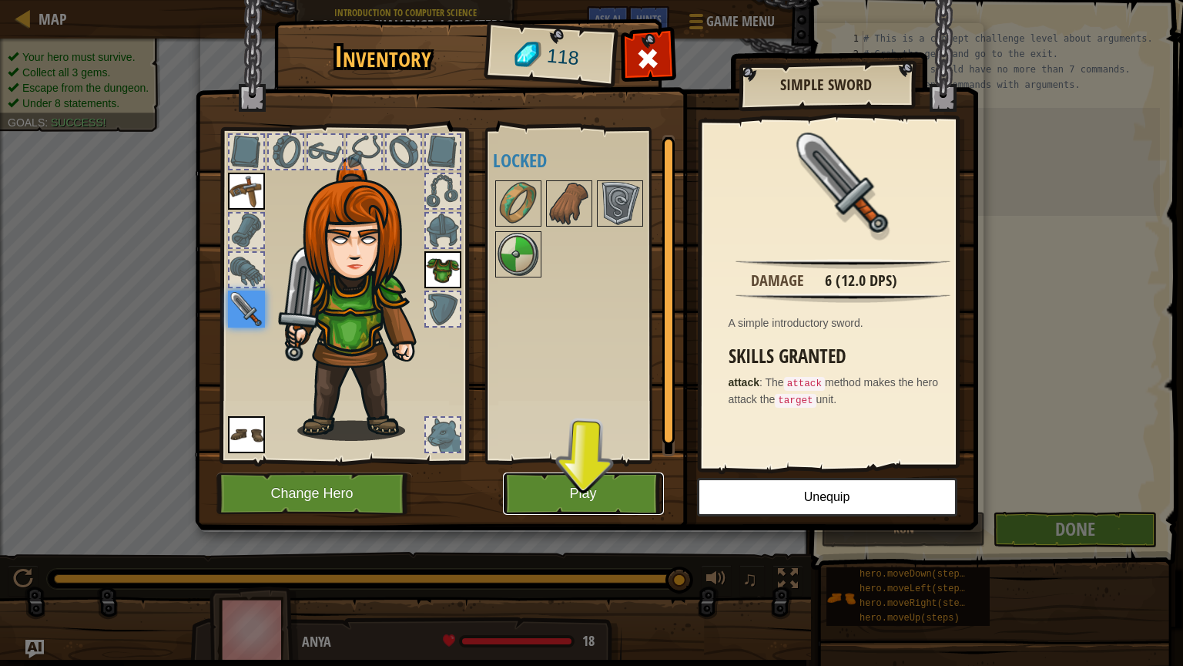
click at [590, 480] on button "Play" at bounding box center [583, 493] width 161 height 42
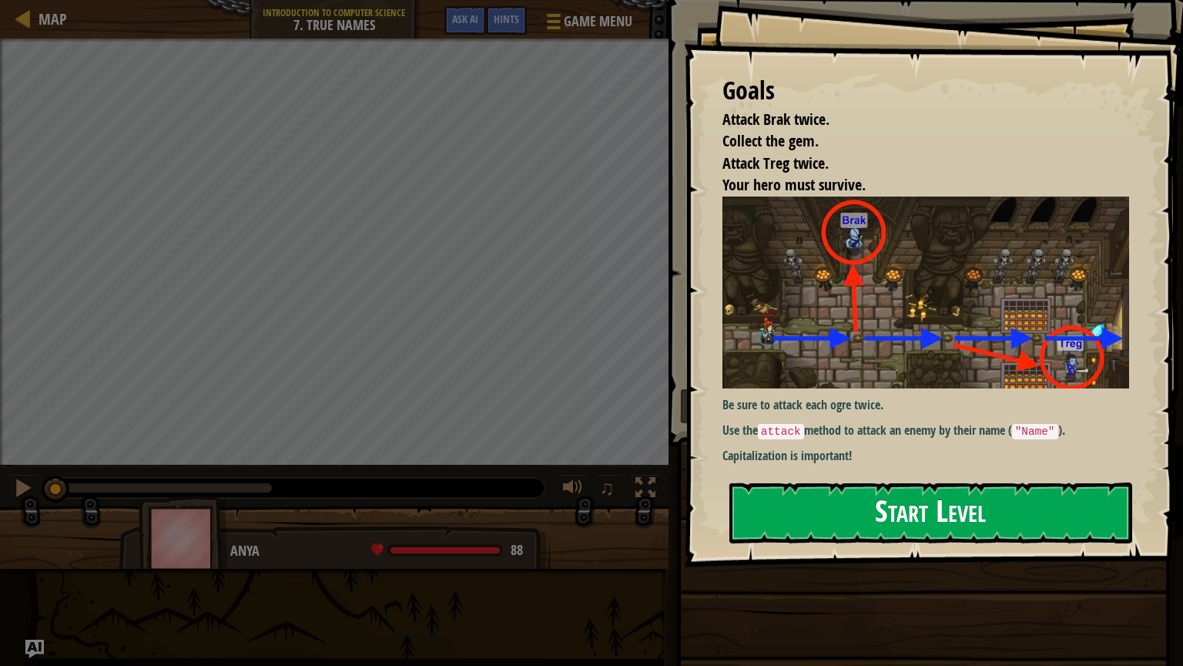
click at [900, 480] on button "Start Level" at bounding box center [931, 512] width 403 height 61
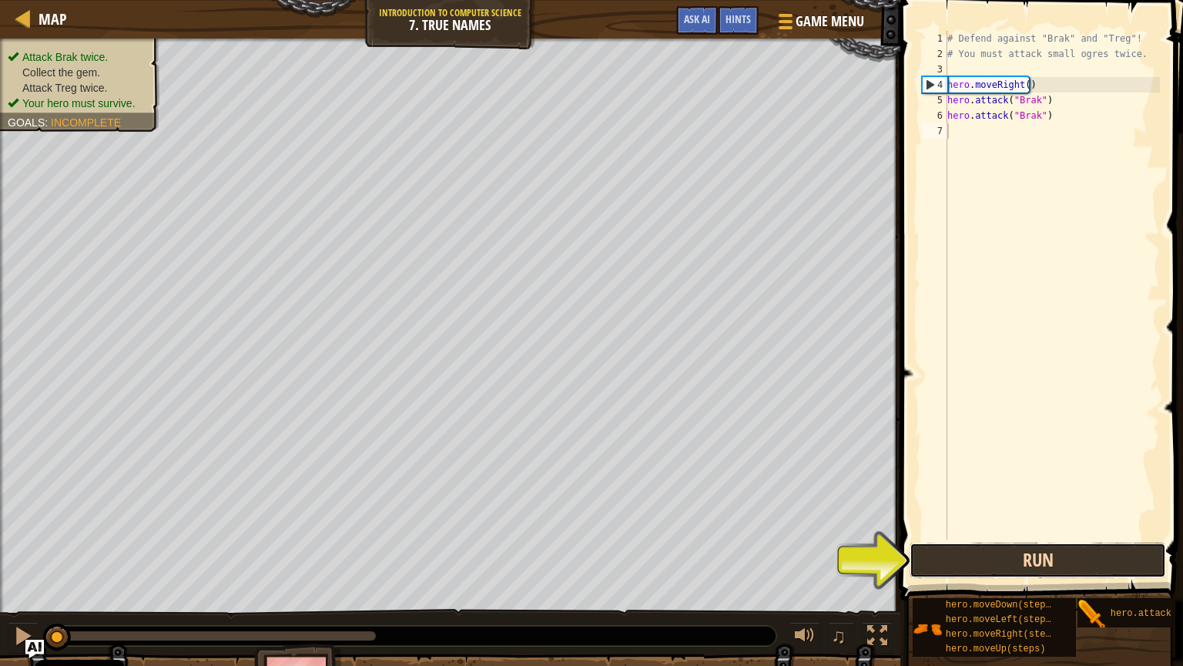
click at [1027, 480] on button "Run" at bounding box center [1038, 559] width 257 height 35
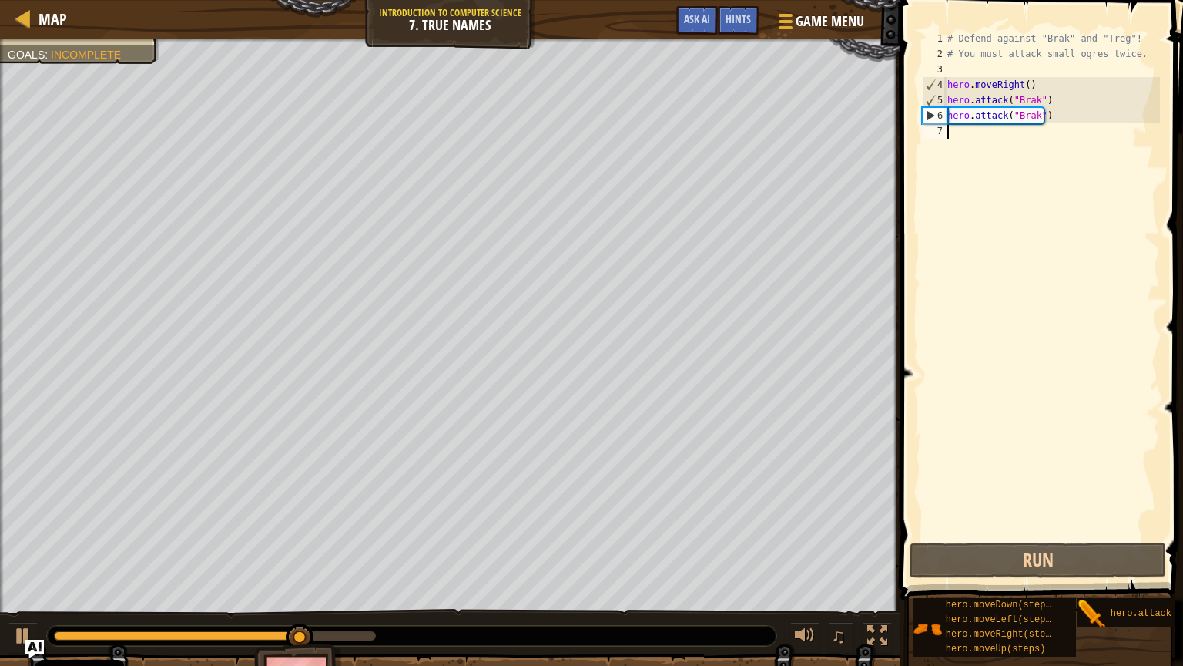
scroll to position [7, 0]
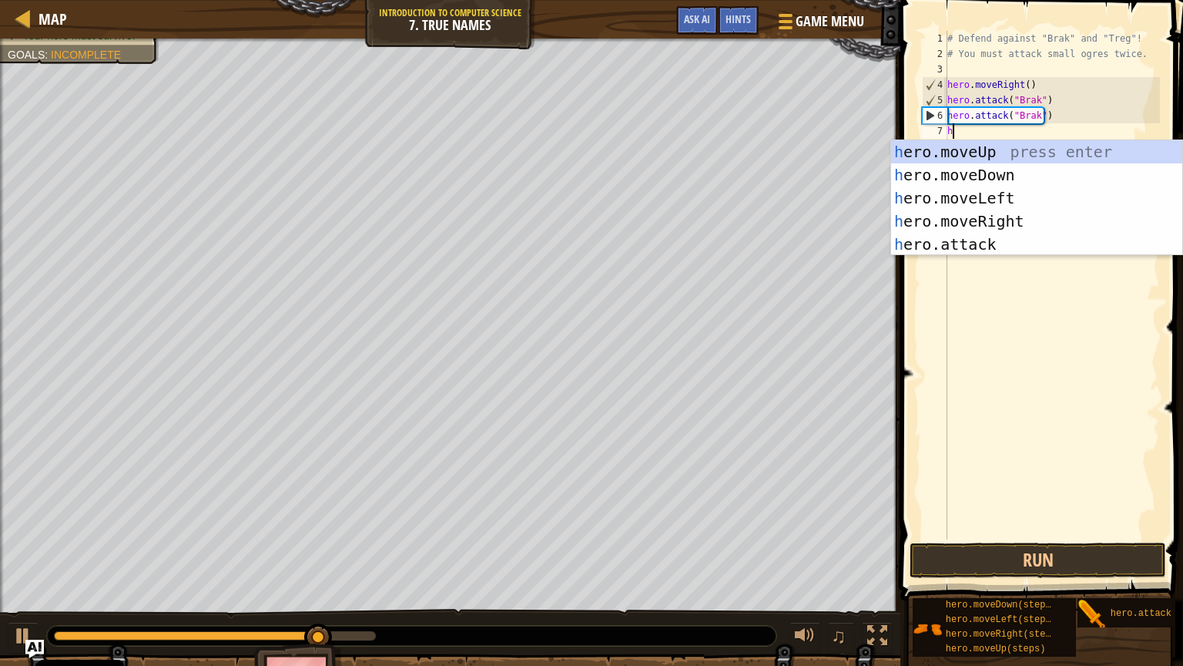
type textarea "her"
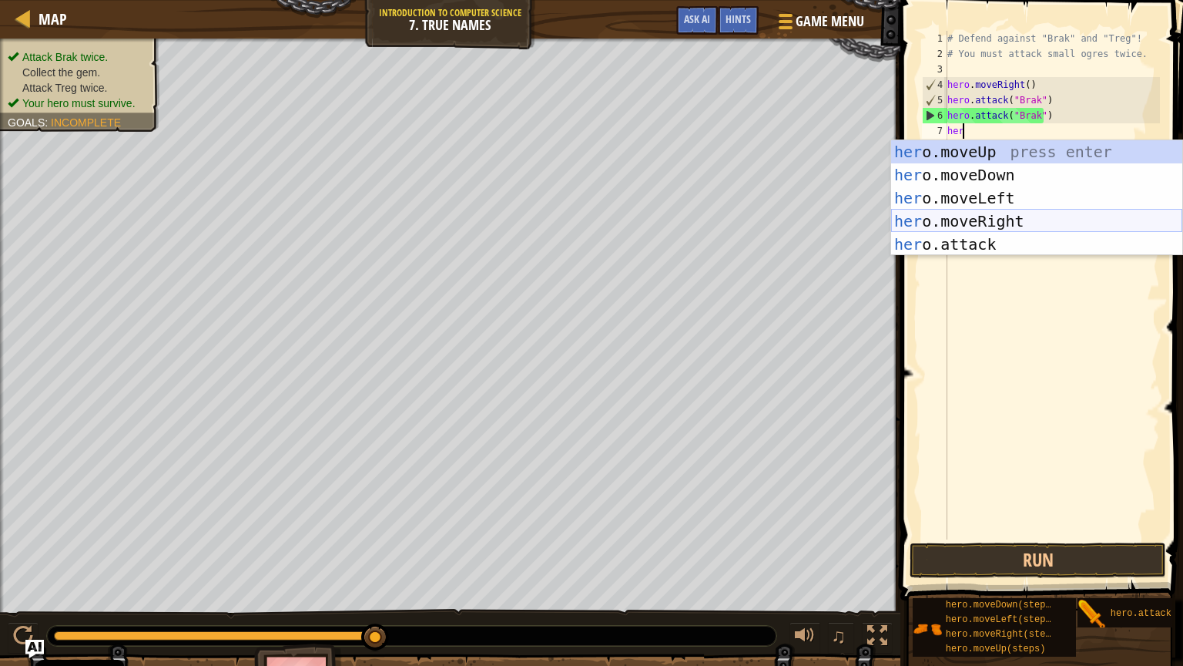
click at [999, 219] on div "her o.moveUp press enter her o.moveDown press enter her o.moveLeft press enter …" at bounding box center [1036, 221] width 291 height 162
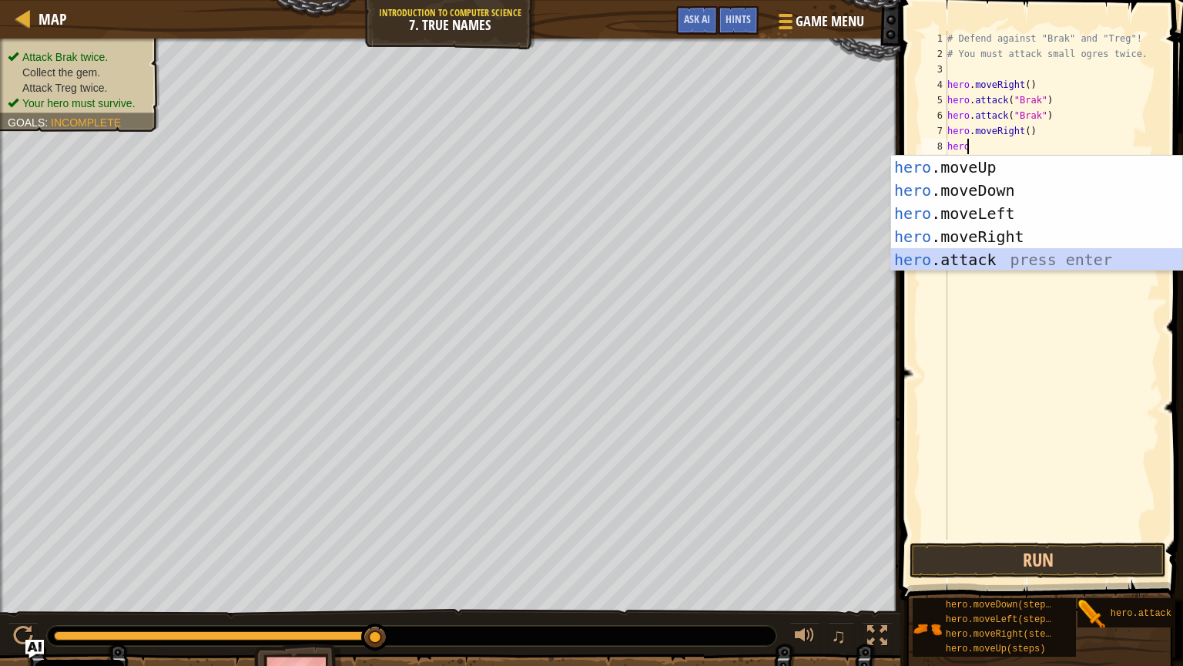
click at [1001, 257] on div "hero .moveUp press enter hero .moveDown press enter hero .moveLeft press enter …" at bounding box center [1036, 237] width 291 height 162
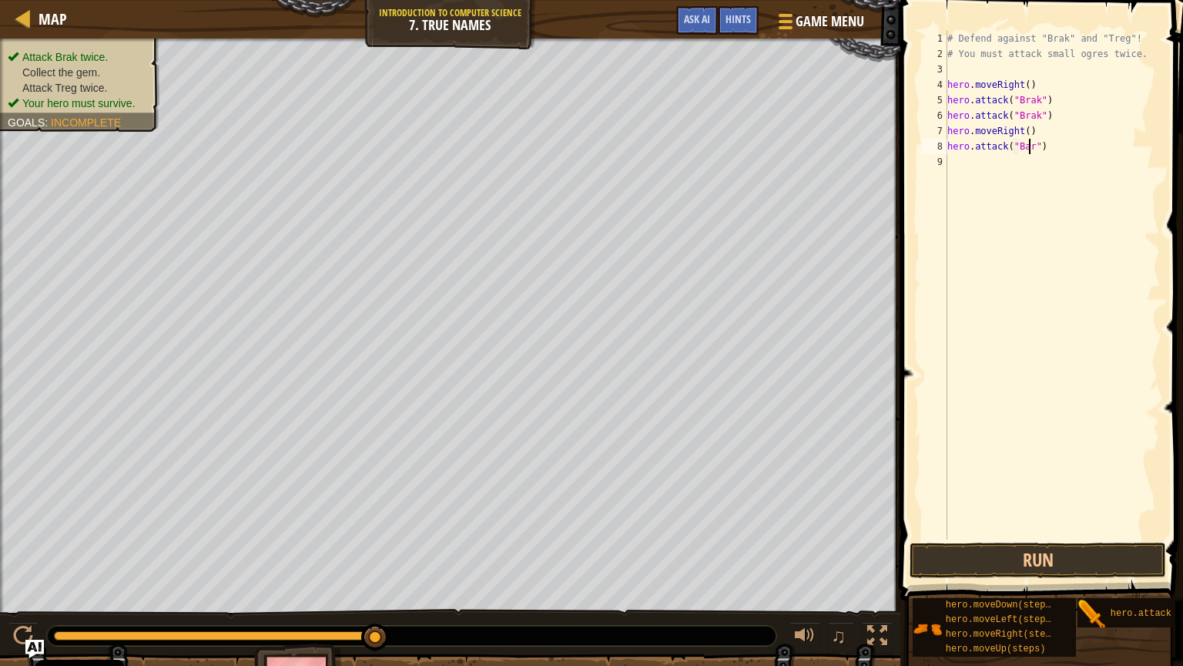
scroll to position [7, 6]
click at [1021, 134] on div "# Defend against "Brak" and "Treg"! # You must attack small ogres twice. hero .…" at bounding box center [1052, 300] width 216 height 539
type textarea "hero.moveRight(2)"
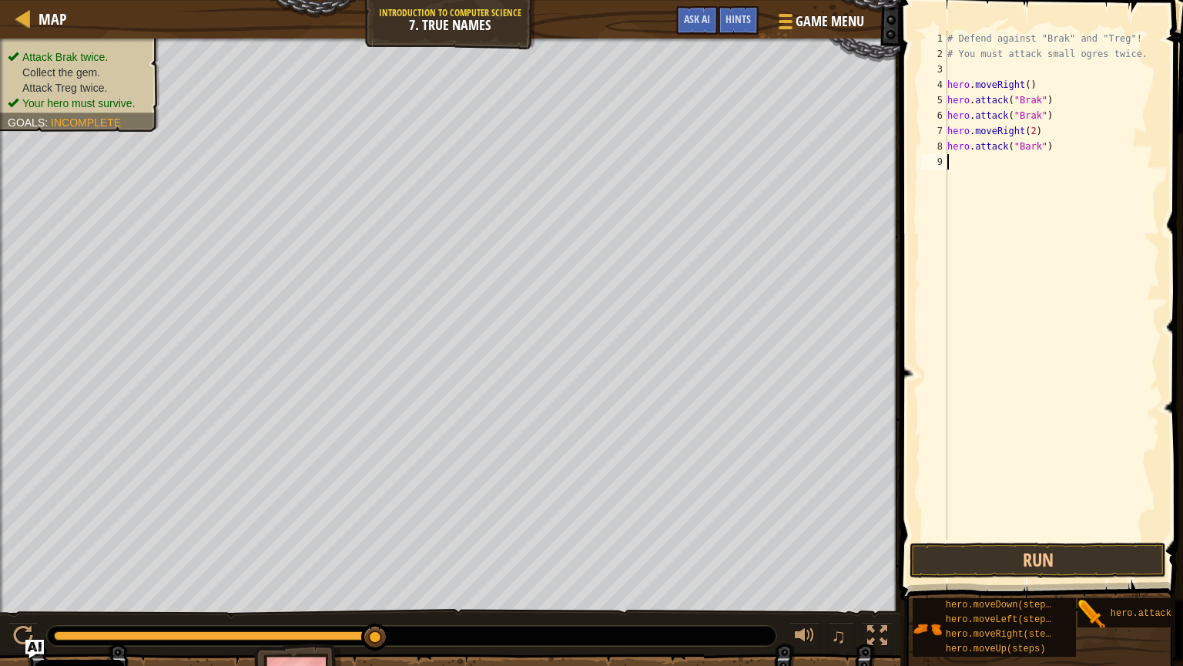
click at [1021, 163] on div "# Defend against "Brak" and "Treg"! # You must attack small ogres twice. hero .…" at bounding box center [1052, 300] width 216 height 539
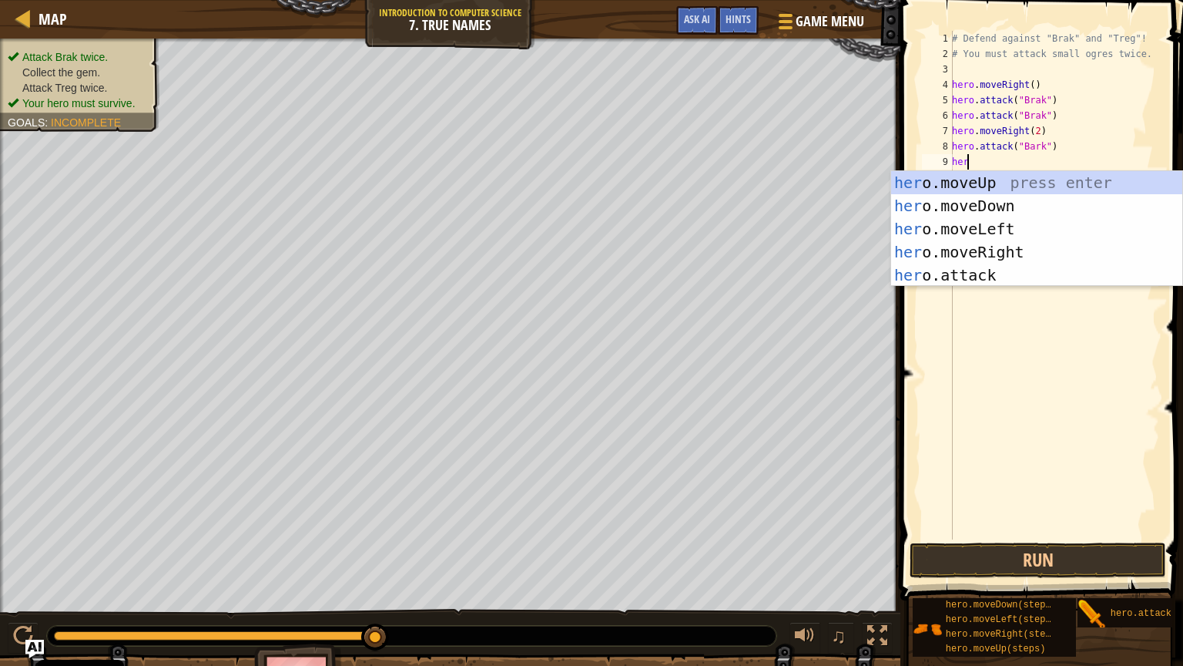
scroll to position [7, 0]
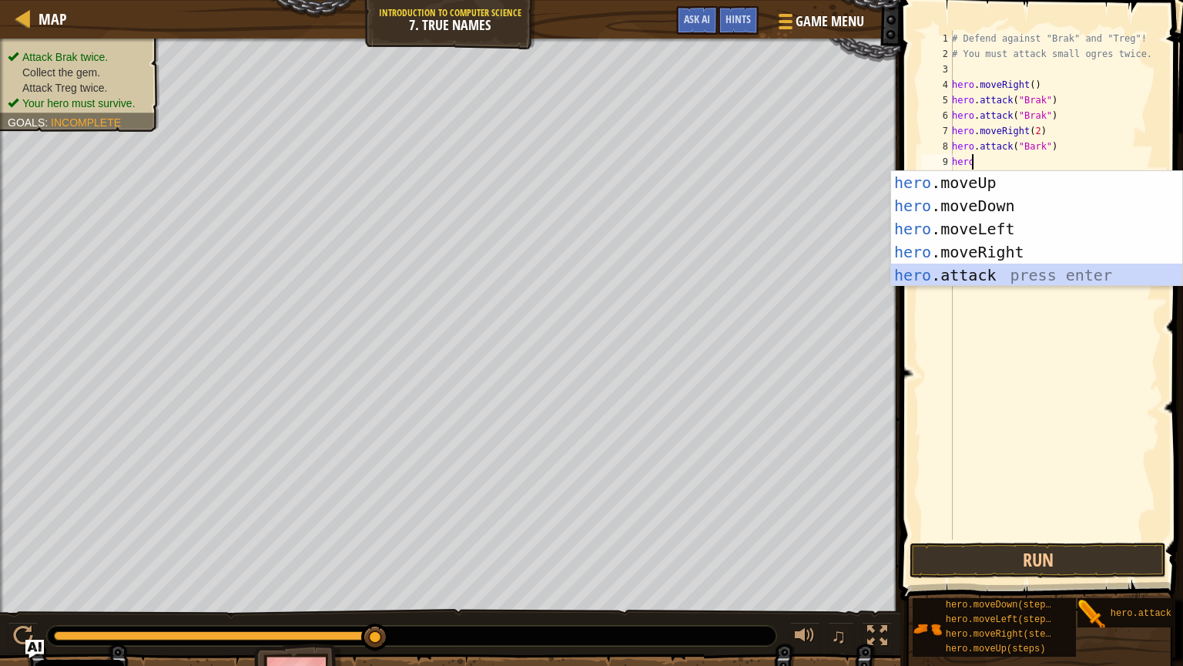
click at [989, 265] on div "hero .moveUp press enter hero .moveDown press enter hero .moveLeft press enter …" at bounding box center [1036, 252] width 291 height 162
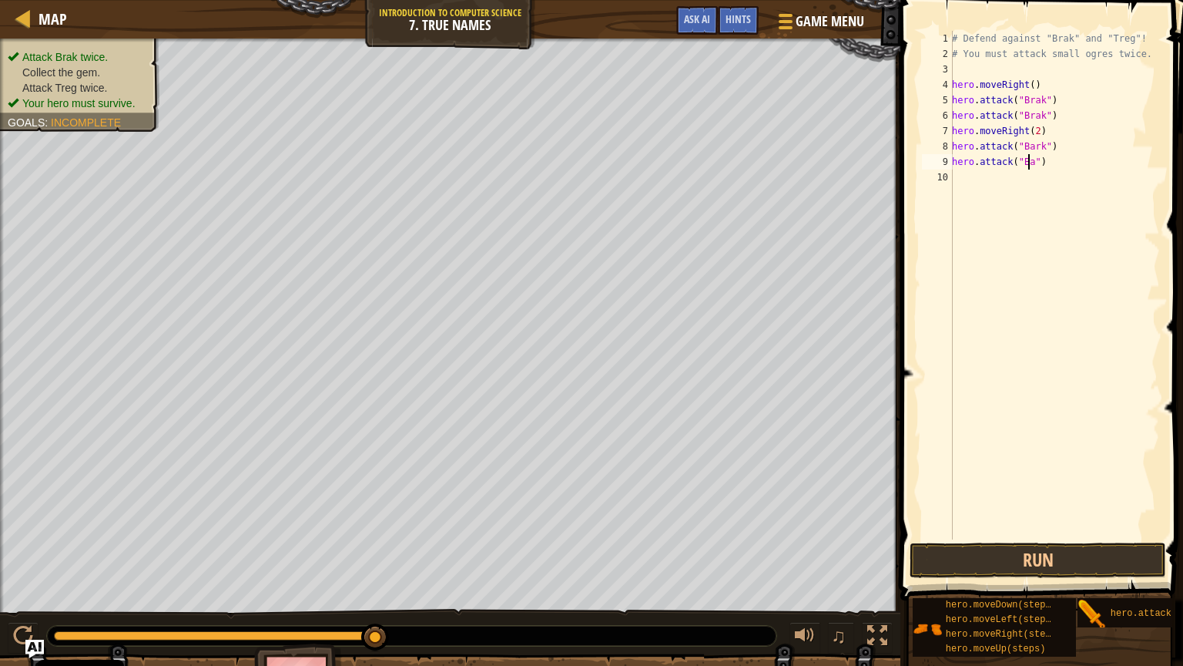
scroll to position [7, 6]
click at [1025, 480] on button "Run" at bounding box center [1038, 559] width 257 height 35
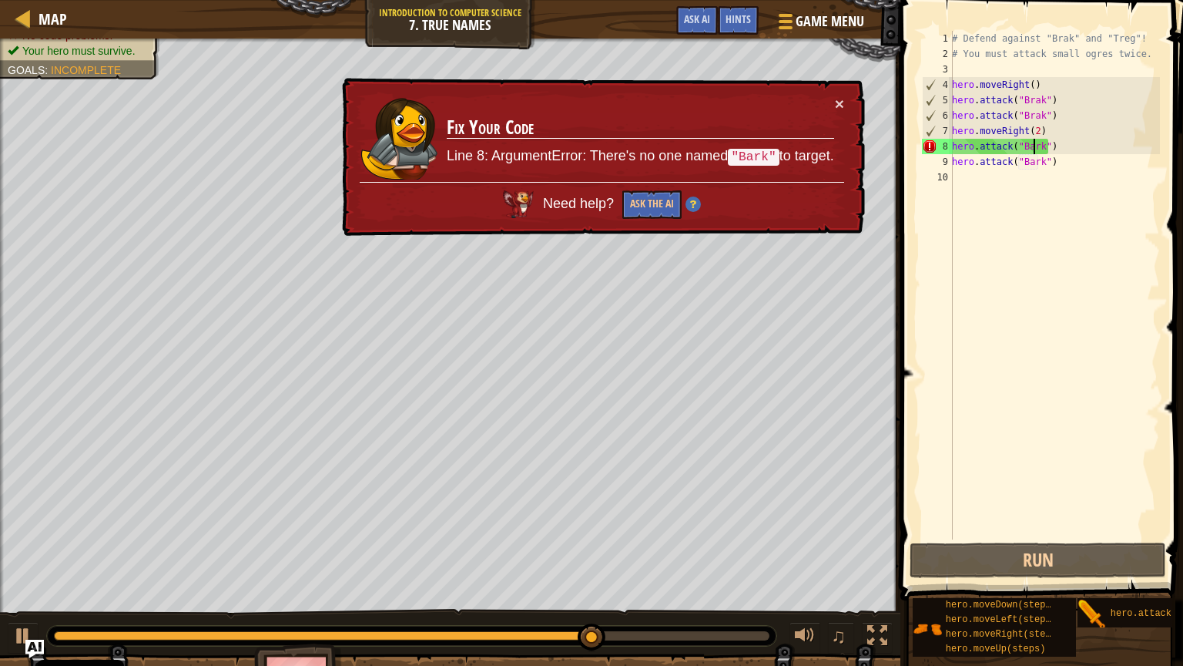
click at [1027, 145] on div "# Defend against "Brak" and "Treg"! # You must attack small ogres twice. hero .…" at bounding box center [1054, 300] width 211 height 539
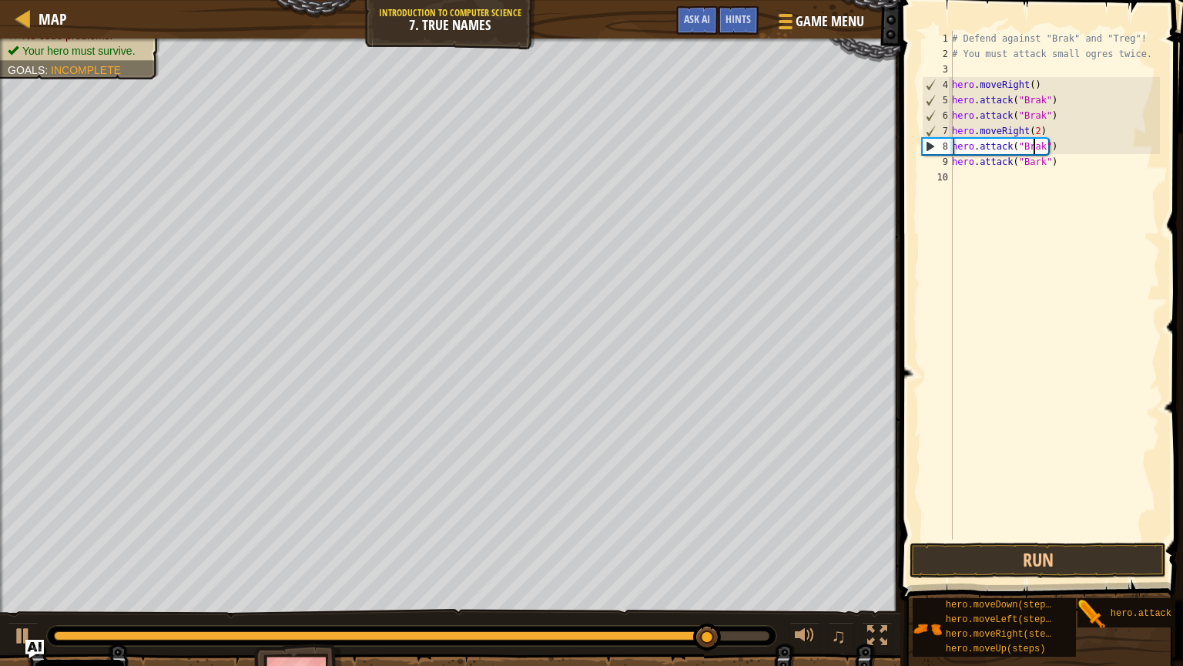
click at [1027, 163] on div "# Defend against "Brak" and "Treg"! # You must attack small ogres twice. hero .…" at bounding box center [1054, 300] width 211 height 539
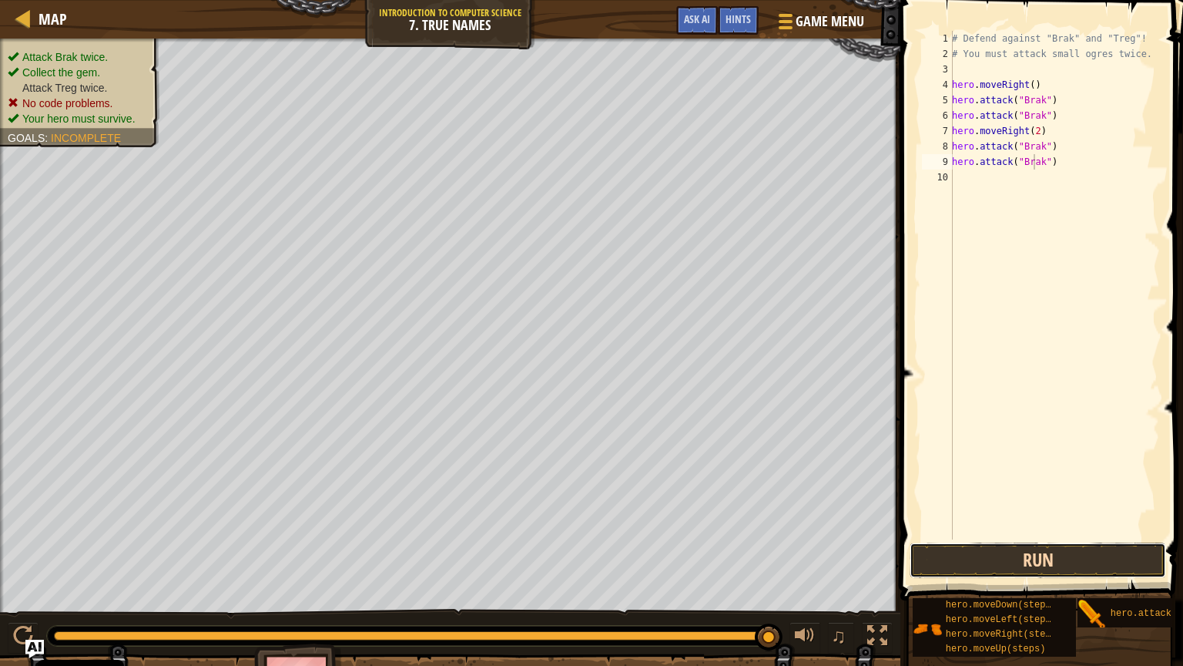
click at [1027, 480] on button "Run" at bounding box center [1038, 559] width 257 height 35
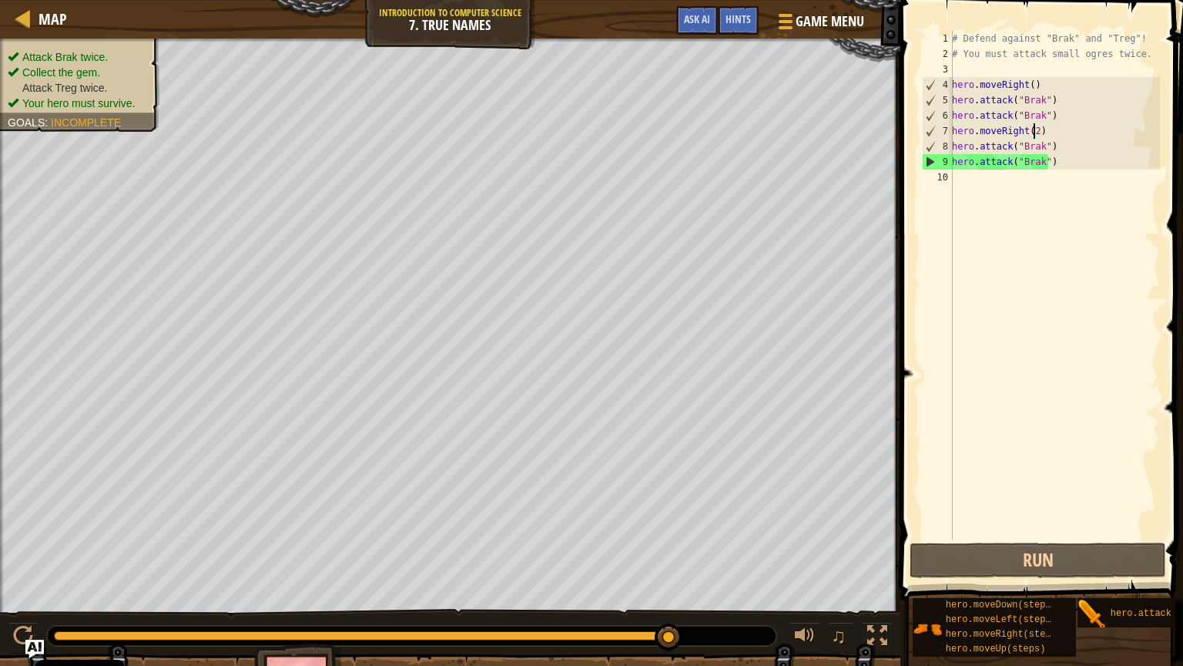
click at [1027, 135] on div "# Defend against "Brak" and "Treg"! # You must attack small ogres twice. hero .…" at bounding box center [1054, 300] width 211 height 539
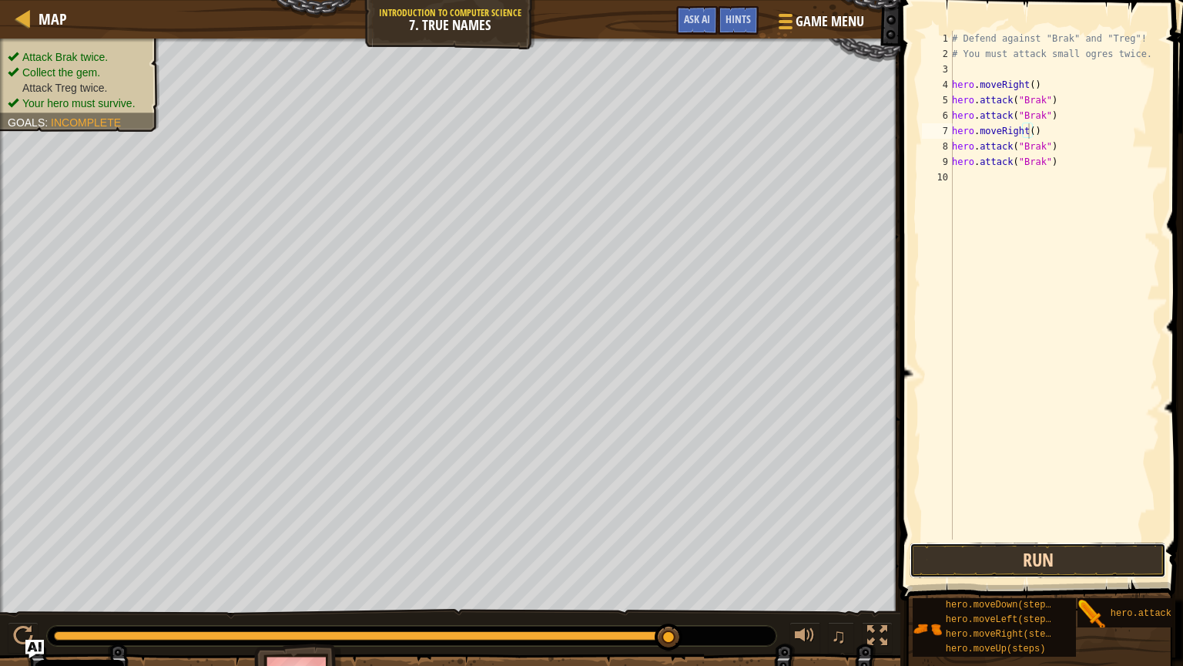
click at [1005, 480] on button "Run" at bounding box center [1038, 559] width 257 height 35
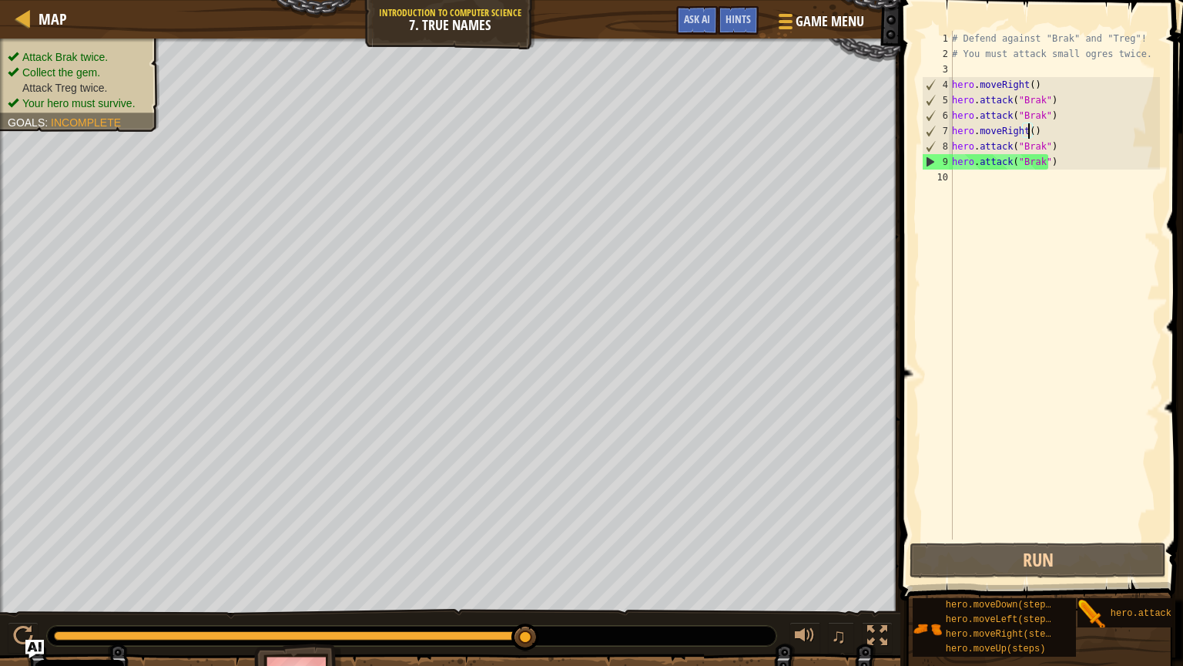
click at [1027, 133] on div "# Defend against "Brak" and "Treg"! # You must attack small ogres twice. hero .…" at bounding box center [1054, 300] width 211 height 539
type textarea "h"
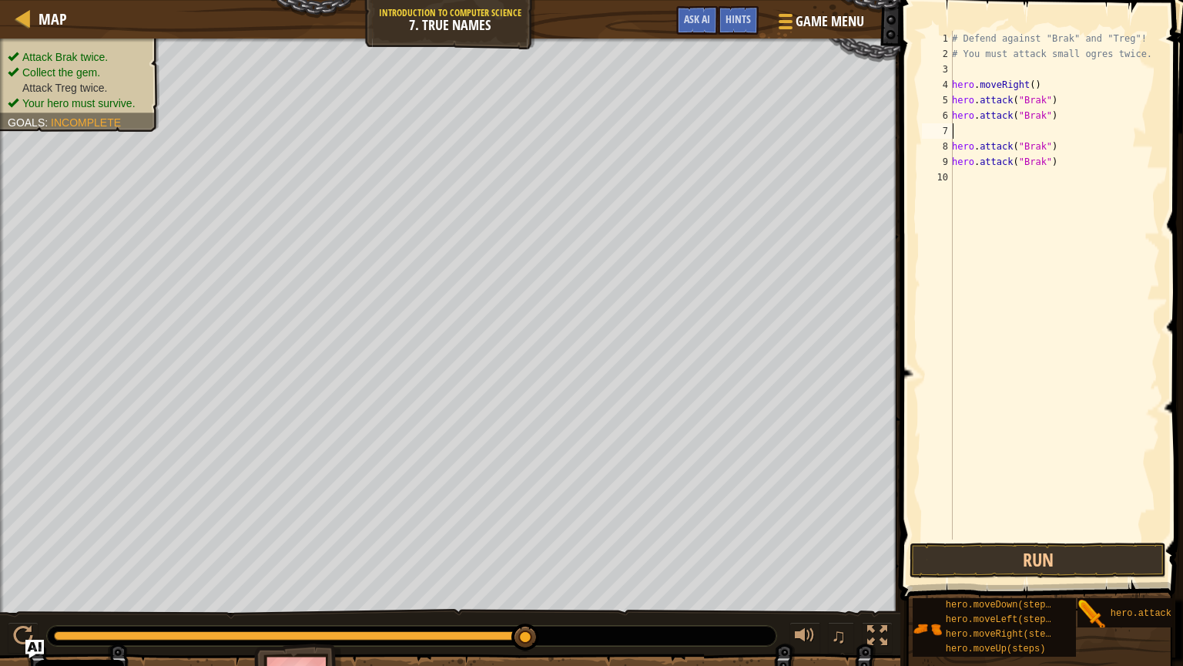
type textarea "hero.attack("Brak")"
click at [1027, 480] on button "Run" at bounding box center [1038, 559] width 257 height 35
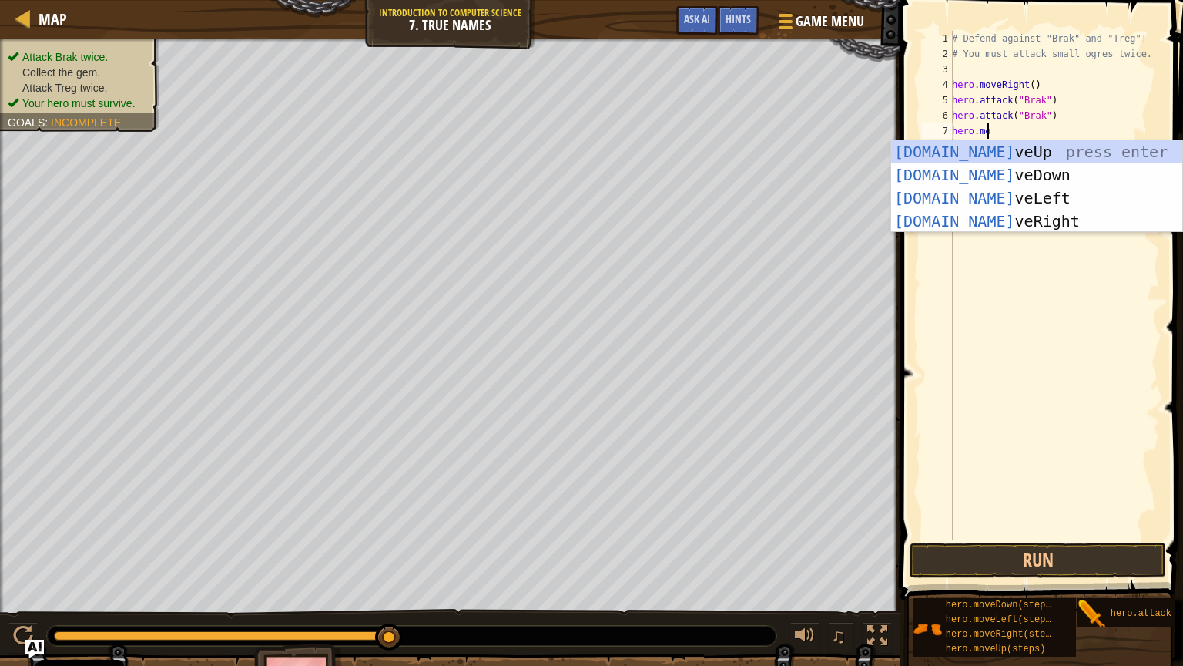
scroll to position [7, 2]
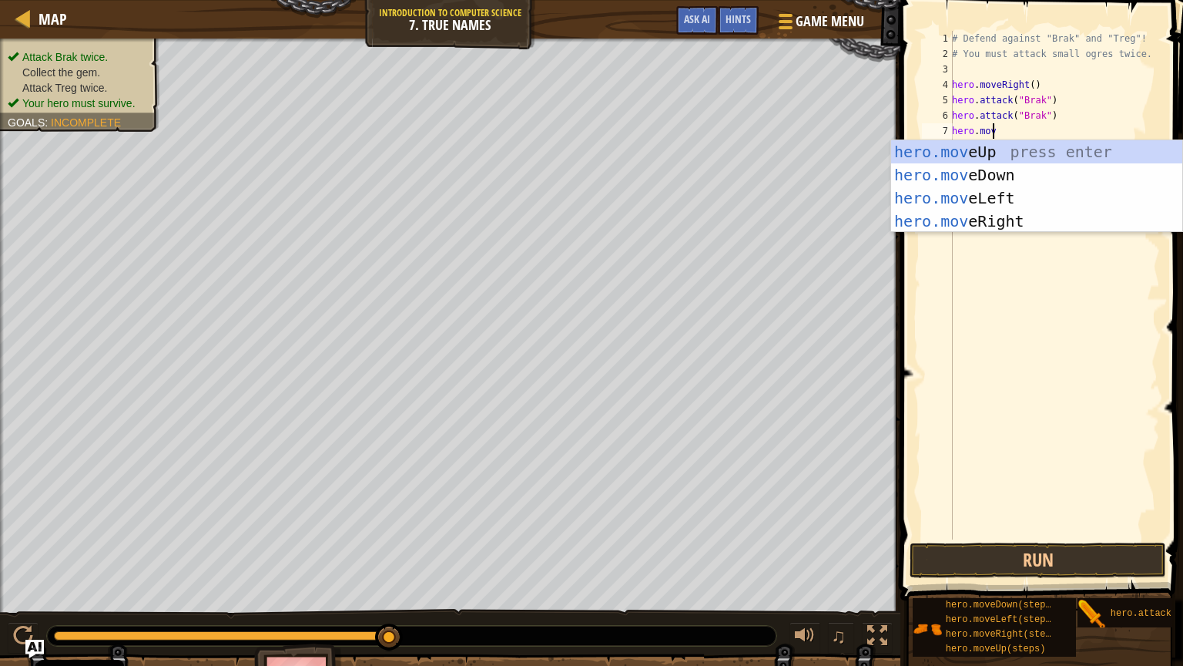
type textarea "hero.move"
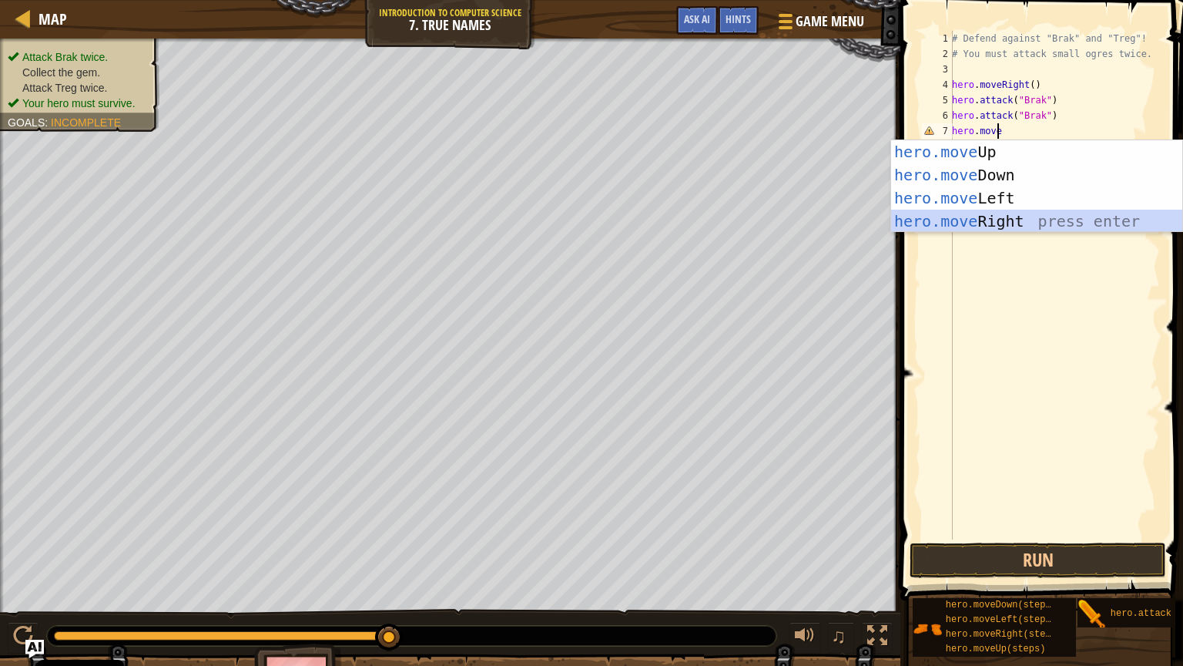
scroll to position [7, 0]
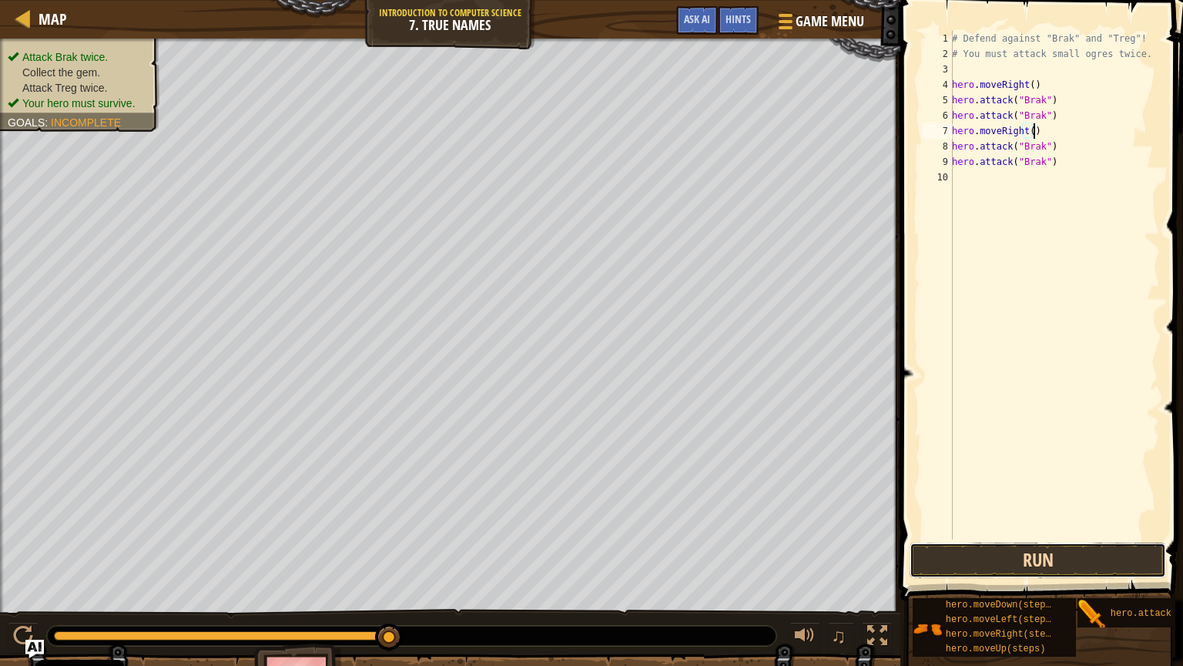
click at [1027, 480] on button "Run" at bounding box center [1038, 559] width 257 height 35
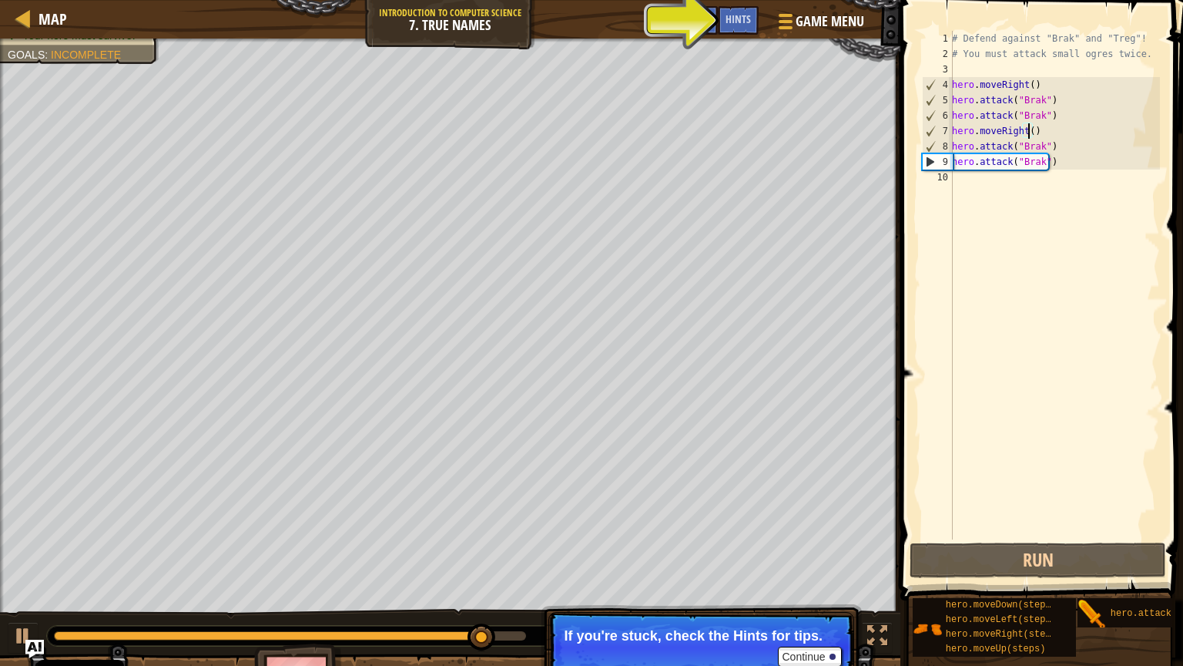
click at [1026, 129] on div "# Defend against "Brak" and "Treg"! # You must attack small ogres twice. hero .…" at bounding box center [1054, 300] width 211 height 539
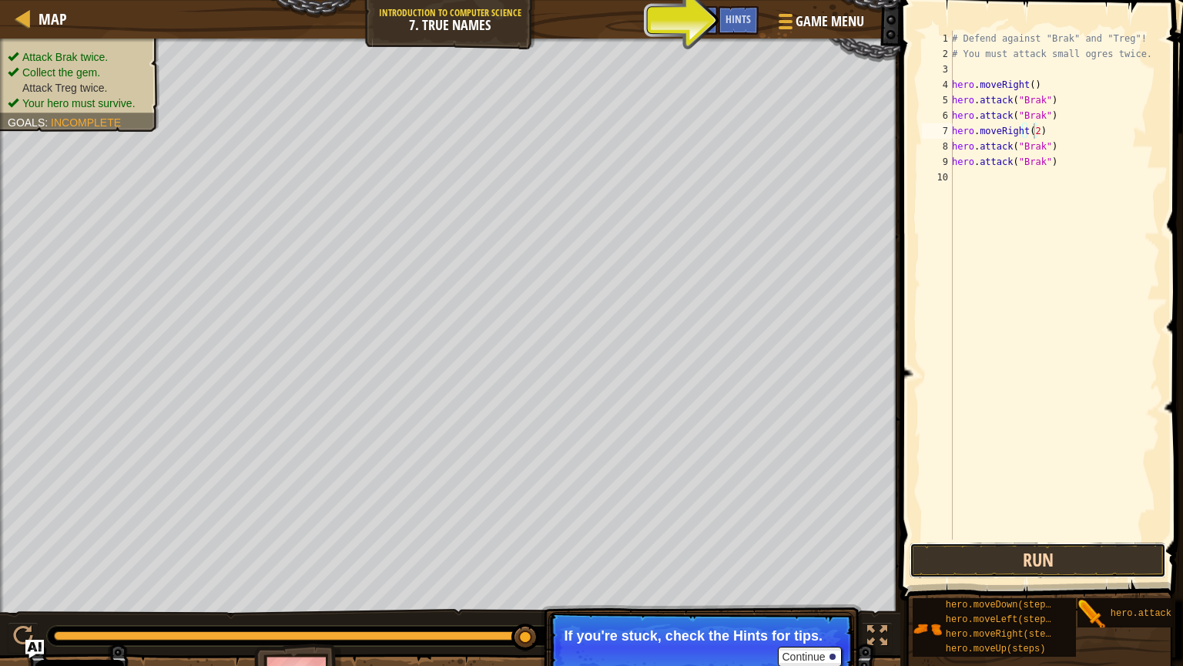
click at [1027, 480] on button "Run" at bounding box center [1038, 559] width 257 height 35
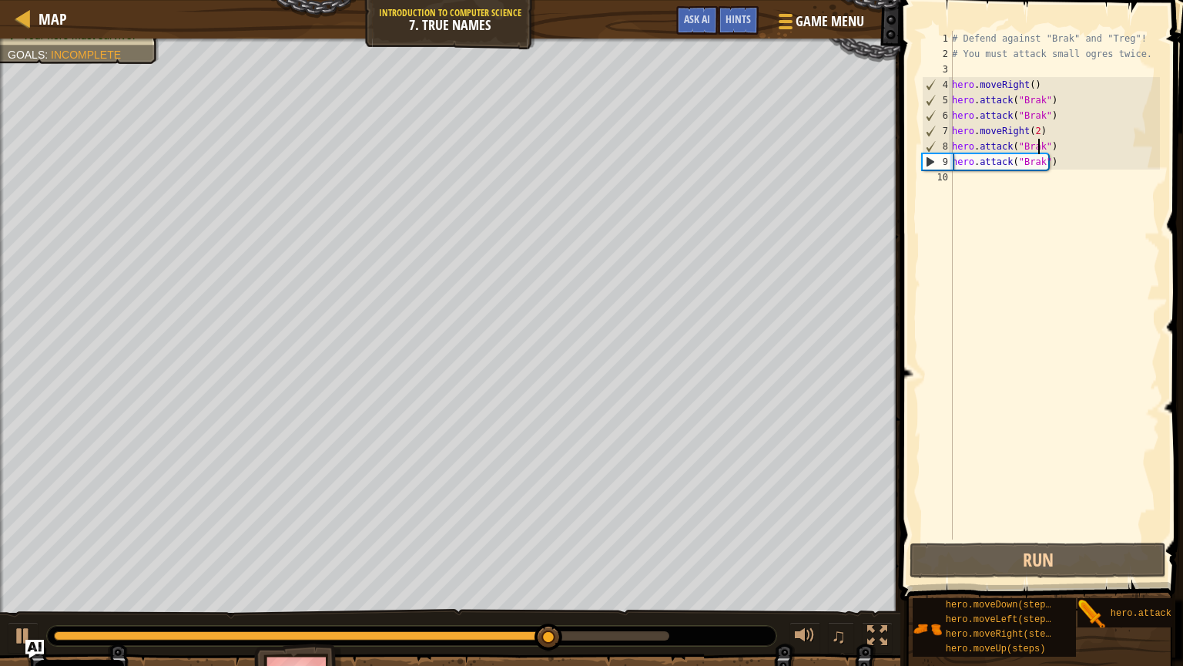
click at [1027, 145] on div "# Defend against "Brak" and "Treg"! # You must attack small ogres twice. hero .…" at bounding box center [1054, 300] width 211 height 539
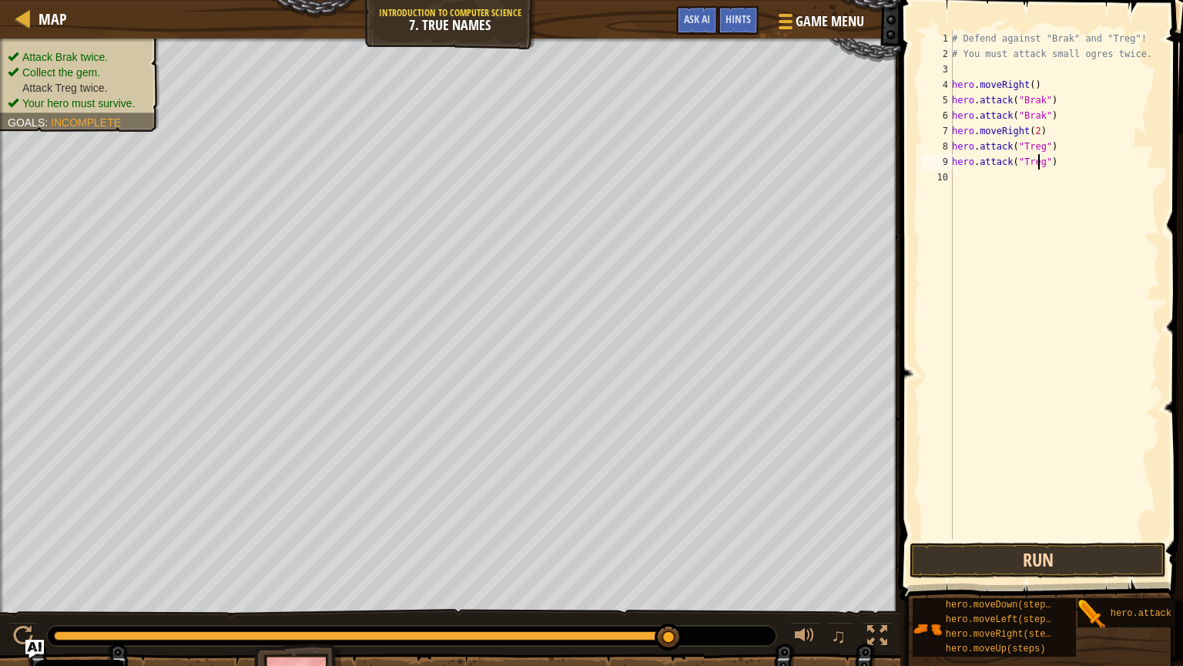
type textarea "hero.attack("Treg")"
click at [1027, 480] on button "Run" at bounding box center [1038, 559] width 257 height 35
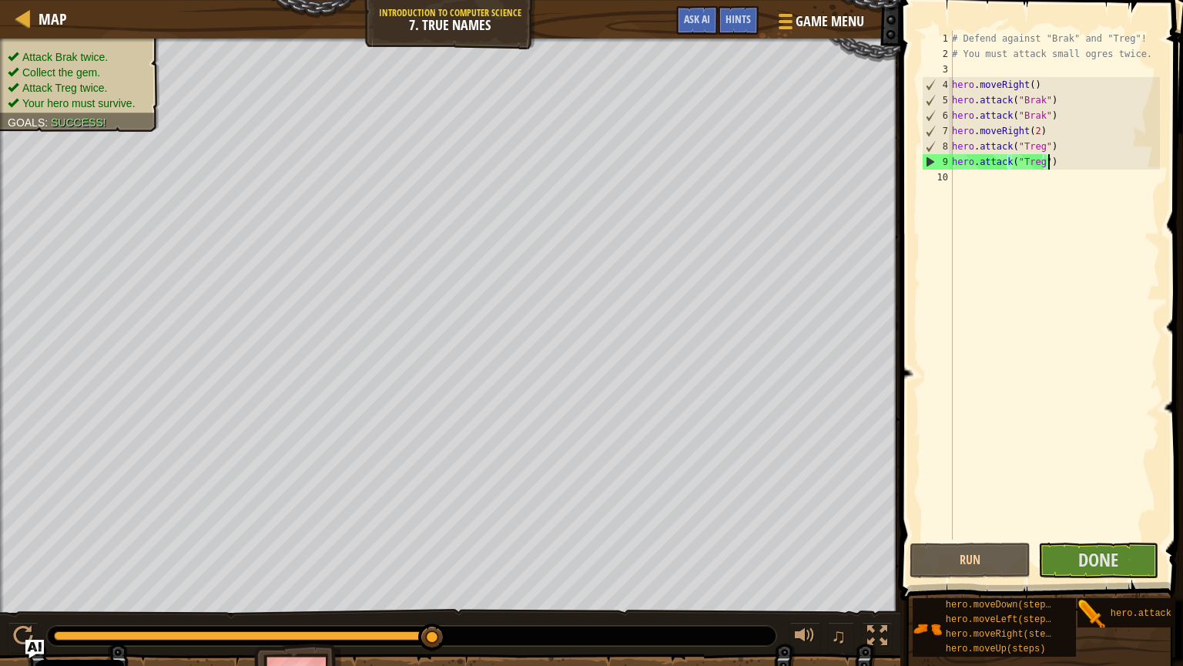
click at [1027, 160] on div "# Defend against "Brak" and "Treg"! # You must attack small ogres twice. hero .…" at bounding box center [1054, 300] width 211 height 539
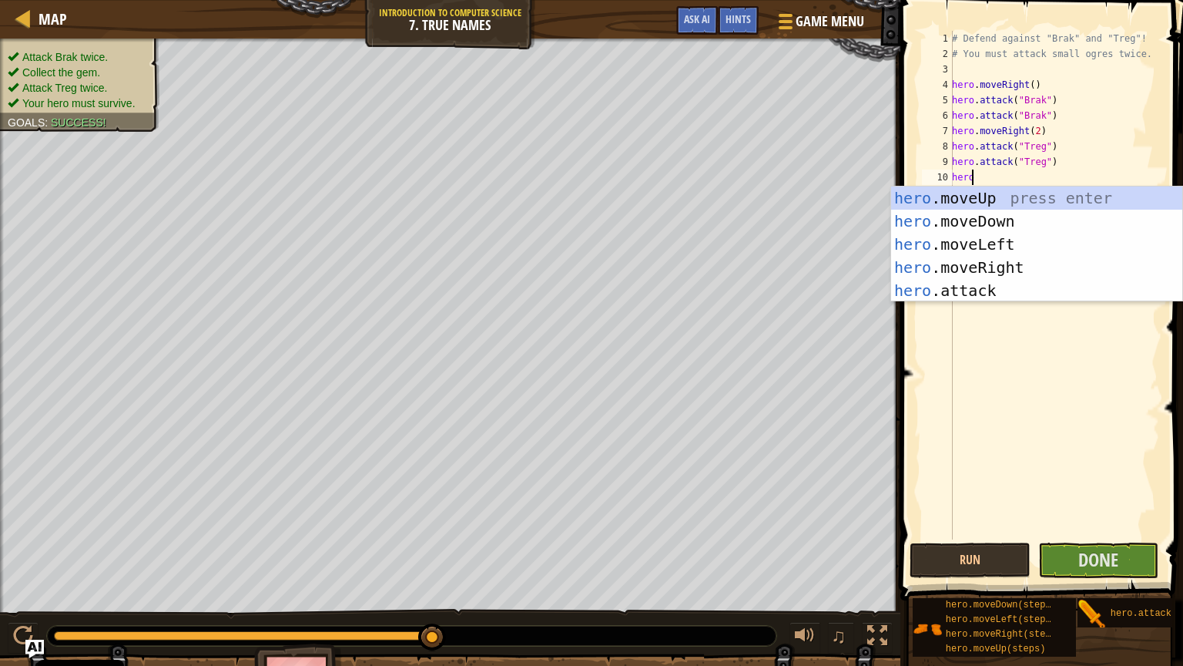
scroll to position [7, 0]
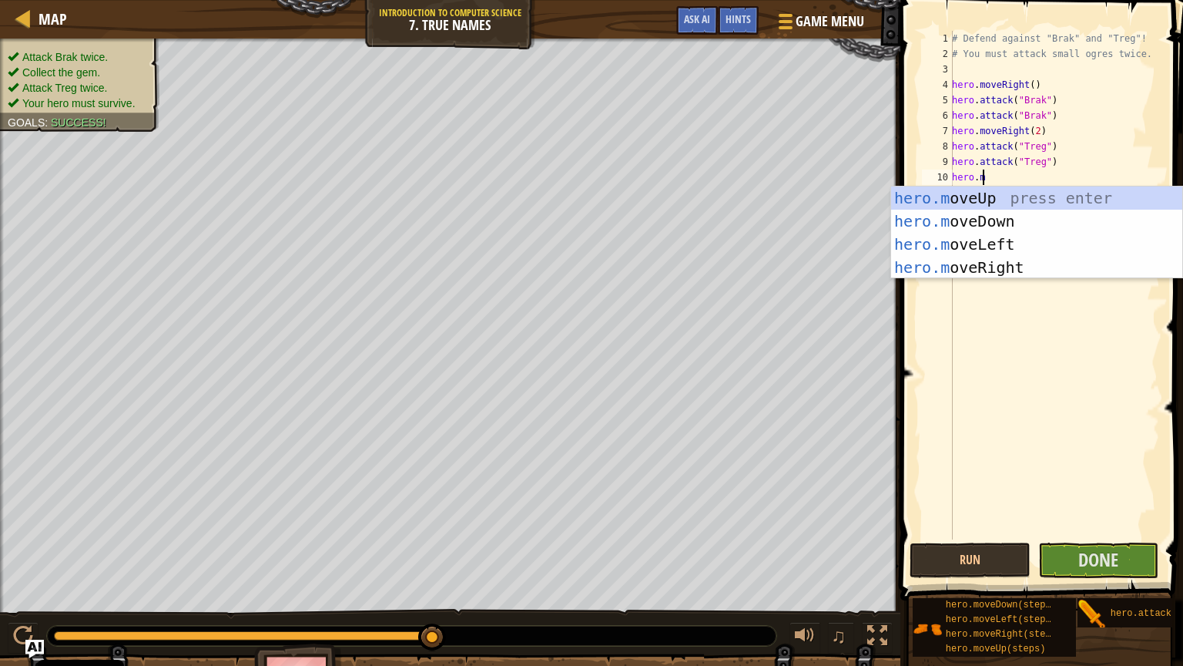
type textarea "[DOMAIN_NAME]"
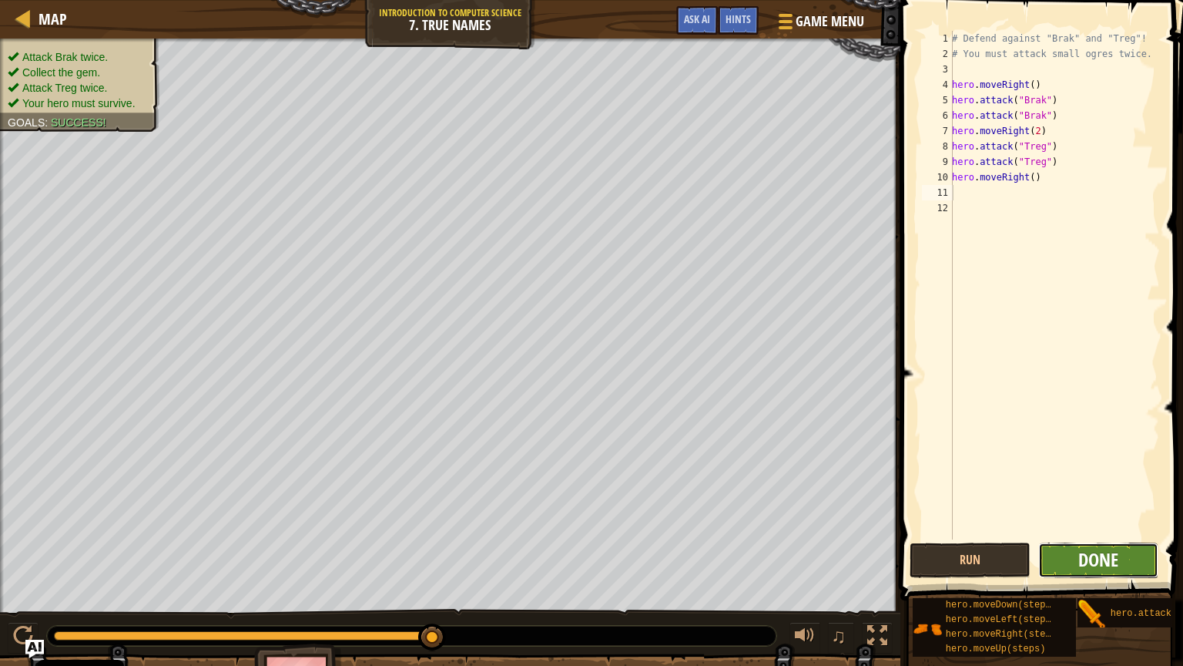
click at [1027, 480] on span "Done" at bounding box center [1098, 559] width 40 height 25
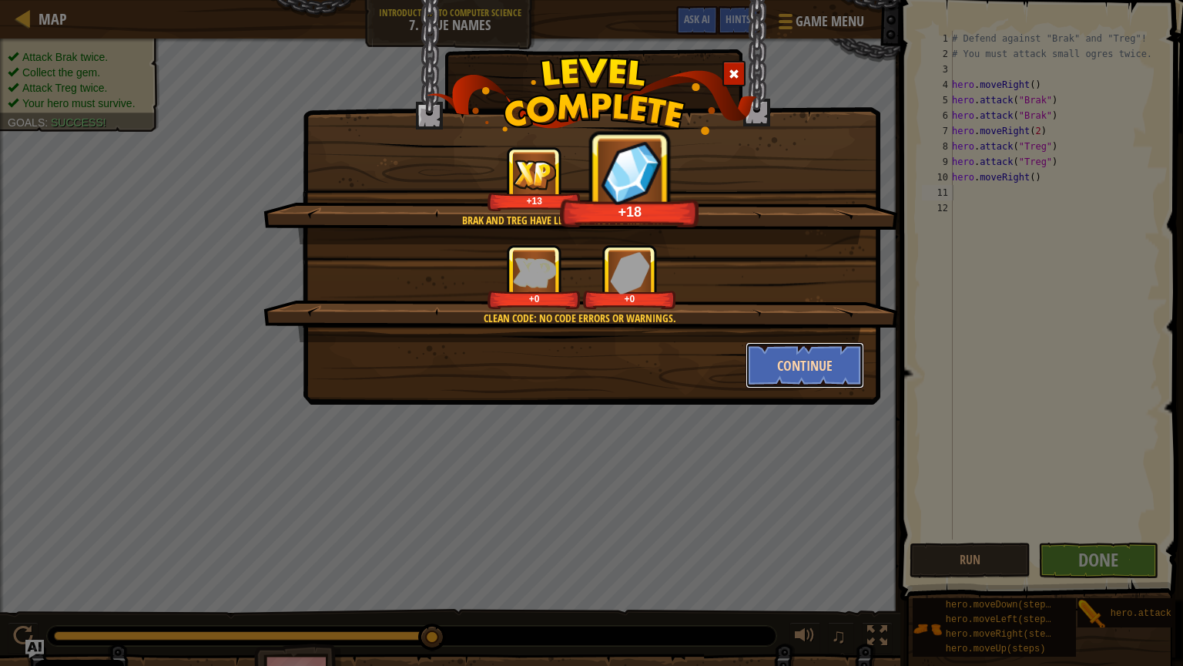
click at [783, 367] on button "Continue" at bounding box center [805, 365] width 119 height 46
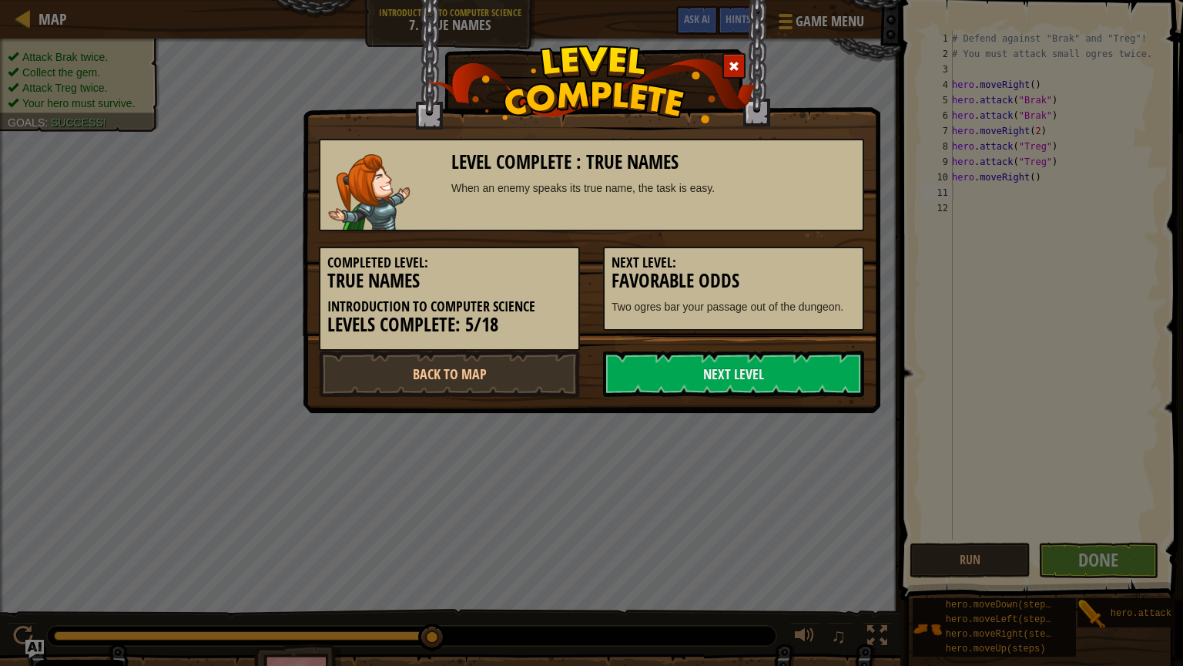
click at [783, 367] on link "Next Level" at bounding box center [733, 374] width 261 height 46
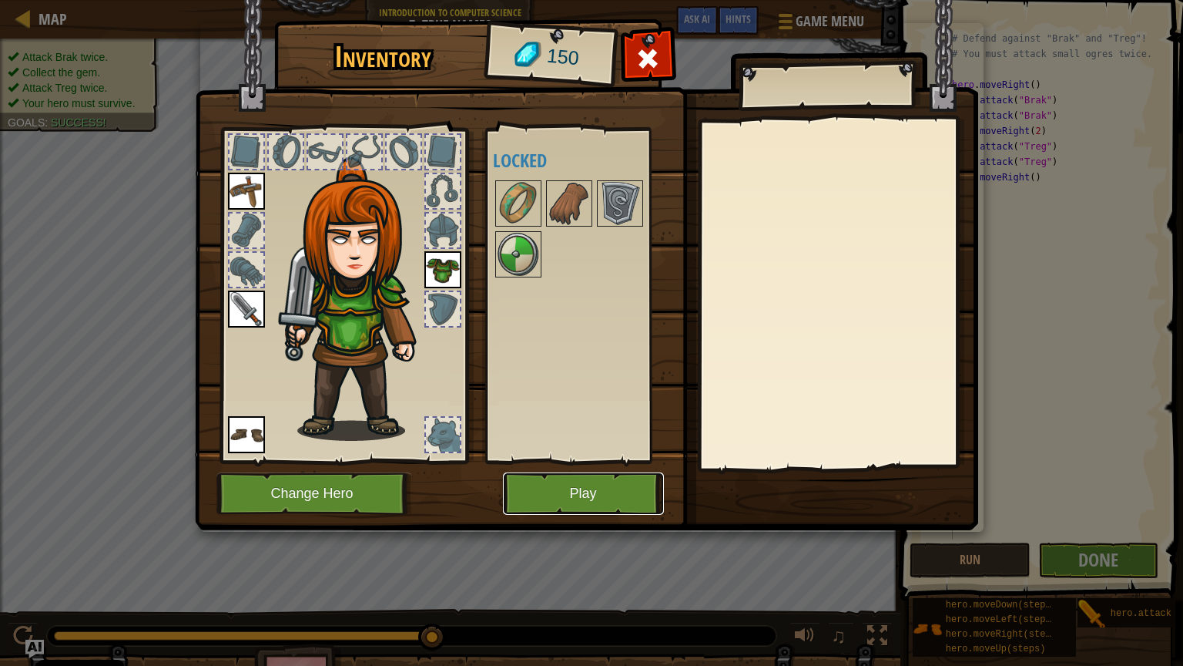
click at [576, 480] on button "Play" at bounding box center [583, 493] width 161 height 42
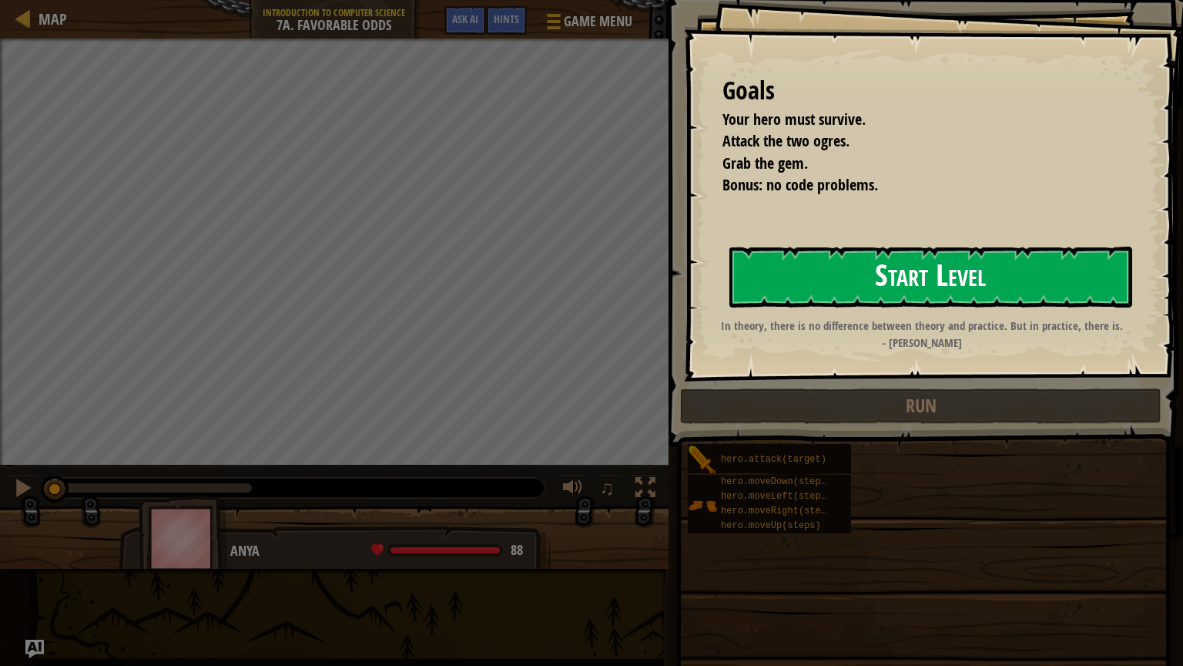
click at [921, 279] on button "Start Level" at bounding box center [931, 277] width 403 height 61
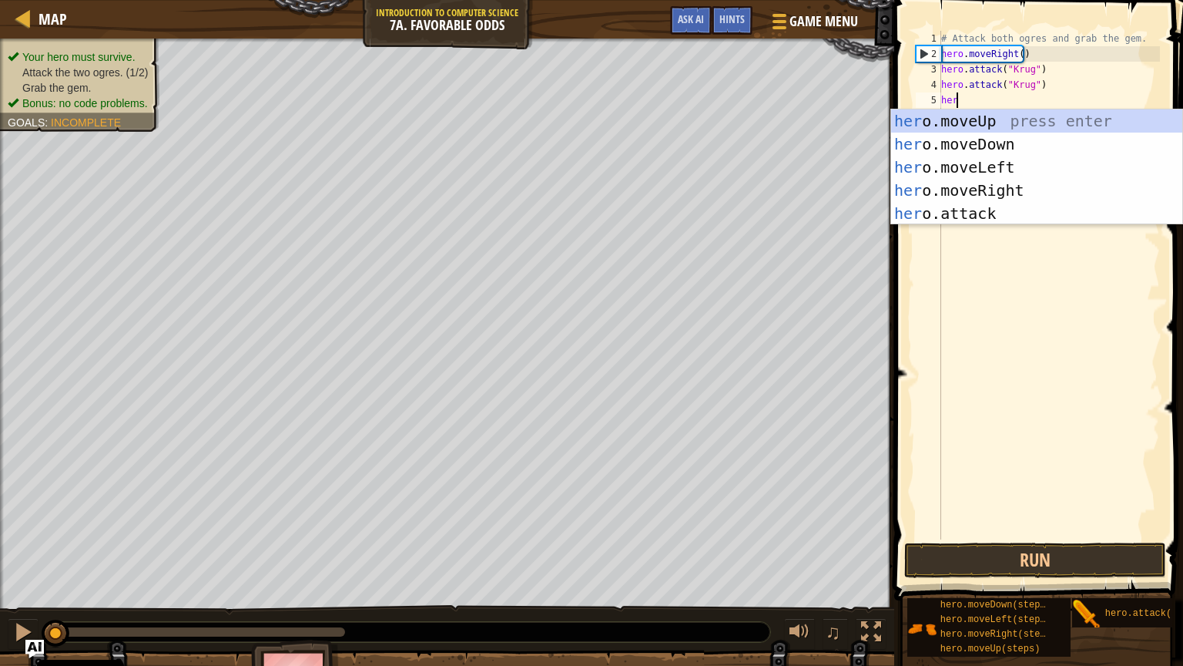
scroll to position [7, 0]
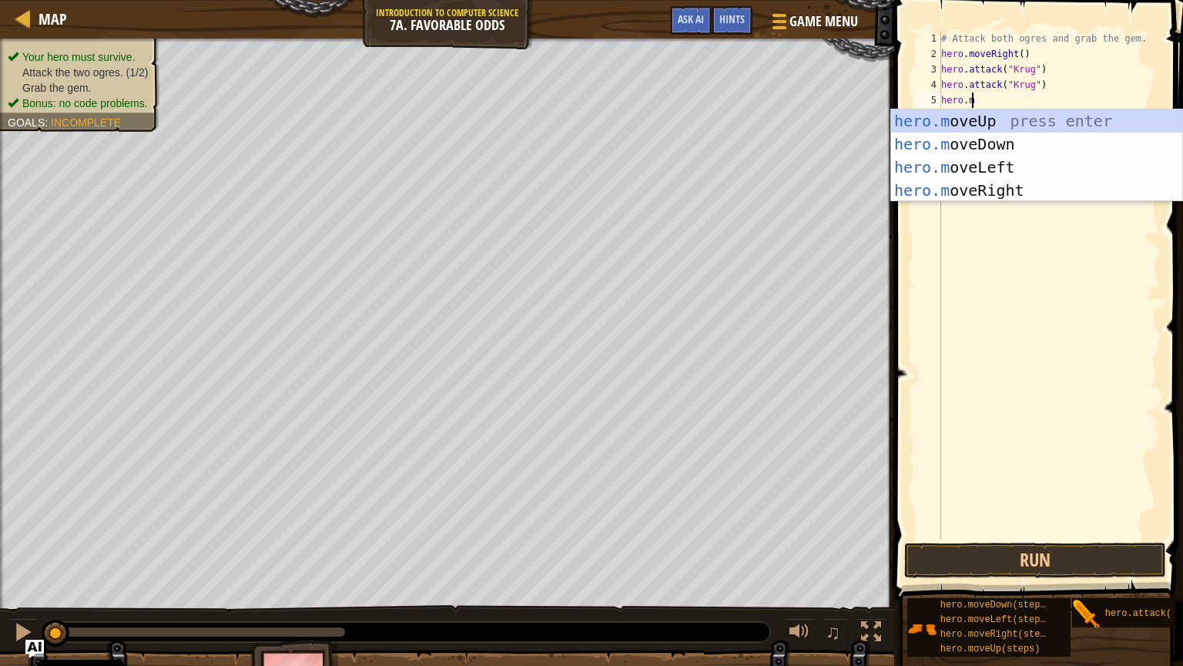
type textarea "[DOMAIN_NAME]"
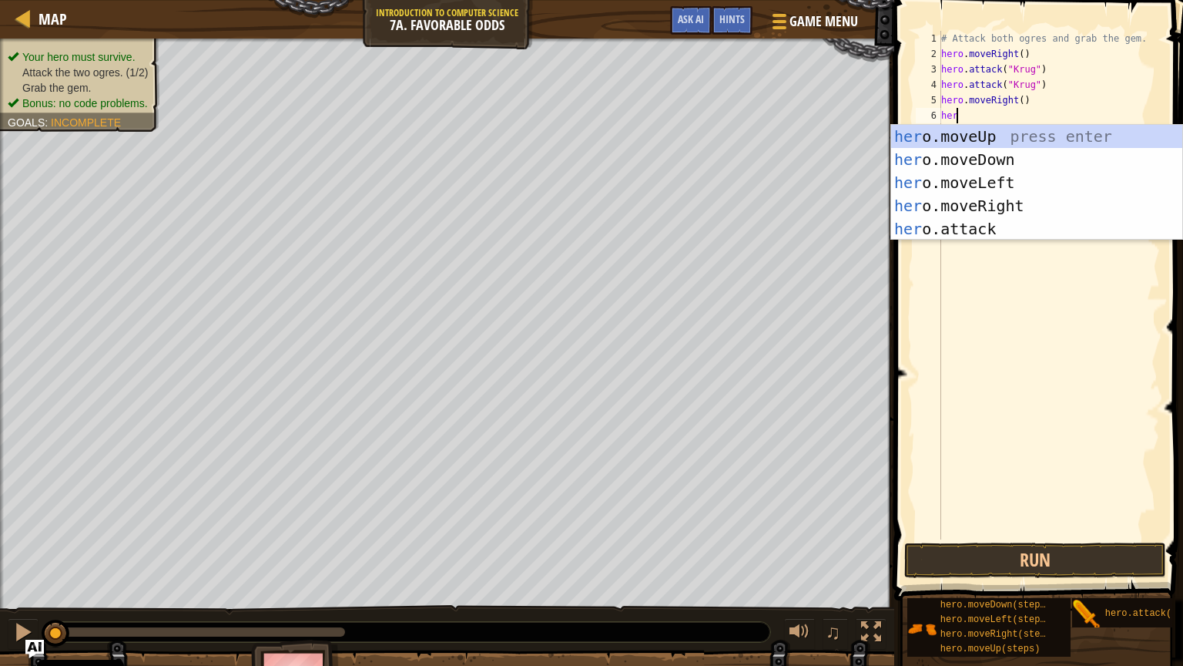
type textarea "hero"
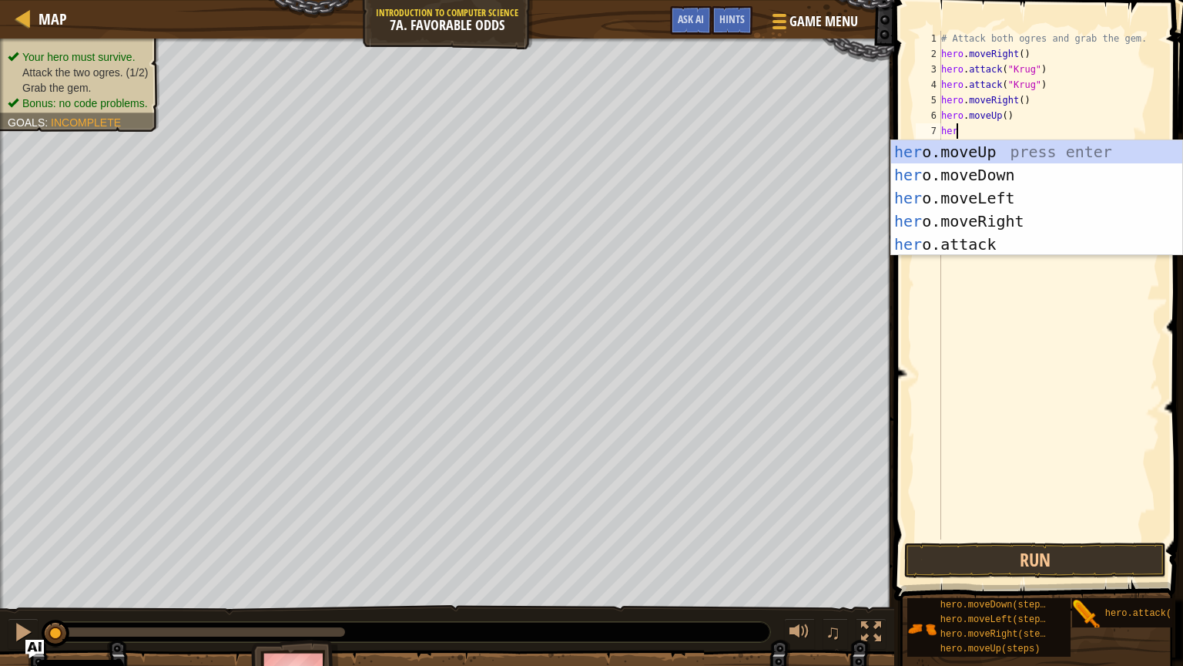
type textarea "hero"
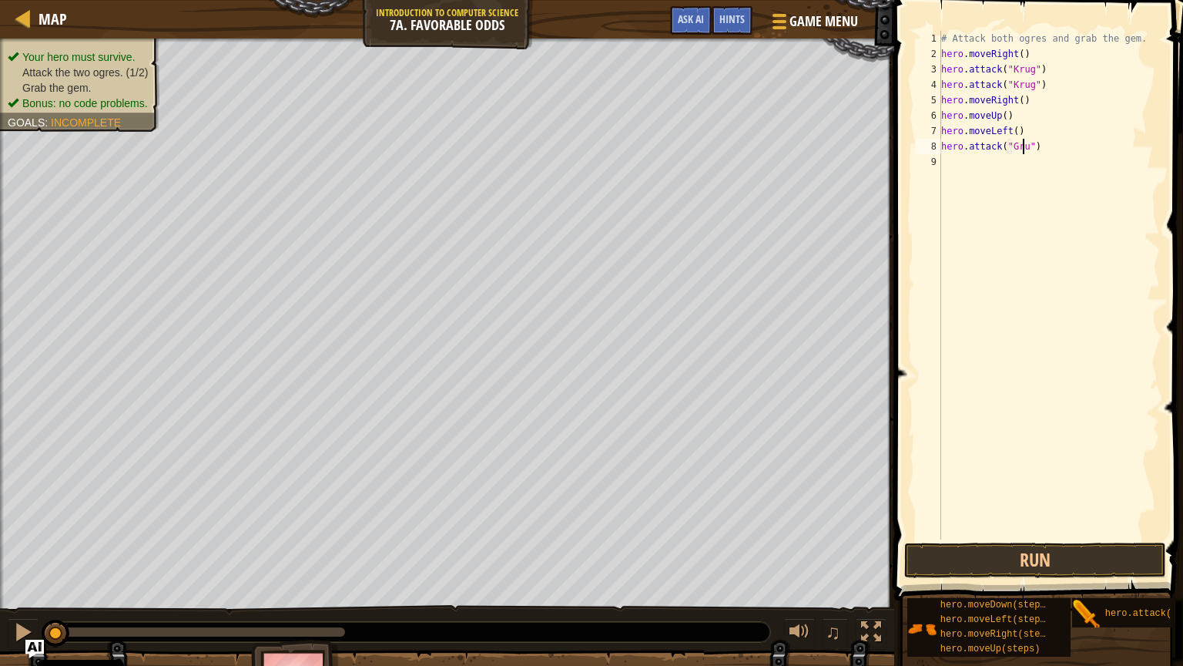
type textarea "hero.attack("Grump")"
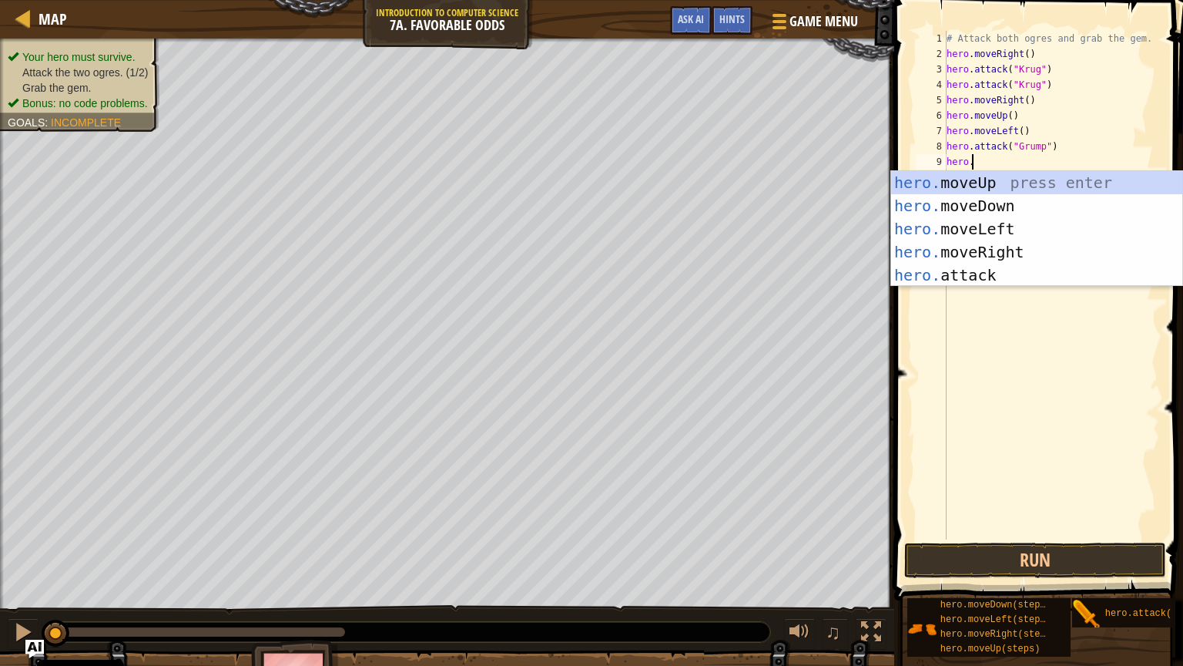
type textarea "hero."
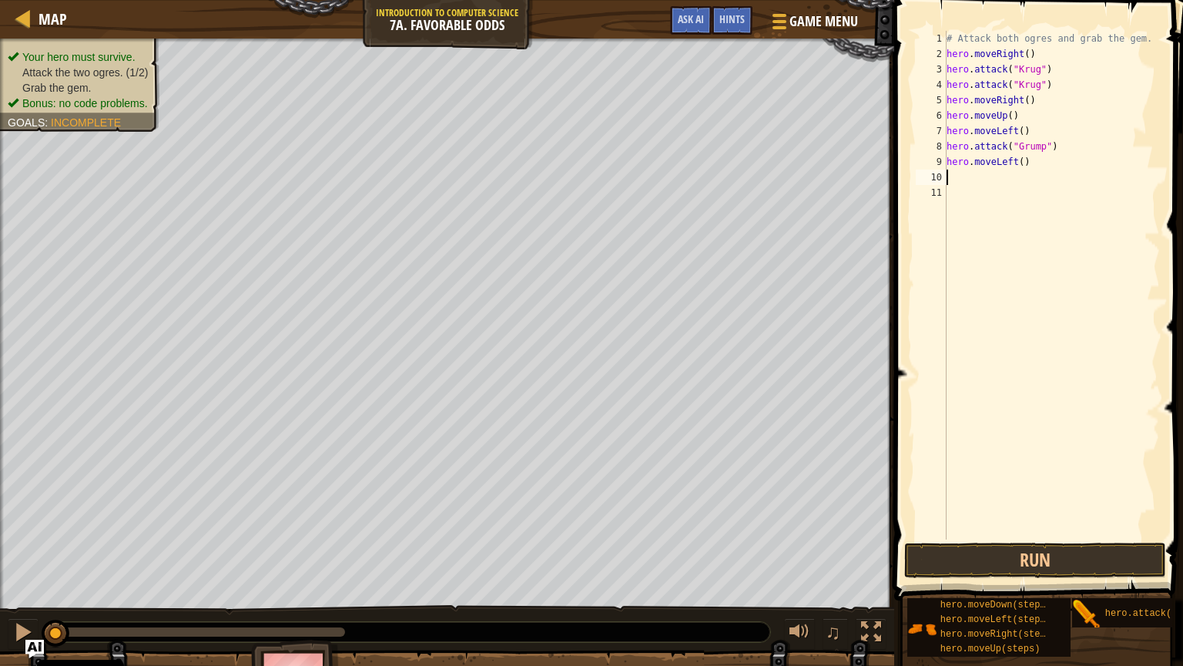
click at [1027, 145] on div "# Attack both ogres and grab the gem. hero . moveRight ( ) hero . attack ( "[PE…" at bounding box center [1052, 300] width 217 height 539
type textarea "hero.attack("Grump")"
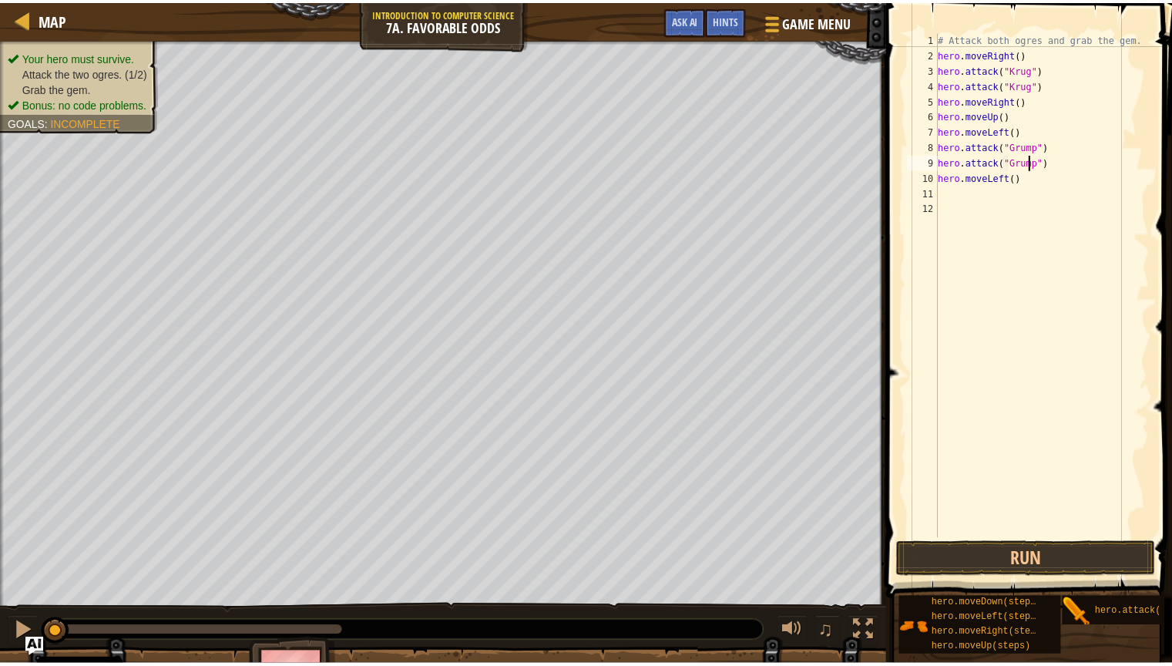
scroll to position [7, 7]
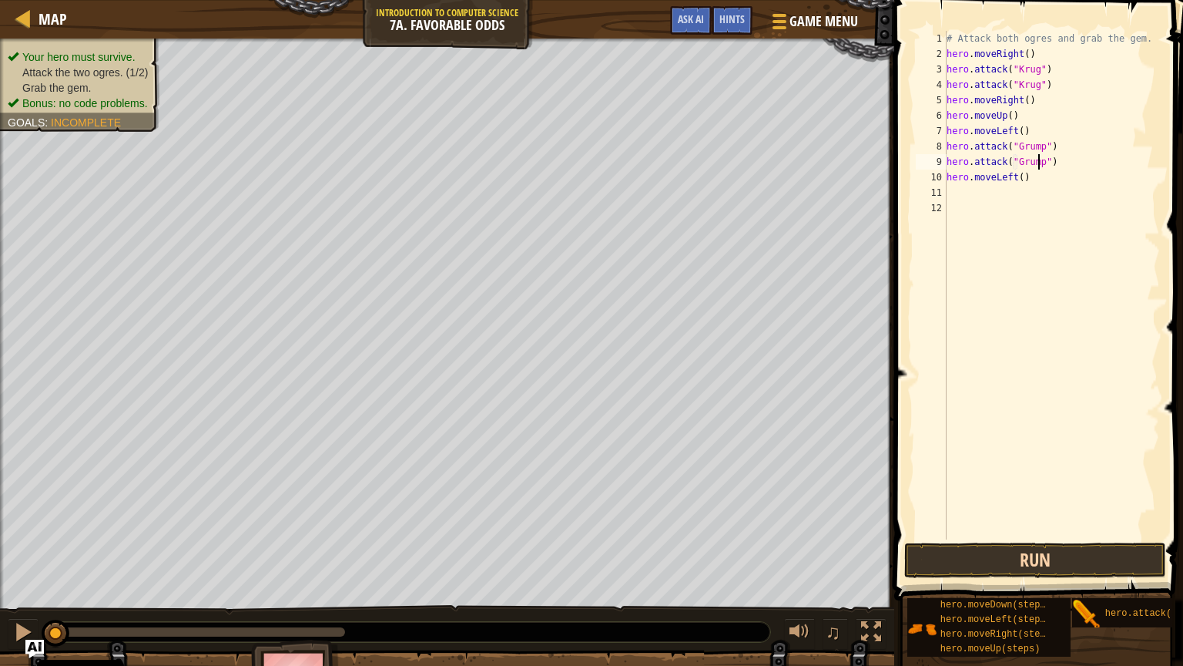
type textarea "hero.attack("Grump")"
click at [1027, 480] on button "Run" at bounding box center [1035, 559] width 262 height 35
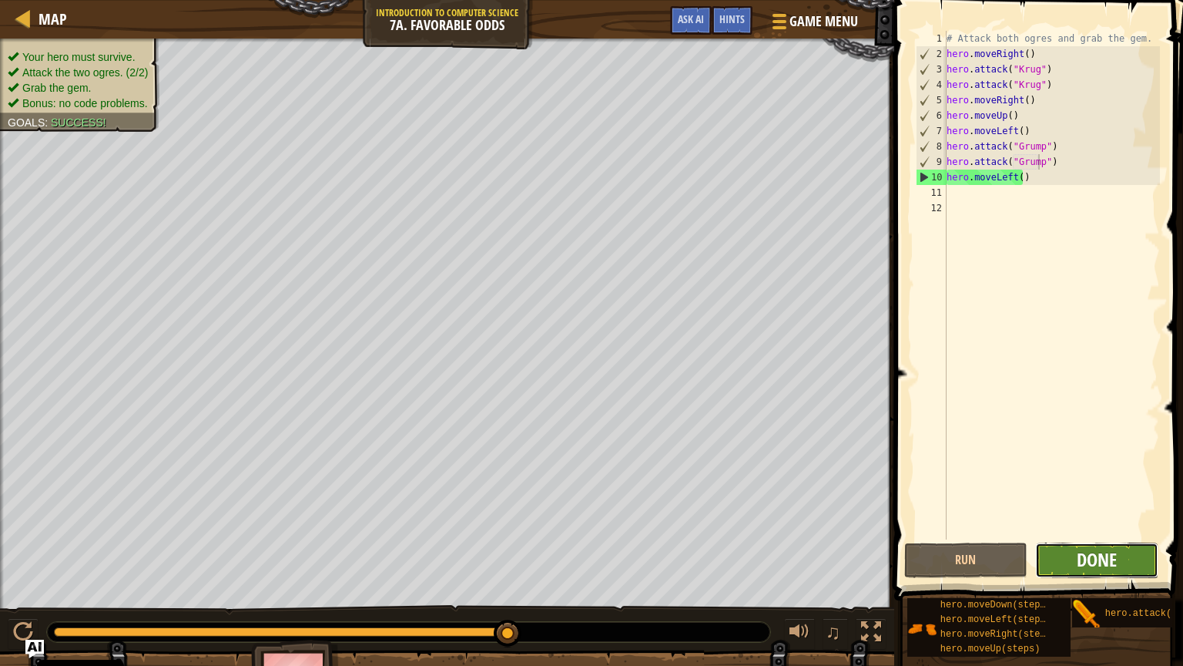
click at [1027, 480] on span "Done" at bounding box center [1097, 559] width 40 height 25
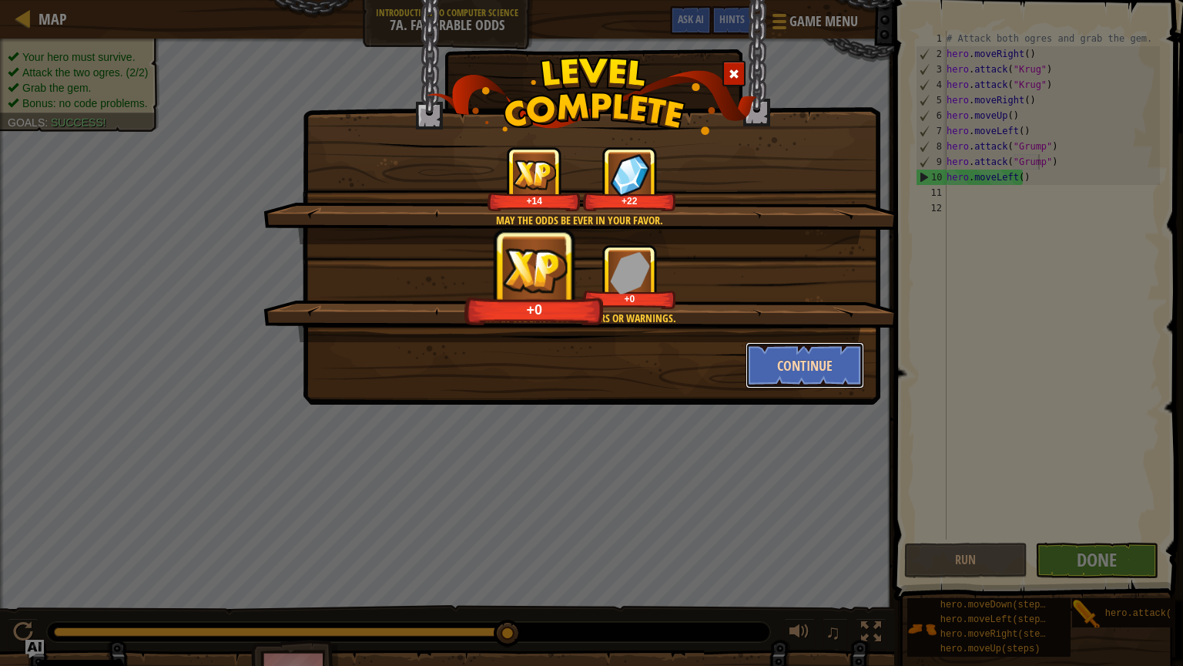
click at [798, 366] on button "Continue" at bounding box center [805, 365] width 119 height 46
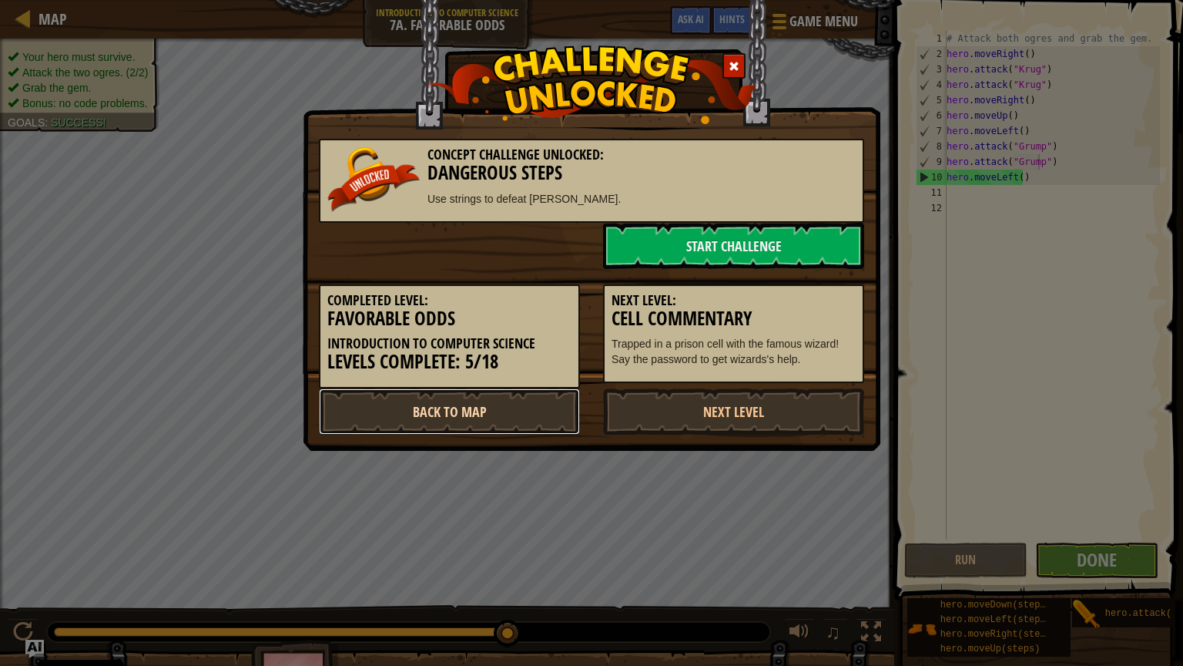
click at [524, 404] on link "Back to Map" at bounding box center [449, 411] width 261 height 46
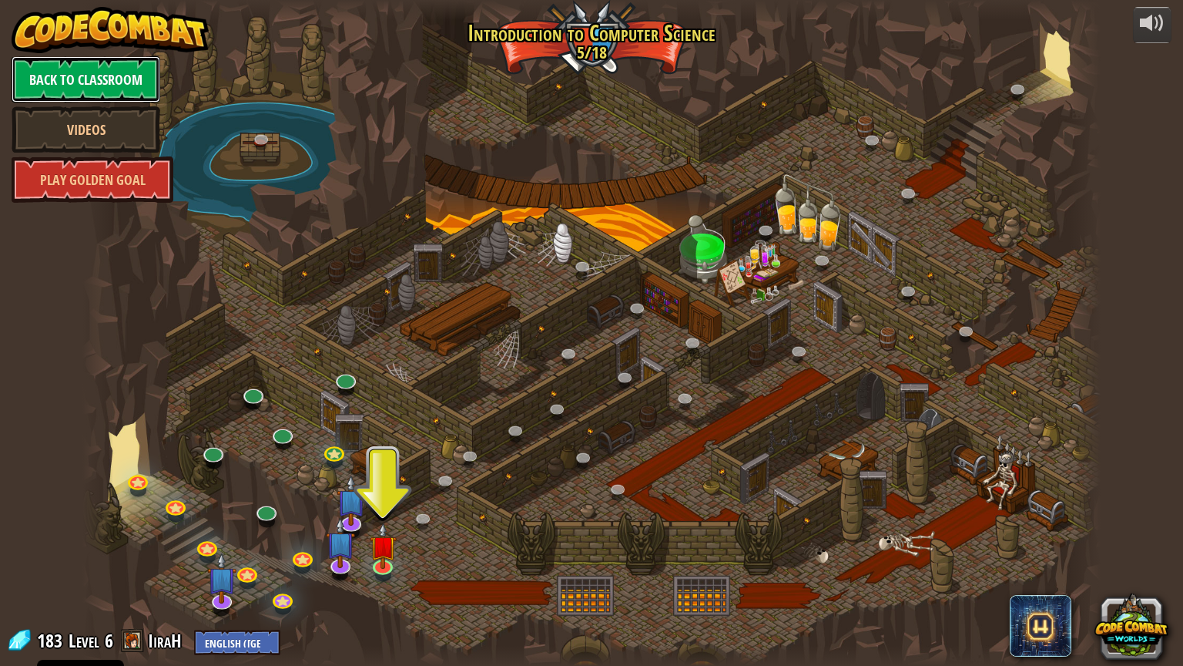
click at [99, 75] on link "Back to Classroom" at bounding box center [86, 79] width 149 height 46
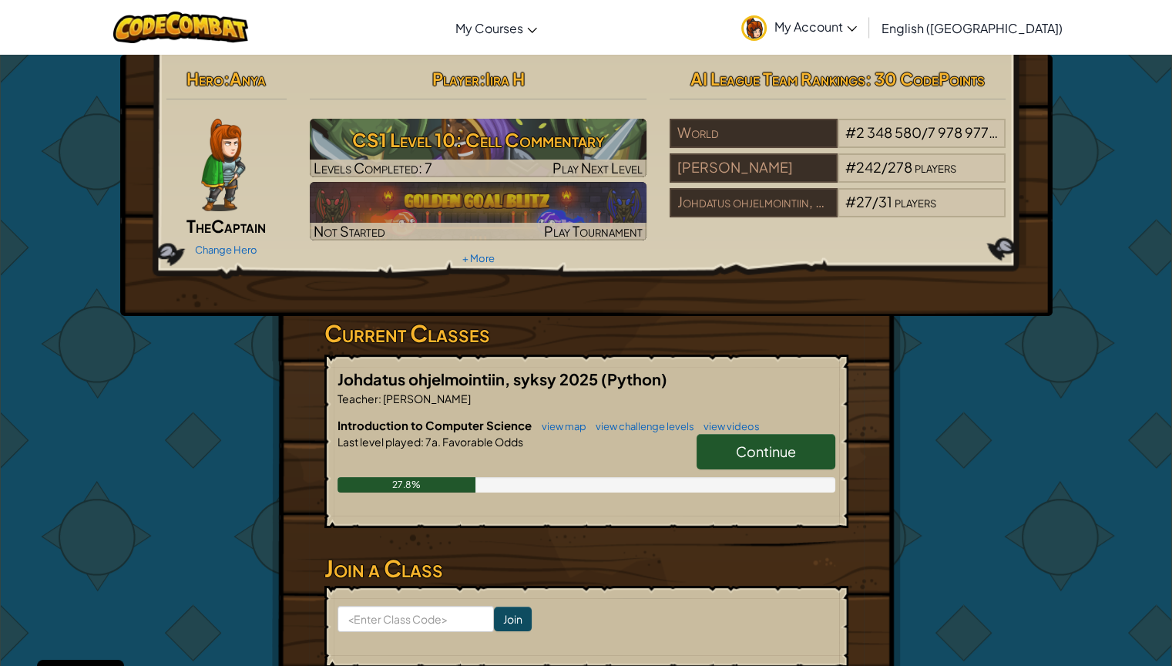
click at [857, 26] on icon at bounding box center [852, 28] width 10 height 5
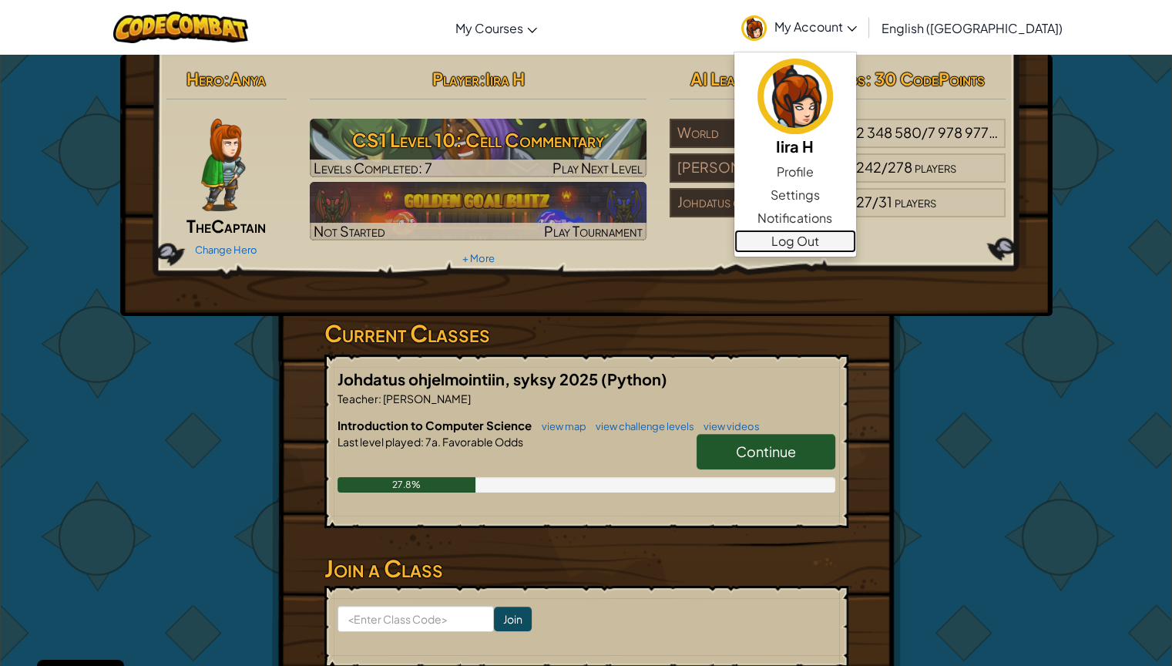
click at [856, 236] on link "Log Out" at bounding box center [795, 241] width 122 height 23
